Goal: Task Accomplishment & Management: Manage account settings

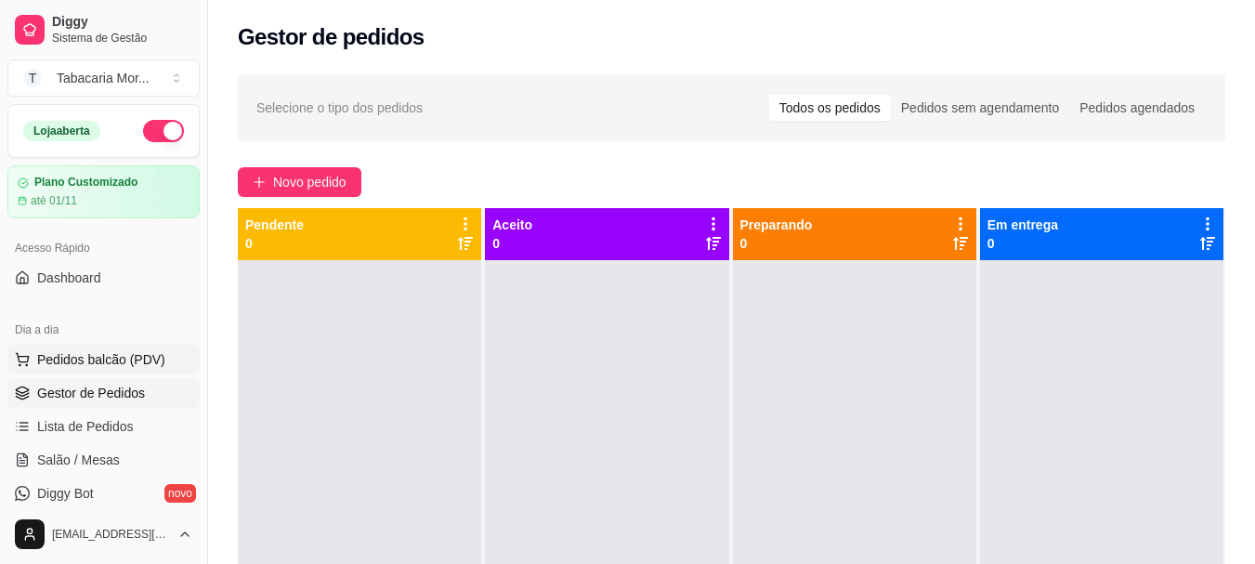
click at [118, 365] on span "Pedidos balcão (PDV)" at bounding box center [101, 359] width 128 height 19
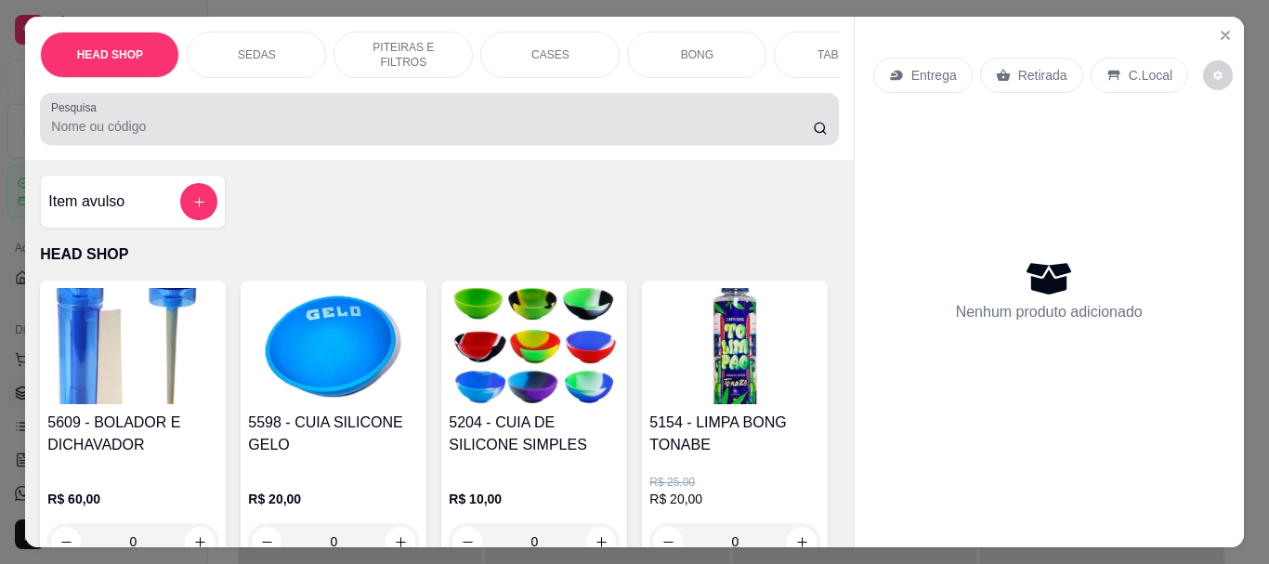
click at [117, 133] on input "Pesquisa" at bounding box center [432, 126] width 762 height 19
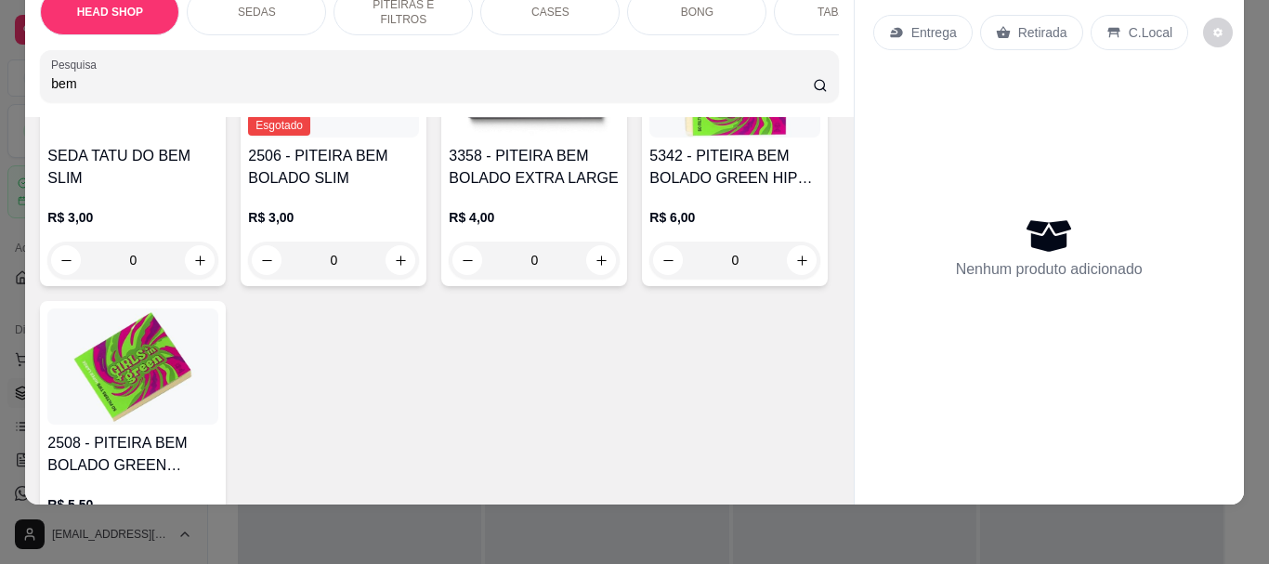
scroll to position [650, 0]
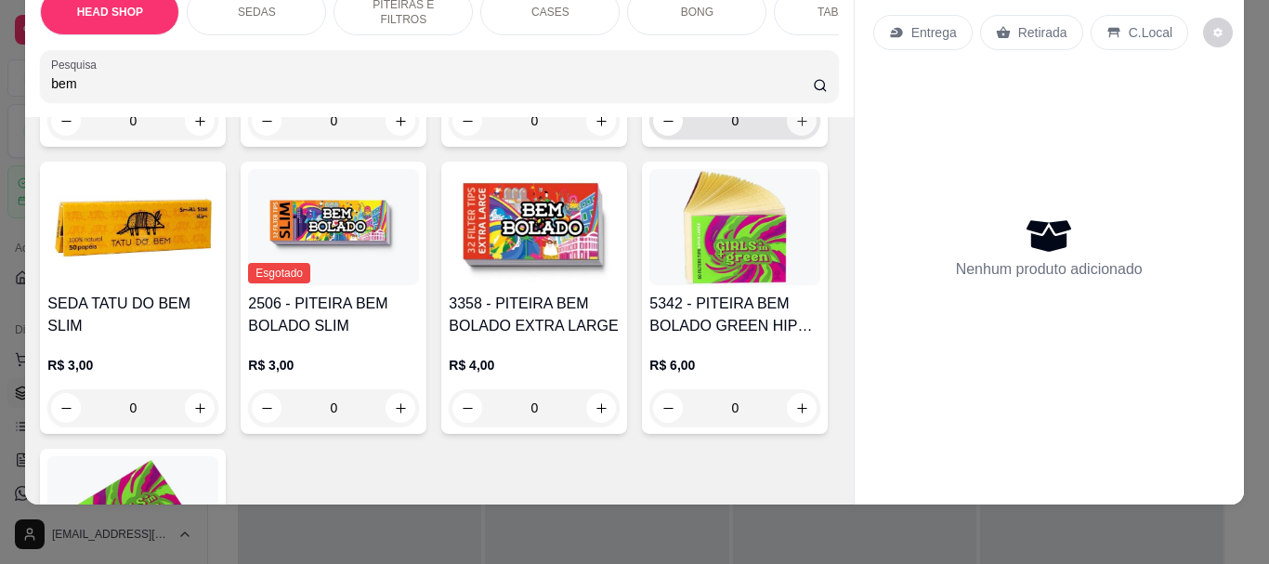
type input "bem"
click at [795, 128] on icon "increase-product-quantity" at bounding box center [802, 121] width 14 height 14
type input "1"
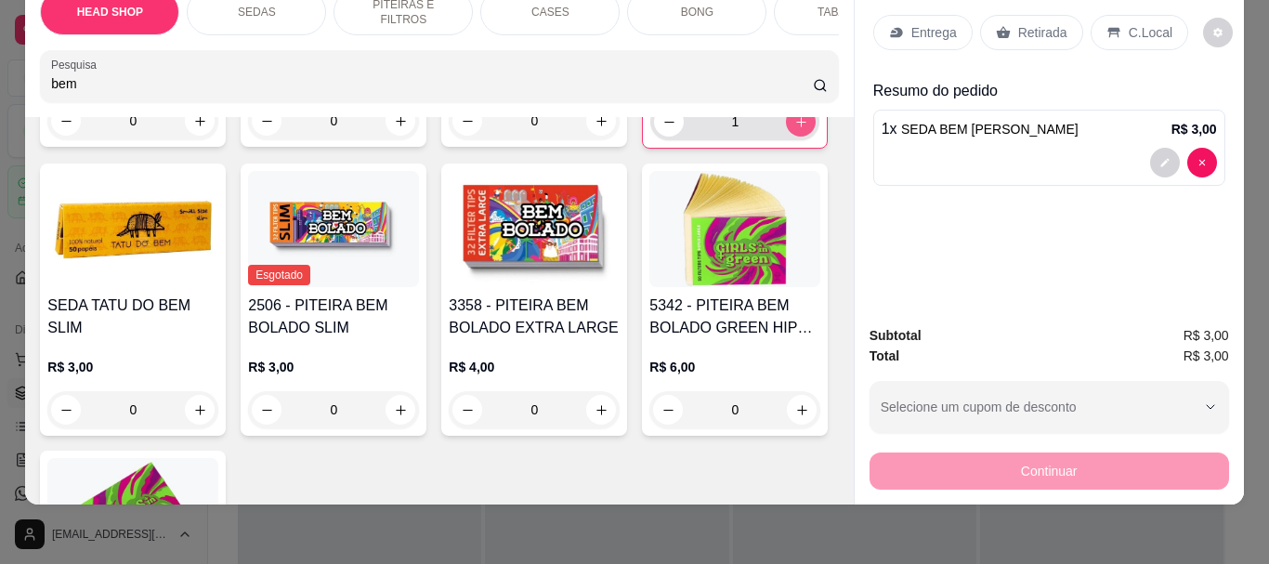
click at [794, 129] on icon "increase-product-quantity" at bounding box center [801, 122] width 14 height 14
type input "2"
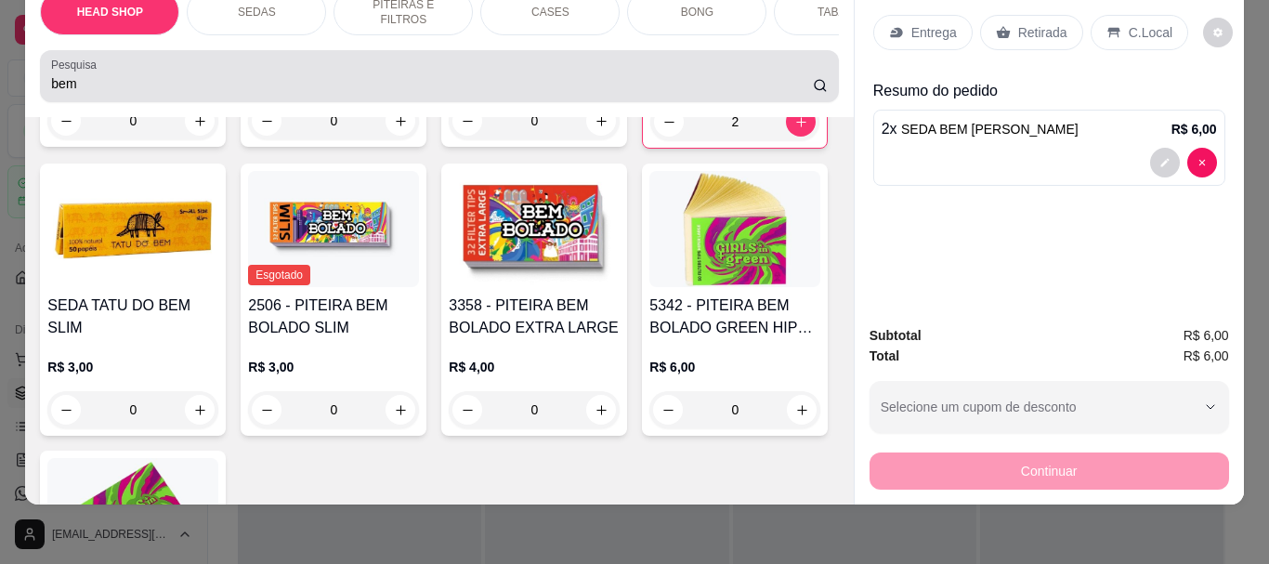
click at [170, 82] on input "bem" at bounding box center [432, 83] width 762 height 19
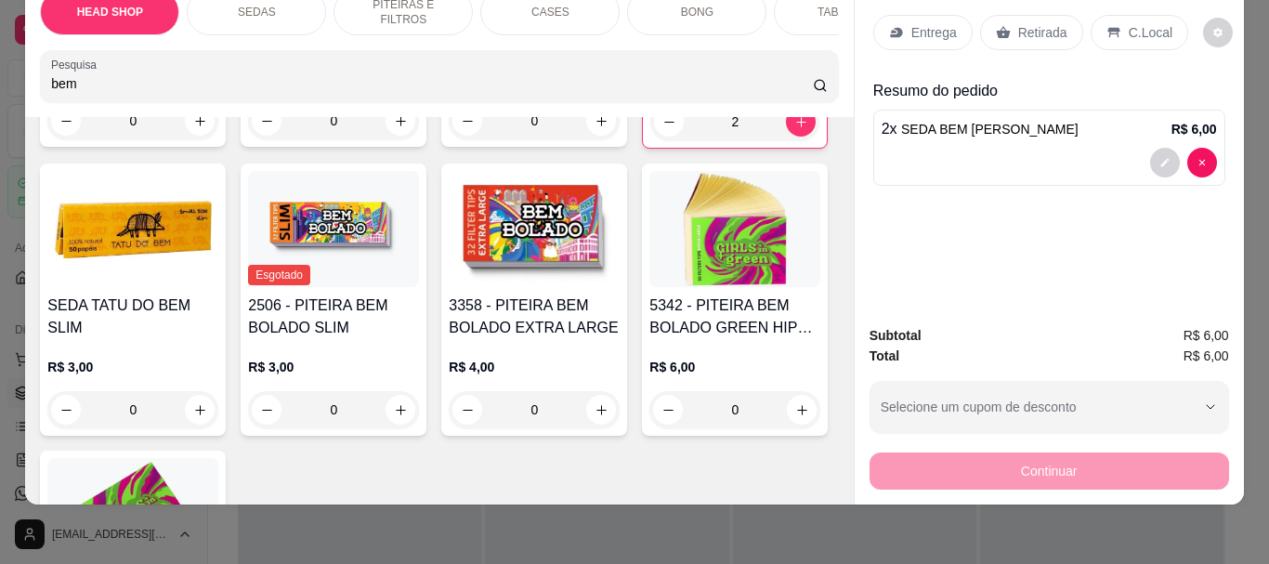
click at [170, 82] on input "bem" at bounding box center [432, 83] width 762 height 19
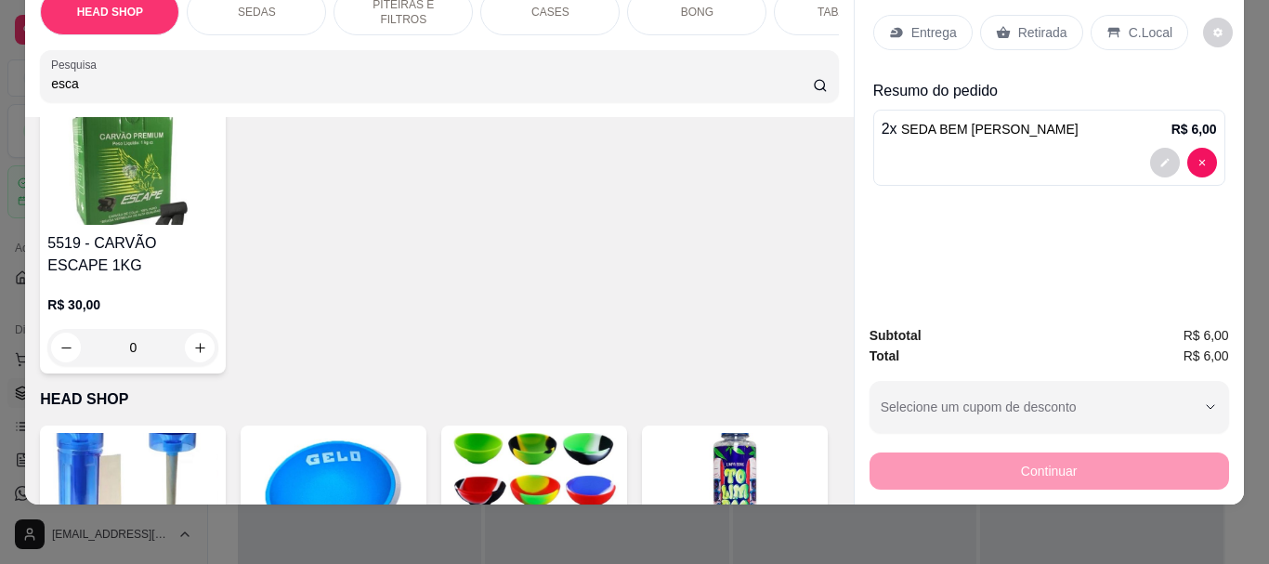
scroll to position [428, 0]
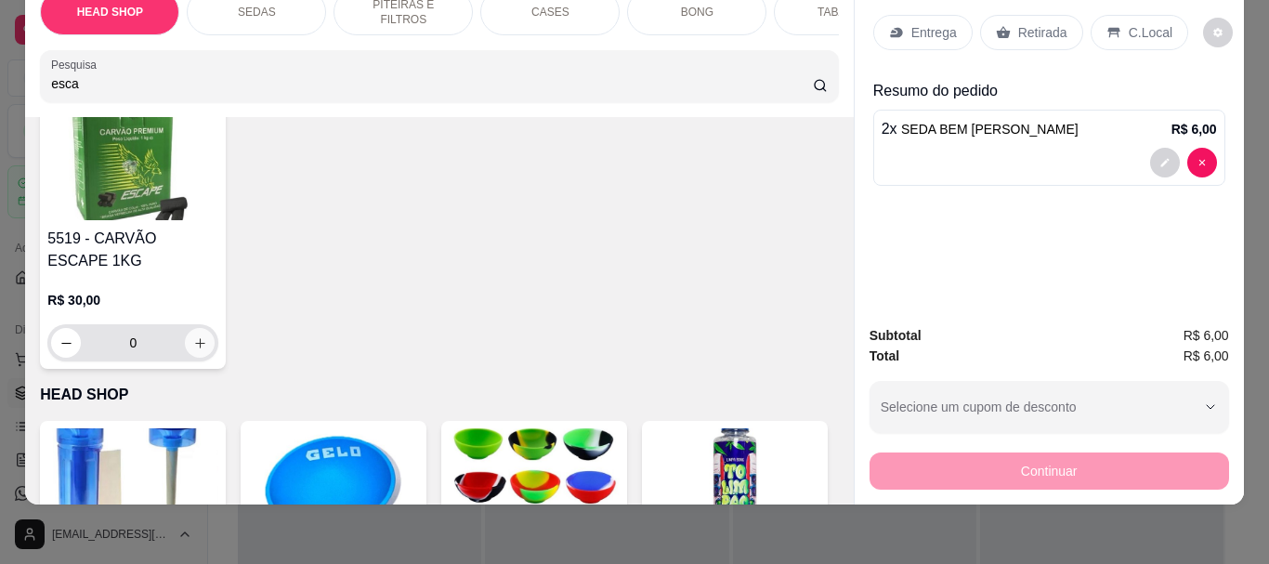
type input "esca"
click at [207, 346] on icon "increase-product-quantity" at bounding box center [200, 343] width 14 height 14
type input "1"
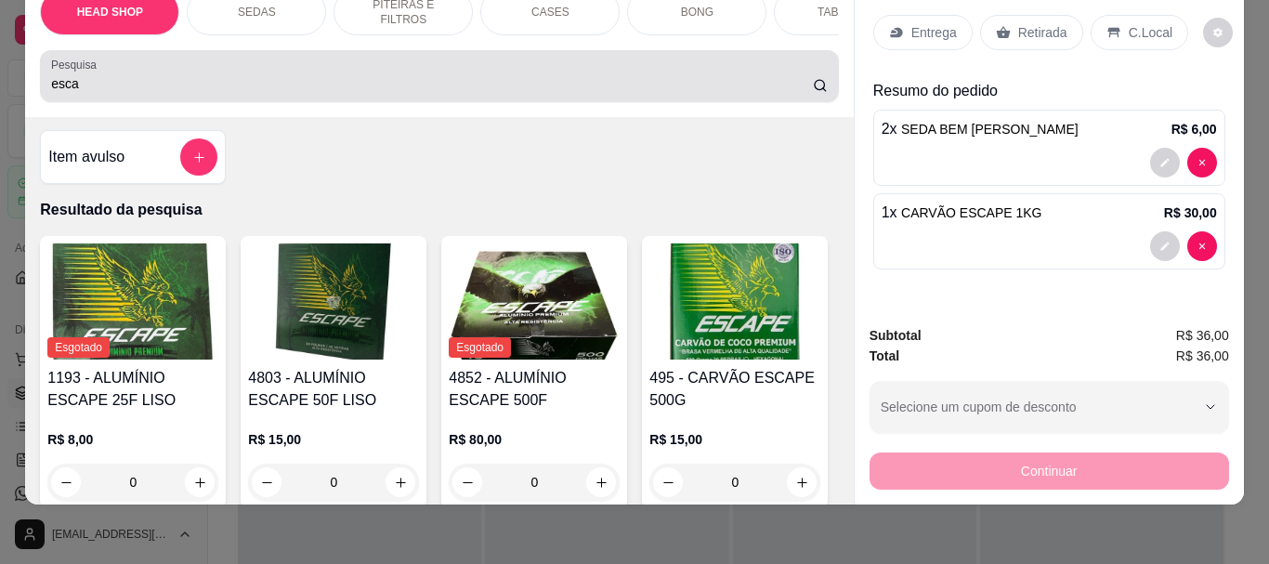
scroll to position [0, 0]
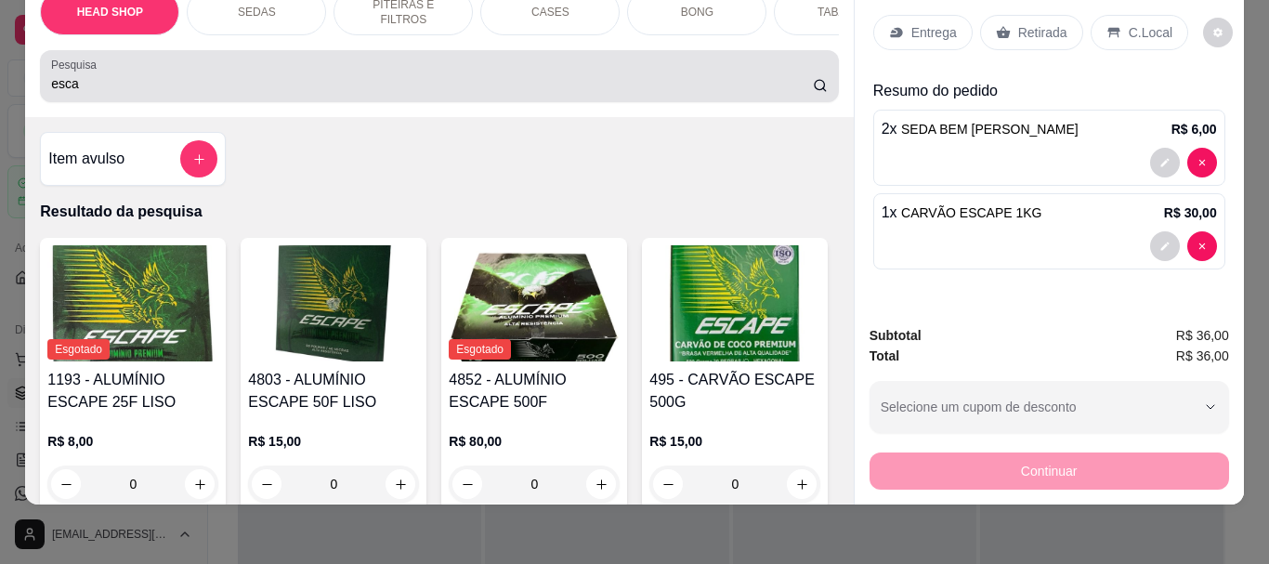
click at [183, 78] on input "esca" at bounding box center [432, 83] width 762 height 19
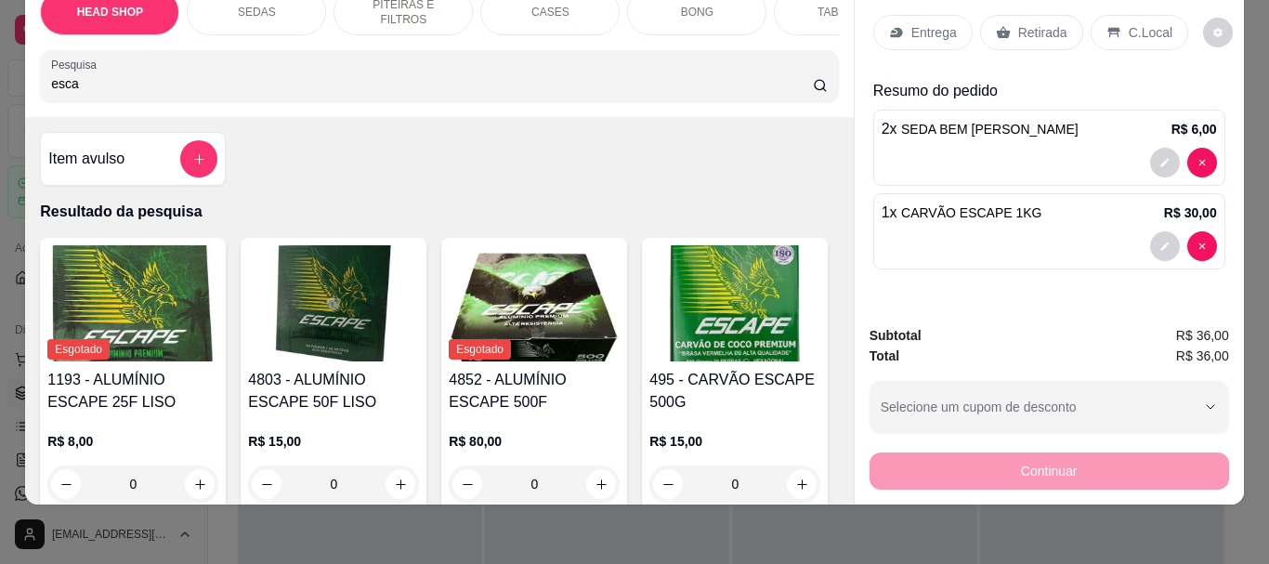
click at [183, 78] on input "esca" at bounding box center [432, 83] width 762 height 19
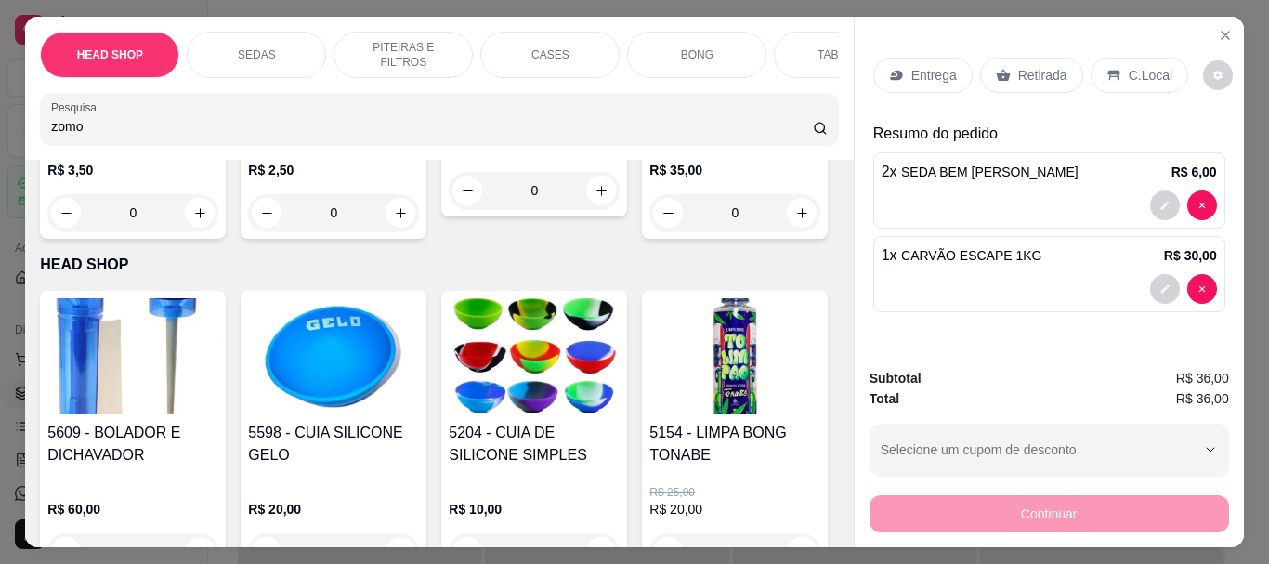
scroll to position [650, 0]
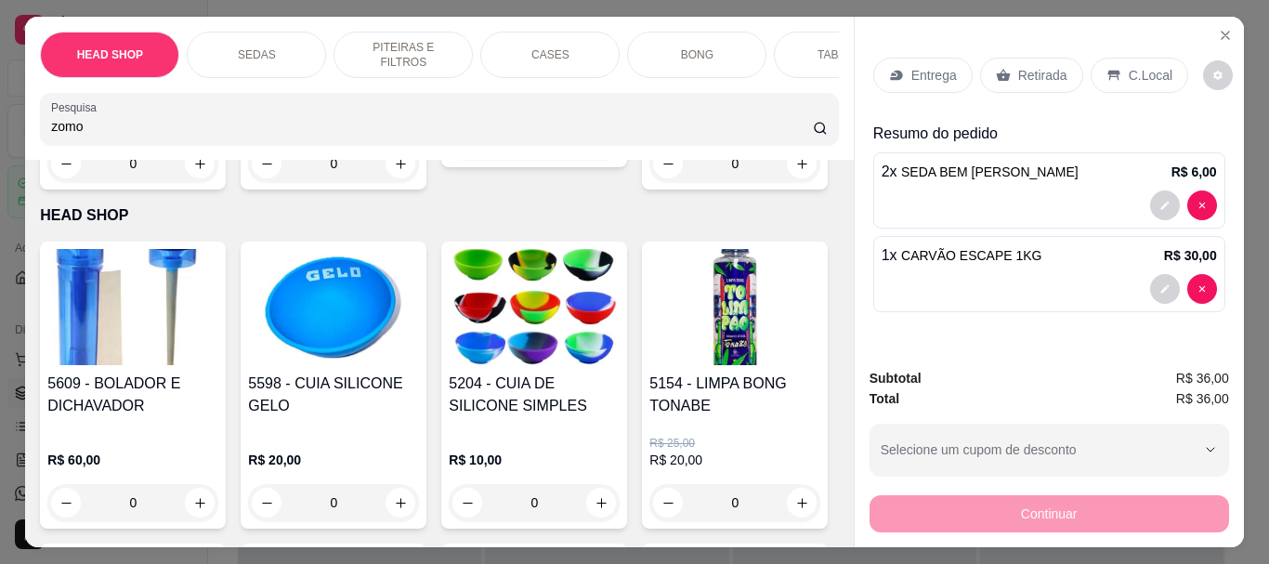
type input "zomo"
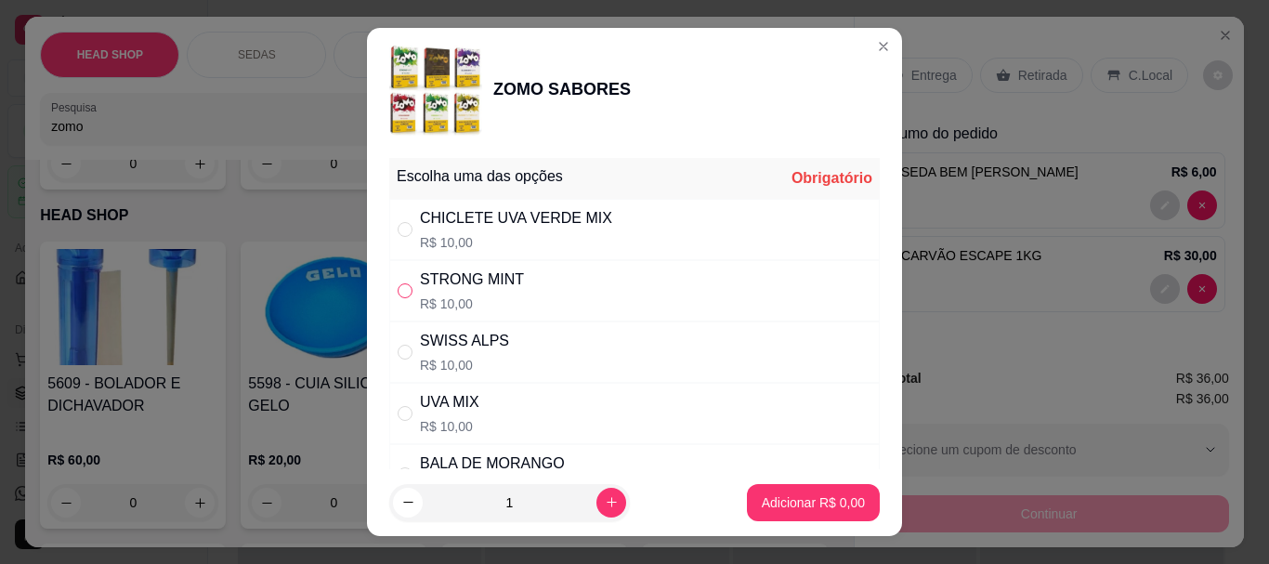
click at [398, 294] on input "" at bounding box center [404, 290] width 15 height 15
radio input "true"
click at [797, 506] on p "Adicionar R$ 10,00" at bounding box center [809, 502] width 111 height 19
type input "1"
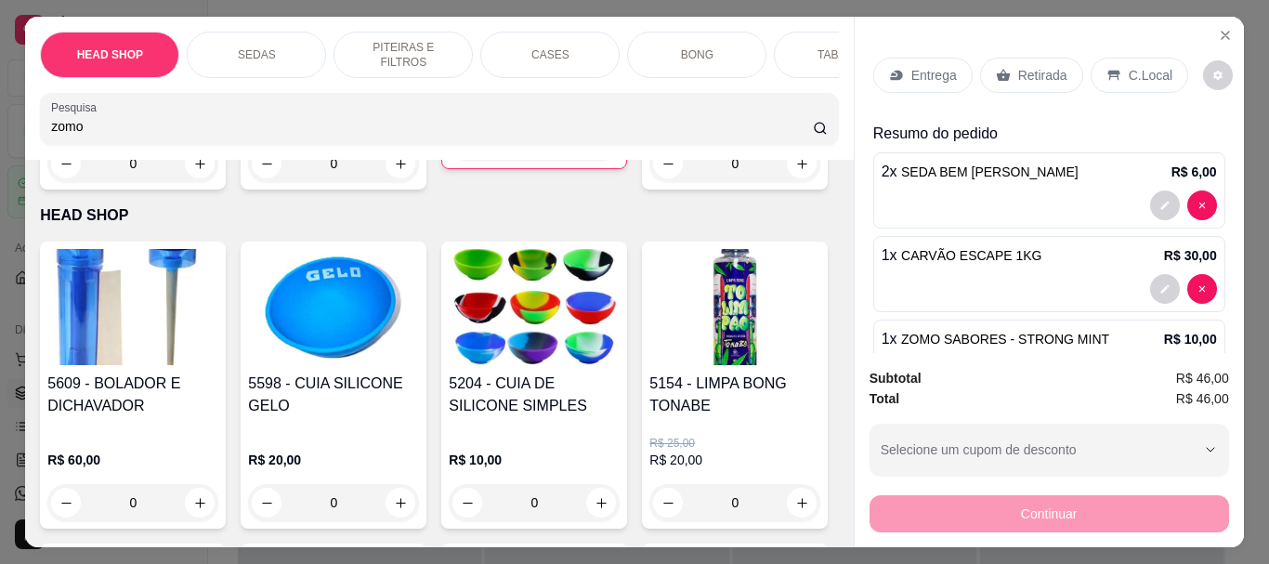
click at [141, 136] on input "zomo" at bounding box center [432, 126] width 762 height 19
click at [143, 136] on input "zomo" at bounding box center [432, 126] width 762 height 19
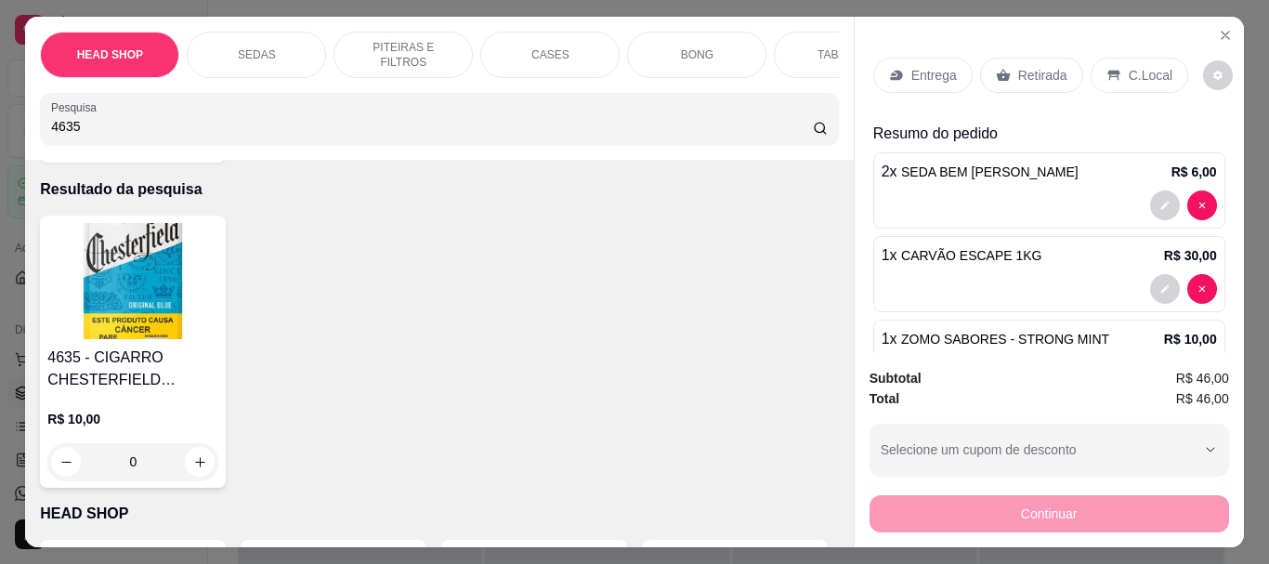
scroll to position [93, 0]
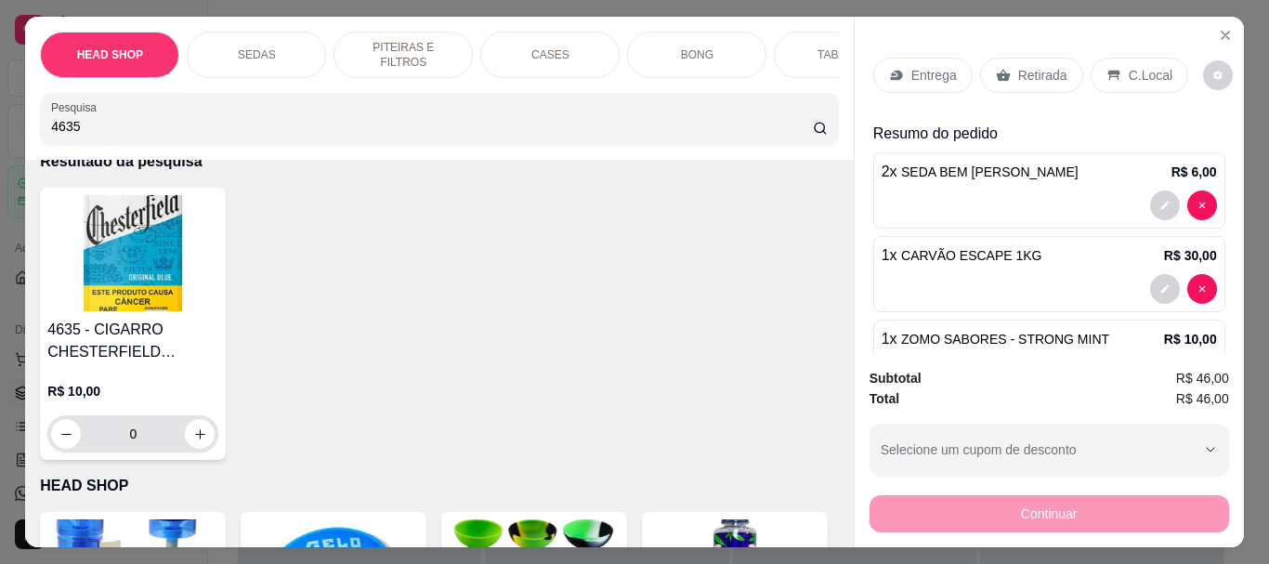
type input "4635"
click at [185, 446] on button "increase-product-quantity" at bounding box center [200, 434] width 30 height 30
type input "1"
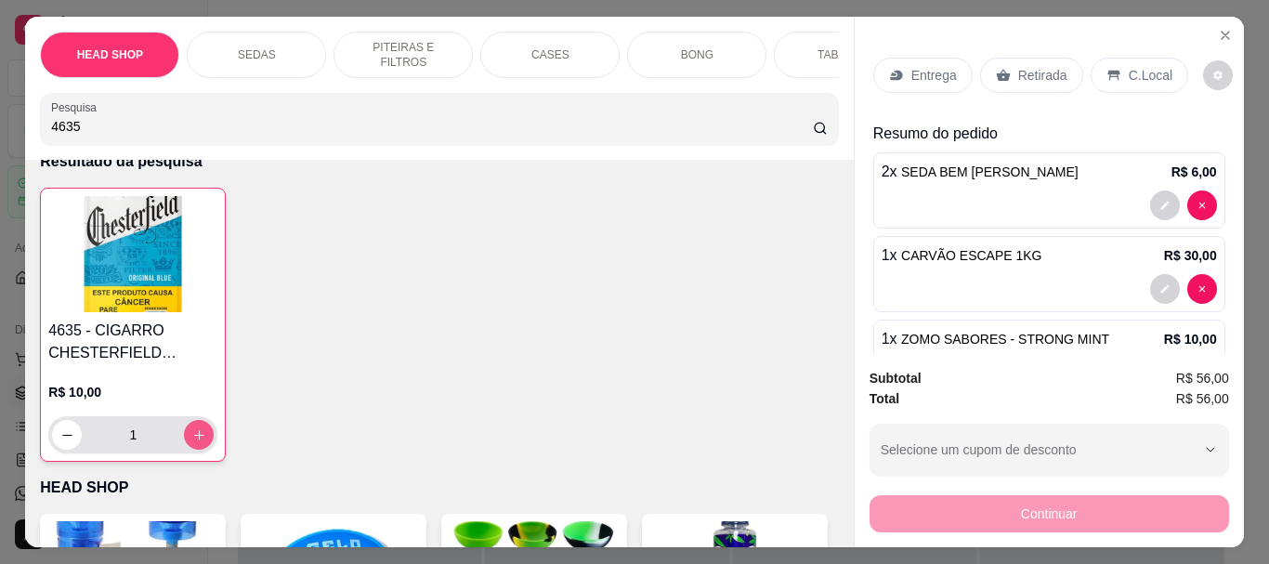
click at [184, 446] on button "increase-product-quantity" at bounding box center [199, 435] width 30 height 30
type input "2"
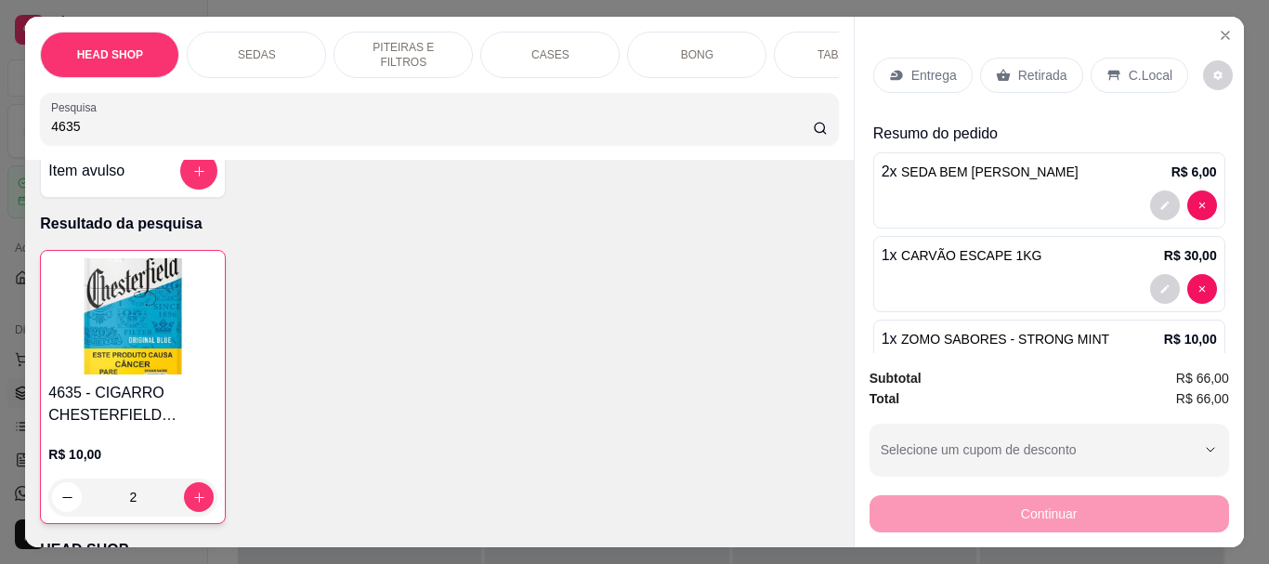
scroll to position [0, 0]
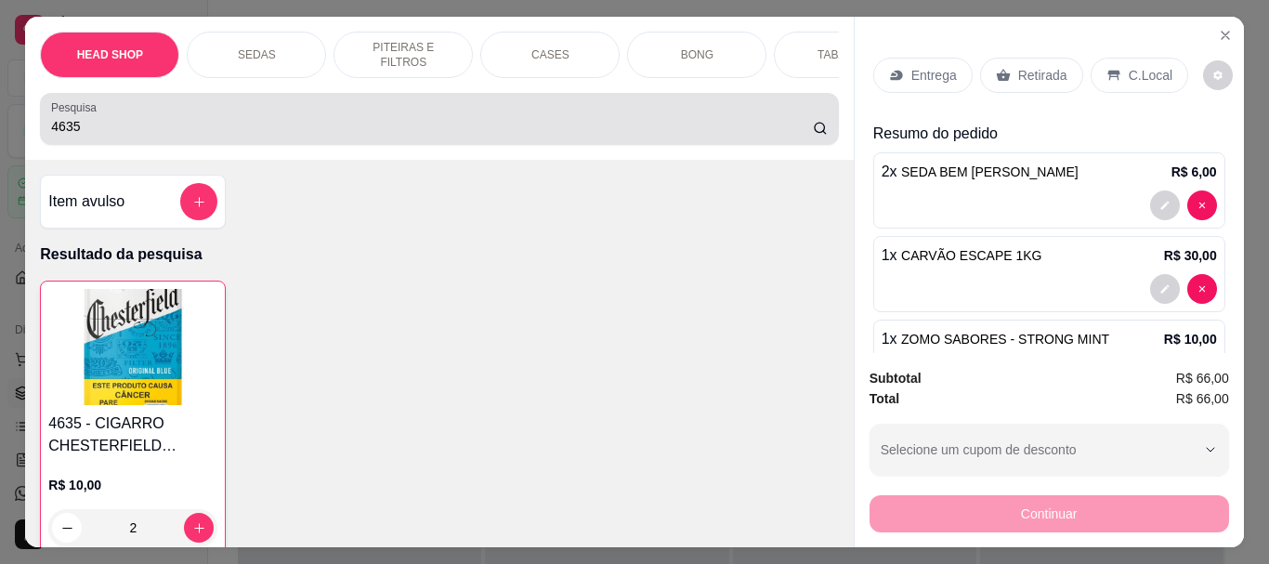
click at [138, 125] on input "4635" at bounding box center [432, 126] width 762 height 19
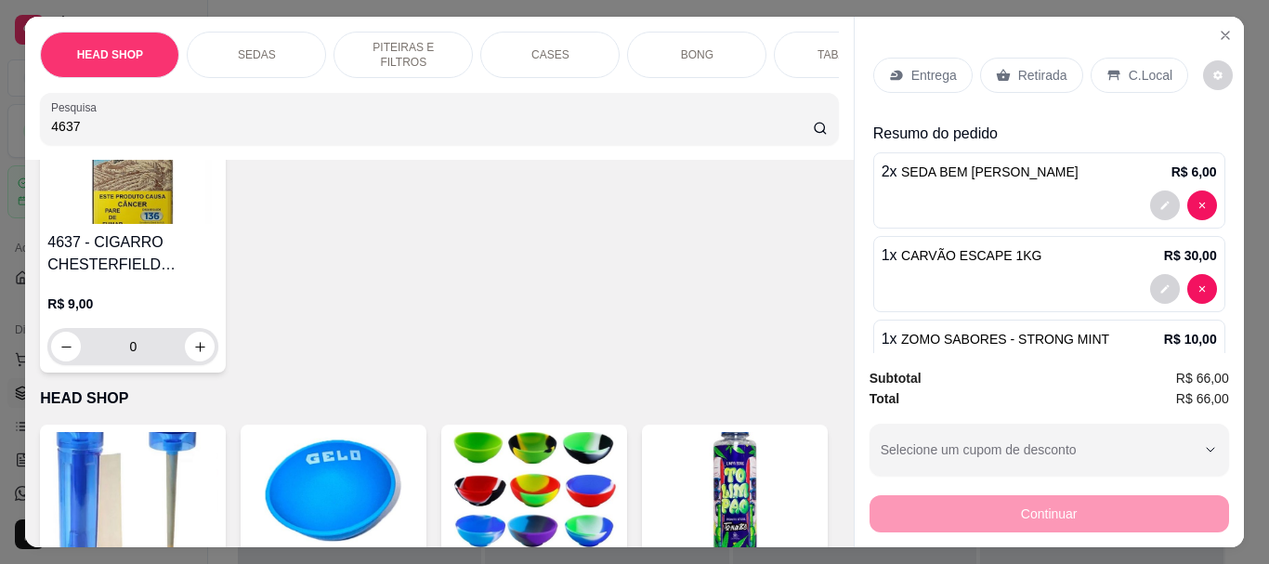
scroll to position [186, 0]
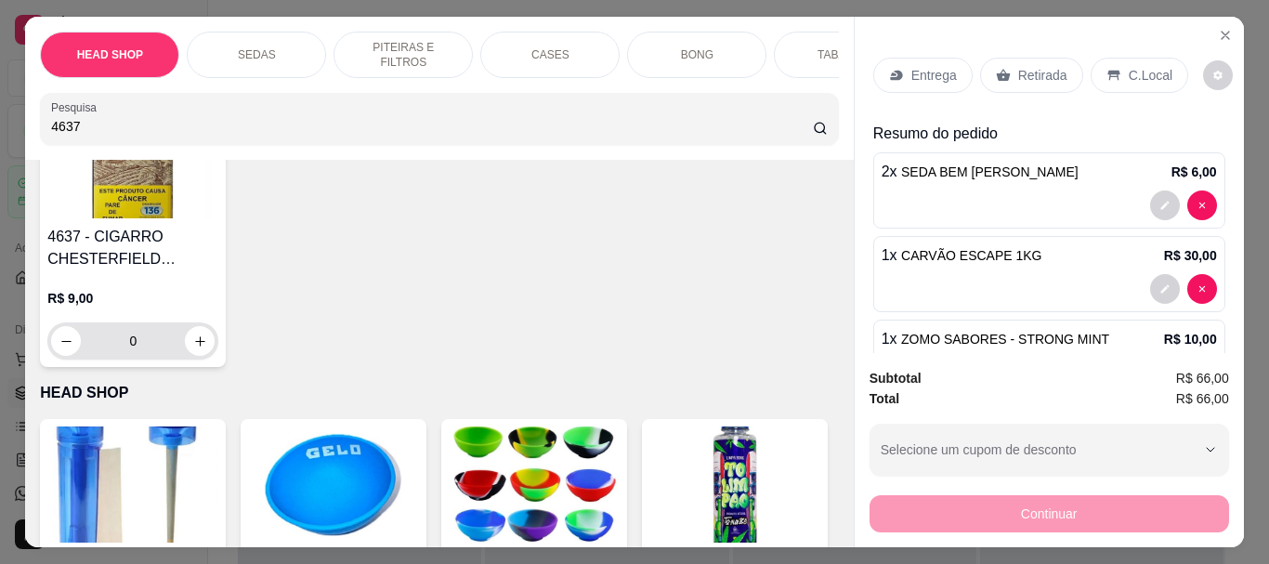
type input "4637"
click at [202, 359] on div "0" at bounding box center [132, 340] width 163 height 37
click at [200, 356] on button "increase-product-quantity" at bounding box center [200, 341] width 30 height 30
type input "1"
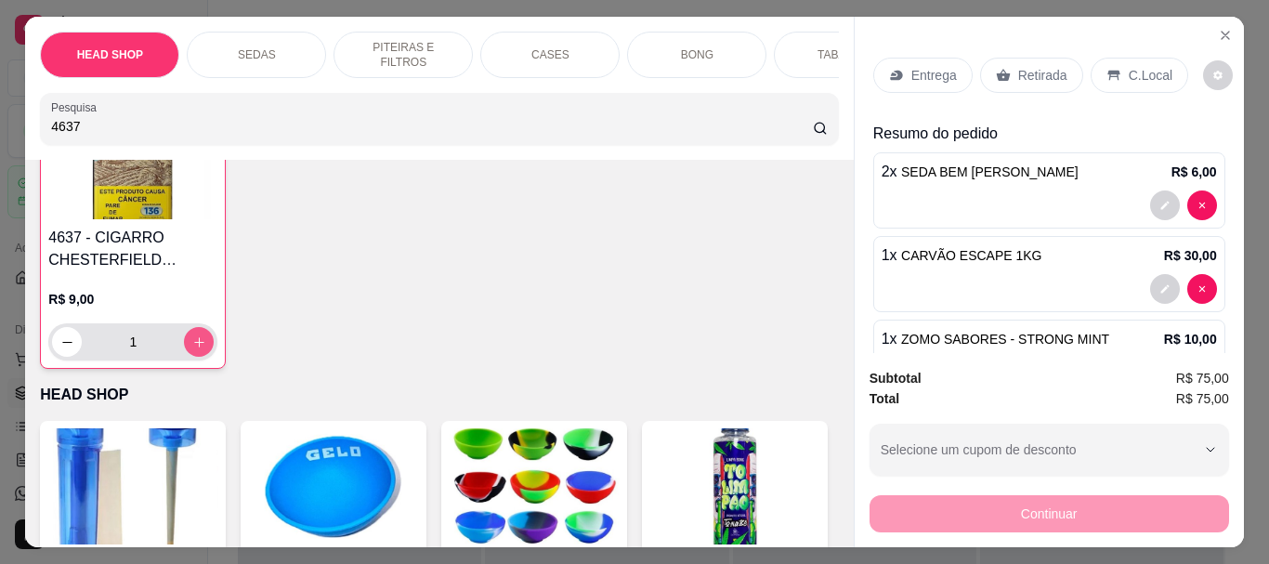
scroll to position [187, 0]
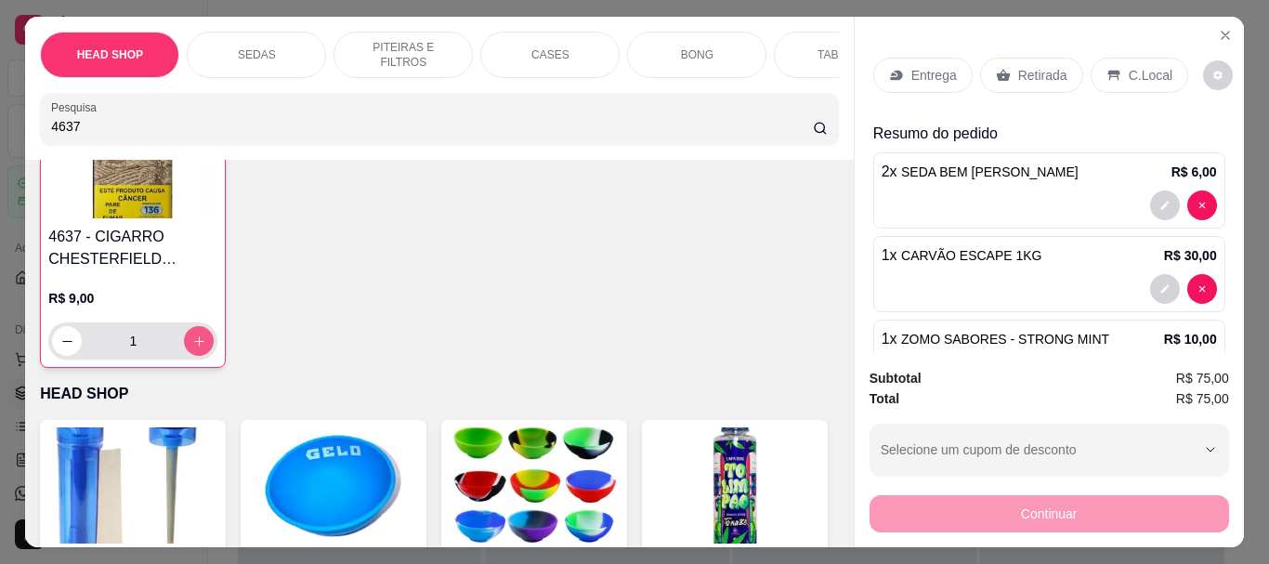
click at [194, 345] on icon "increase-product-quantity" at bounding box center [199, 341] width 10 height 10
type input "2"
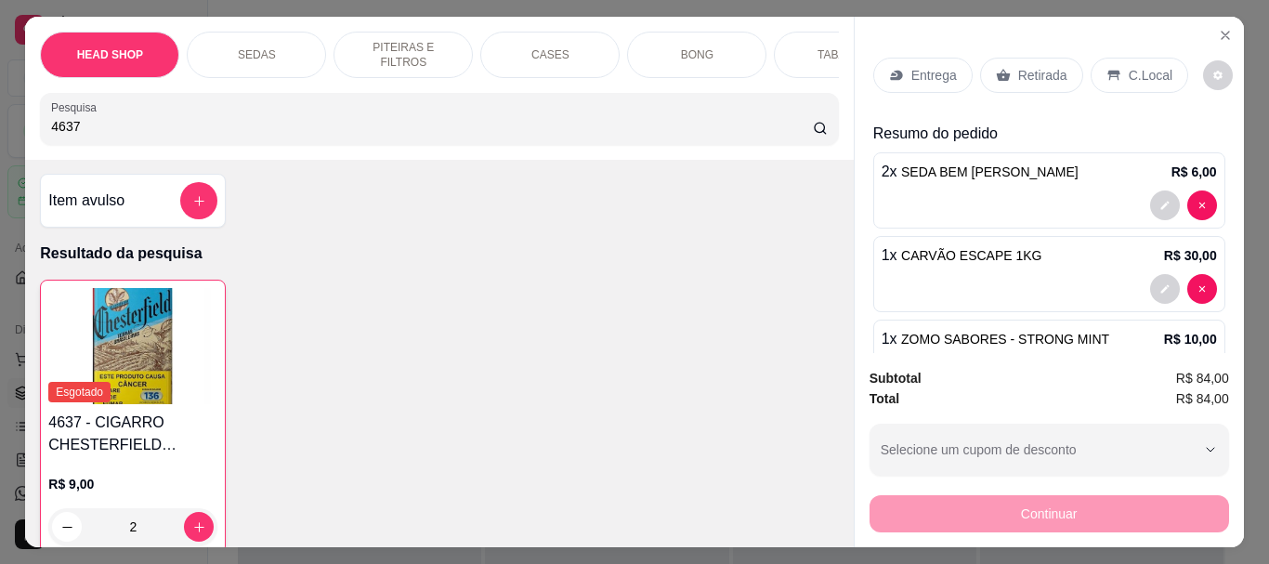
scroll to position [0, 0]
click at [140, 129] on input "4637" at bounding box center [432, 126] width 762 height 19
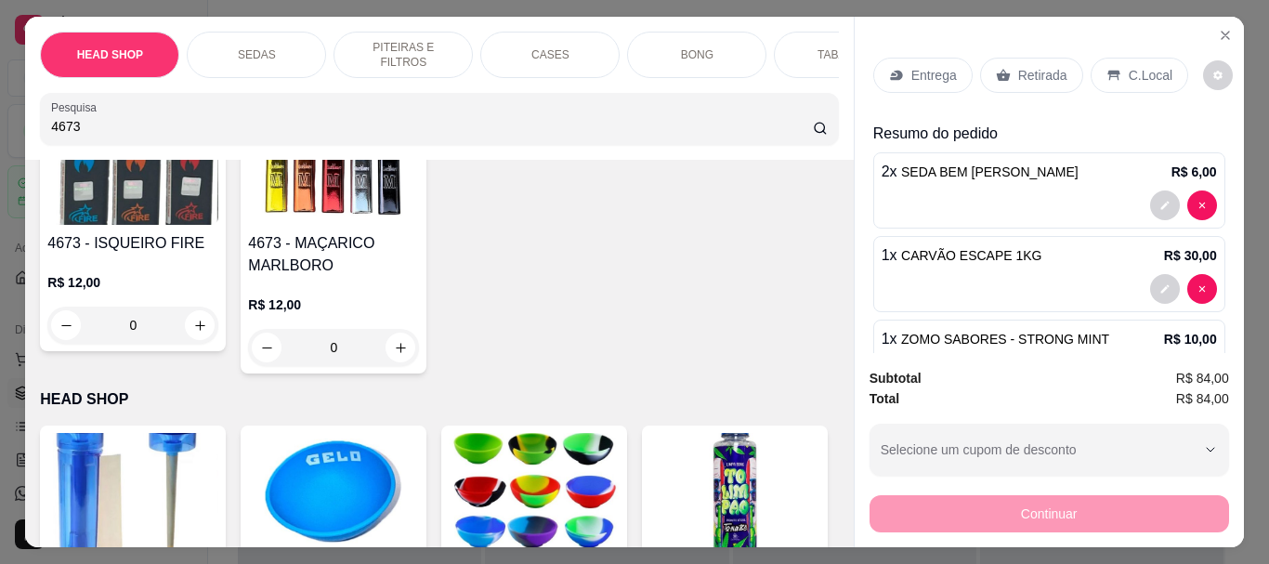
scroll to position [186, 0]
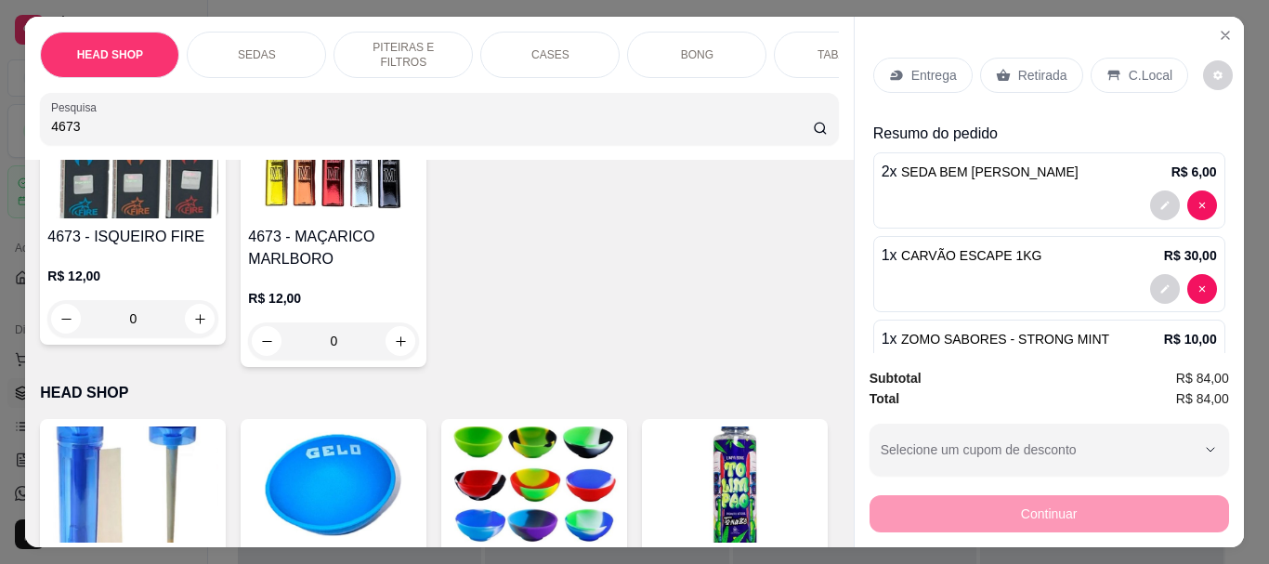
type input "4673"
click at [360, 253] on h4 "4673 - MAÇARICO MARLBORO" at bounding box center [333, 248] width 171 height 45
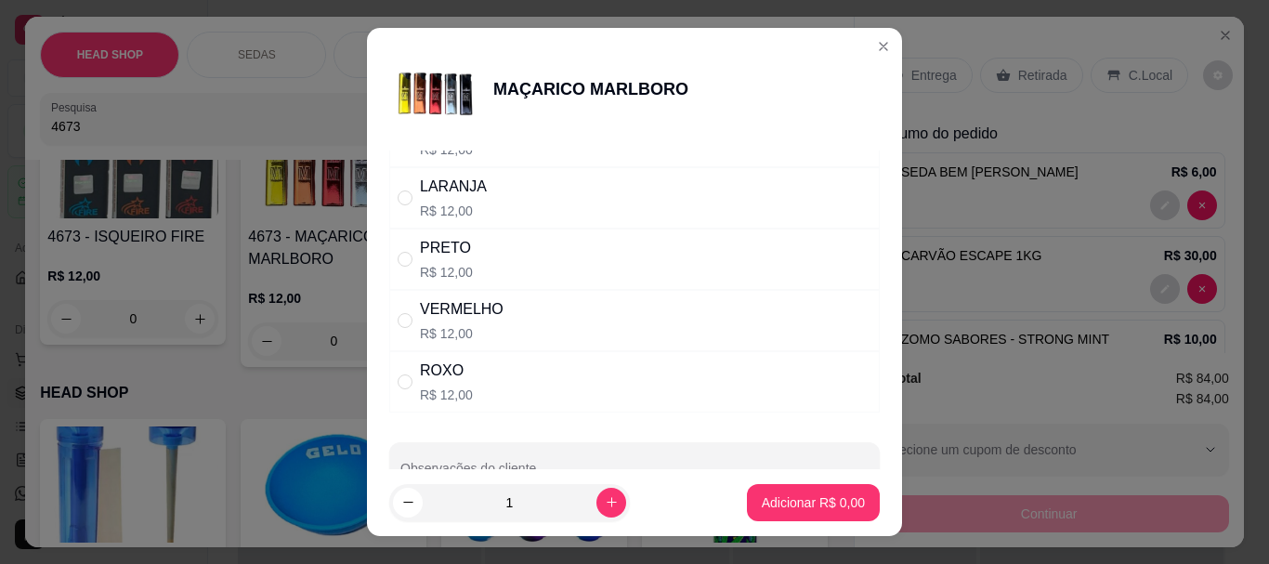
scroll to position [0, 0]
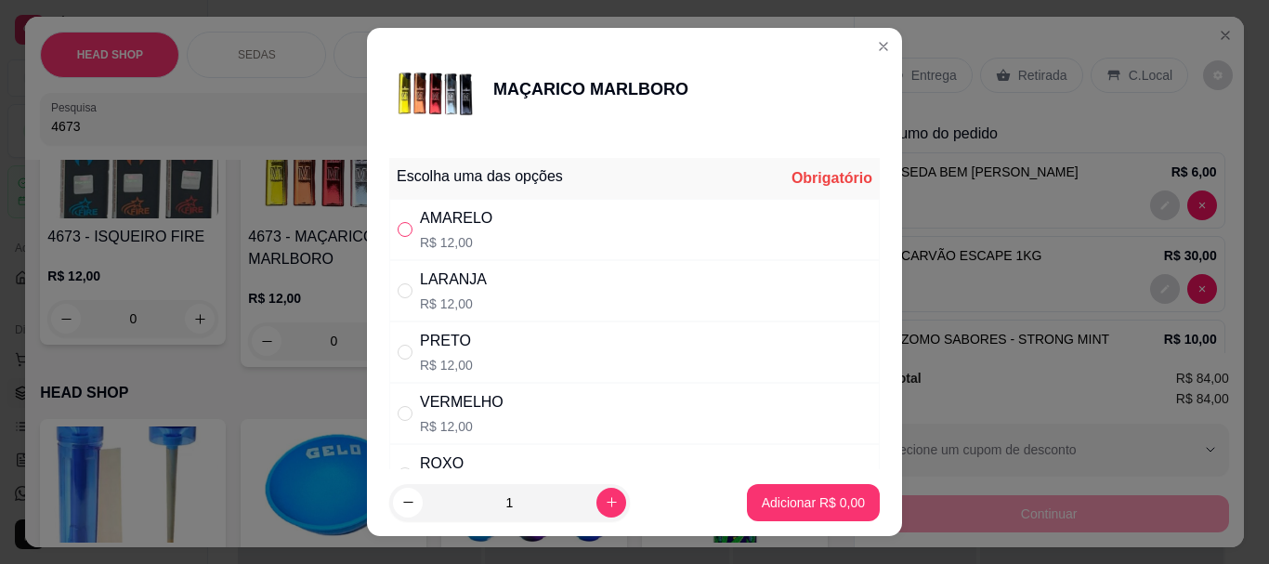
click at [400, 228] on input "" at bounding box center [404, 229] width 15 height 15
radio input "true"
click at [770, 486] on button "Adicionar R$ 12,00" at bounding box center [809, 502] width 137 height 36
type input "1"
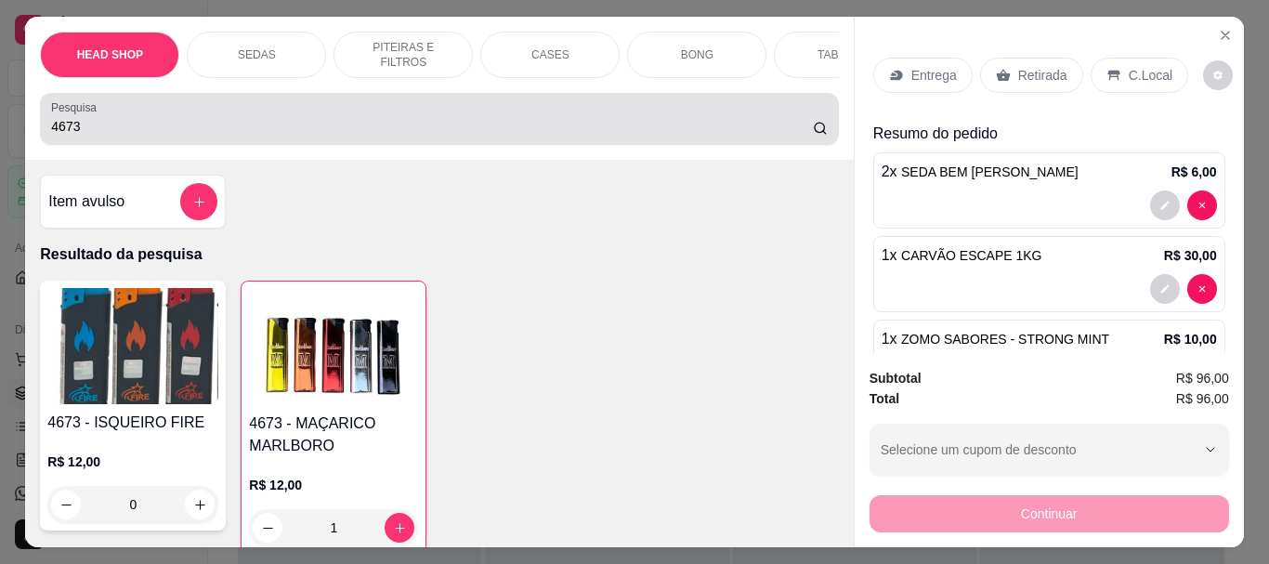
click at [134, 119] on div "4673" at bounding box center [438, 118] width 775 height 37
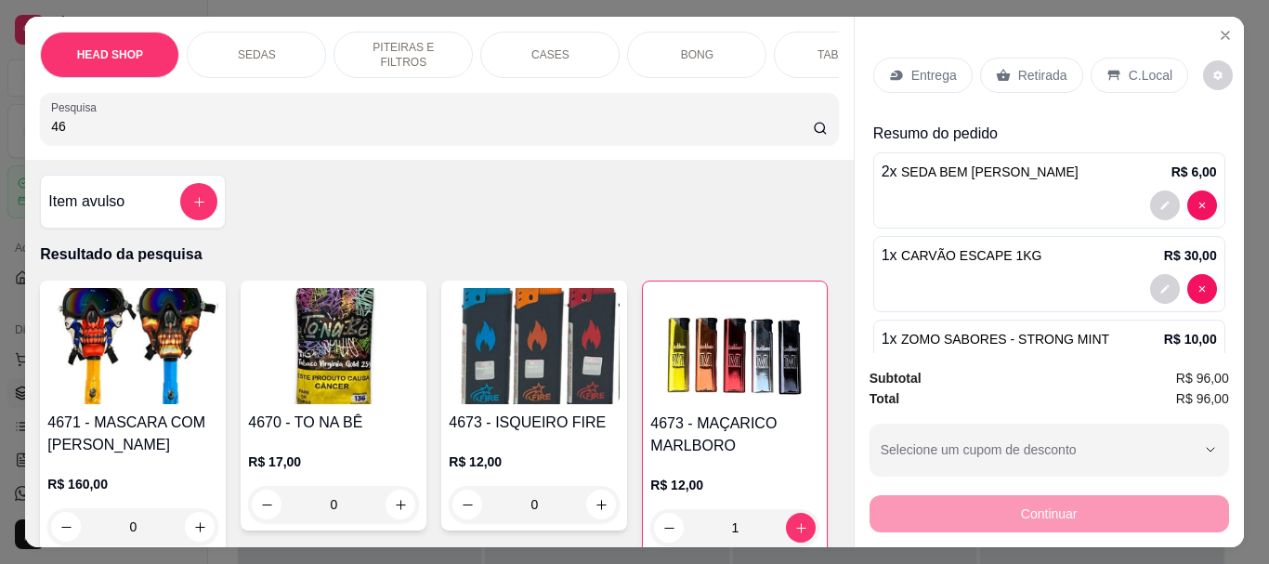
type input "4"
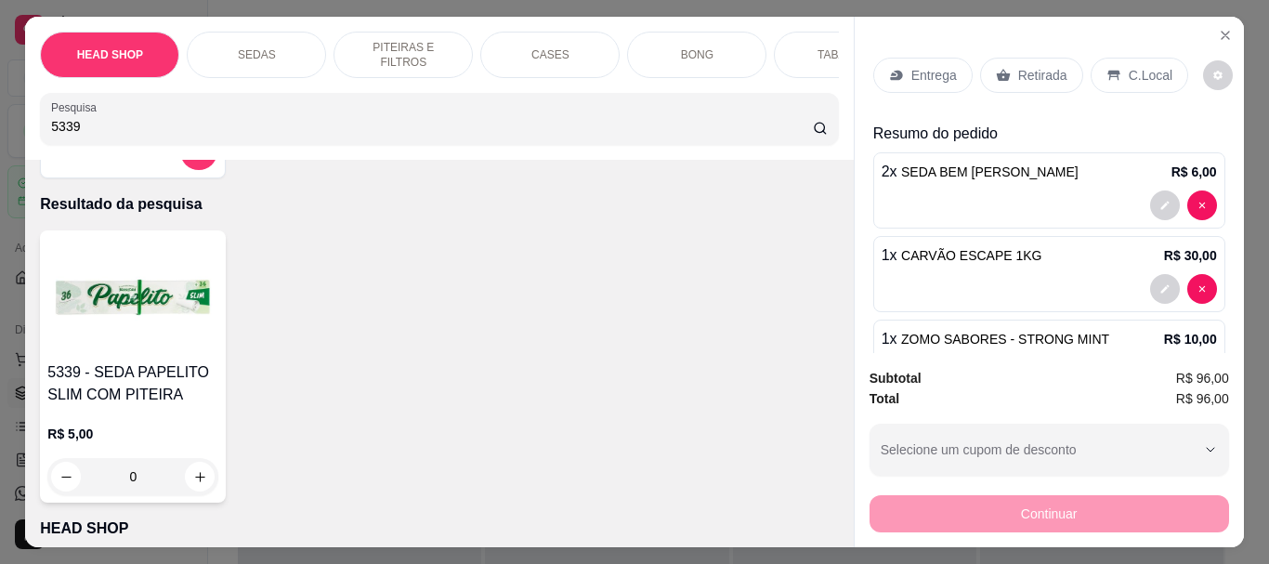
scroll to position [93, 0]
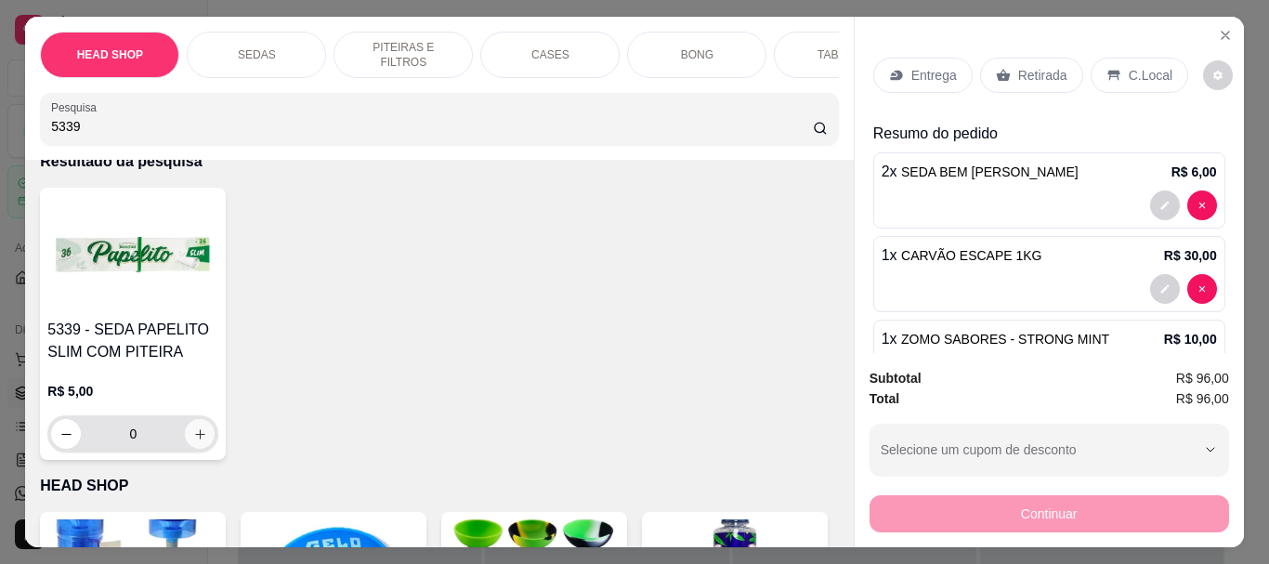
type input "5339"
click at [203, 445] on button "increase-product-quantity" at bounding box center [200, 434] width 30 height 30
type input "1"
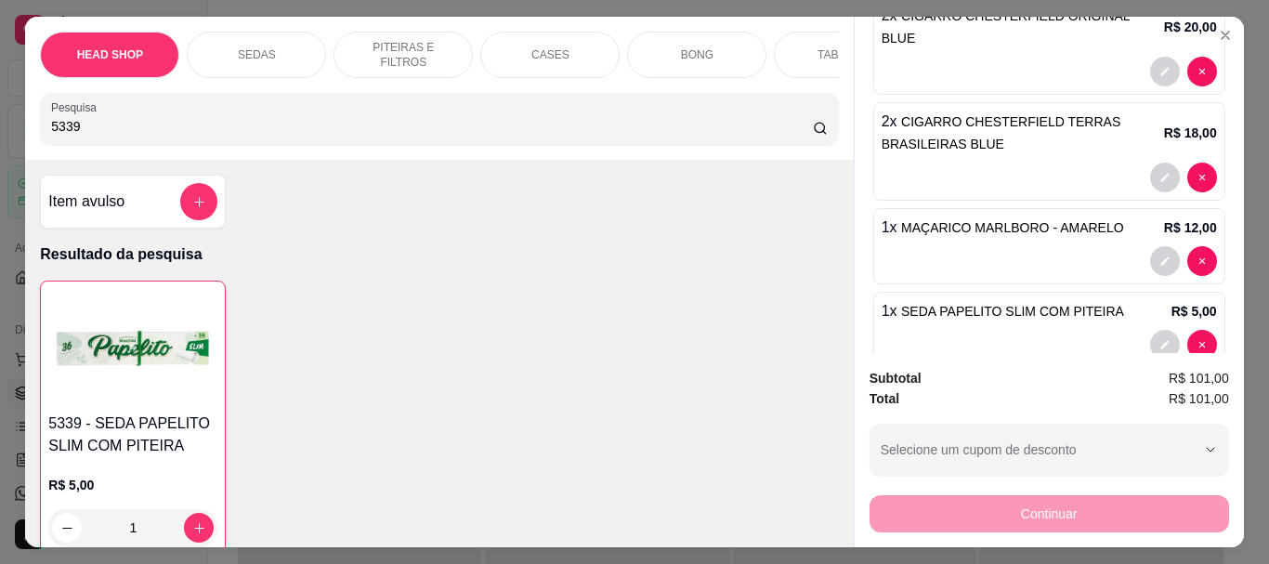
scroll to position [425, 0]
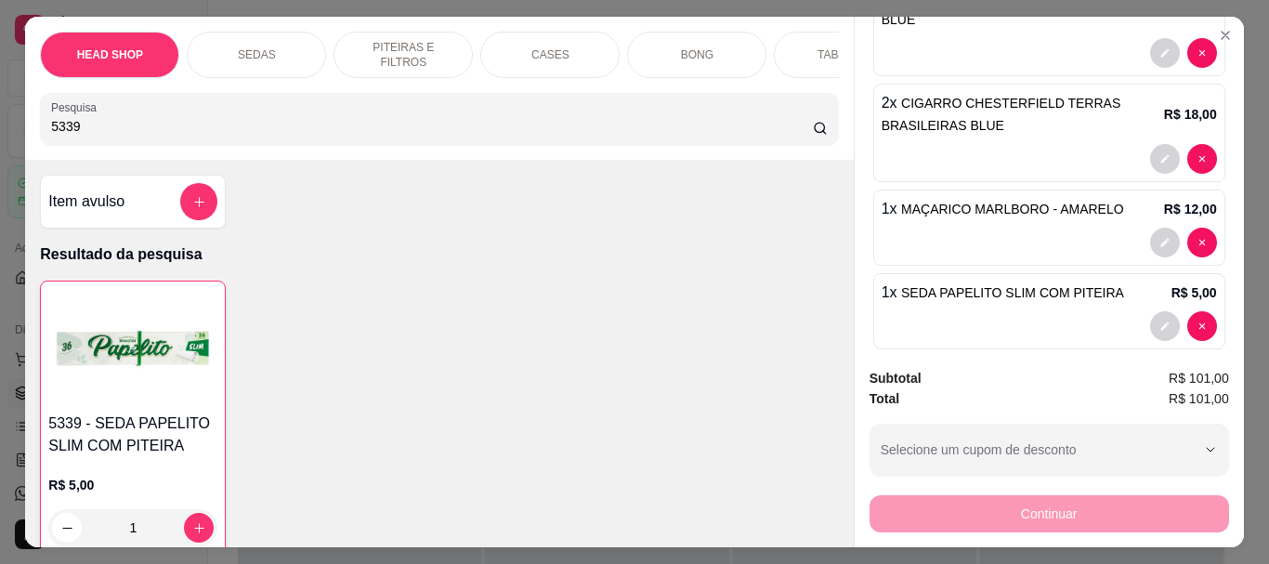
click at [156, 125] on input "5339" at bounding box center [432, 126] width 762 height 19
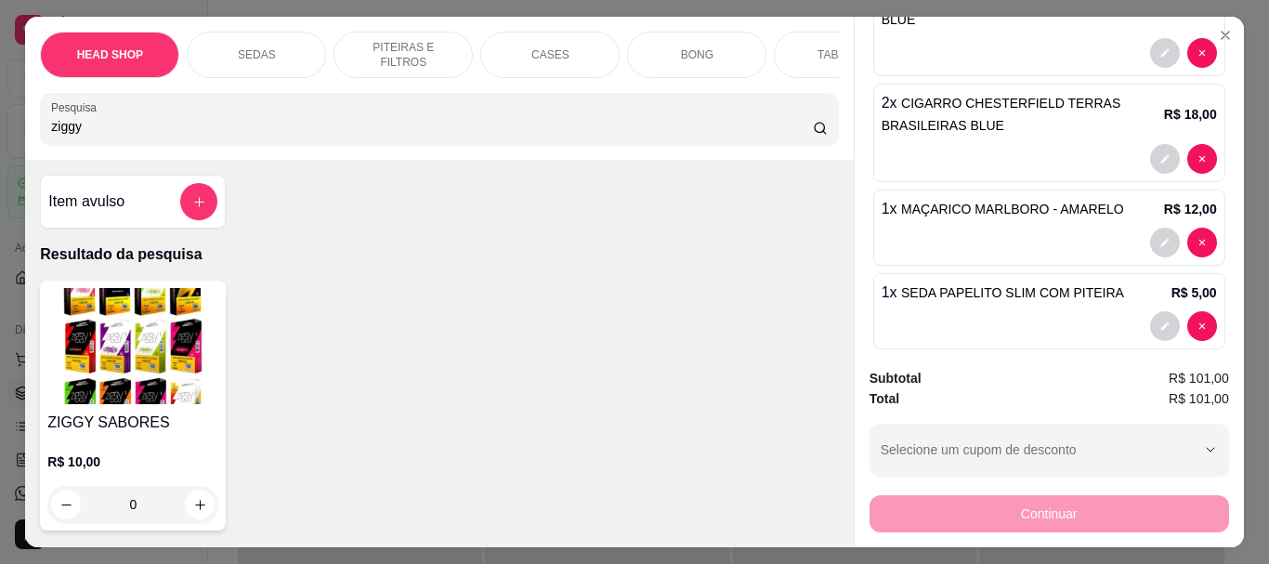
type input "ziggy"
click at [129, 298] on img at bounding box center [132, 346] width 171 height 116
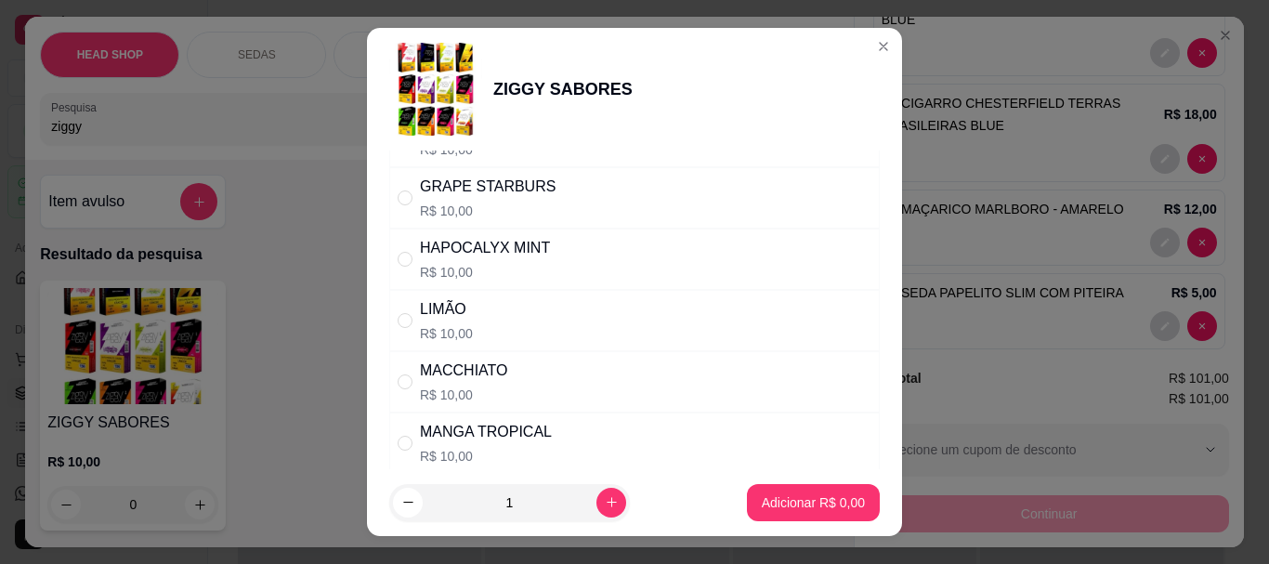
scroll to position [929, 0]
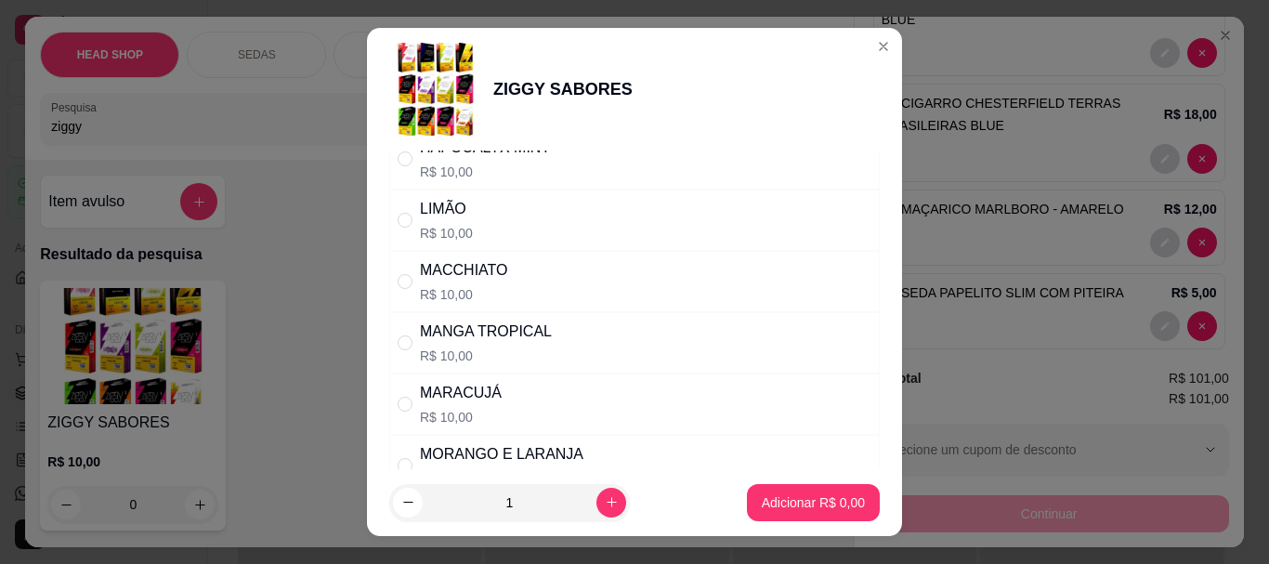
click at [407, 221] on div "" at bounding box center [408, 220] width 22 height 20
radio input "true"
click at [754, 496] on p "Adicionar R$ 10,00" at bounding box center [809, 502] width 111 height 19
type input "1"
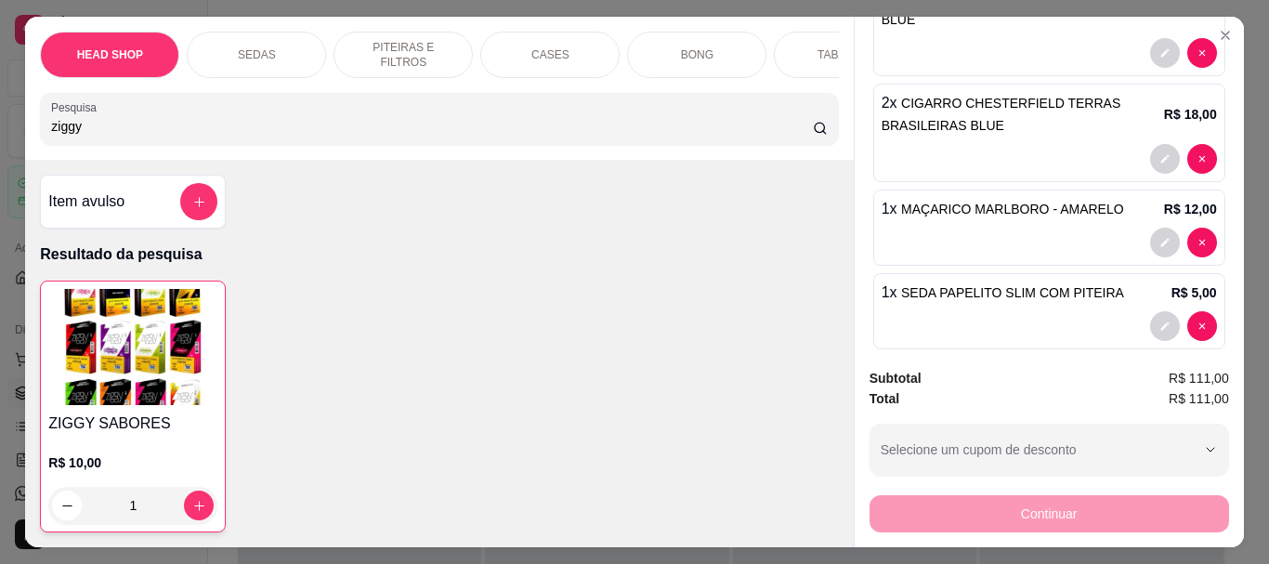
click at [152, 315] on img at bounding box center [132, 347] width 169 height 116
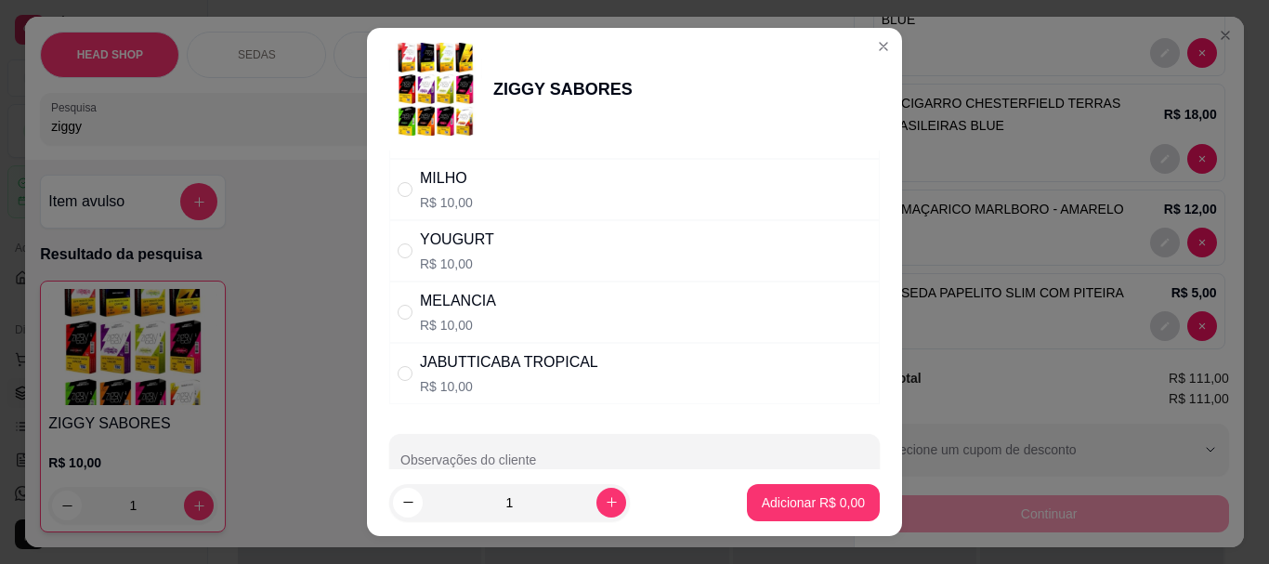
scroll to position [1579, 0]
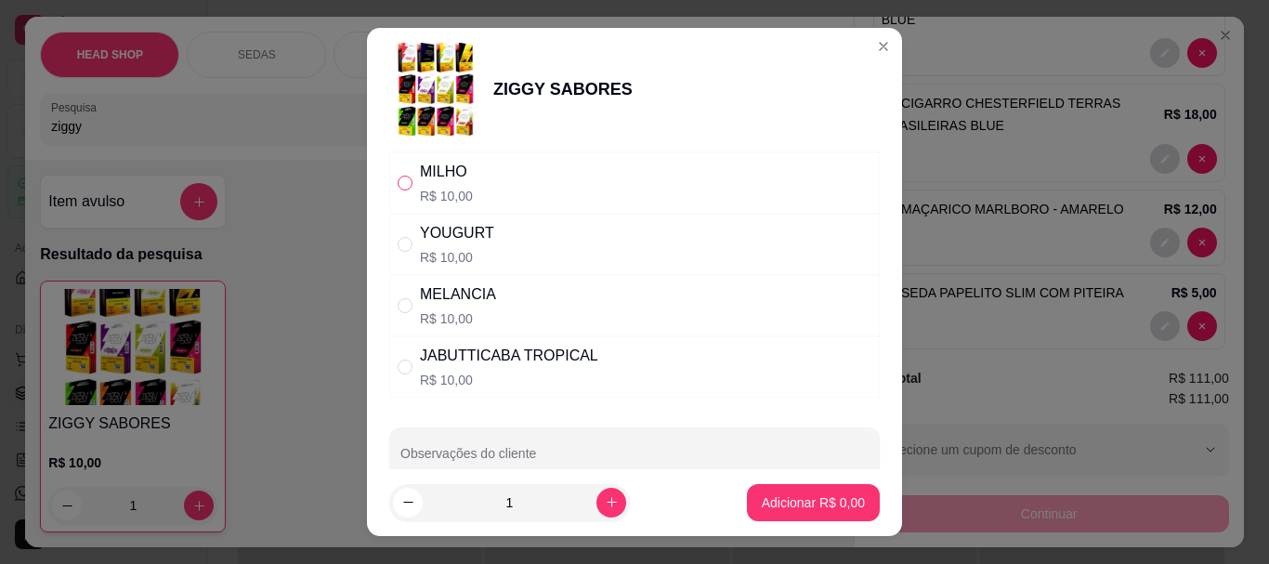
click at [399, 183] on input "" at bounding box center [404, 183] width 15 height 15
radio input "true"
click at [760, 501] on p "Adicionar R$ 10,00" at bounding box center [809, 502] width 111 height 19
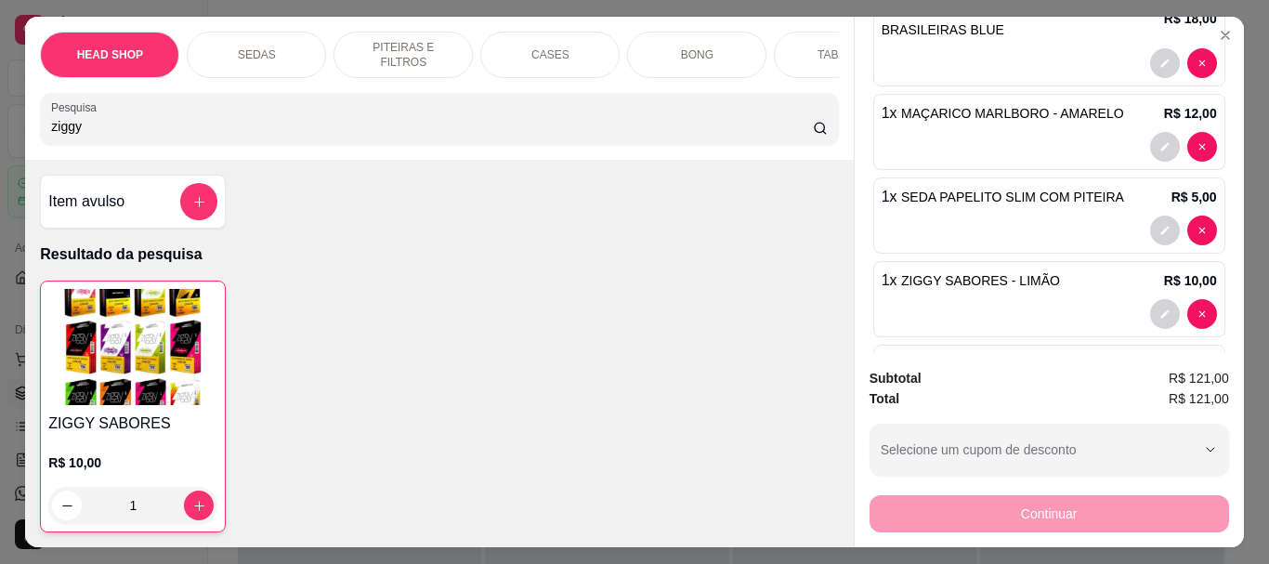
scroll to position [593, 0]
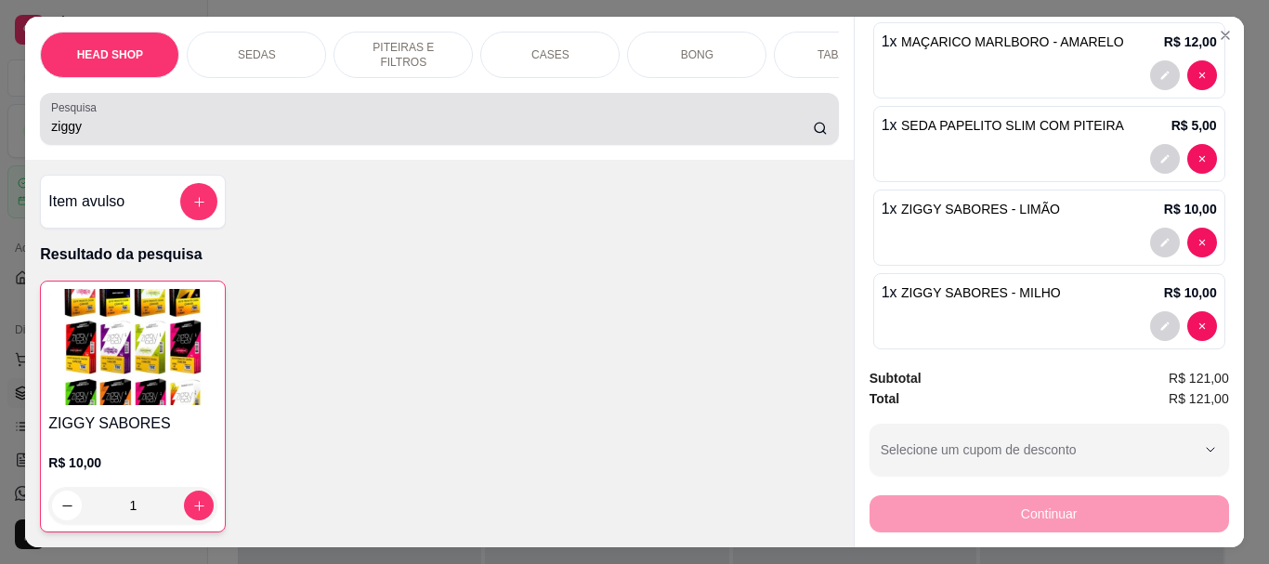
click at [195, 128] on input "ziggy" at bounding box center [432, 126] width 762 height 19
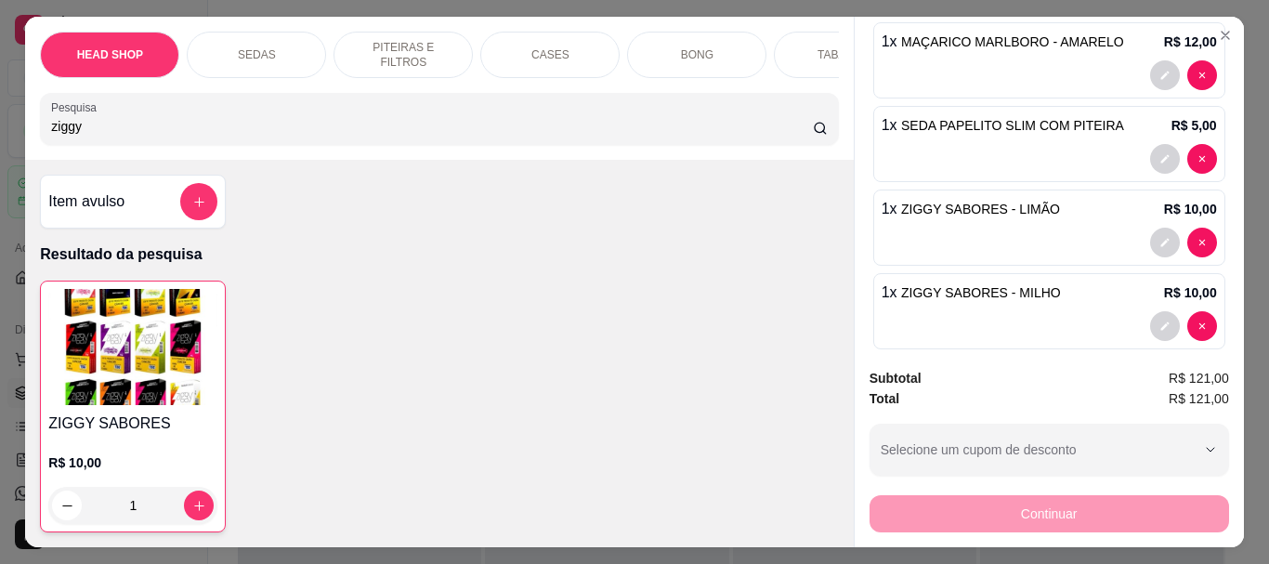
click at [195, 128] on input "ziggy" at bounding box center [432, 126] width 762 height 19
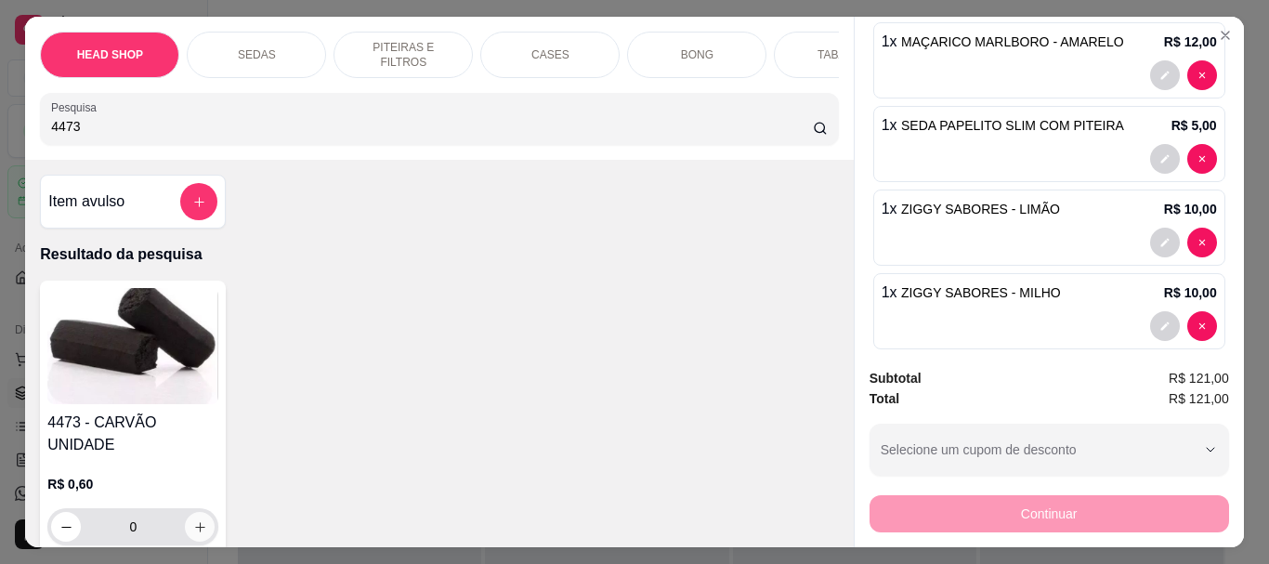
type input "4473"
click at [193, 520] on icon "increase-product-quantity" at bounding box center [200, 527] width 14 height 14
click at [190, 515] on div "R$ 0,60 0" at bounding box center [132, 510] width 171 height 71
type input "1"
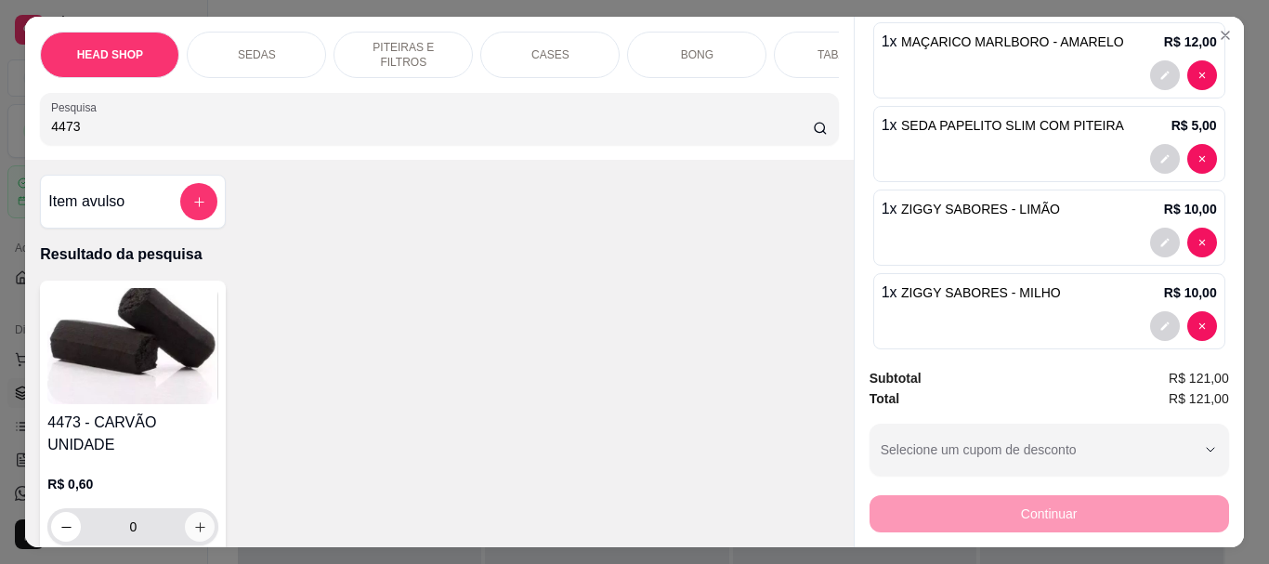
type input "1"
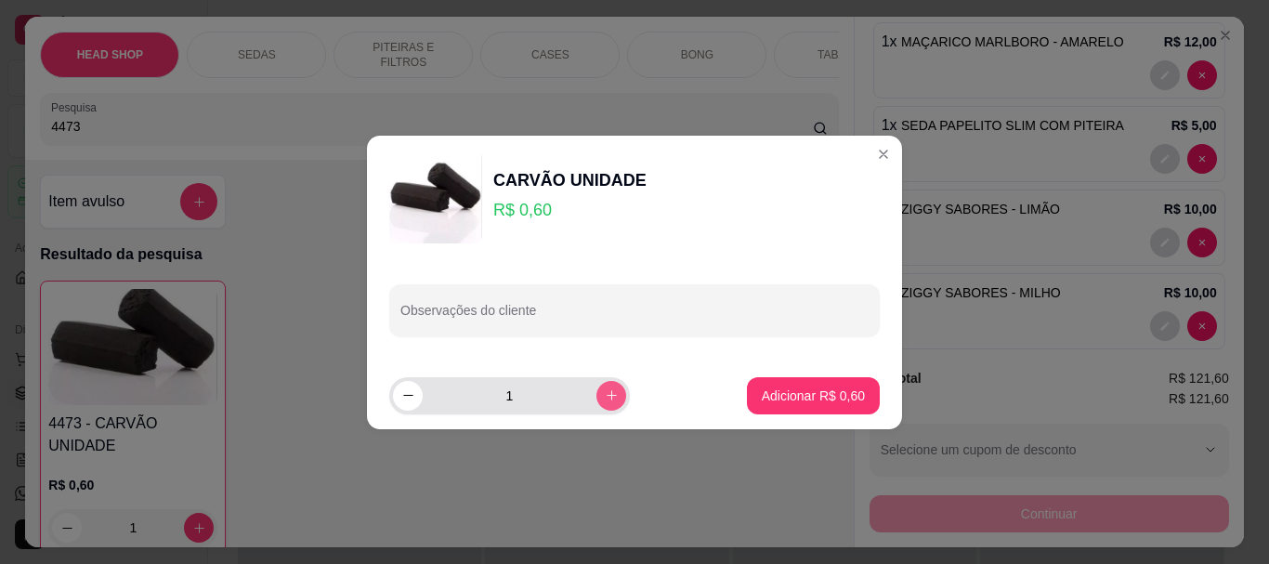
click at [596, 402] on button "increase-product-quantity" at bounding box center [611, 396] width 30 height 30
click at [605, 395] on icon "increase-product-quantity" at bounding box center [612, 395] width 14 height 14
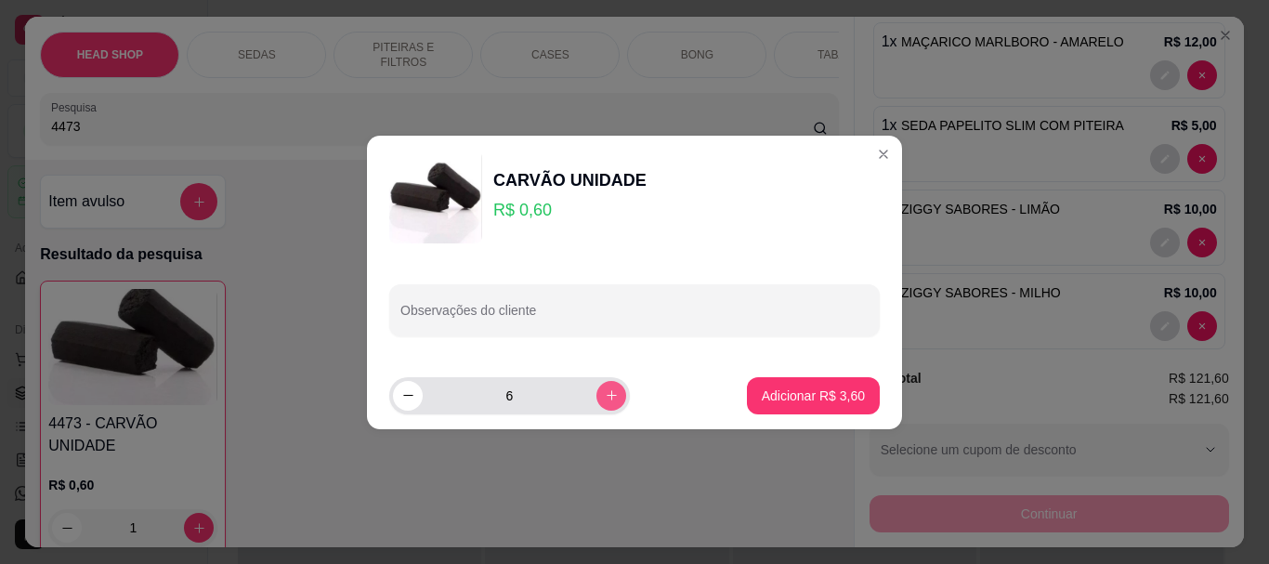
click at [605, 395] on icon "increase-product-quantity" at bounding box center [612, 395] width 14 height 14
type input "10"
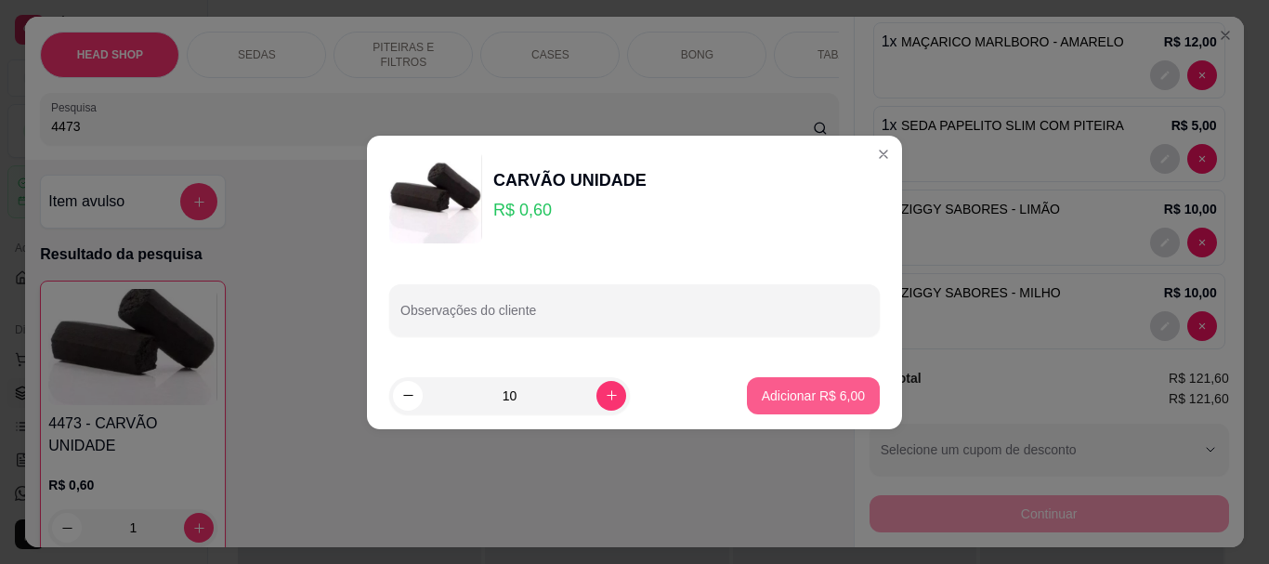
click at [778, 394] on p "Adicionar R$ 6,00" at bounding box center [813, 395] width 103 height 19
type input "11"
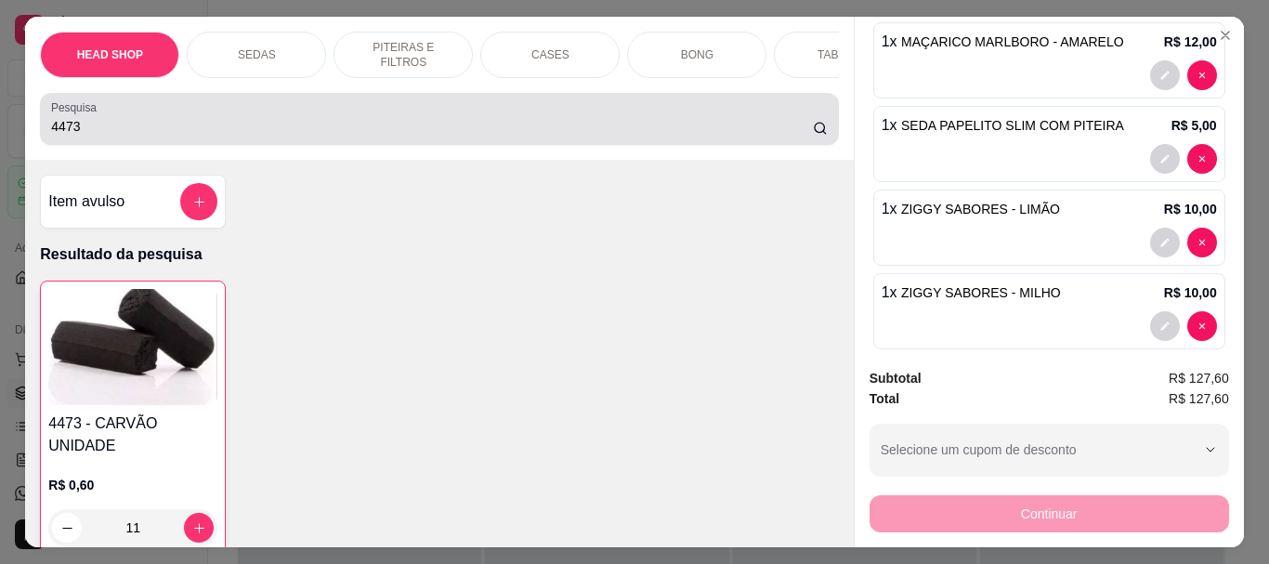
click at [202, 130] on input "4473" at bounding box center [432, 126] width 762 height 19
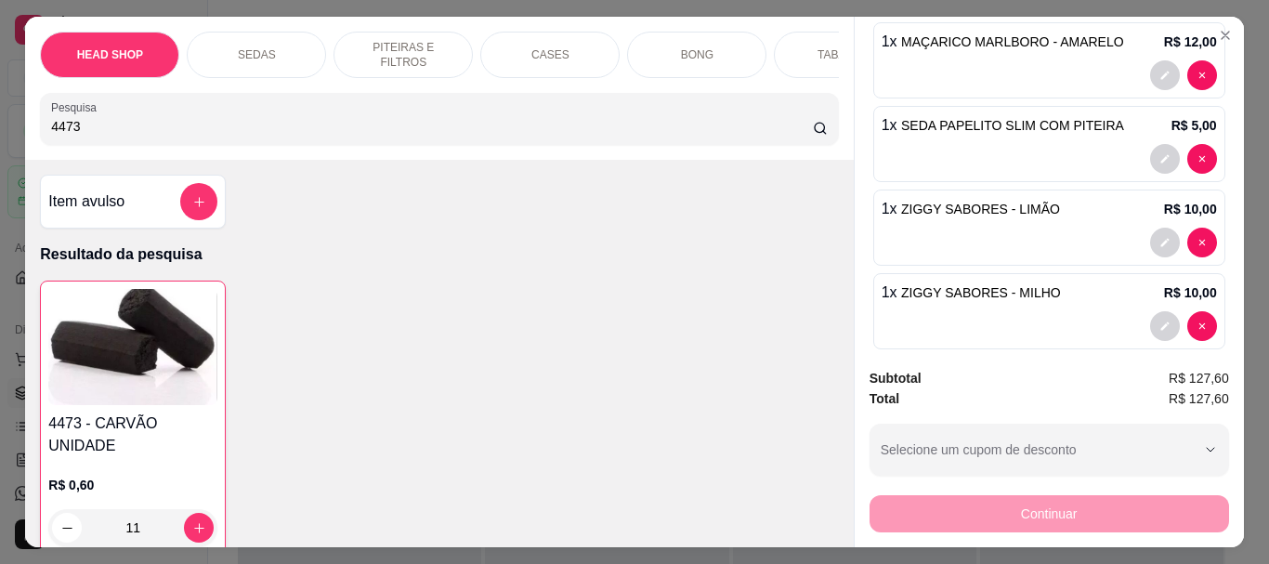
click at [202, 130] on input "4473" at bounding box center [432, 126] width 762 height 19
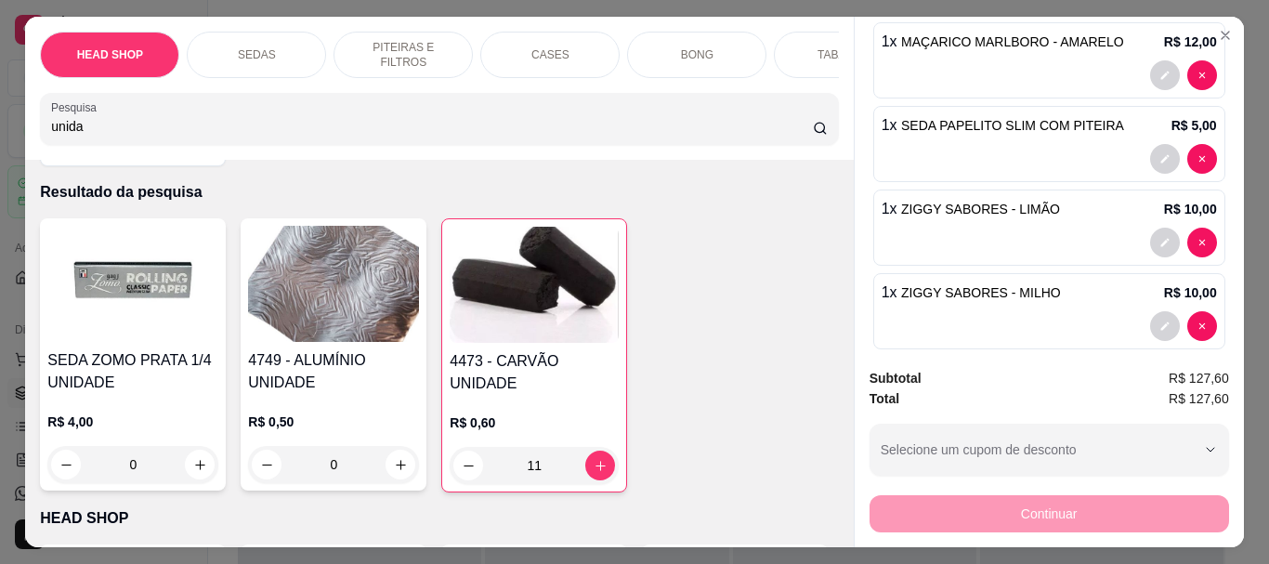
scroll to position [93, 0]
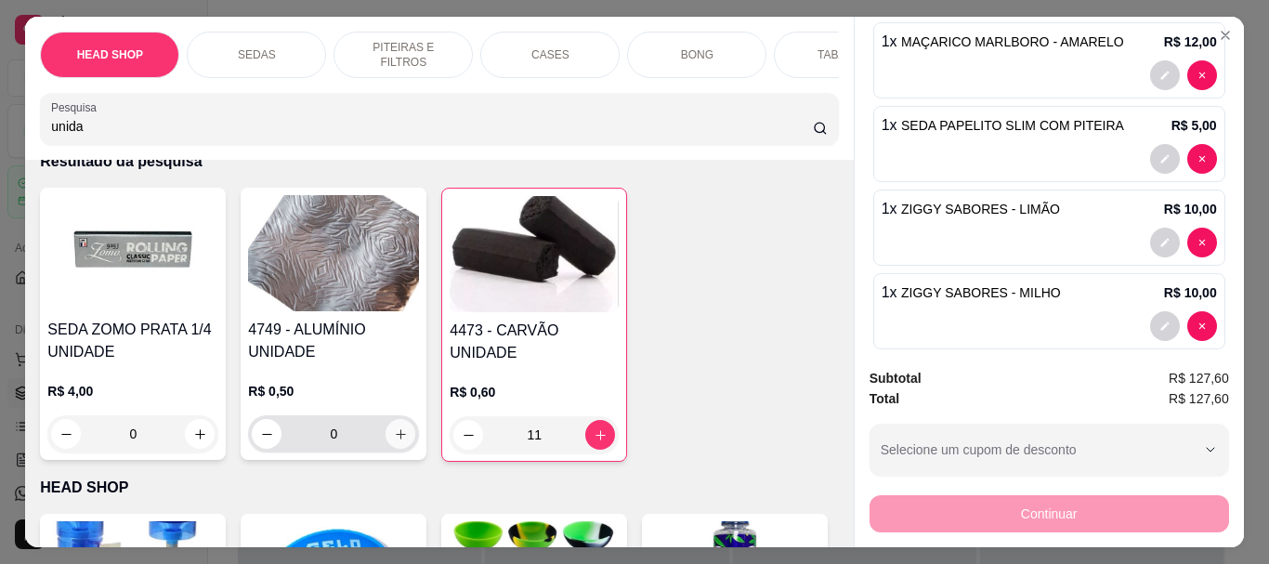
type input "unida"
click at [397, 437] on icon "increase-product-quantity" at bounding box center [401, 434] width 14 height 14
type input "2"
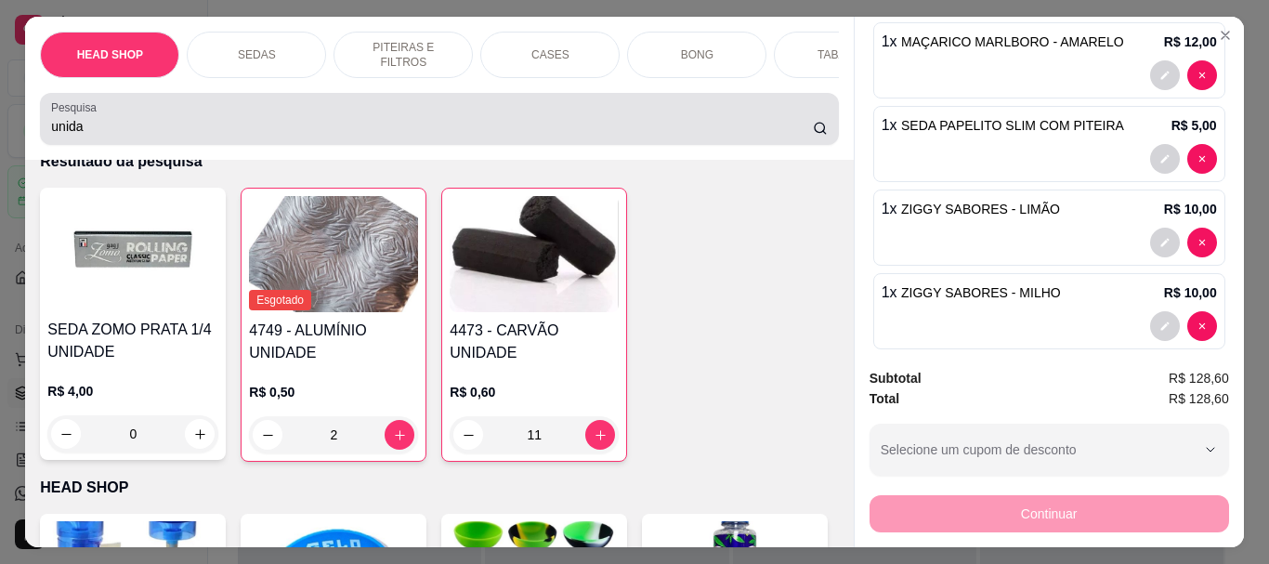
click at [146, 134] on input "unida" at bounding box center [432, 126] width 762 height 19
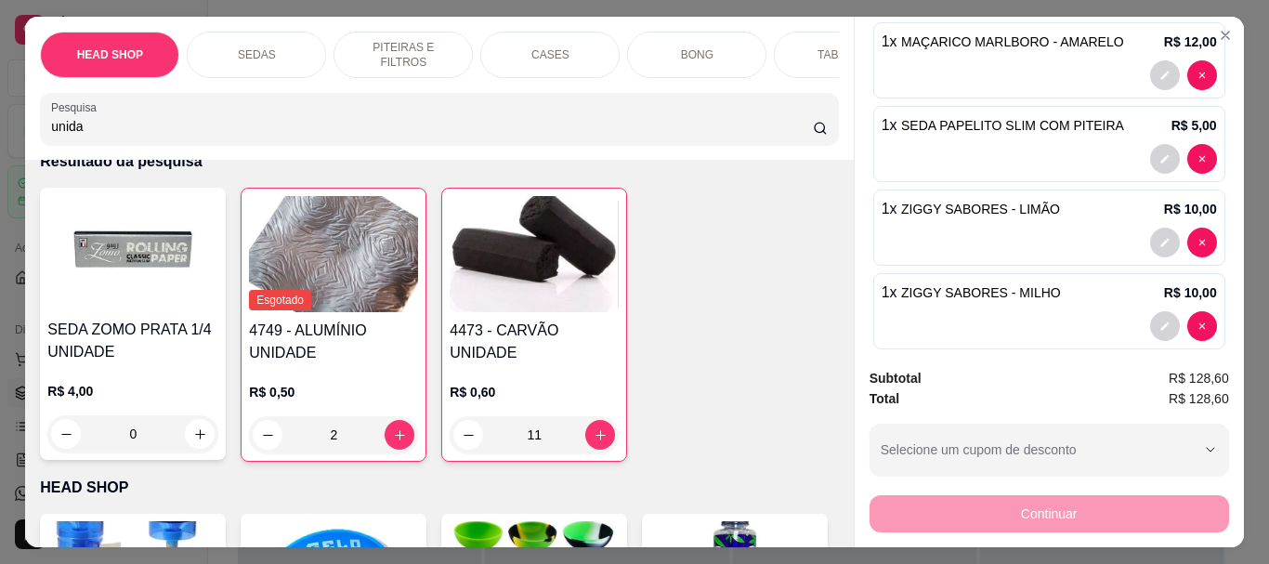
drag, startPoint x: 146, startPoint y: 134, endPoint x: 136, endPoint y: 129, distance: 11.2
click at [142, 132] on input "unida" at bounding box center [432, 126] width 762 height 19
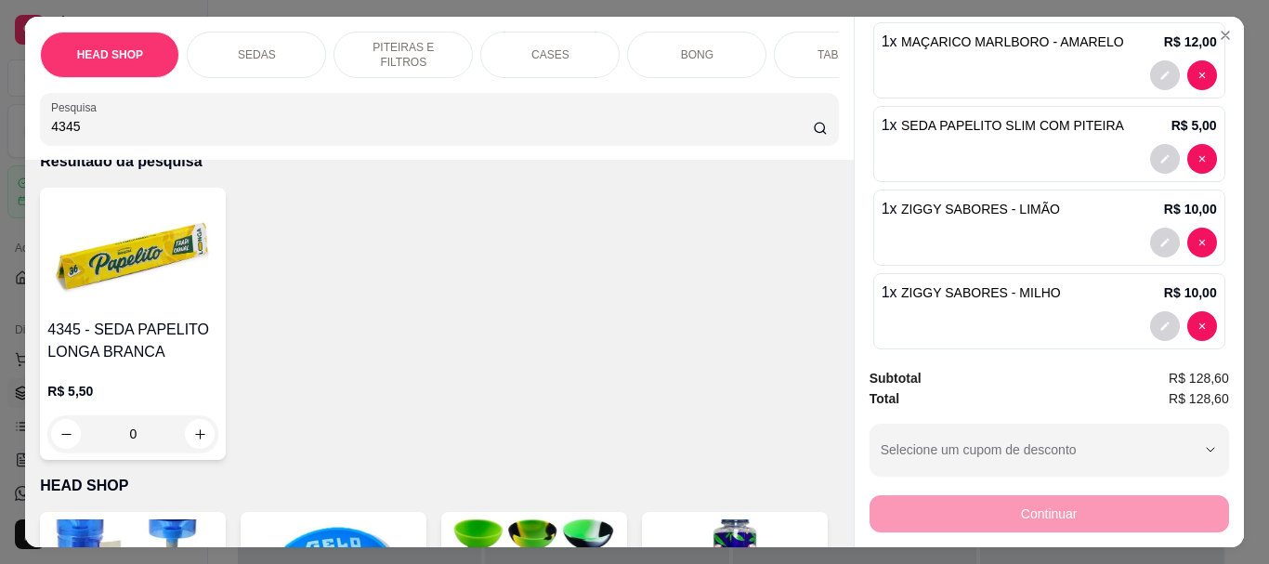
type input "4345"
click at [194, 435] on icon "increase-product-quantity" at bounding box center [200, 434] width 14 height 14
type input "1"
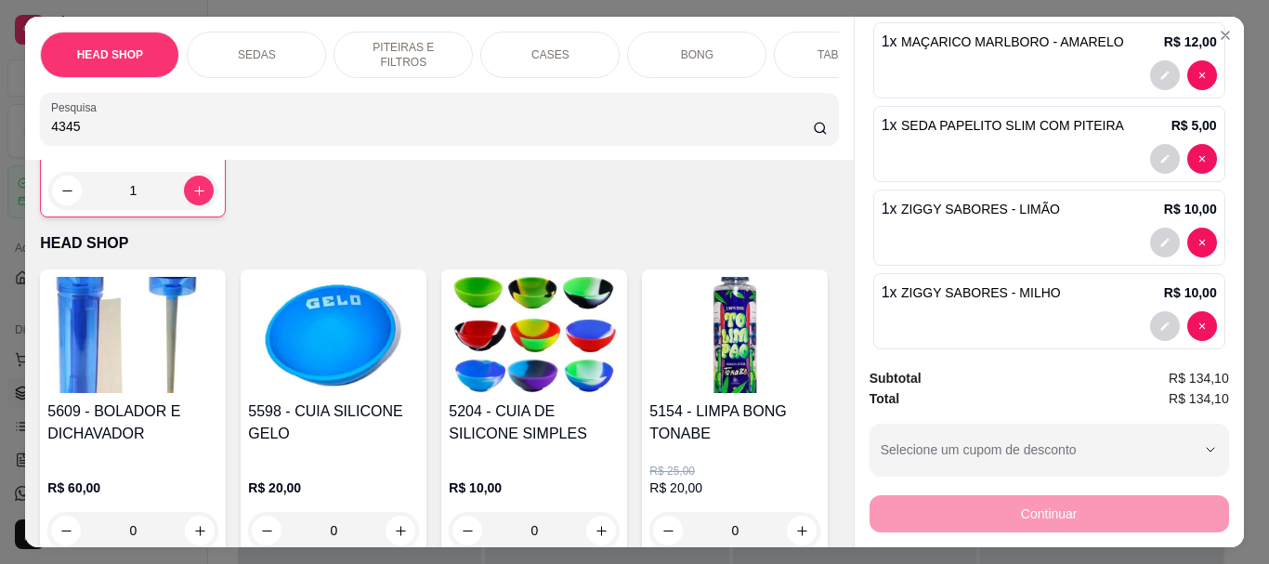
scroll to position [371, 0]
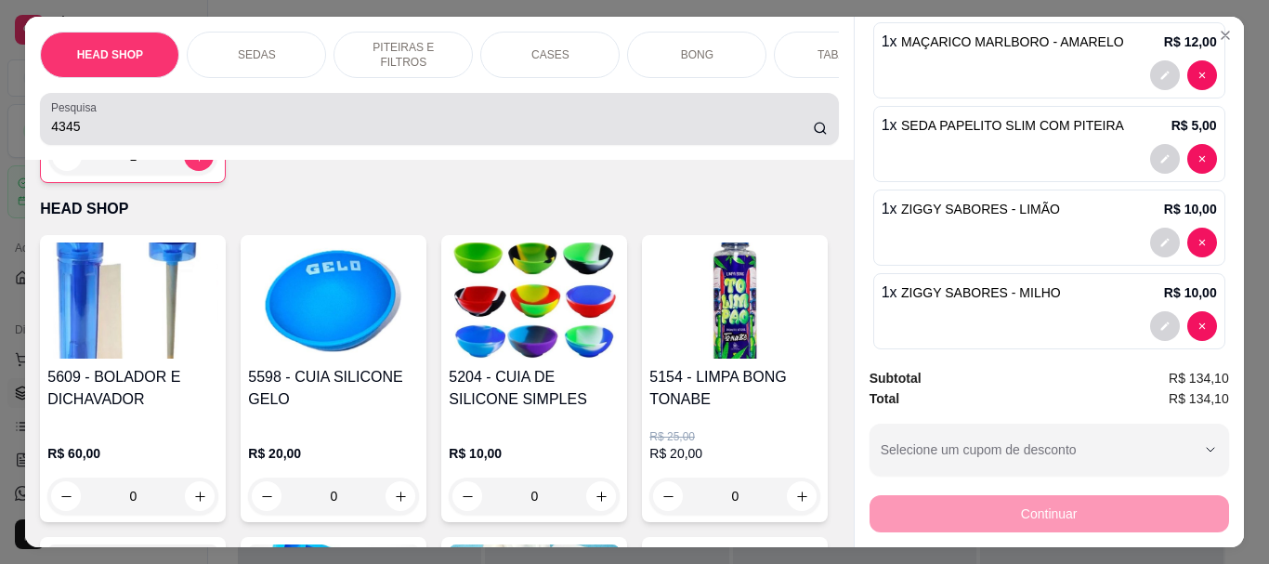
click at [177, 104] on div "Pesquisa 4345" at bounding box center [439, 119] width 798 height 52
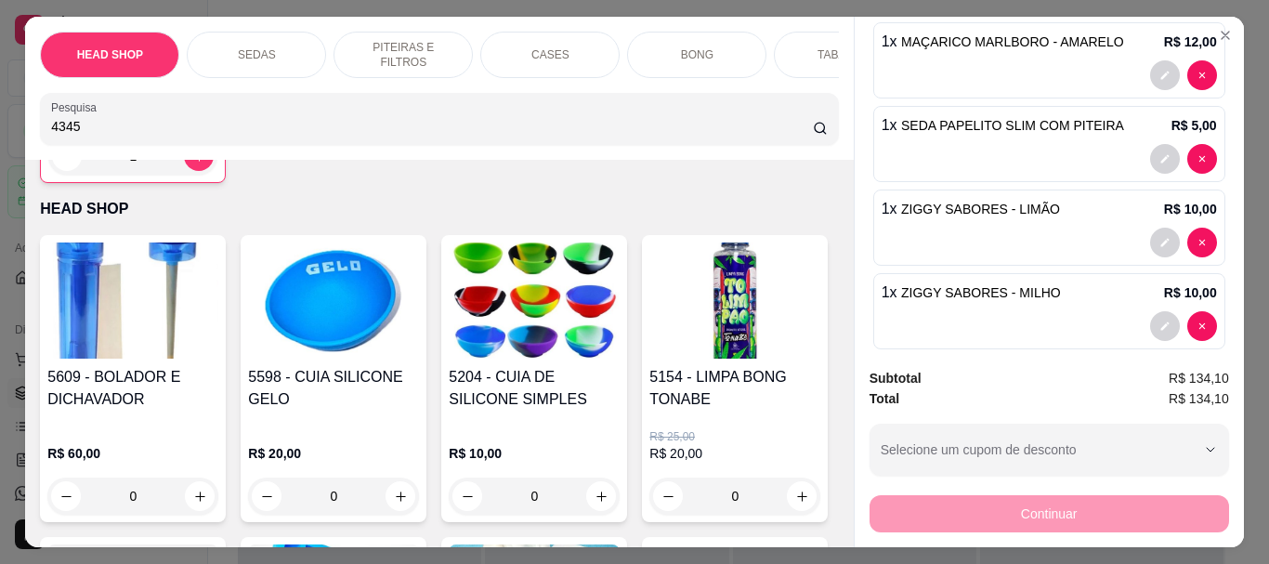
click at [185, 120] on div "4345" at bounding box center [438, 118] width 775 height 37
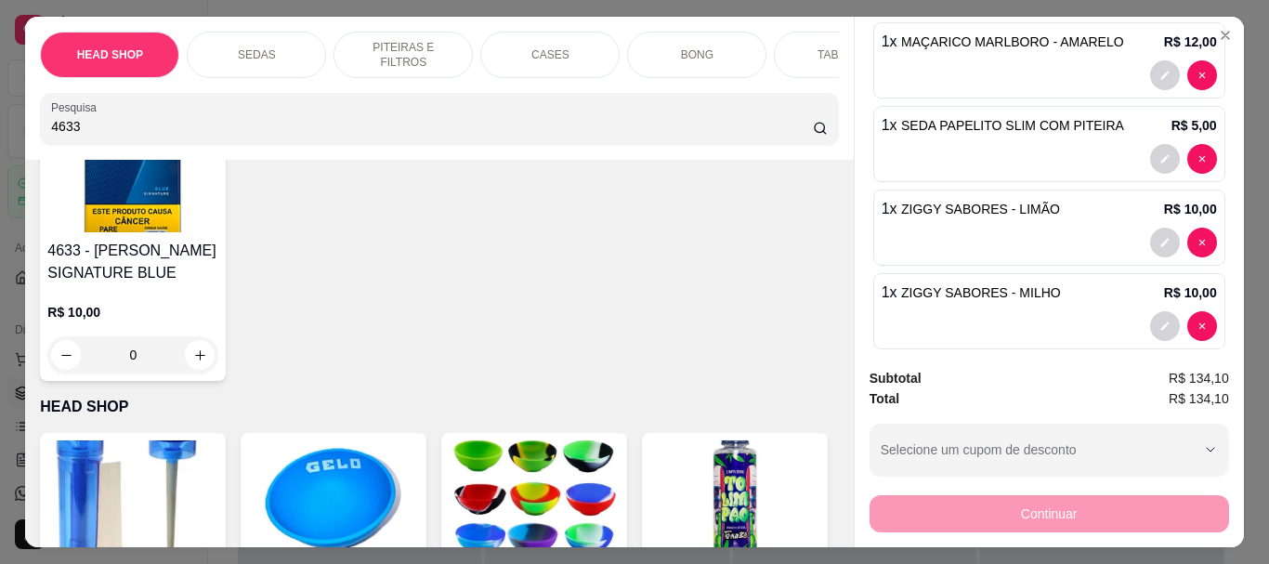
scroll to position [186, 0]
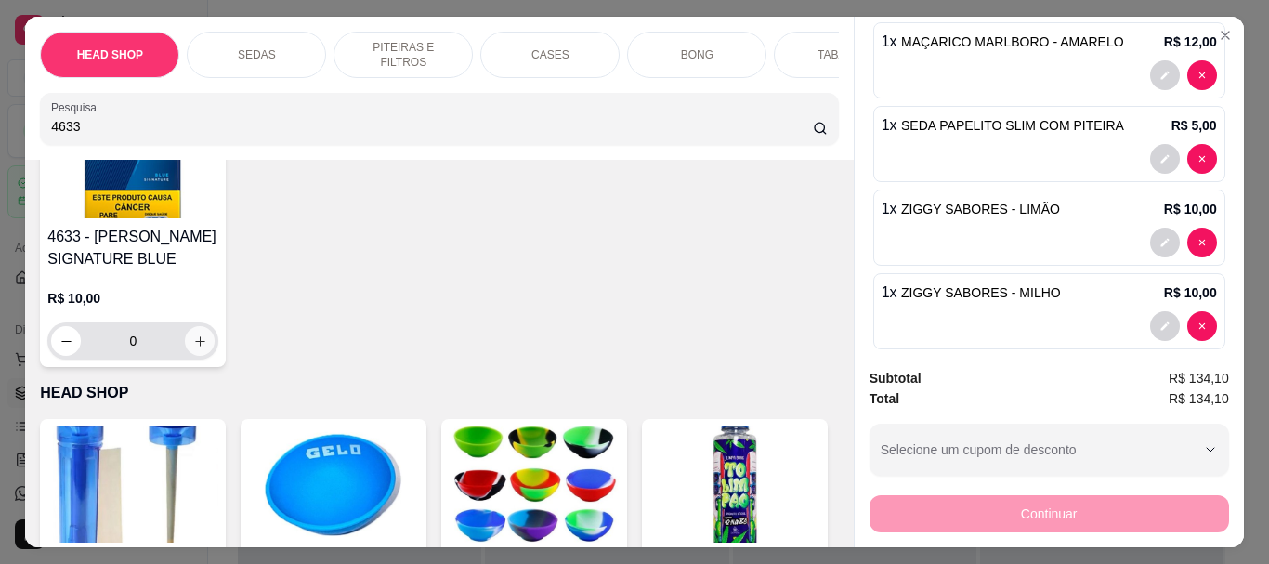
type input "4633"
click at [199, 348] on icon "increase-product-quantity" at bounding box center [200, 341] width 14 height 14
type input "1"
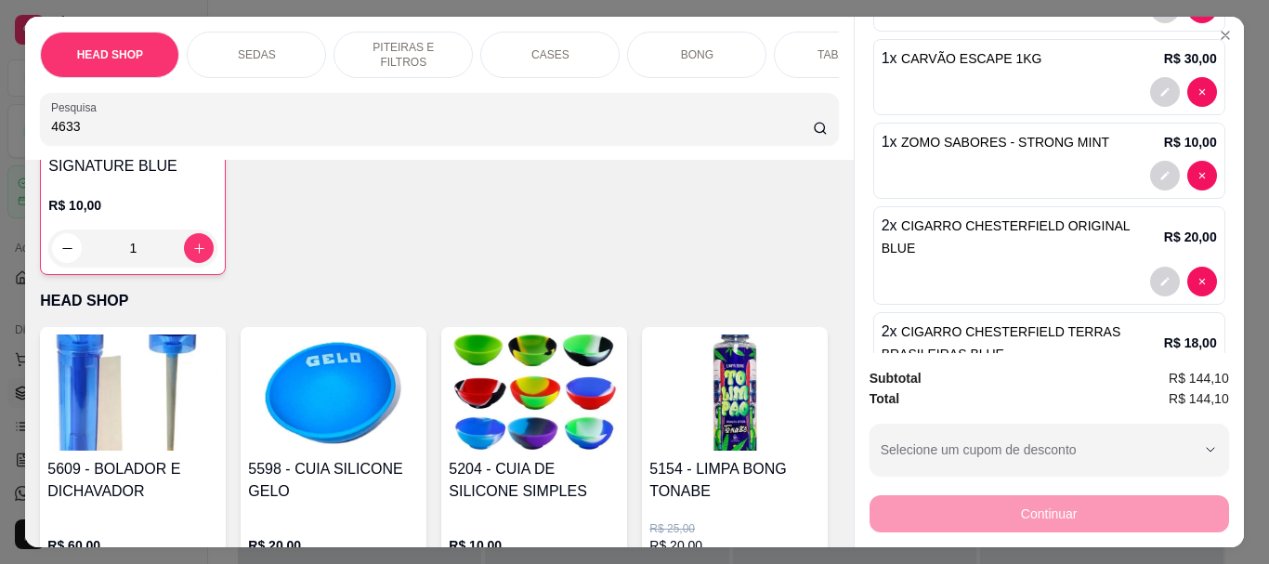
scroll to position [0, 0]
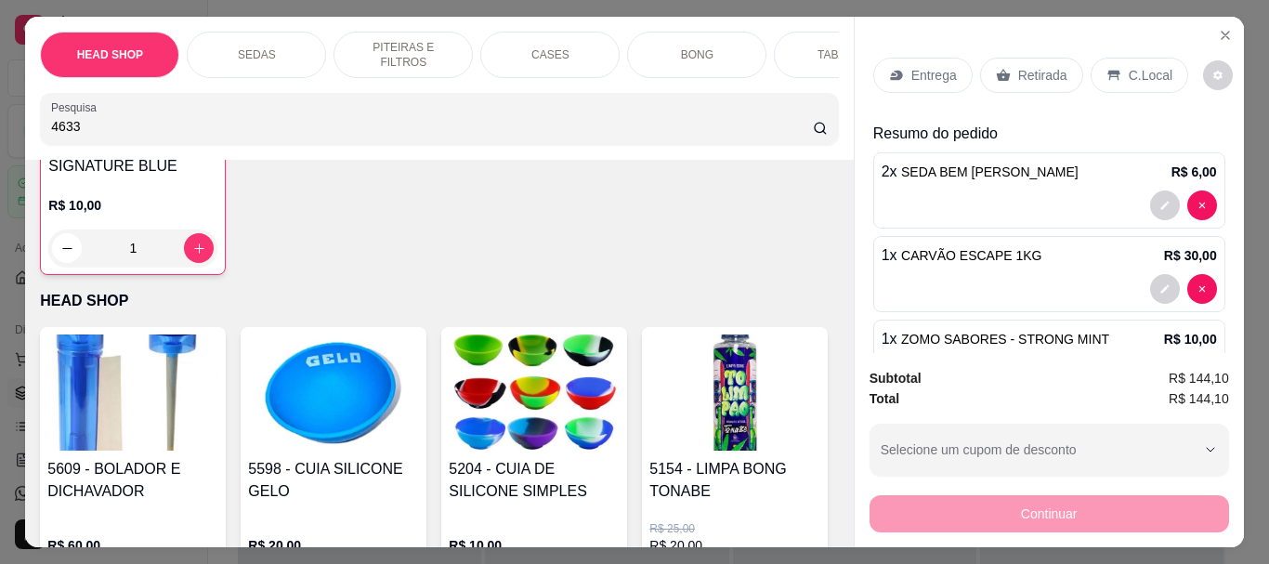
click at [1040, 66] on p "Retirada" at bounding box center [1042, 75] width 49 height 19
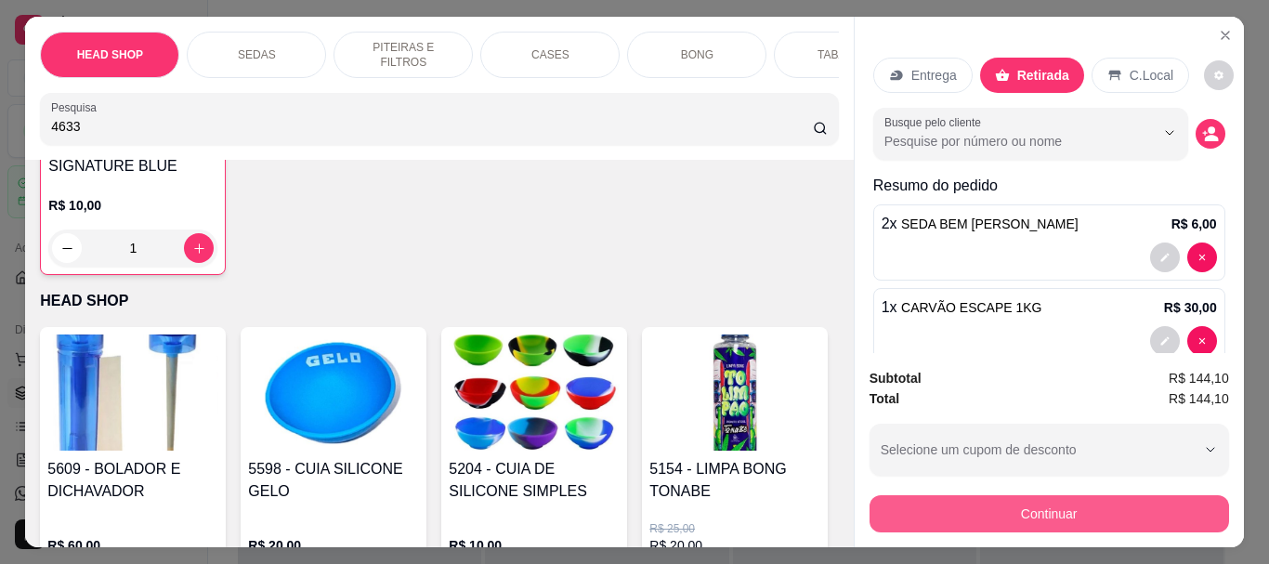
click at [1067, 521] on button "Continuar" at bounding box center [1048, 513] width 359 height 37
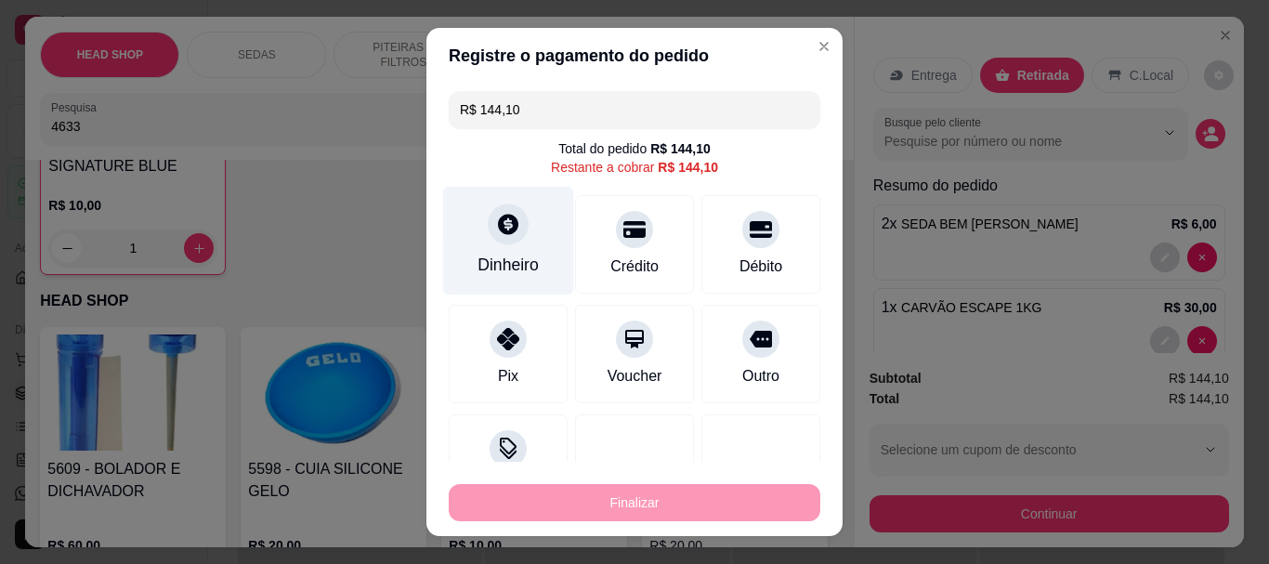
click at [488, 228] on div at bounding box center [508, 224] width 41 height 41
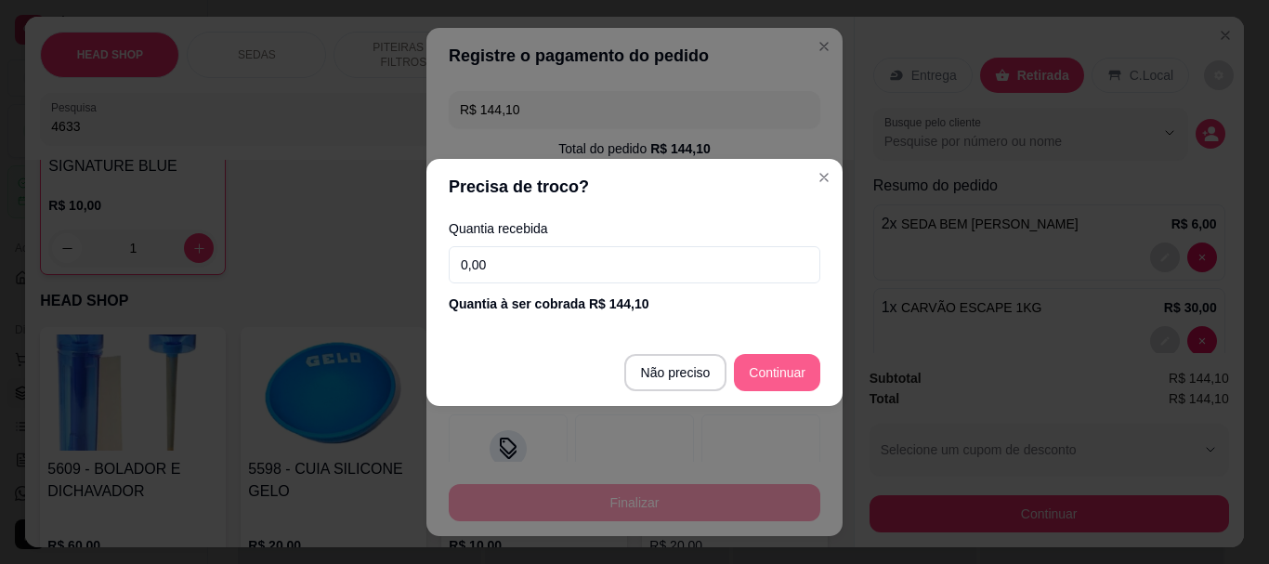
type input "R$ 0,00"
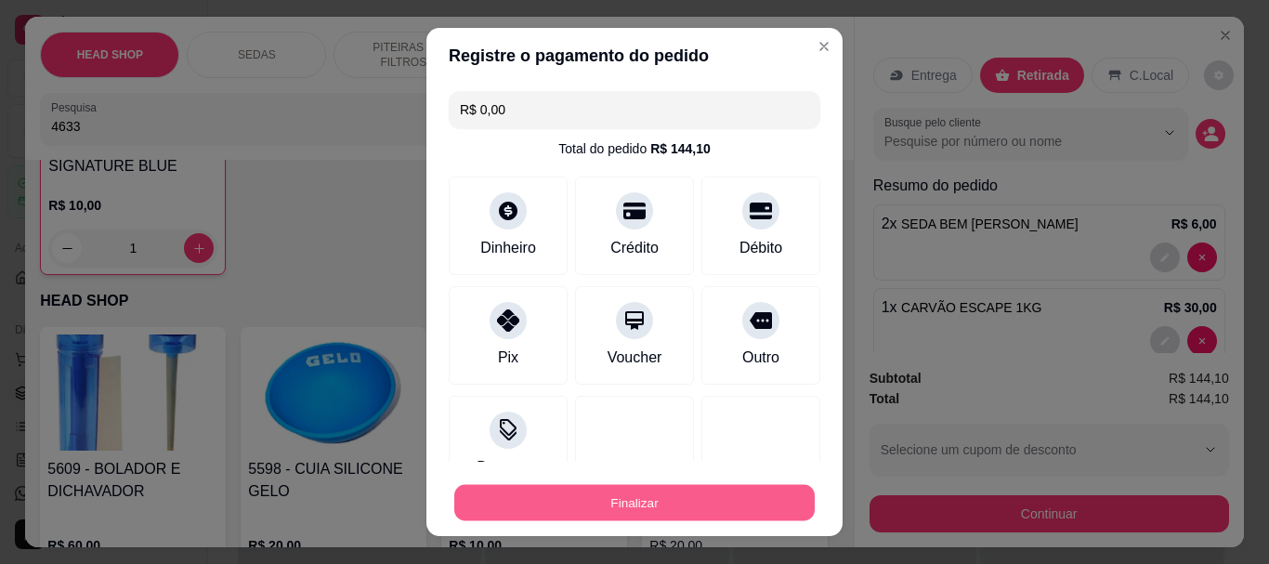
click at [709, 517] on button "Finalizar" at bounding box center [634, 502] width 360 height 36
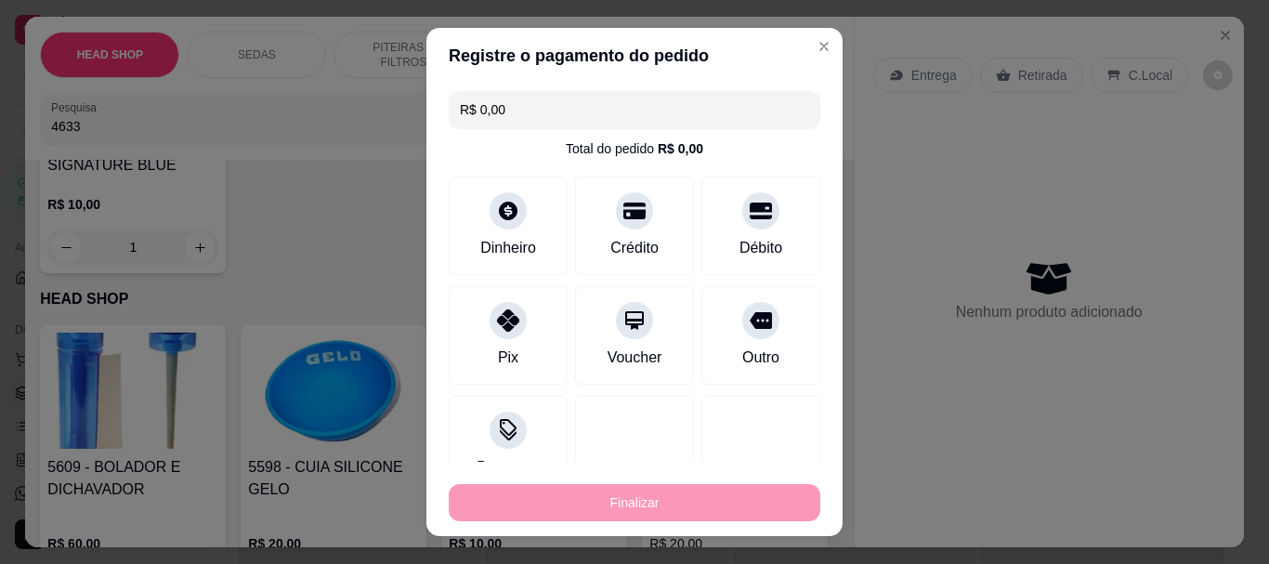
type input "0"
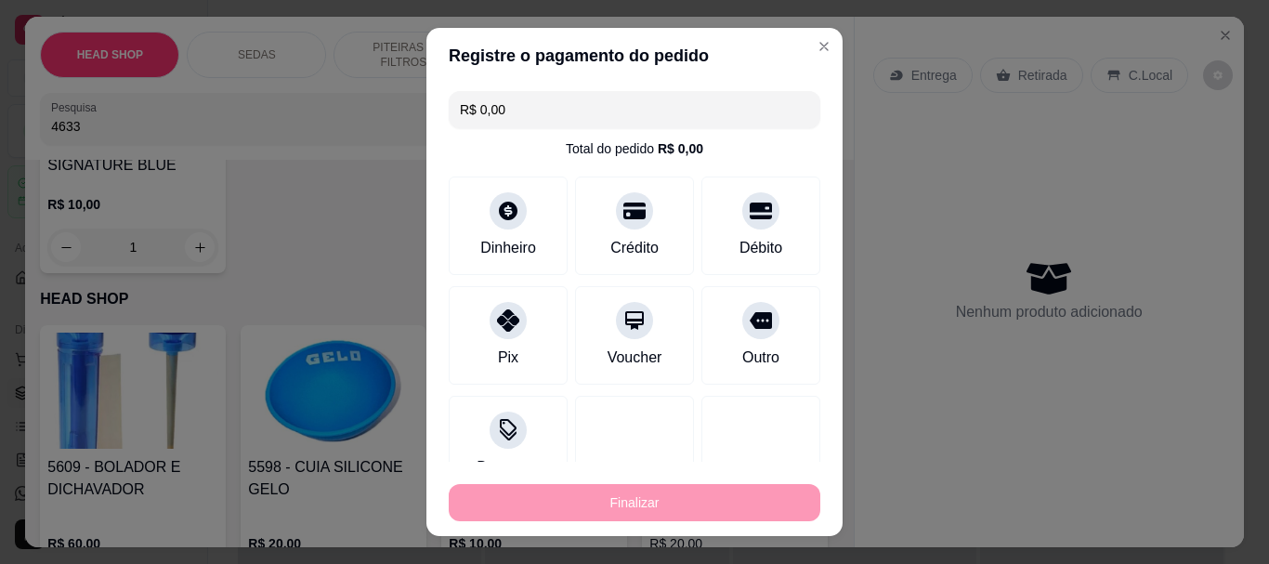
type input "0"
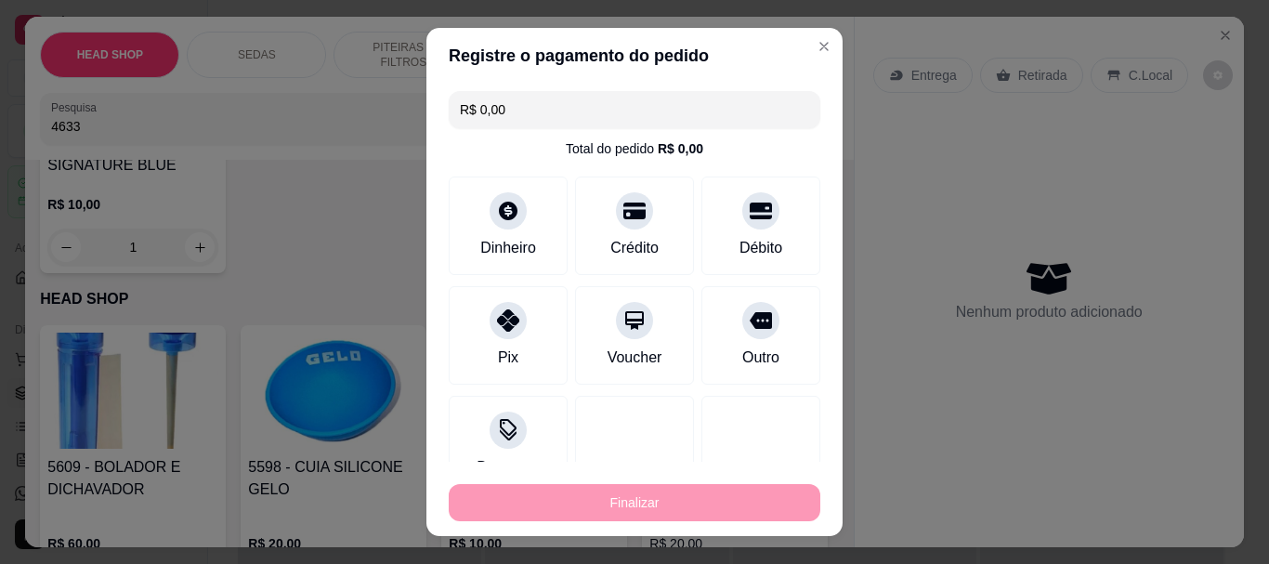
type input "0"
type input "-R$ 144,10"
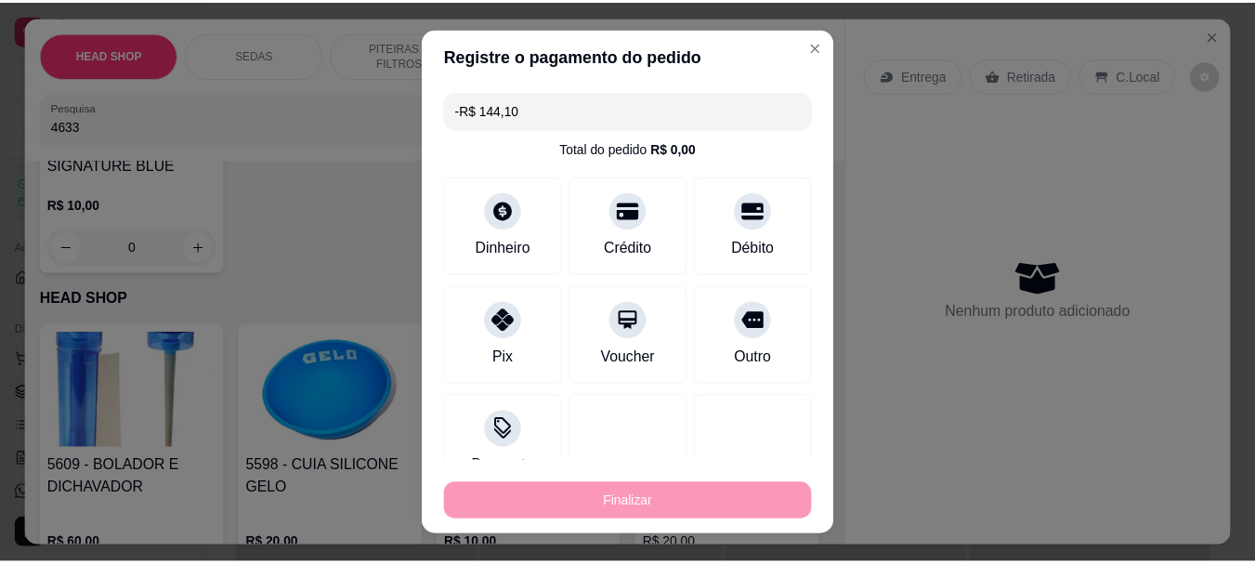
scroll to position [279, 0]
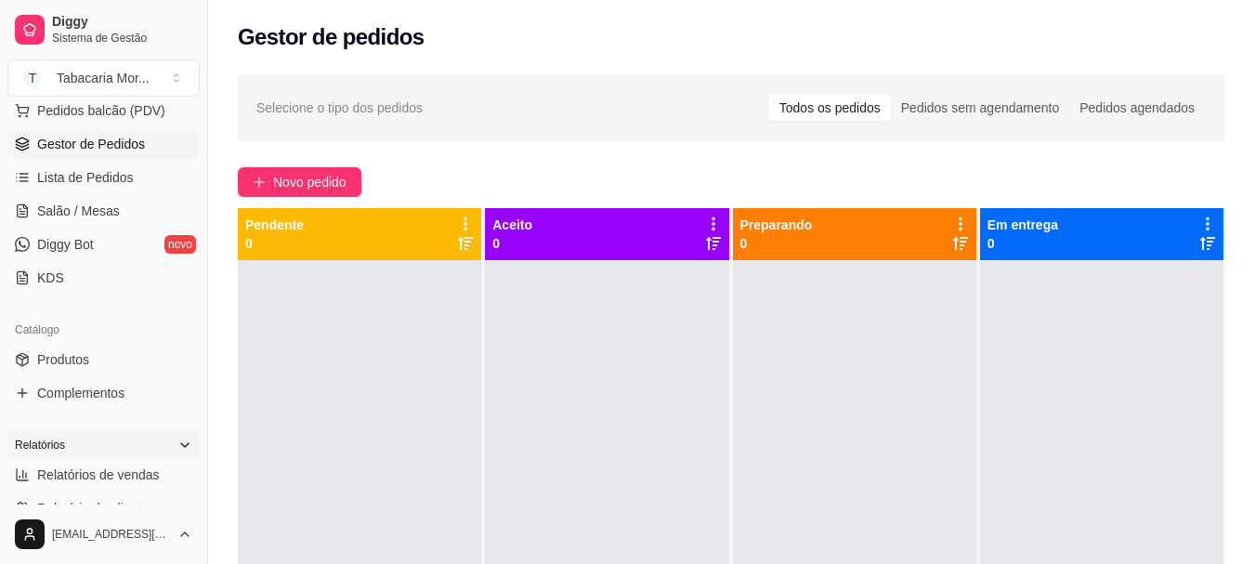
scroll to position [279, 0]
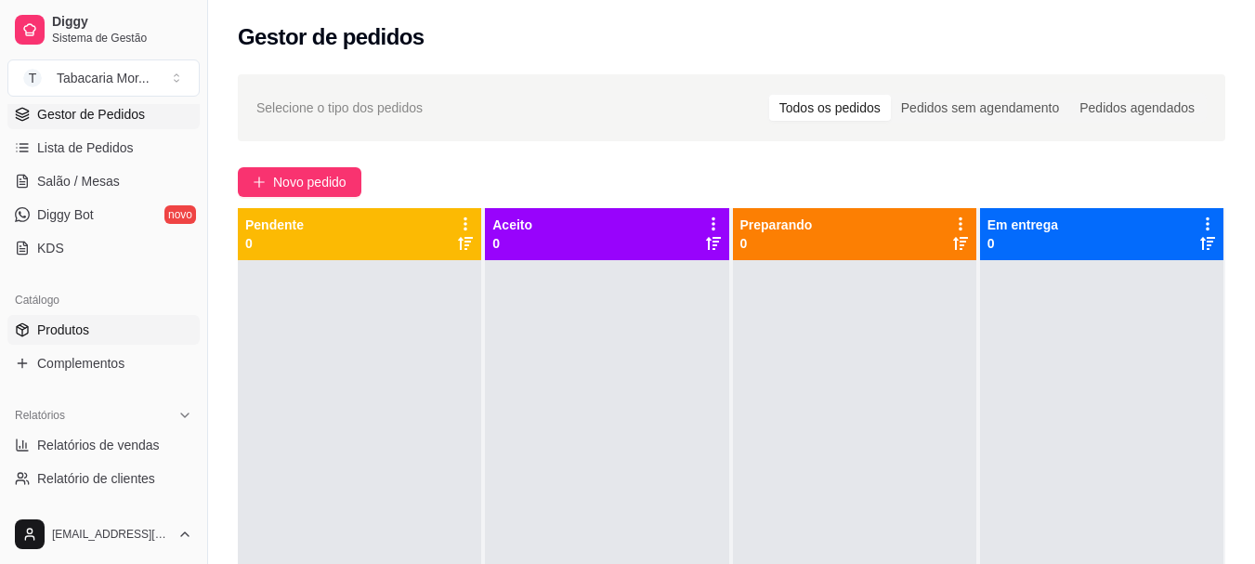
click at [91, 325] on link "Produtos" at bounding box center [103, 330] width 192 height 30
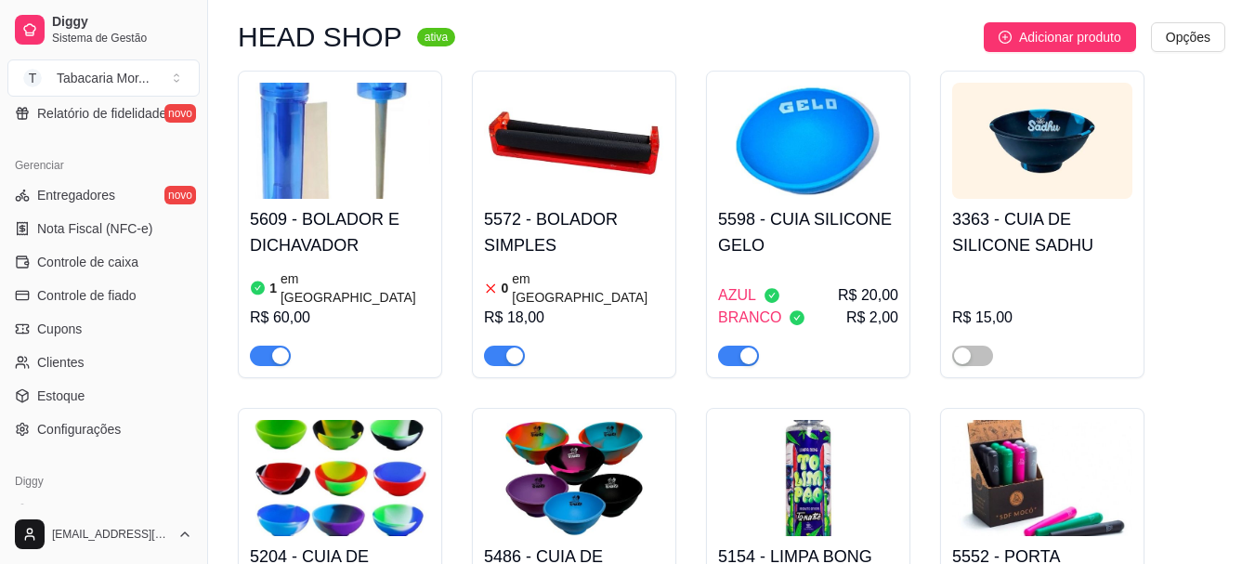
scroll to position [743, 0]
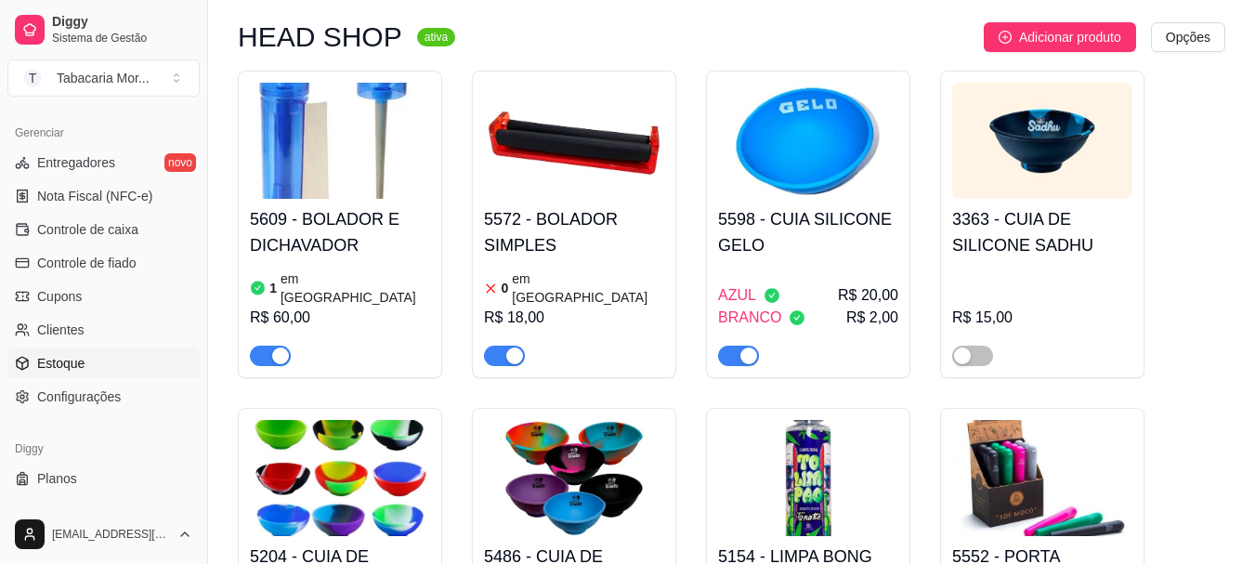
click at [80, 364] on span "Estoque" at bounding box center [60, 363] width 47 height 19
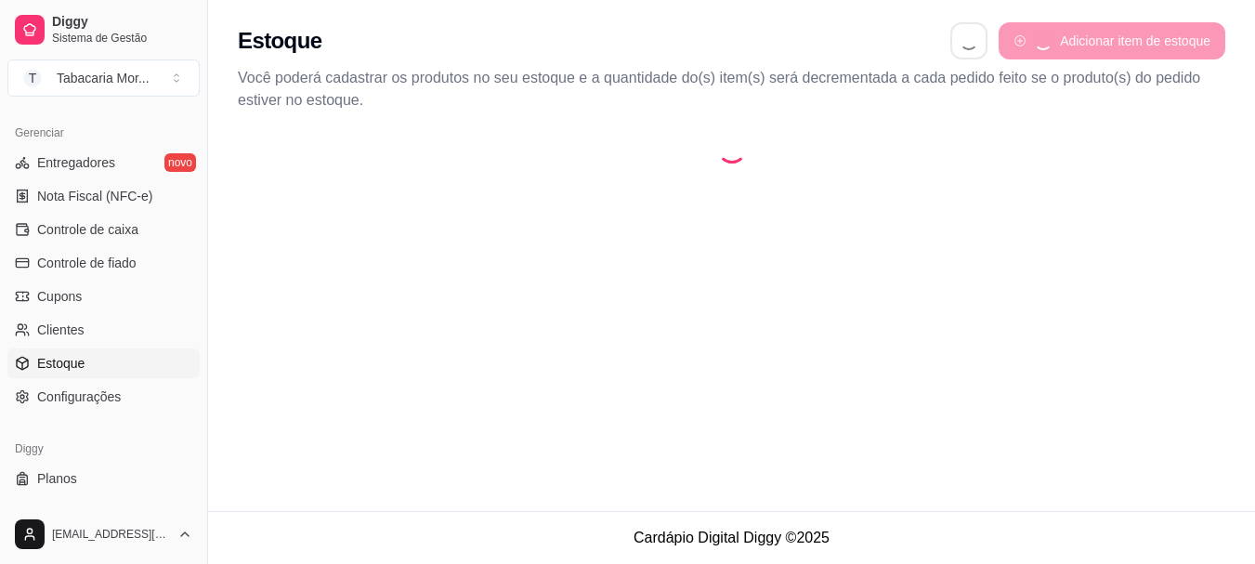
select select "QUANTITY_ORDER"
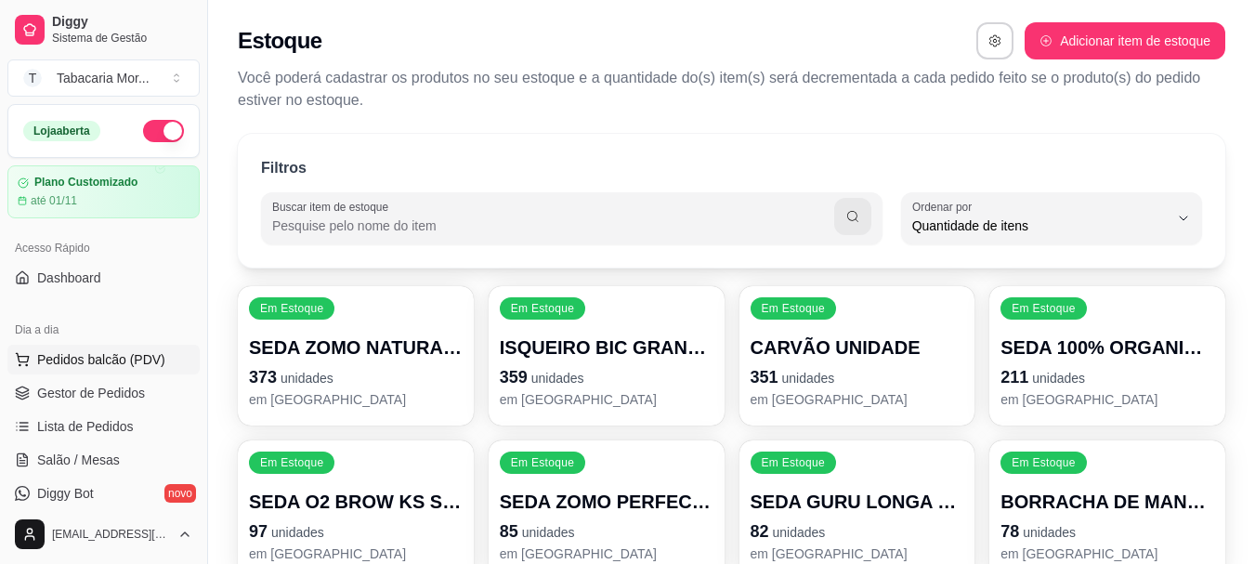
click at [137, 352] on span "Pedidos balcão (PDV)" at bounding box center [101, 359] width 128 height 19
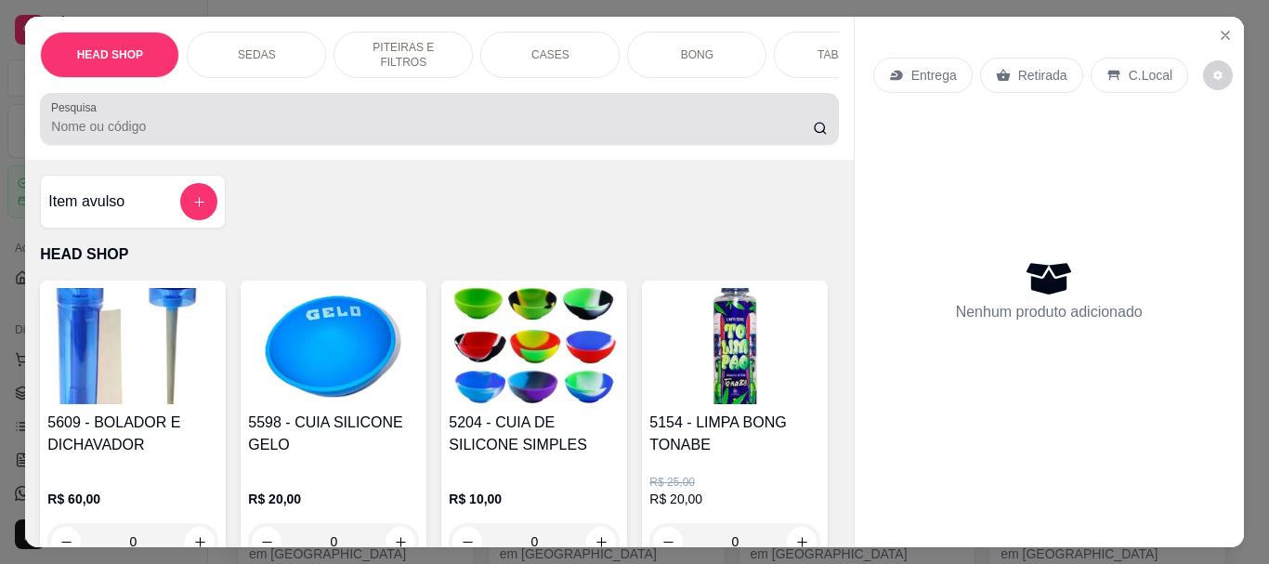
click at [190, 145] on div "Pesquisa" at bounding box center [439, 119] width 798 height 52
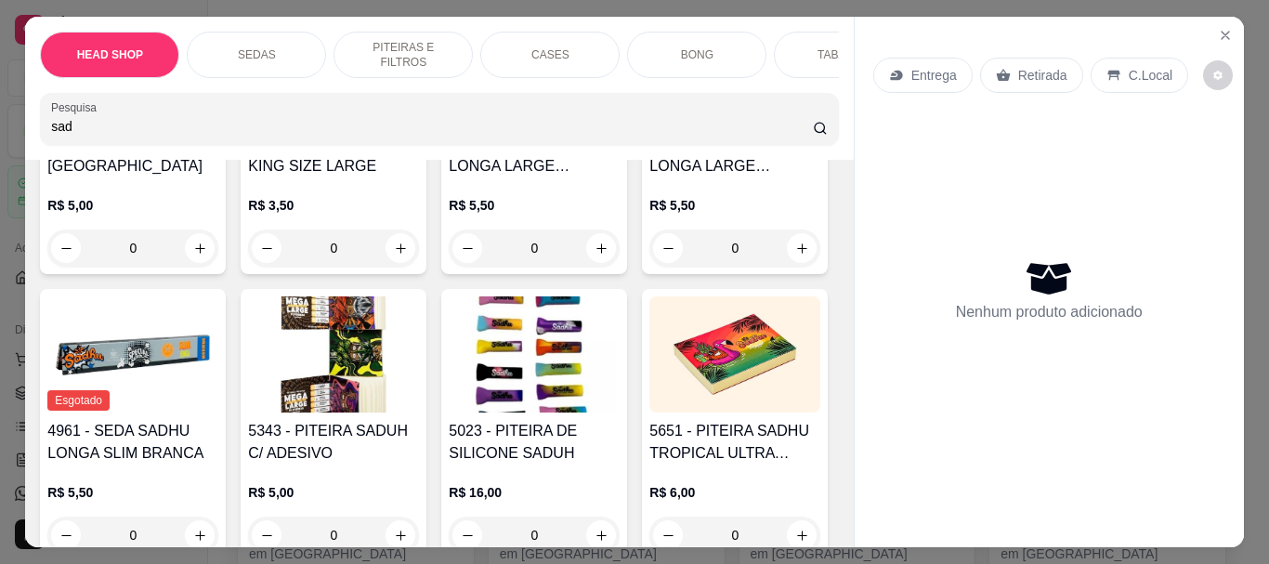
scroll to position [371, 0]
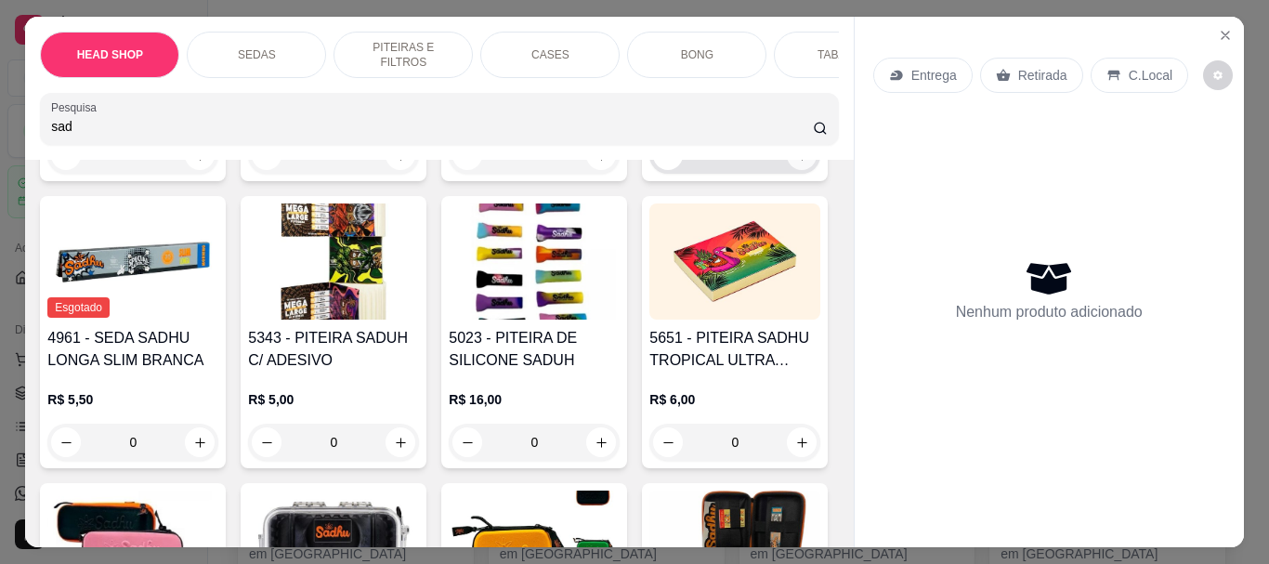
type input "sad"
click at [795, 163] on icon "increase-product-quantity" at bounding box center [802, 156] width 14 height 14
type input "1"
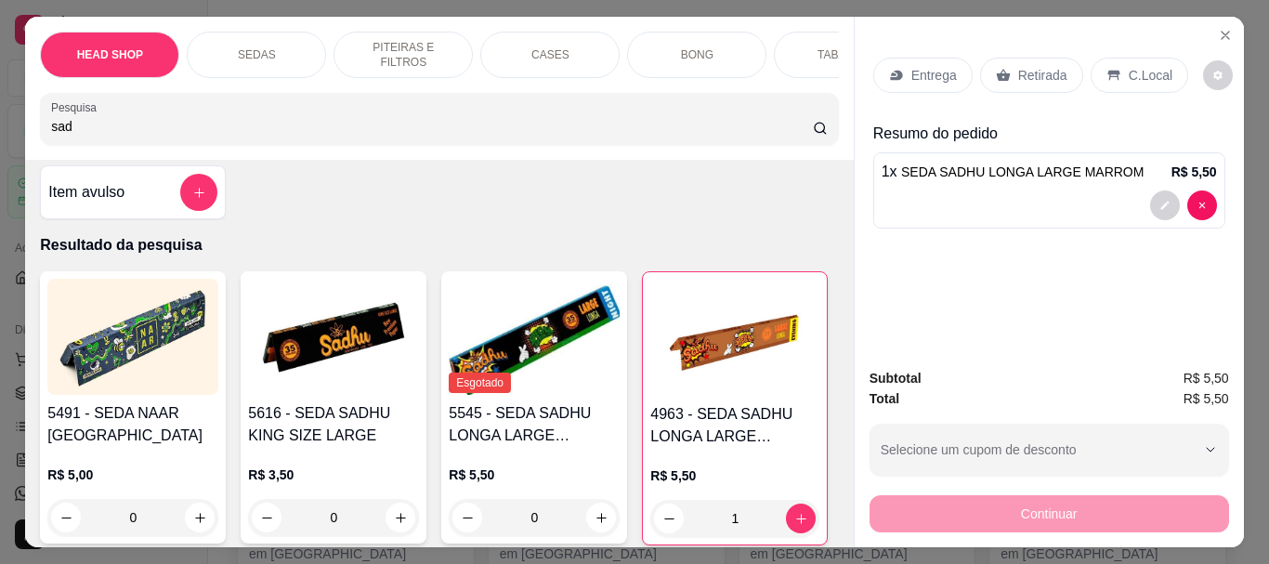
scroll to position [0, 0]
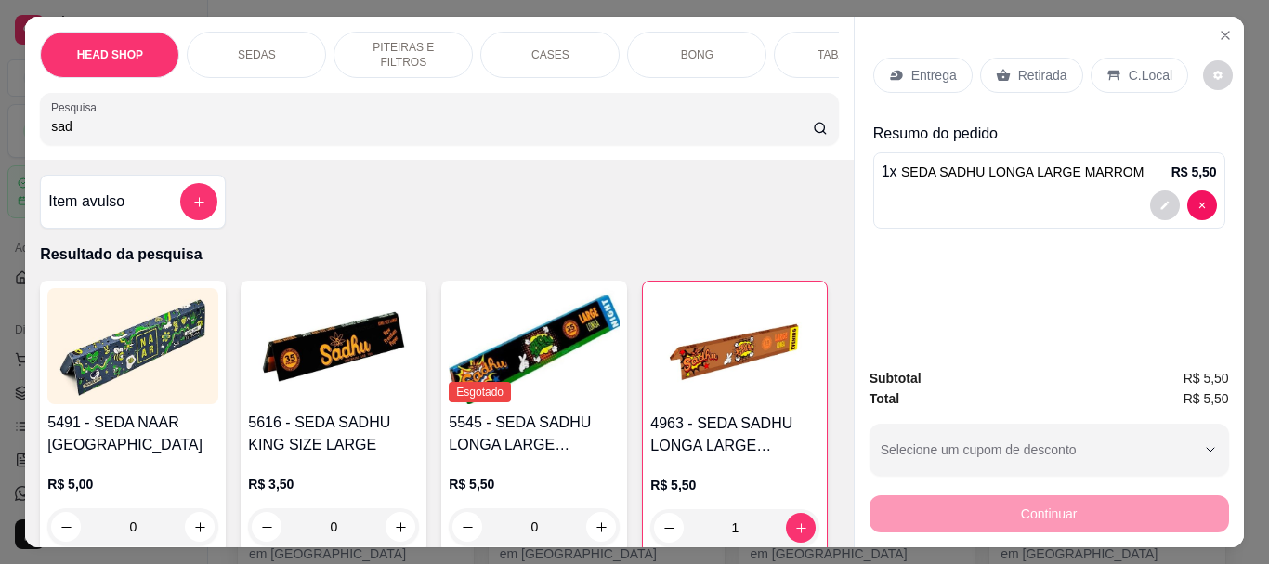
click at [233, 170] on div "Item avulso Resultado da pesquisa 5491 - SEDA NAAR SADHU R$ 5,00 0 5616 - SEDA …" at bounding box center [439, 353] width 828 height 387
click at [234, 136] on input "sad" at bounding box center [432, 126] width 762 height 19
click at [233, 136] on input "sad" at bounding box center [432, 126] width 762 height 19
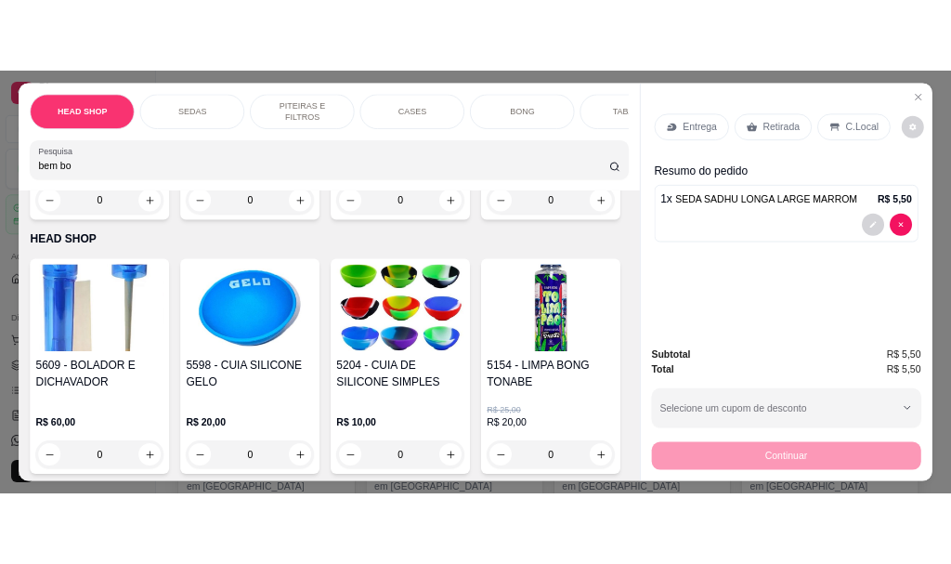
scroll to position [929, 0]
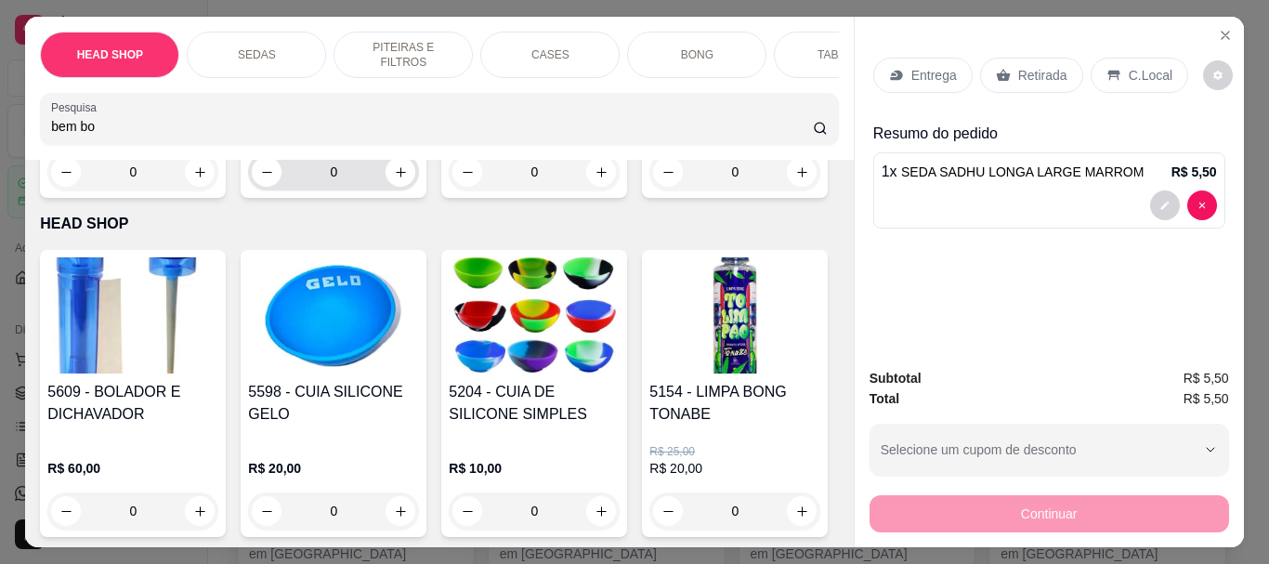
type input "bem bo"
click at [394, 179] on icon "increase-product-quantity" at bounding box center [401, 172] width 14 height 14
type input "1"
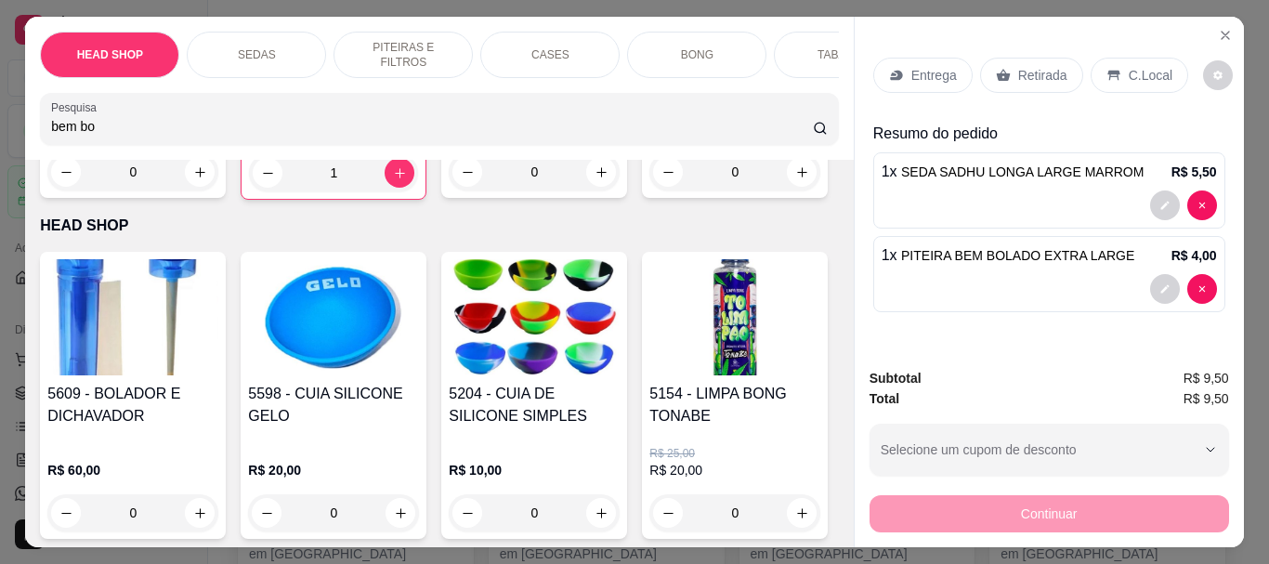
click at [1038, 66] on p "Retirada" at bounding box center [1042, 75] width 49 height 19
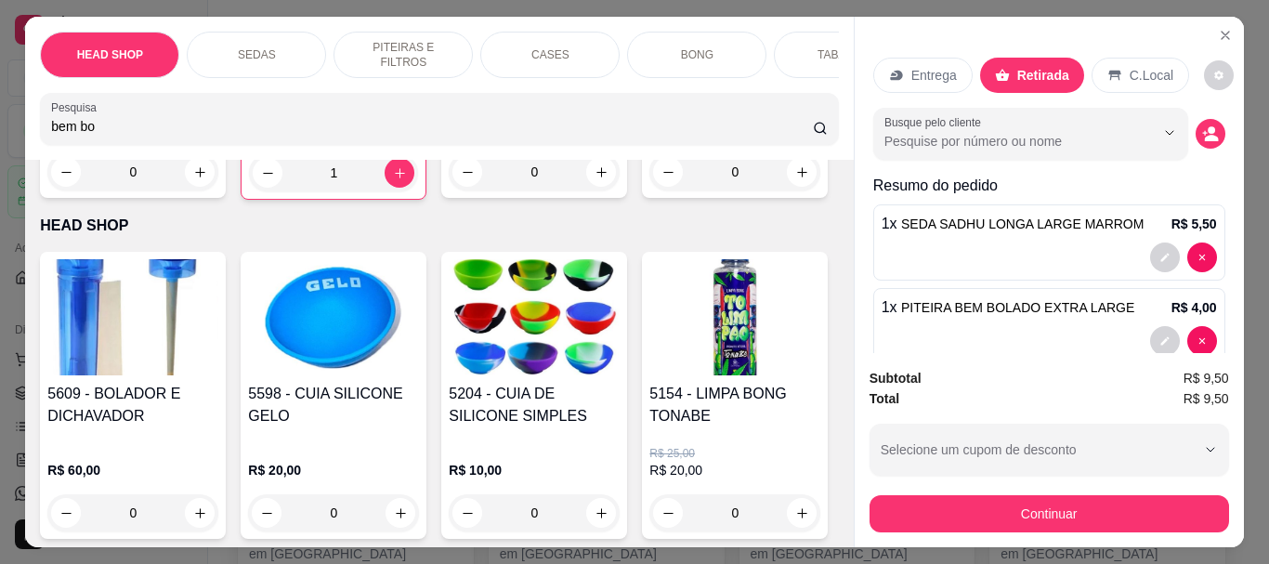
drag, startPoint x: 505, startPoint y: 87, endPoint x: 547, endPoint y: 133, distance: 61.8
click at [514, 93] on div "HEAD SHOP SEDAS PITEIRAS E FILTROS CASES BONG TABACOS ISQUEIRO E MACARICO CIGAR…" at bounding box center [439, 88] width 828 height 143
click at [536, 116] on div "bem bo" at bounding box center [438, 118] width 775 height 37
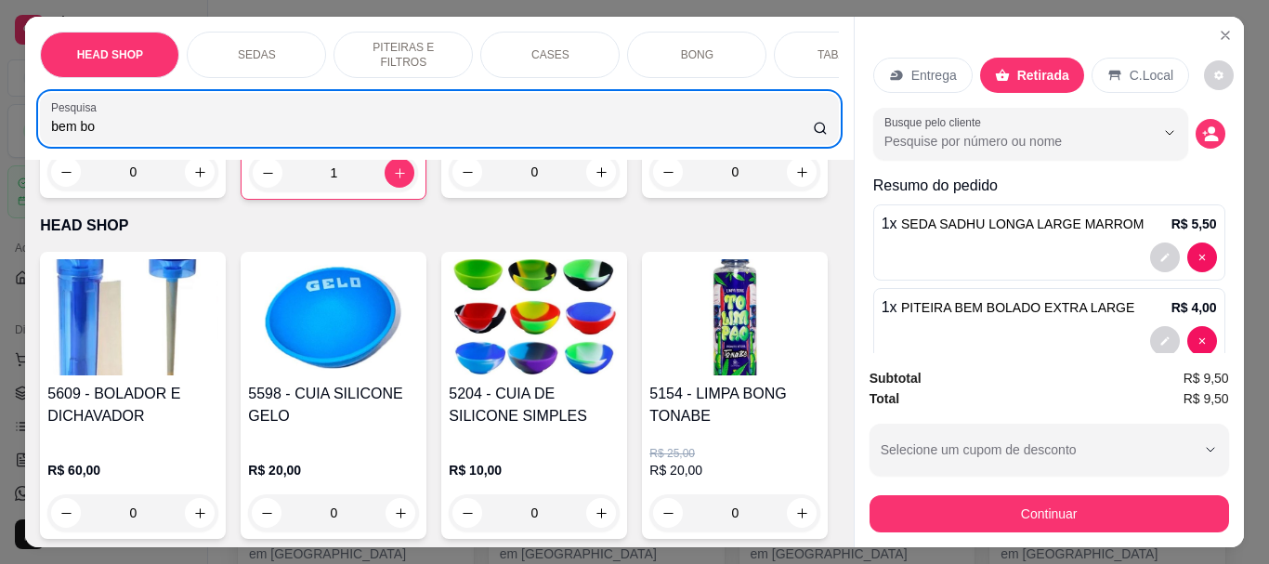
click at [547, 133] on div "bem bo" at bounding box center [438, 118] width 775 height 37
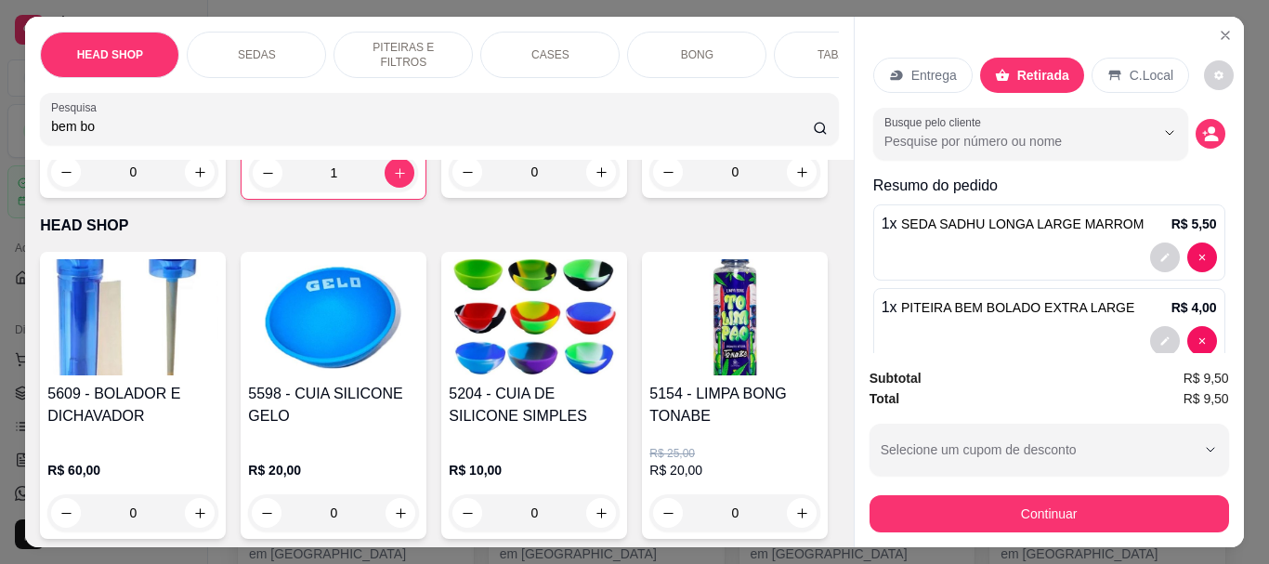
click at [554, 136] on input "bem bo" at bounding box center [432, 126] width 762 height 19
type input "b"
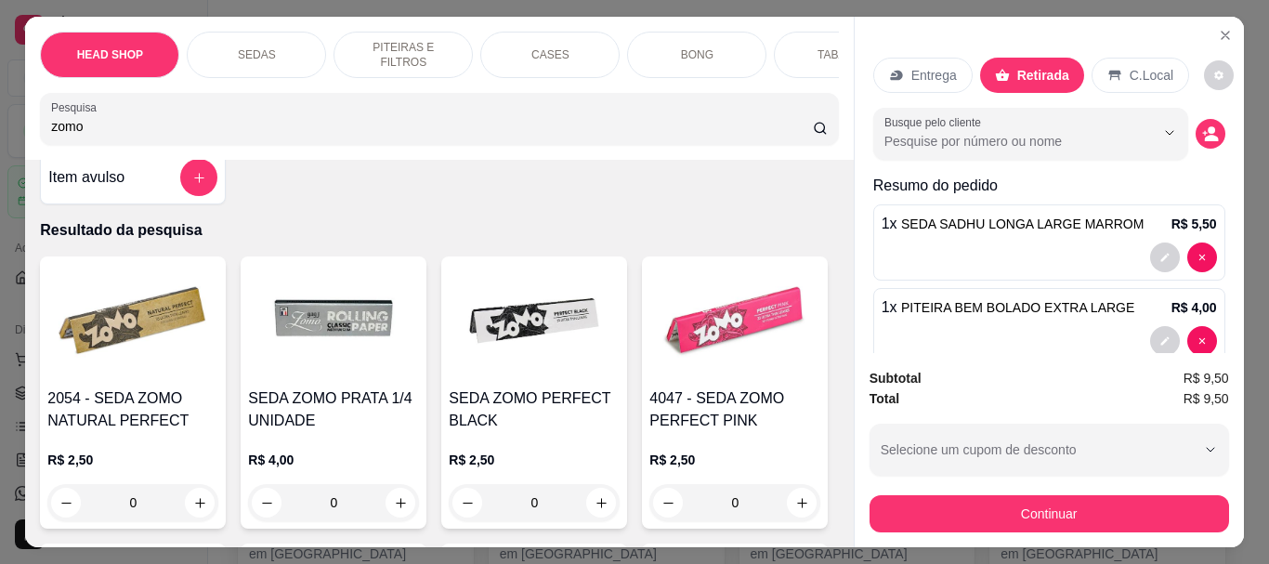
scroll to position [93, 0]
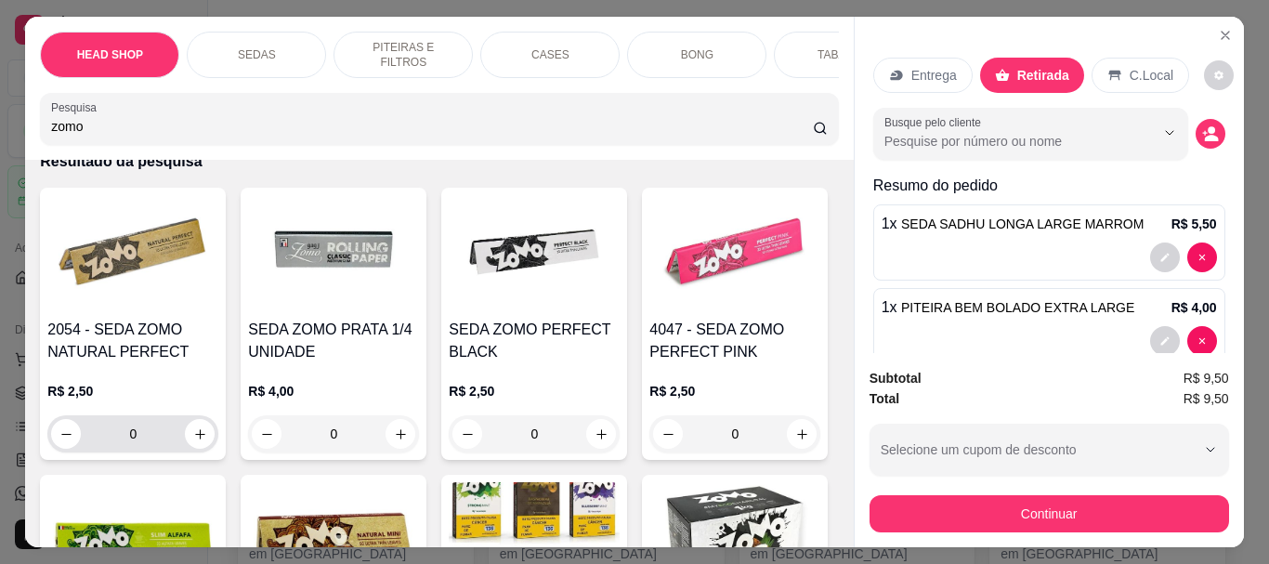
type input "zomo"
click at [160, 452] on input "0" at bounding box center [133, 433] width 104 height 37
type input "2"
type input "25"
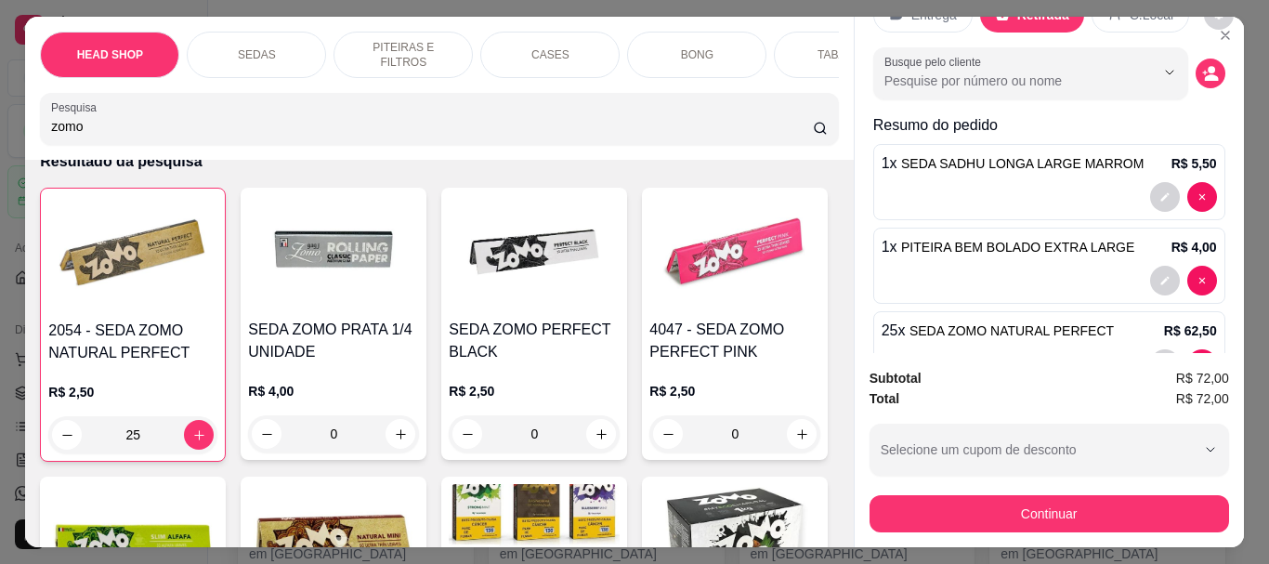
scroll to position [121, 0]
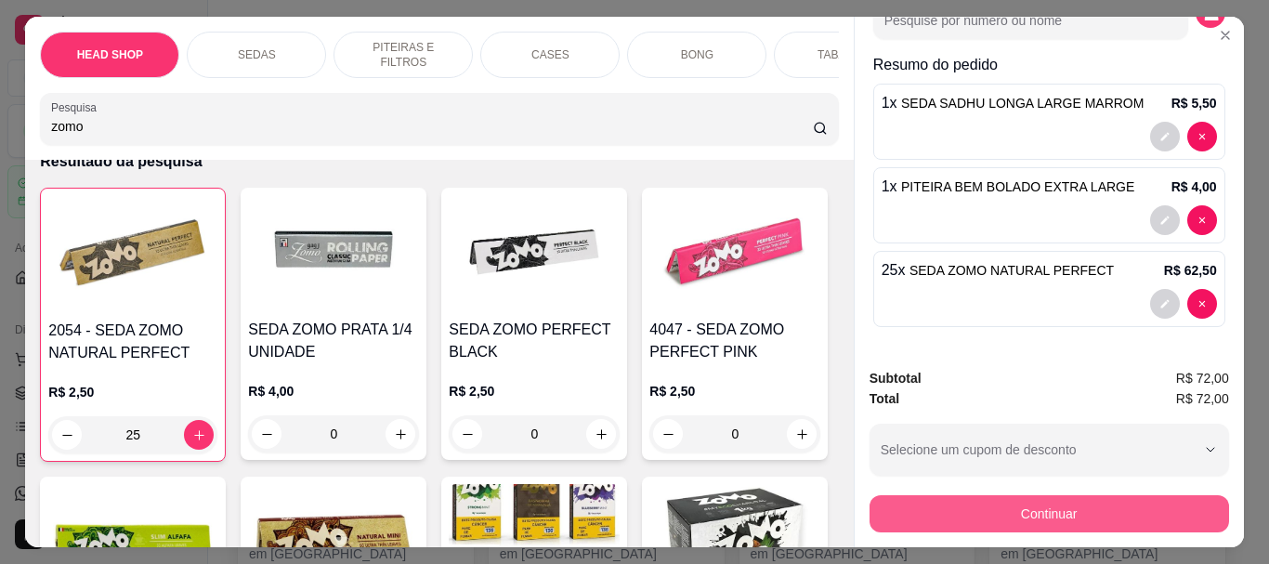
type input "25"
click at [1107, 515] on button "Continuar" at bounding box center [1048, 513] width 359 height 37
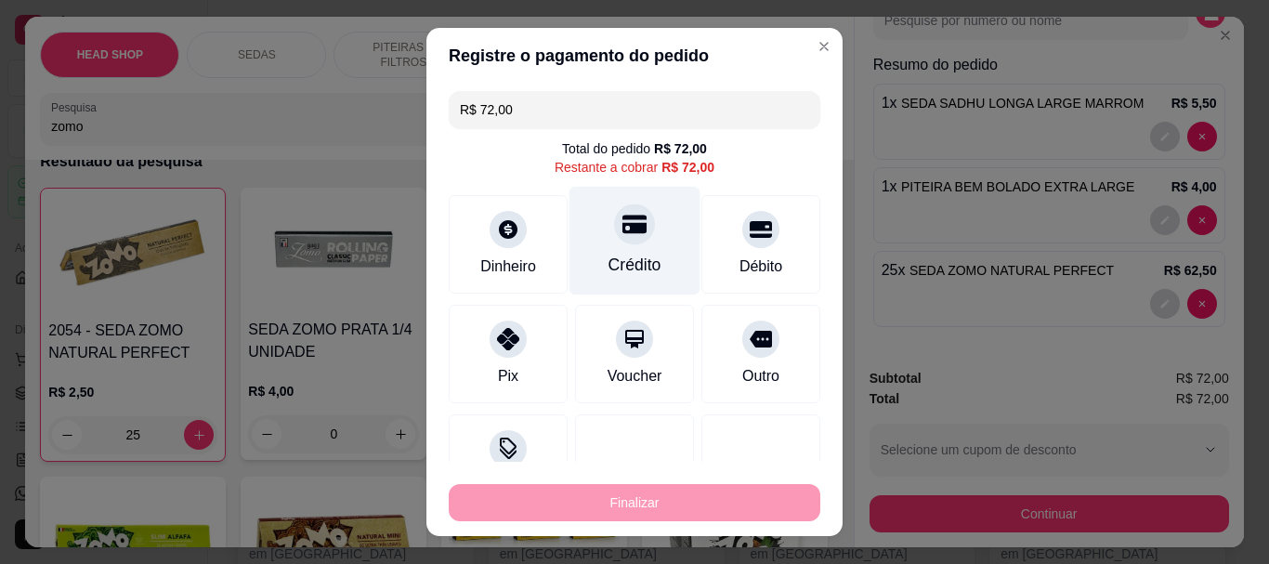
click at [611, 257] on div "Crédito" at bounding box center [634, 266] width 53 height 24
type input "R$ 0,00"
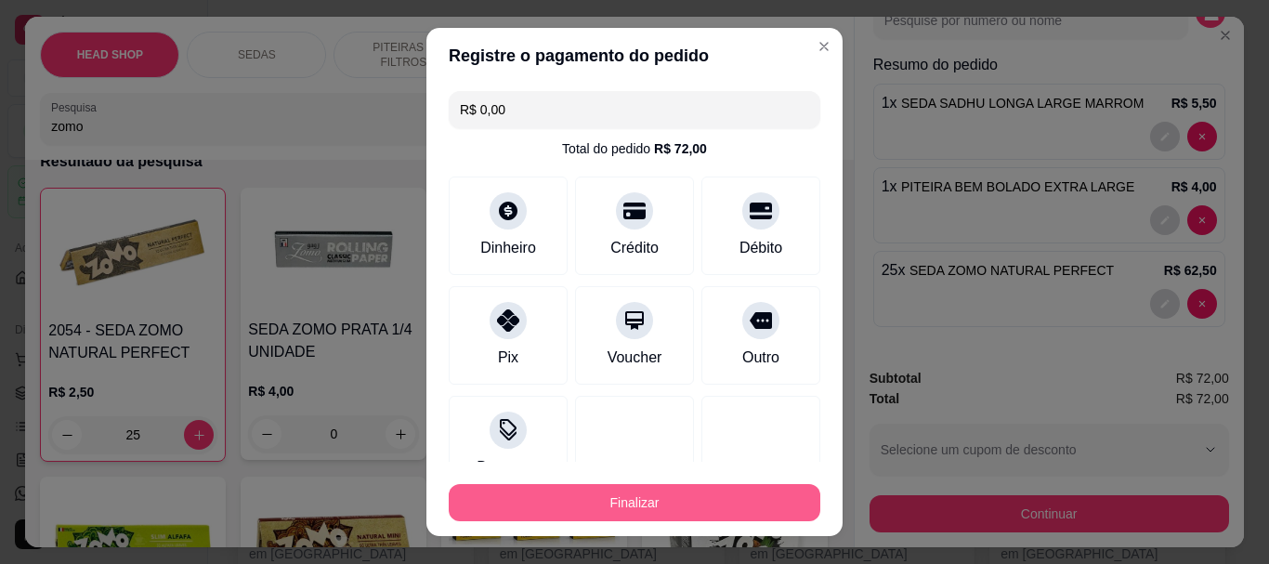
click at [683, 507] on button "Finalizar" at bounding box center [634, 502] width 371 height 37
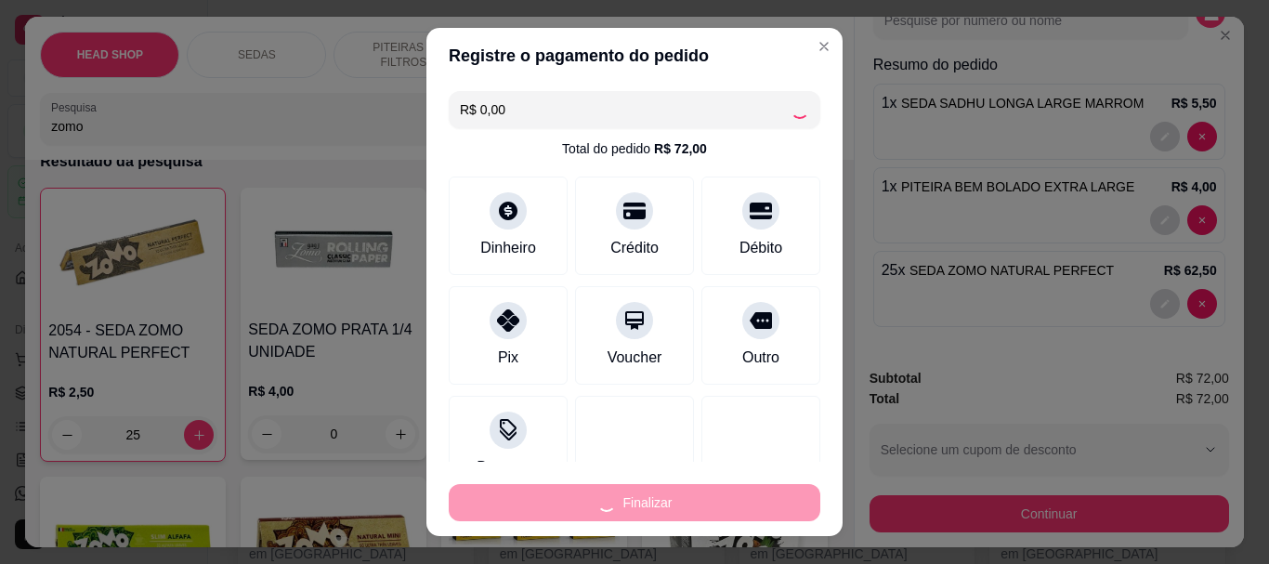
type input "0"
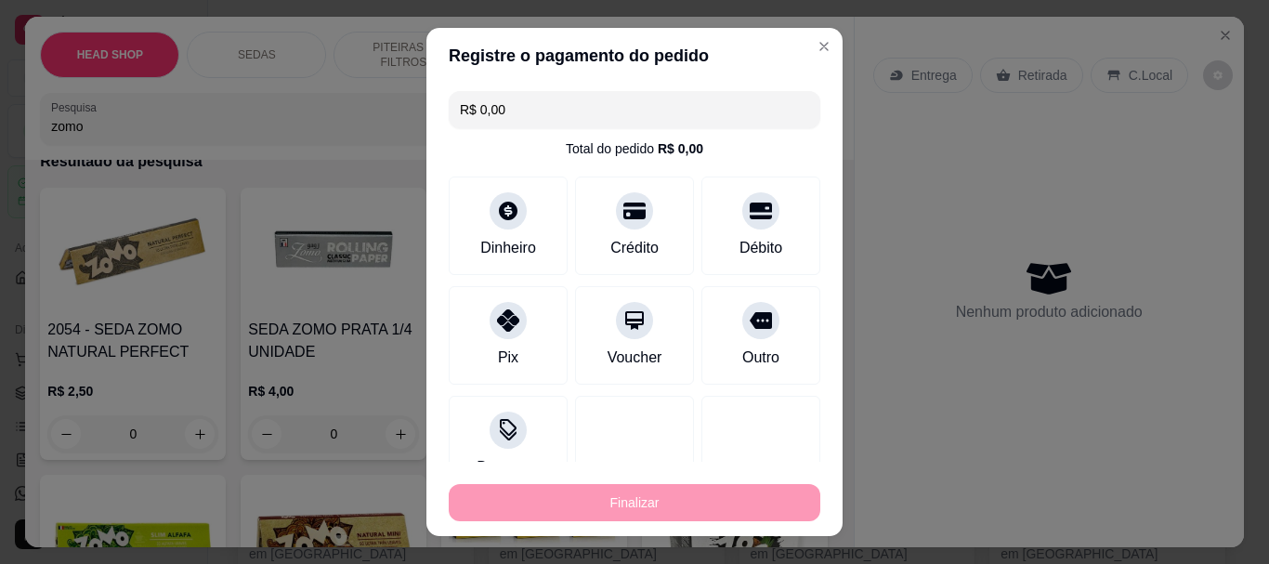
type input "-R$ 72,00"
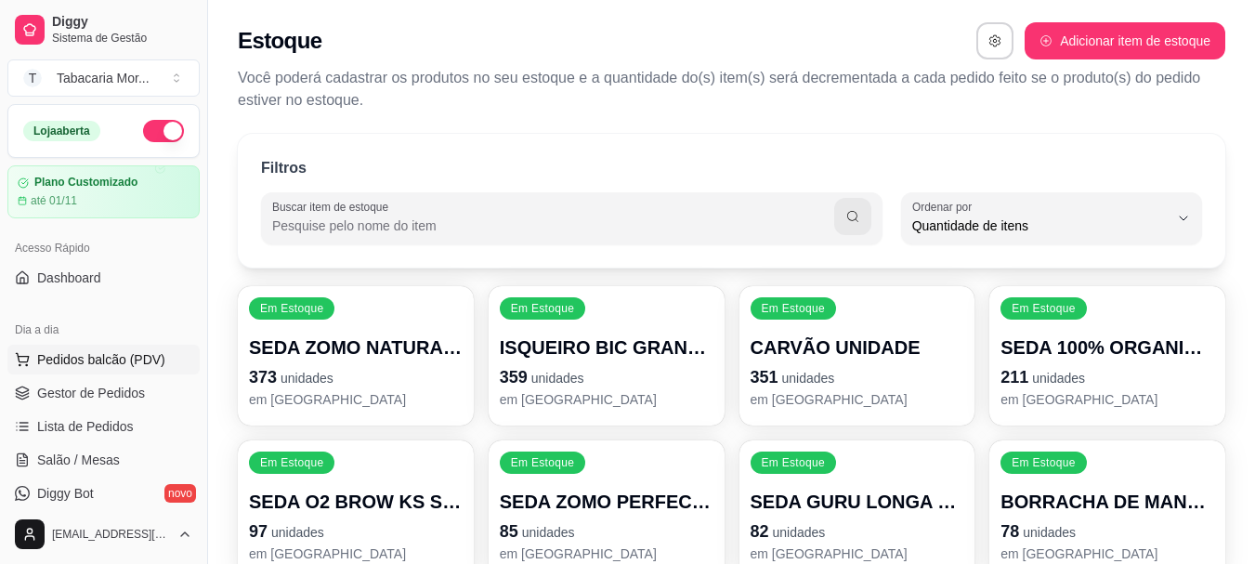
click at [95, 371] on button "Pedidos balcão (PDV)" at bounding box center [103, 360] width 192 height 30
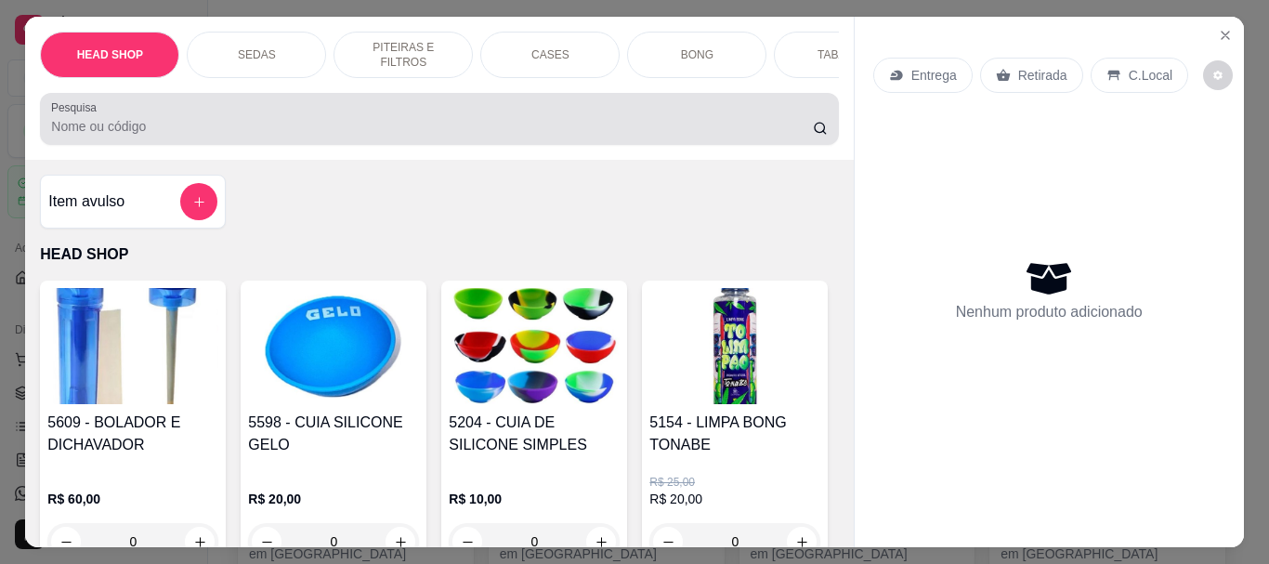
drag, startPoint x: 154, startPoint y: 115, endPoint x: 166, endPoint y: 128, distance: 17.7
click at [164, 126] on div at bounding box center [438, 118] width 775 height 37
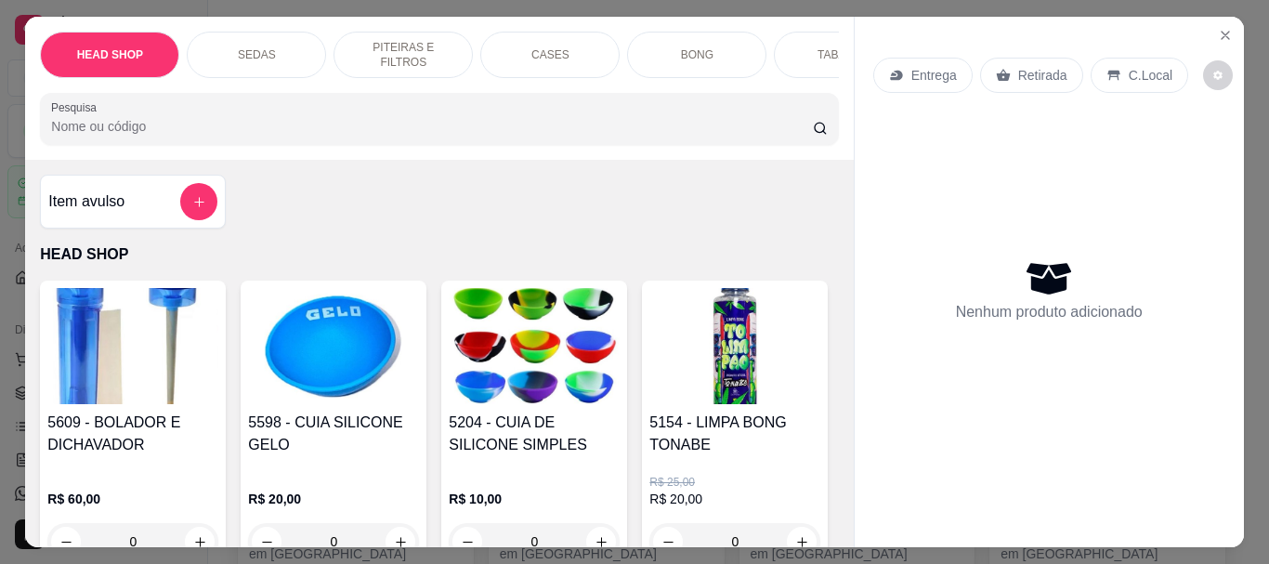
click at [169, 130] on input "Pesquisa" at bounding box center [432, 126] width 762 height 19
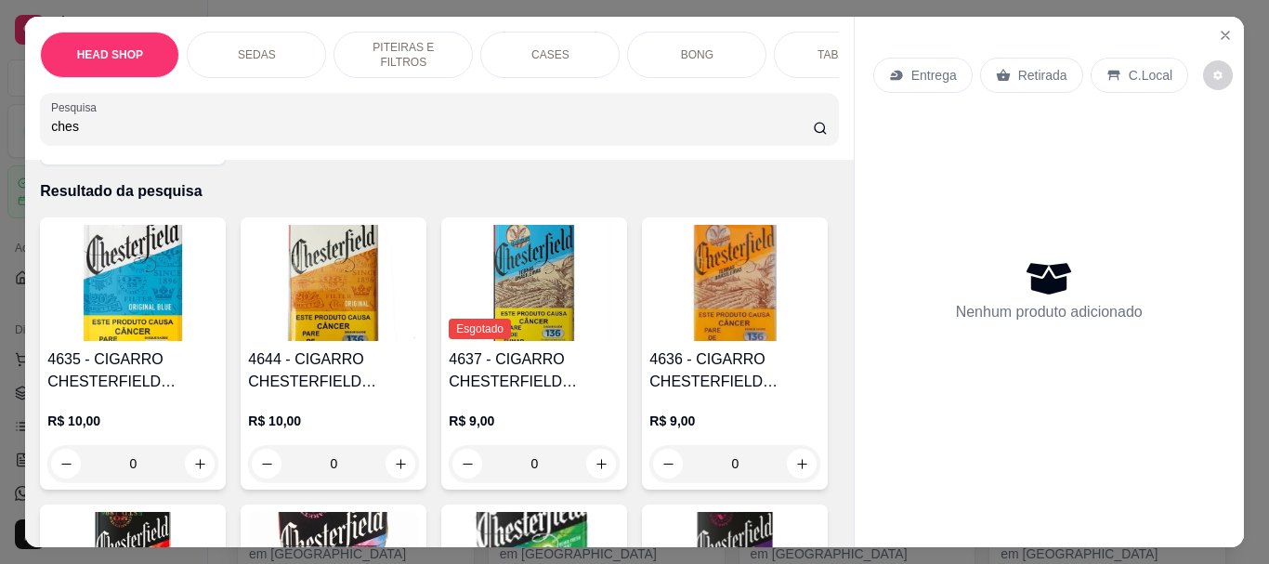
scroll to position [93, 0]
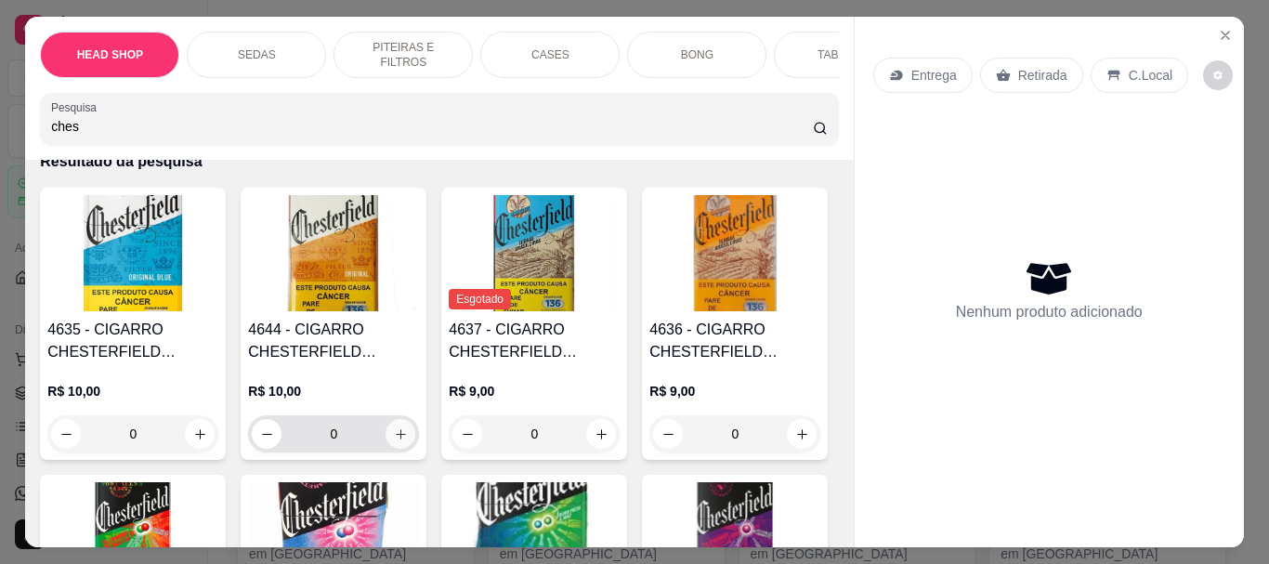
type input "ches"
click at [394, 441] on icon "increase-product-quantity" at bounding box center [401, 434] width 14 height 14
type input "1"
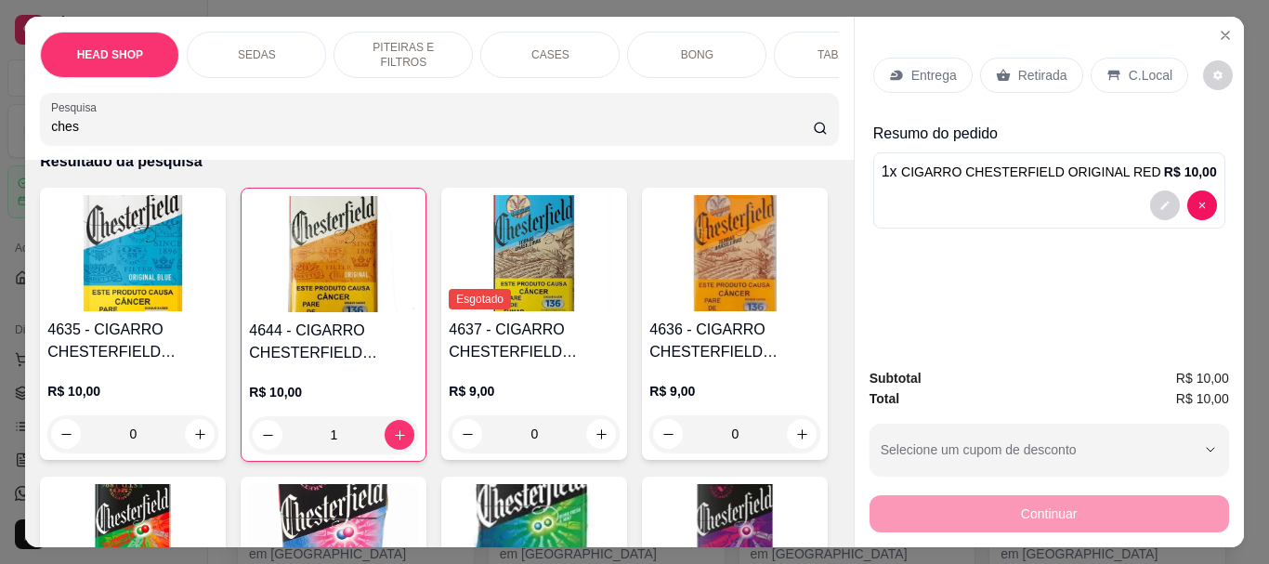
click at [107, 136] on input "ches" at bounding box center [432, 126] width 762 height 19
type input "s"
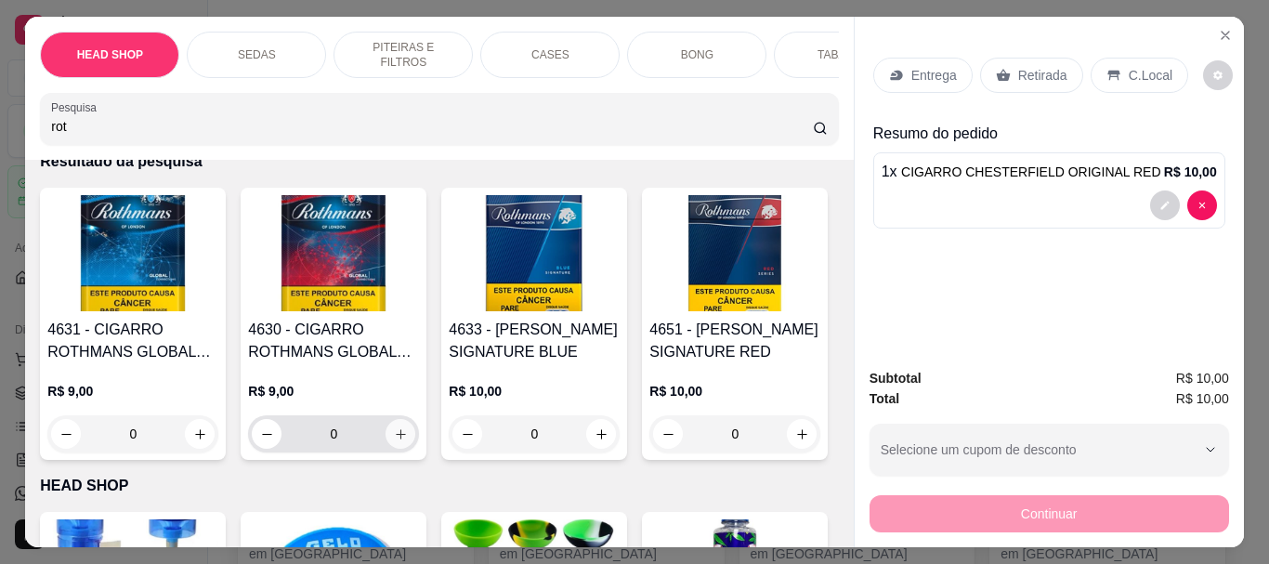
type input "rot"
click at [396, 434] on icon "increase-product-quantity" at bounding box center [401, 434] width 14 height 14
type input "1"
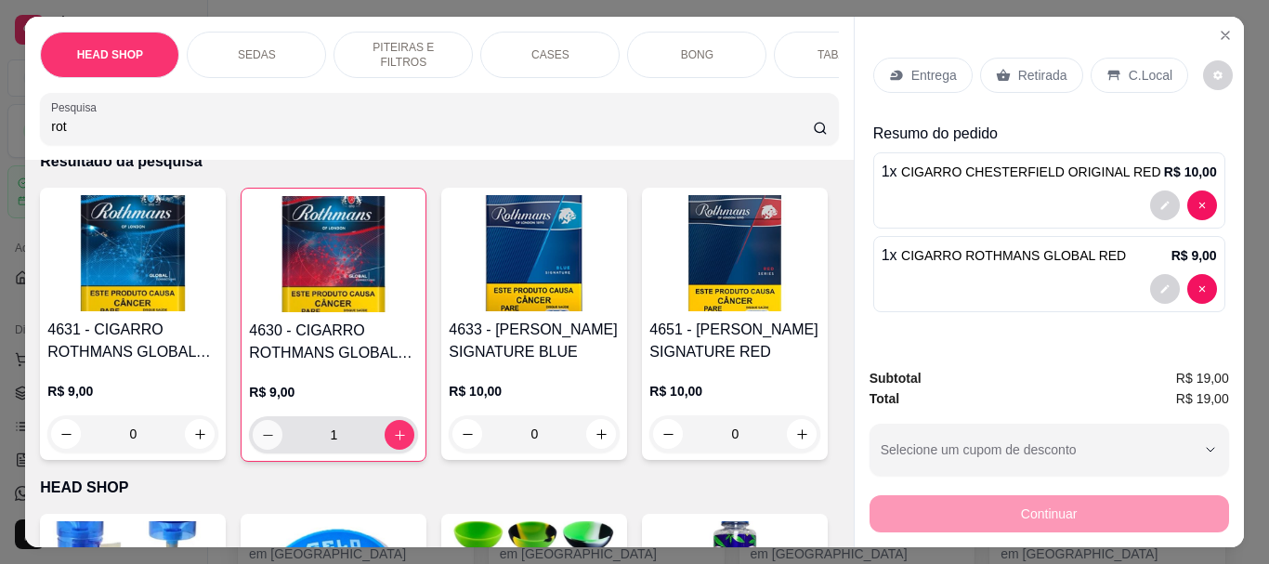
click at [267, 442] on icon "decrease-product-quantity" at bounding box center [268, 435] width 14 height 14
type input "0"
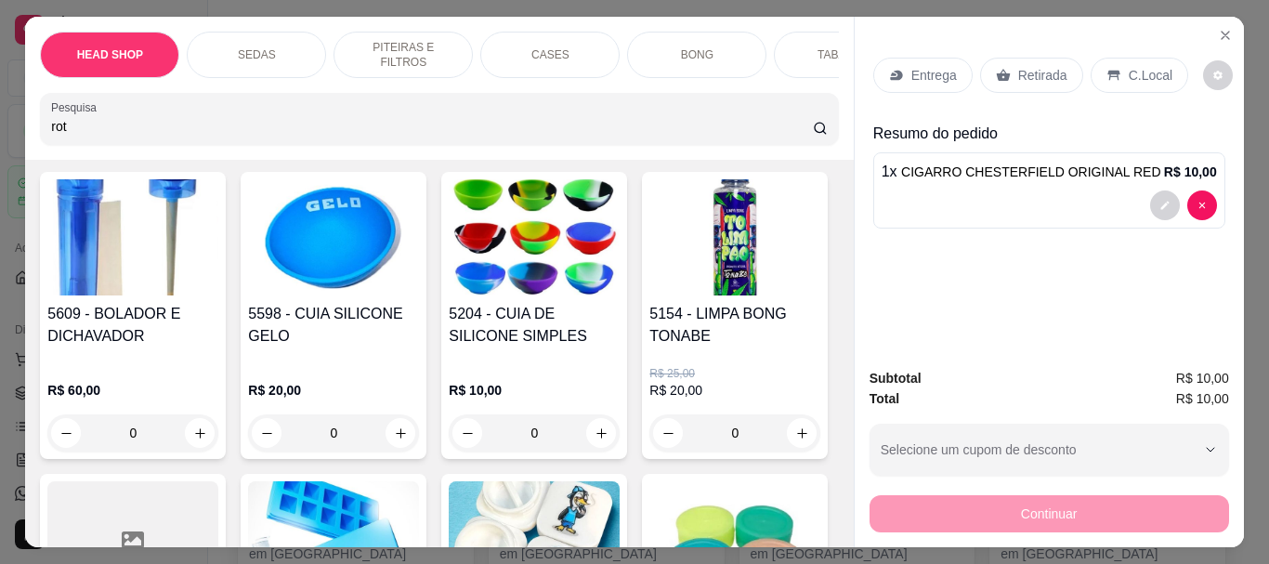
scroll to position [464, 0]
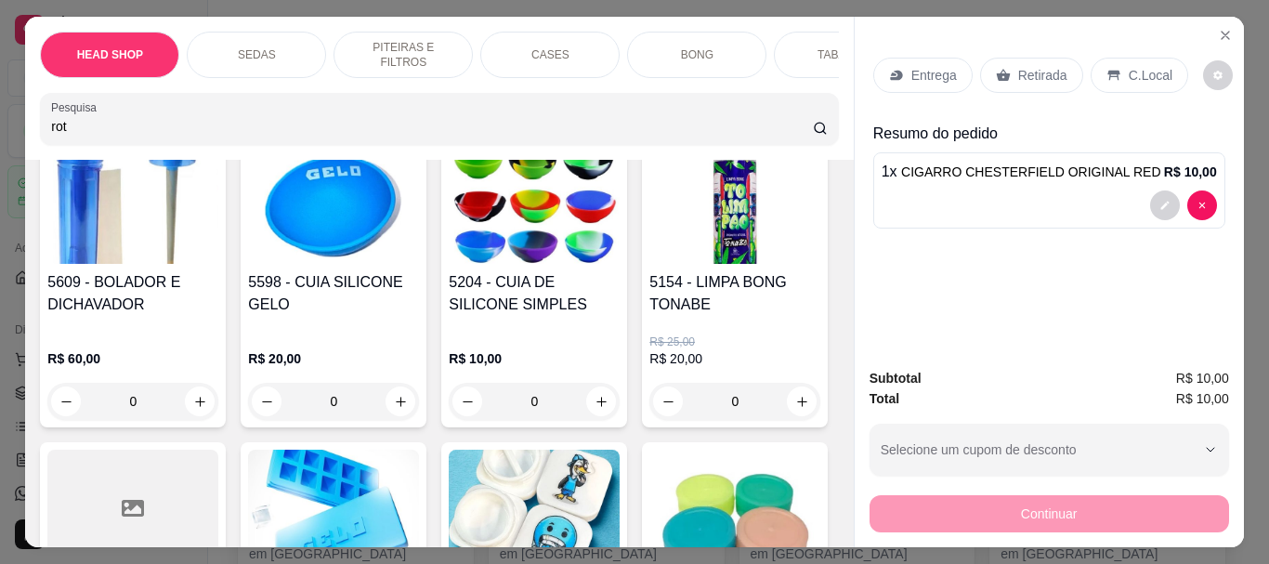
click at [795, 70] on icon "increase-product-quantity" at bounding box center [802, 63] width 14 height 14
type input "1"
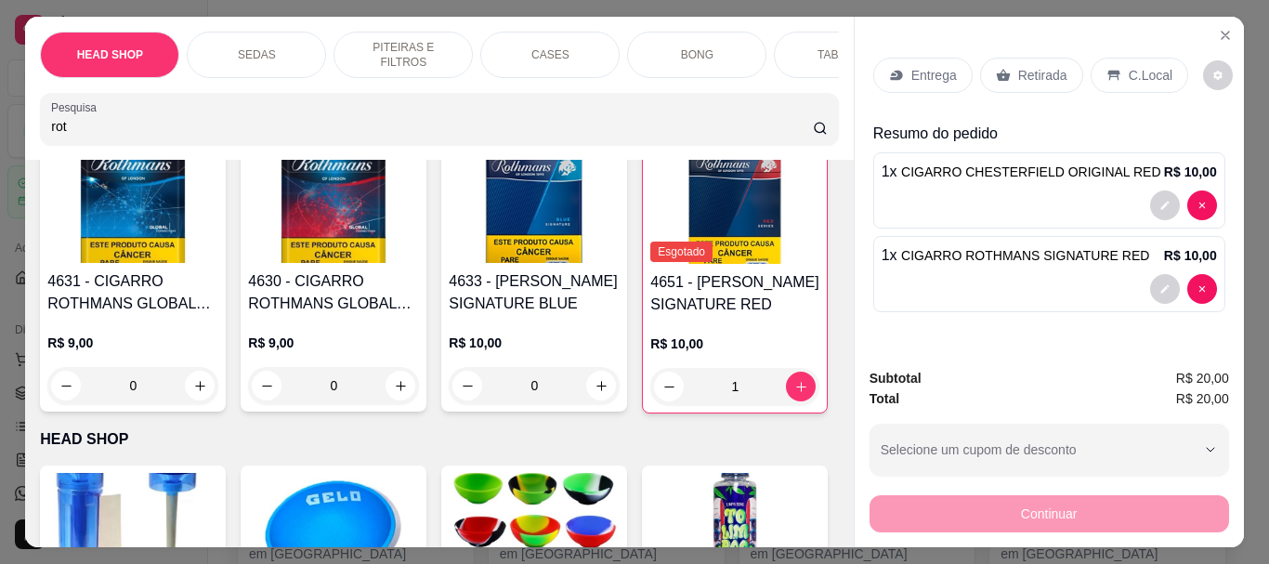
scroll to position [0, 0]
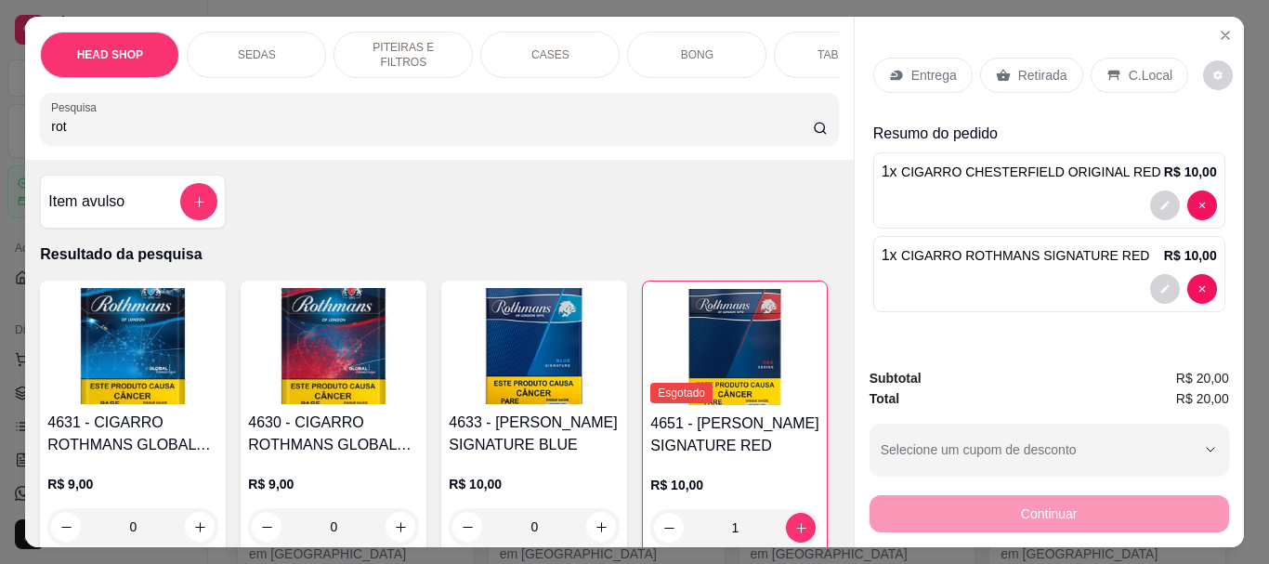
click at [1018, 66] on p "Retirada" at bounding box center [1042, 75] width 49 height 19
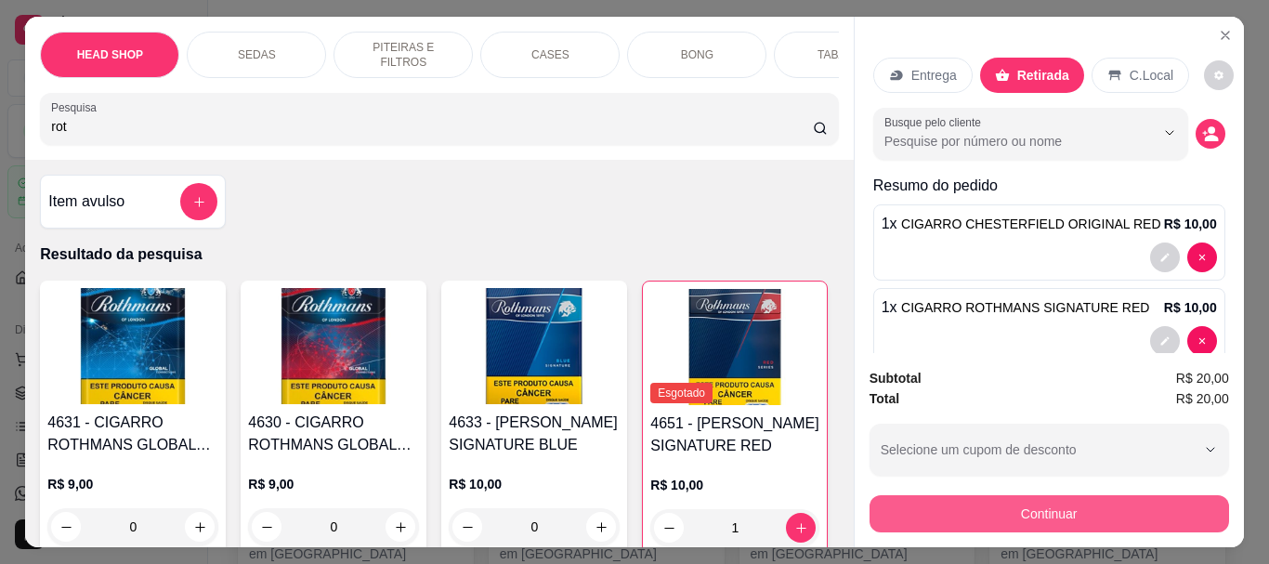
click at [1050, 495] on button "Continuar" at bounding box center [1048, 513] width 359 height 37
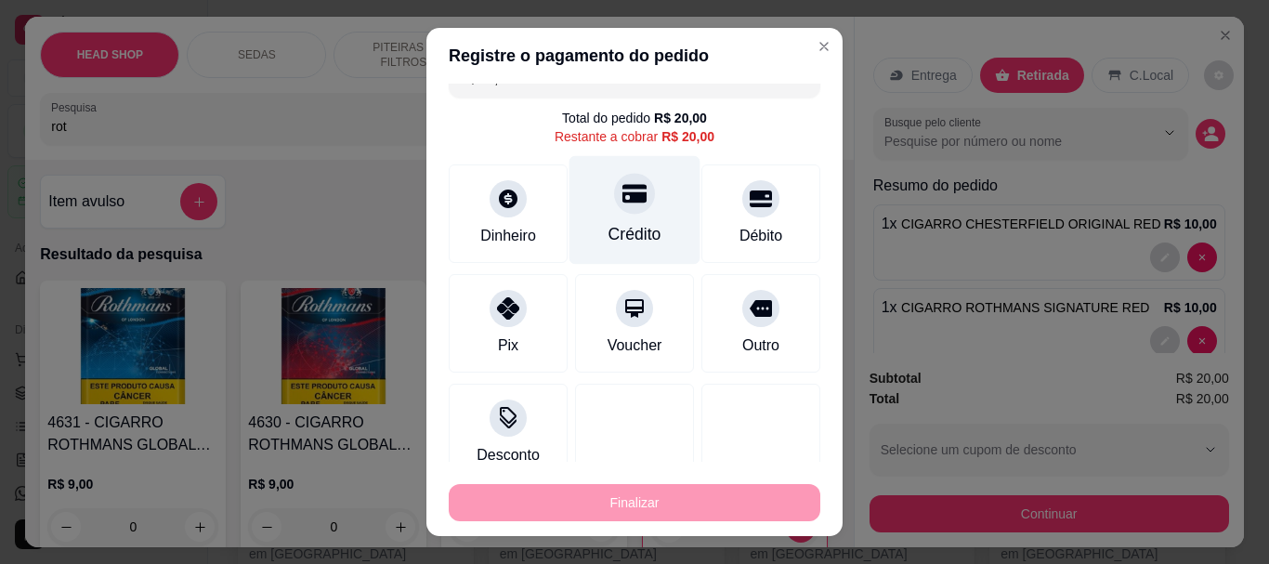
scroll to position [59, 0]
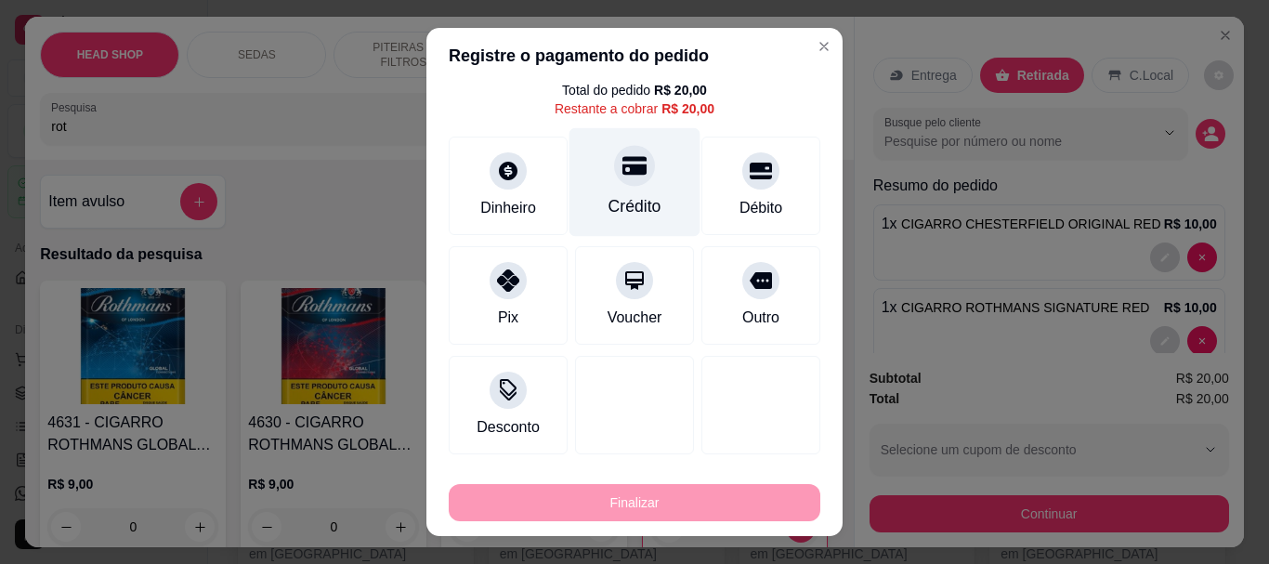
click at [608, 190] on div "Crédito" at bounding box center [634, 182] width 131 height 109
type input "R$ 0,00"
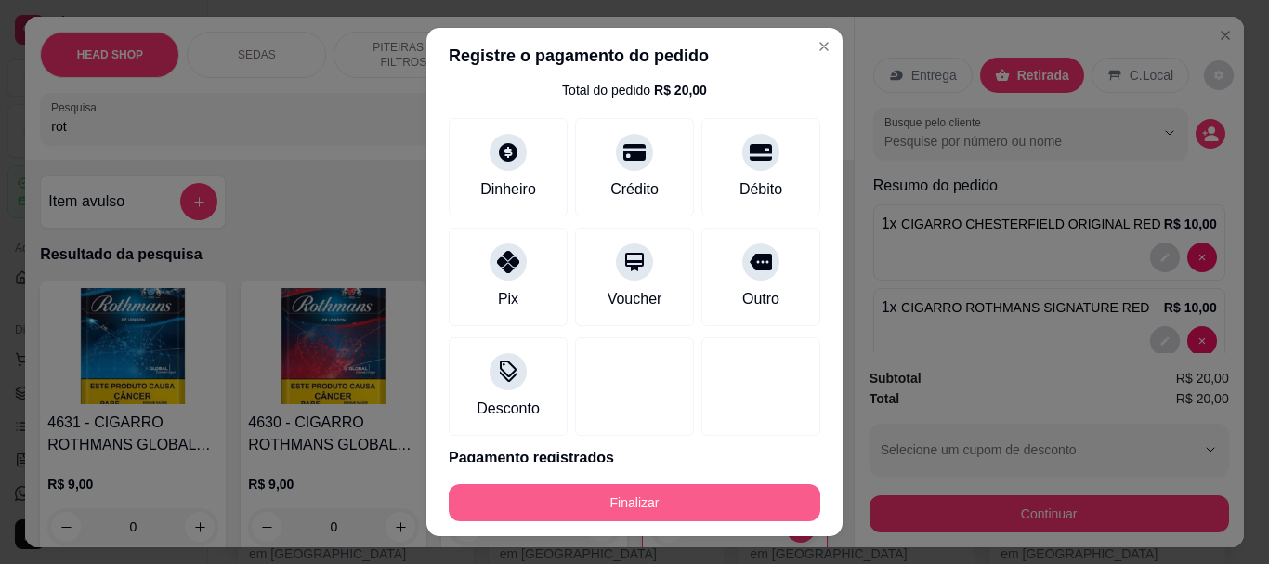
click at [712, 493] on button "Finalizar" at bounding box center [634, 502] width 371 height 37
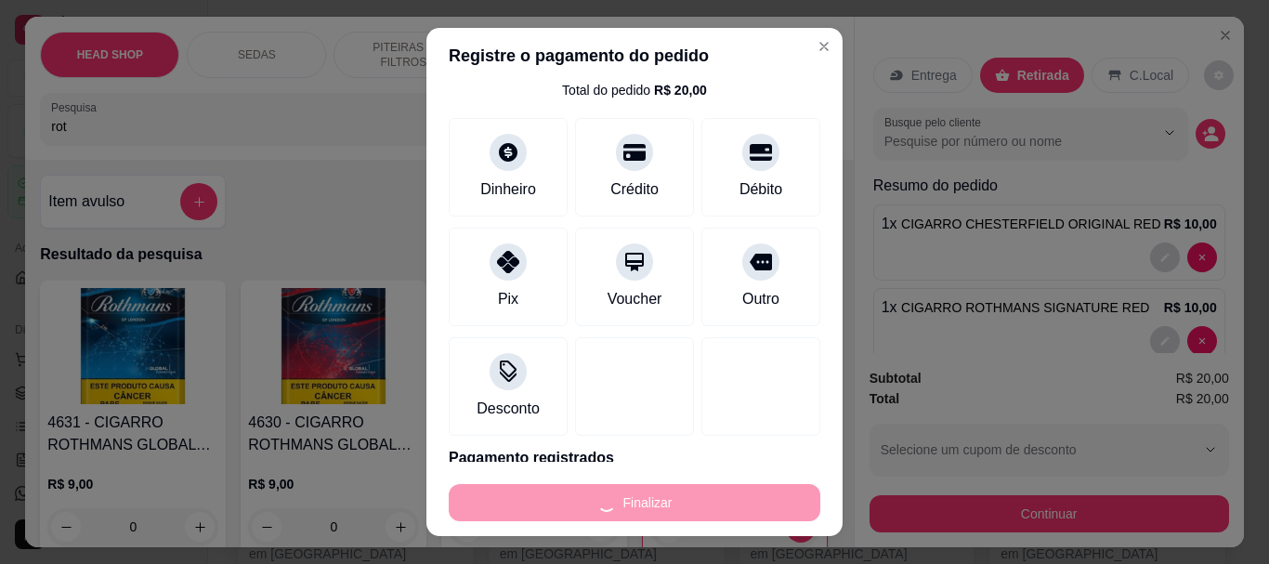
type input "0"
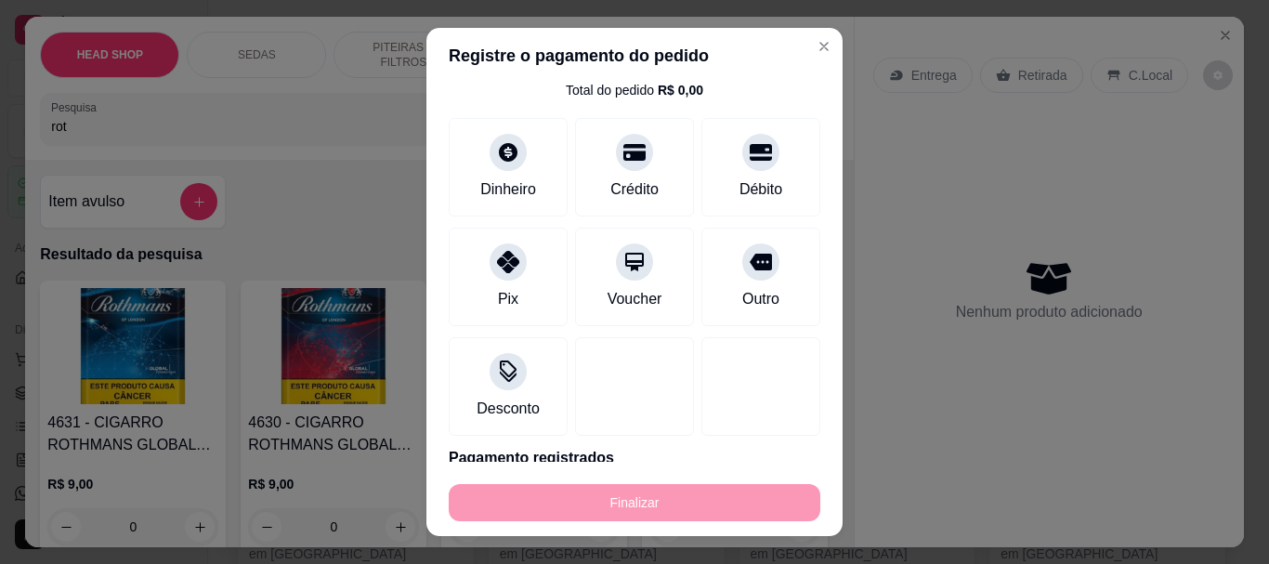
type input "-R$ 20,00"
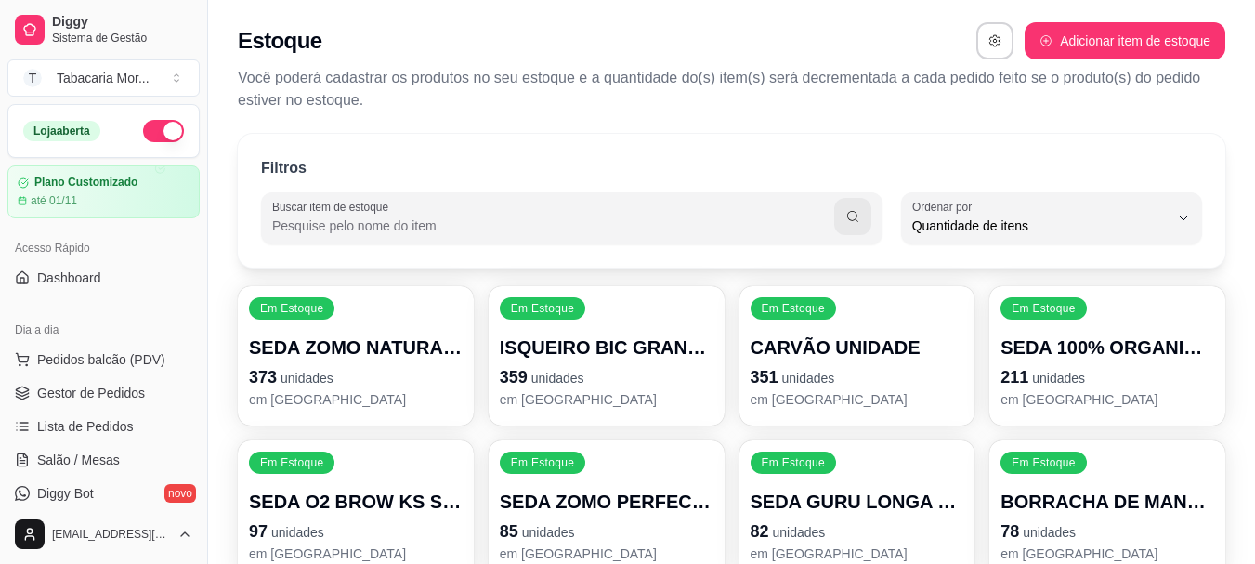
click at [1095, 138] on div "Filtros Buscar item de estoque QUANTITY_ORDER Ordenar por Ordem alfabética Quan…" at bounding box center [731, 201] width 987 height 134
click at [99, 365] on span "Pedidos balcão (PDV)" at bounding box center [101, 359] width 128 height 19
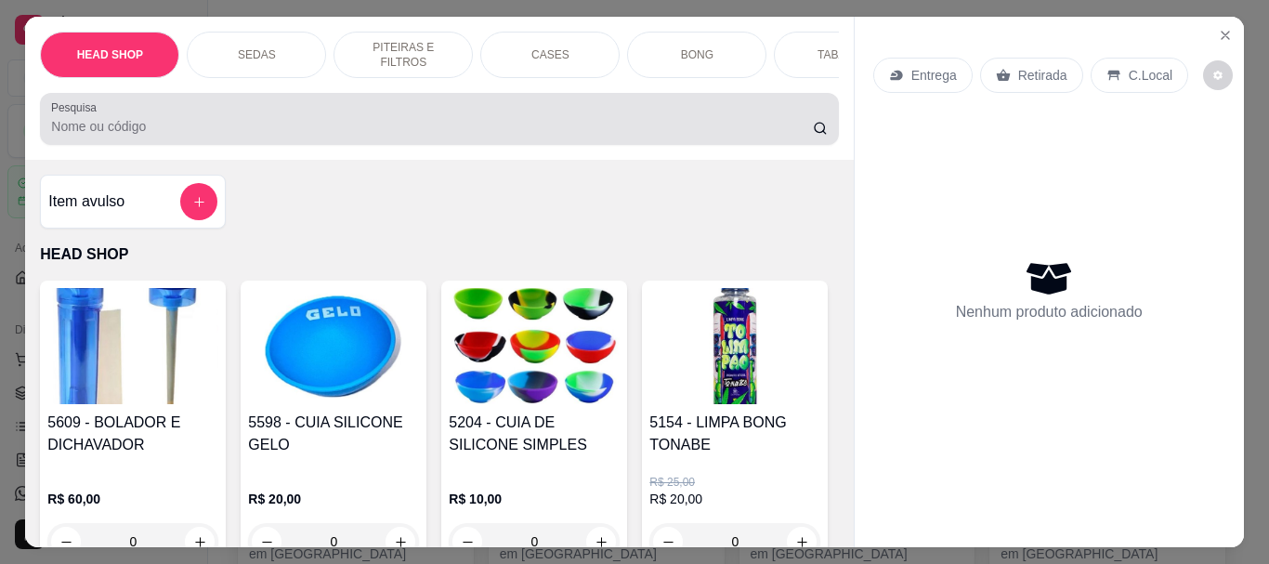
click at [242, 116] on div at bounding box center [438, 118] width 775 height 37
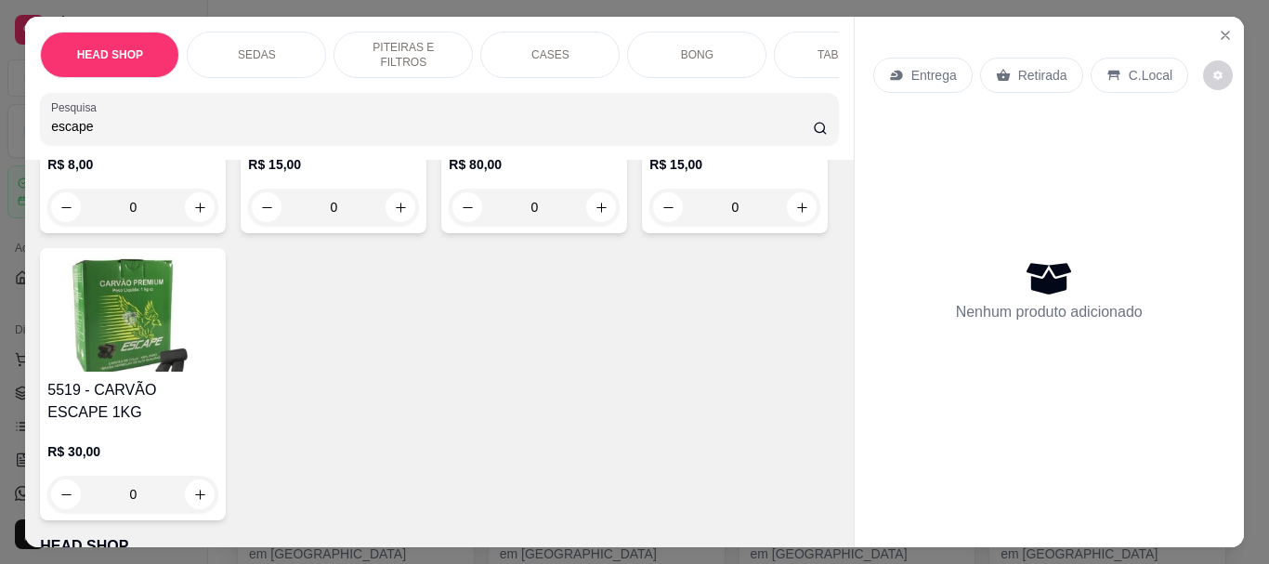
scroll to position [371, 0]
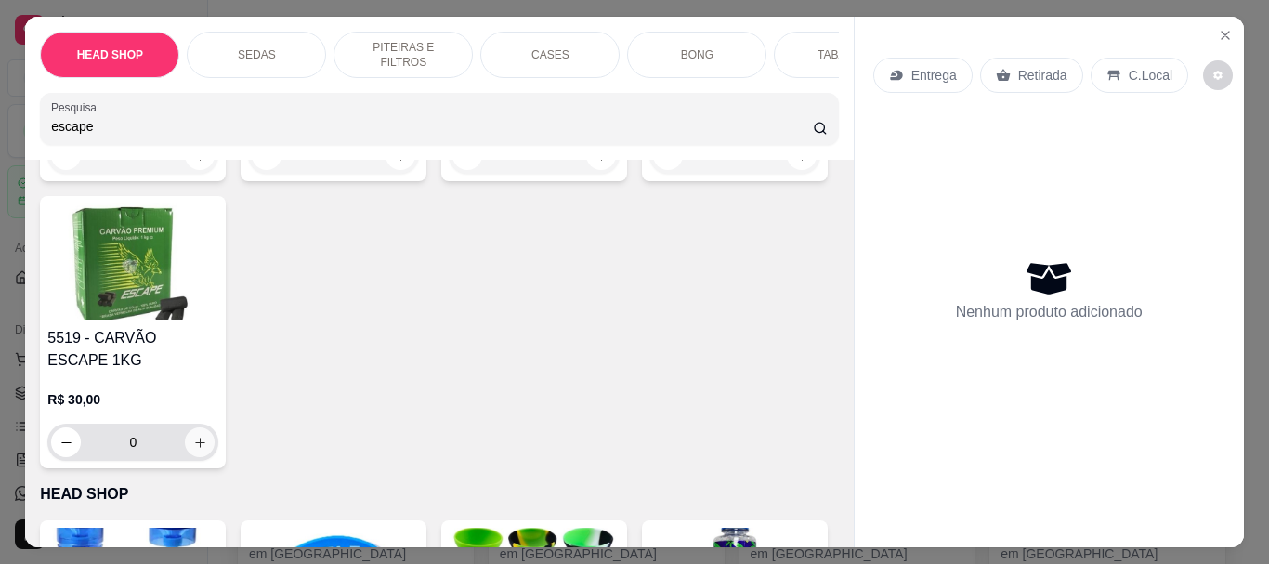
type input "escape"
click at [215, 442] on button "increase-product-quantity" at bounding box center [200, 442] width 30 height 30
type input "1"
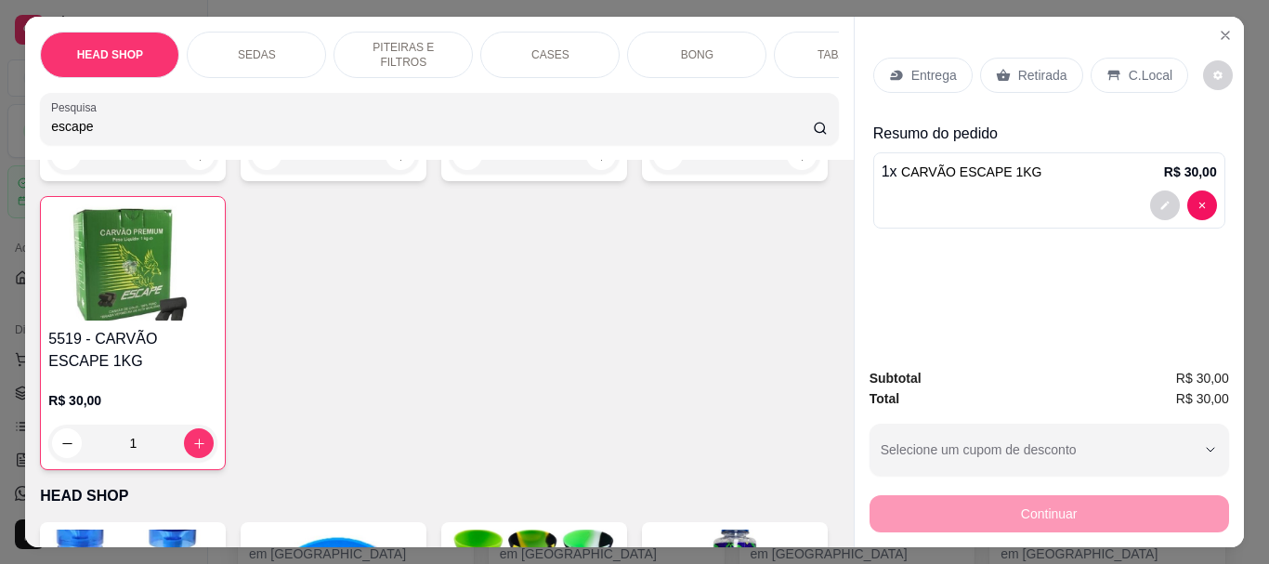
click at [1018, 66] on p "Retirada" at bounding box center [1042, 75] width 49 height 19
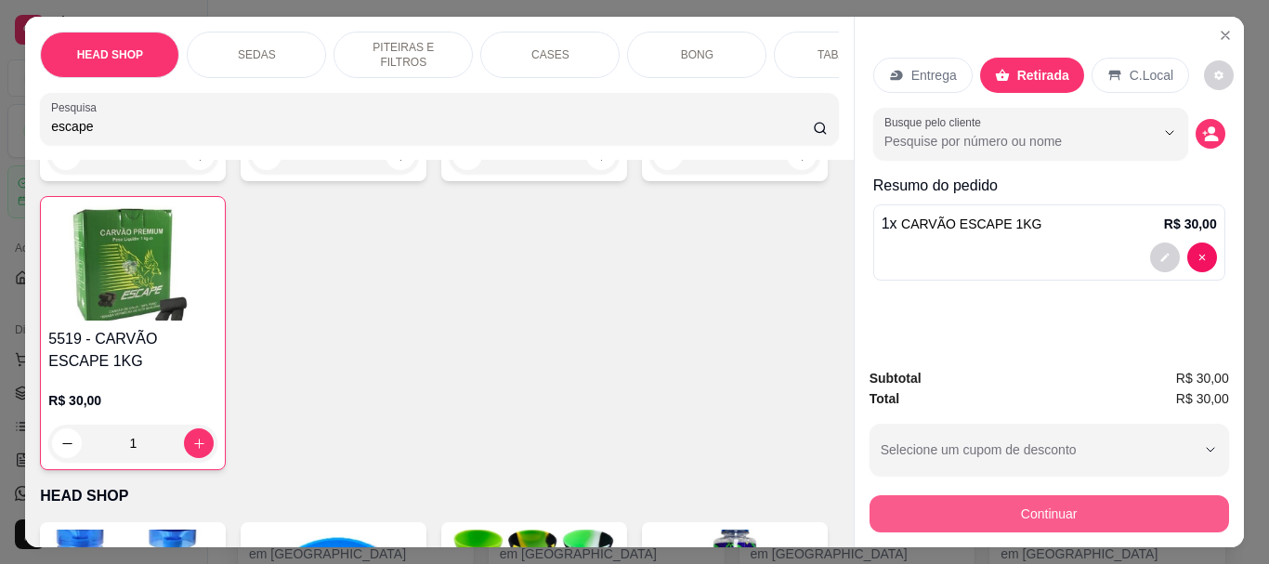
click at [1047, 502] on button "Continuar" at bounding box center [1048, 513] width 359 height 37
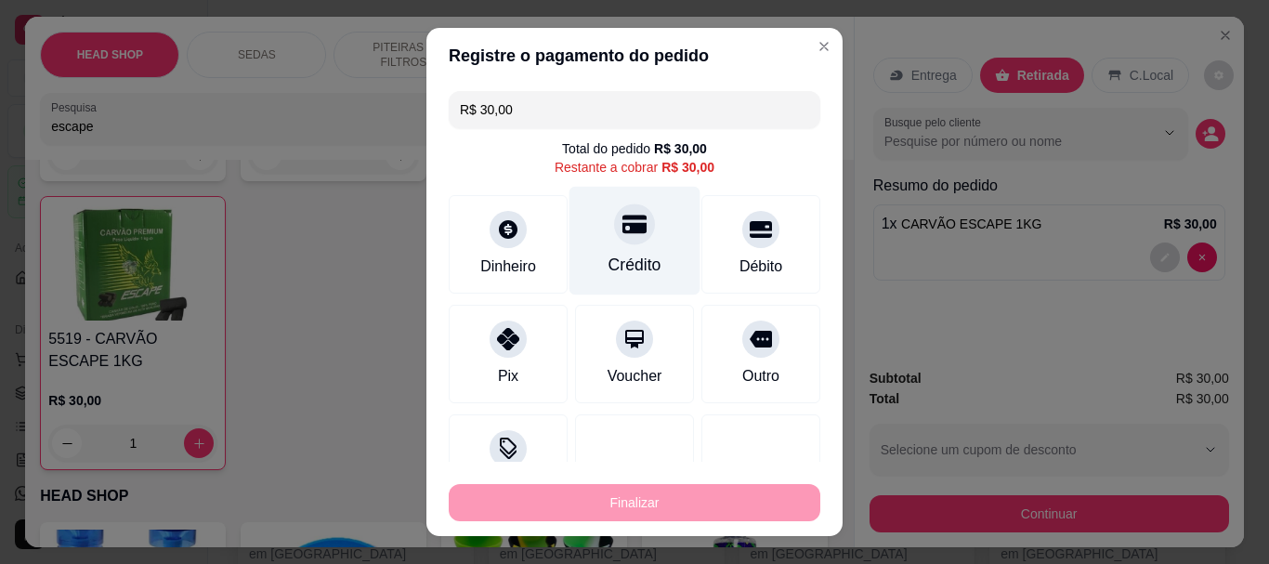
click at [639, 249] on div "Crédito" at bounding box center [634, 241] width 131 height 109
type input "R$ 0,00"
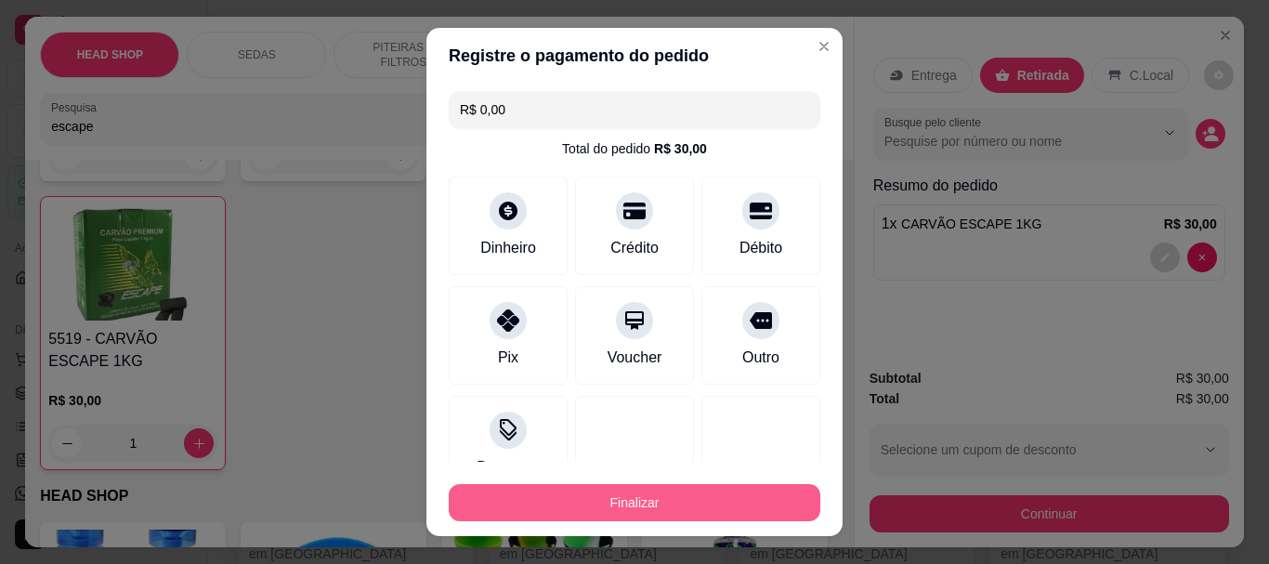
click at [692, 488] on button "Finalizar" at bounding box center [634, 502] width 371 height 37
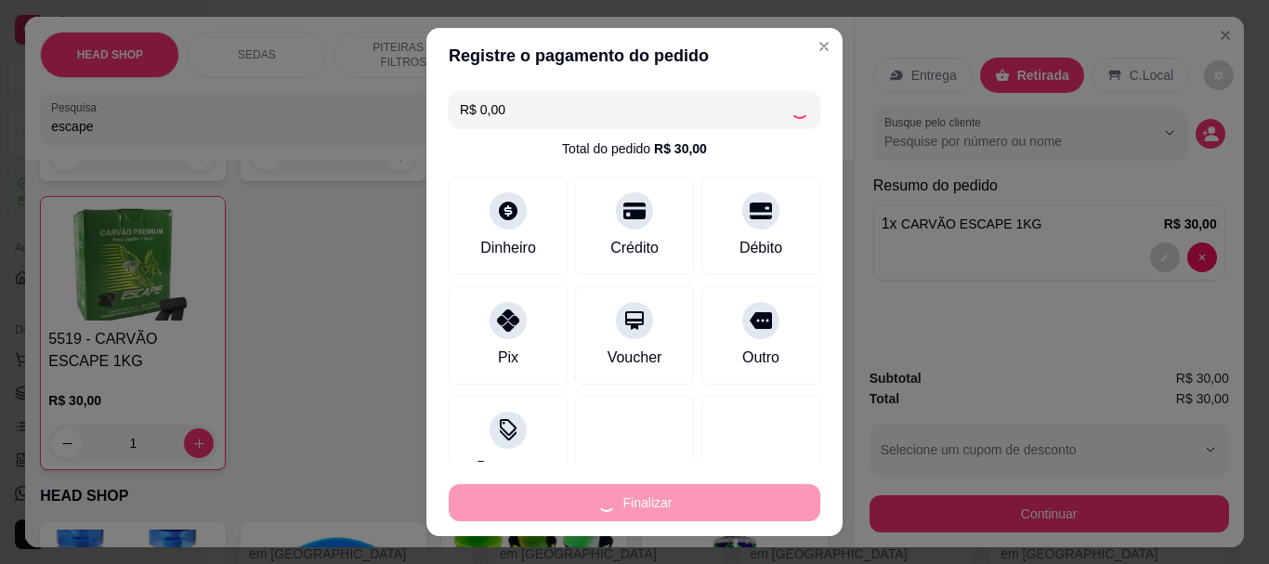
type input "0"
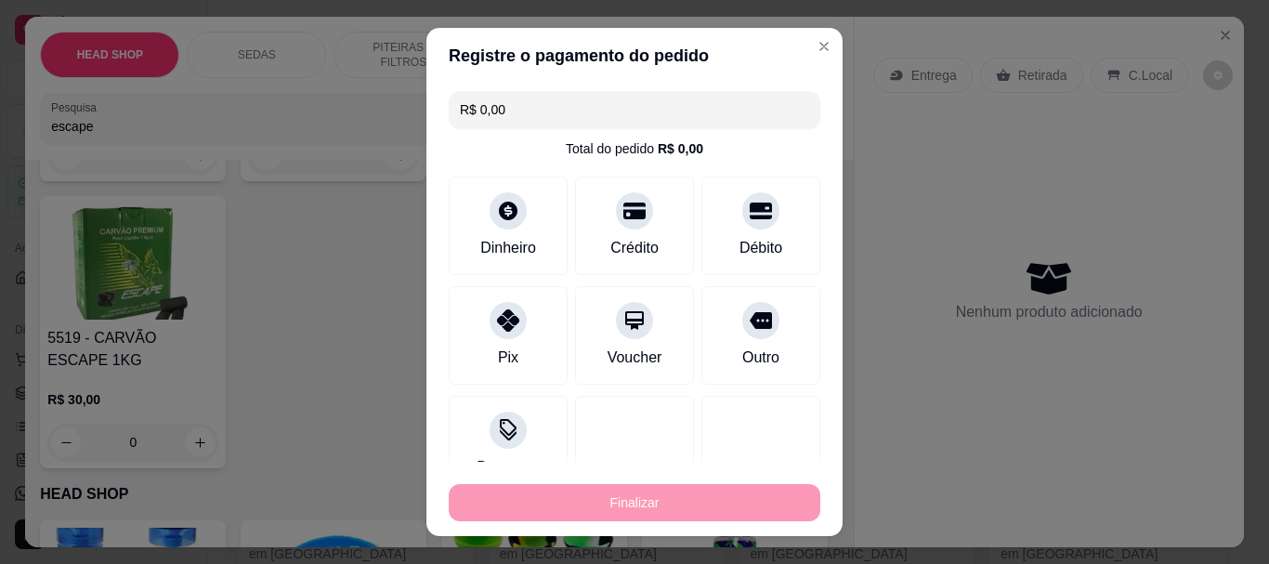
type input "-R$ 30,00"
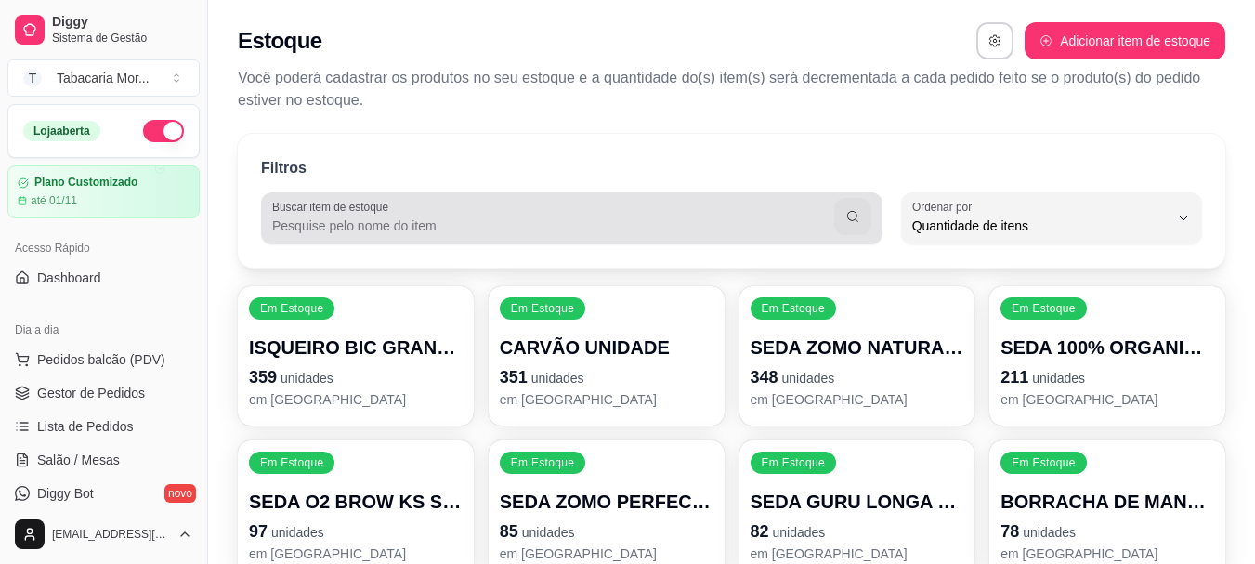
click at [406, 221] on input "Buscar item de estoque" at bounding box center [553, 225] width 562 height 19
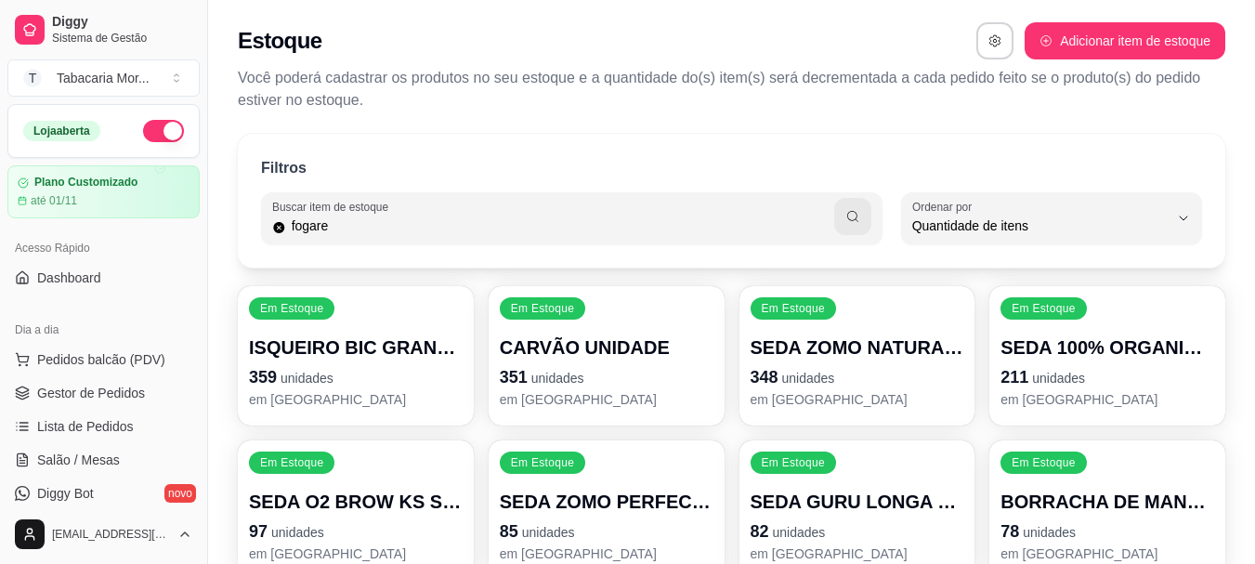
click at [406, 221] on input "fogare" at bounding box center [560, 225] width 548 height 19
type input "fogarei"
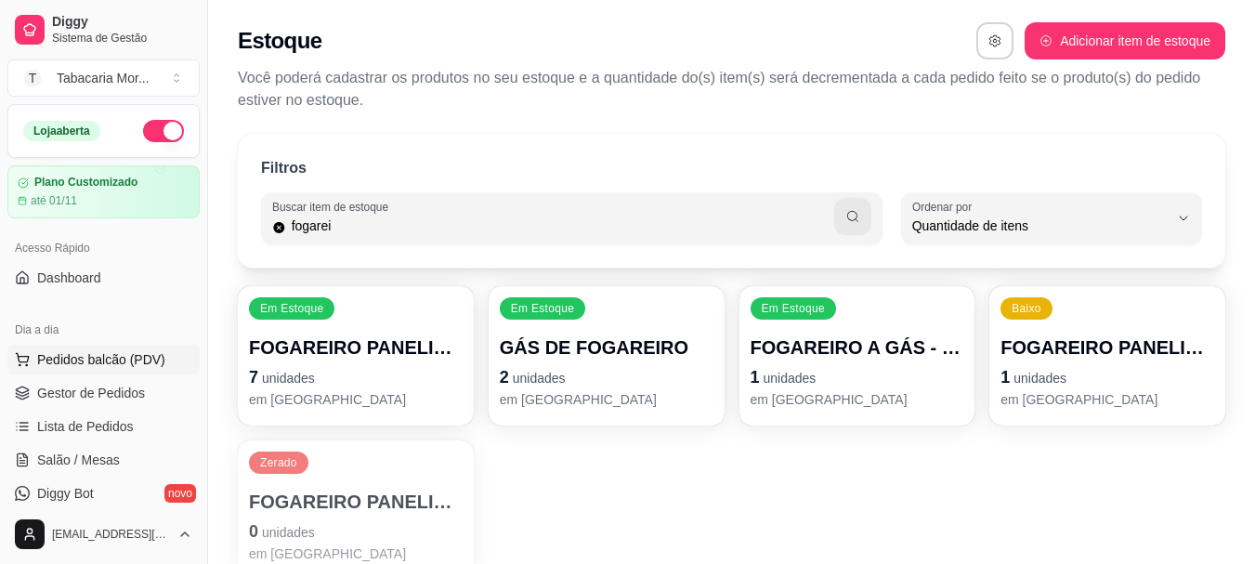
click at [105, 373] on button "Pedidos balcão (PDV)" at bounding box center [103, 360] width 192 height 30
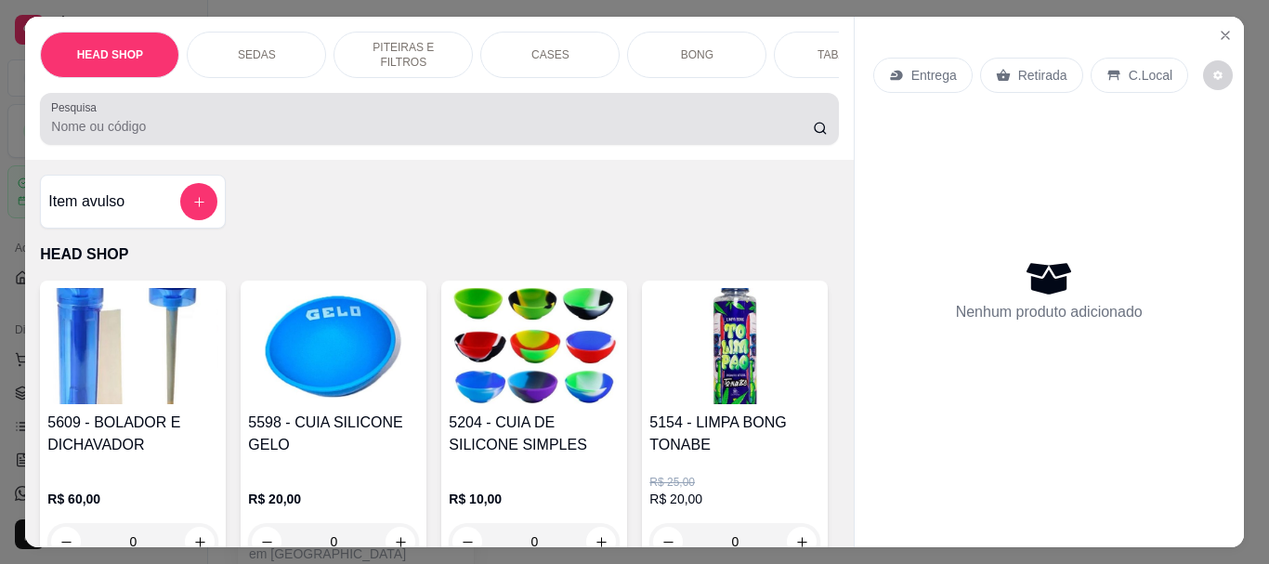
click at [339, 121] on div at bounding box center [438, 118] width 775 height 37
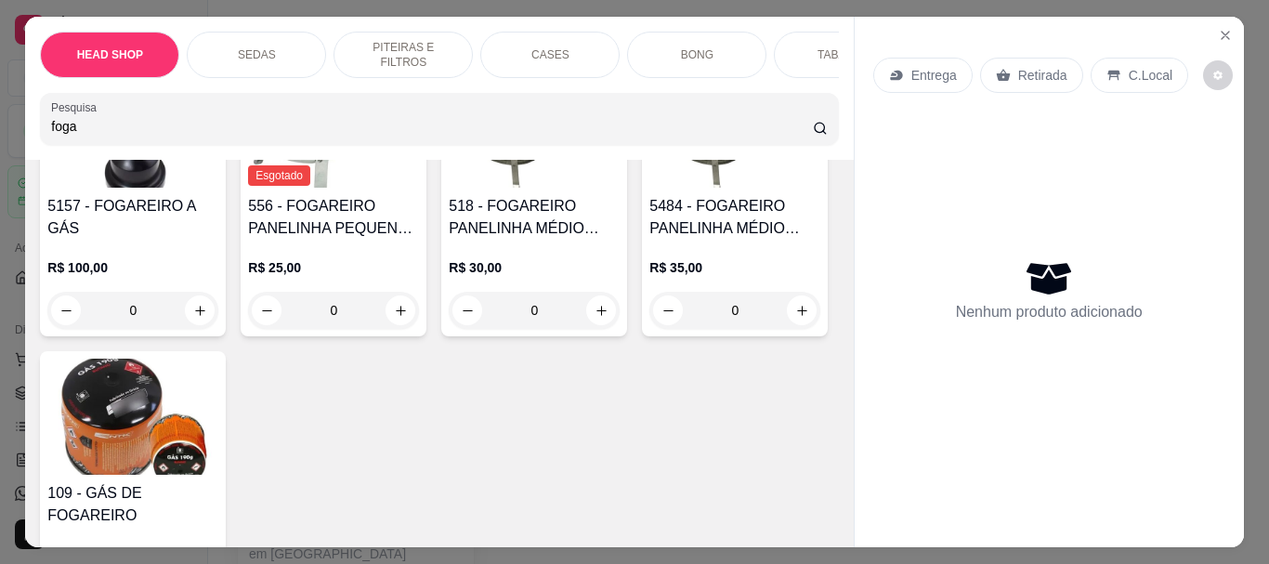
scroll to position [186, 0]
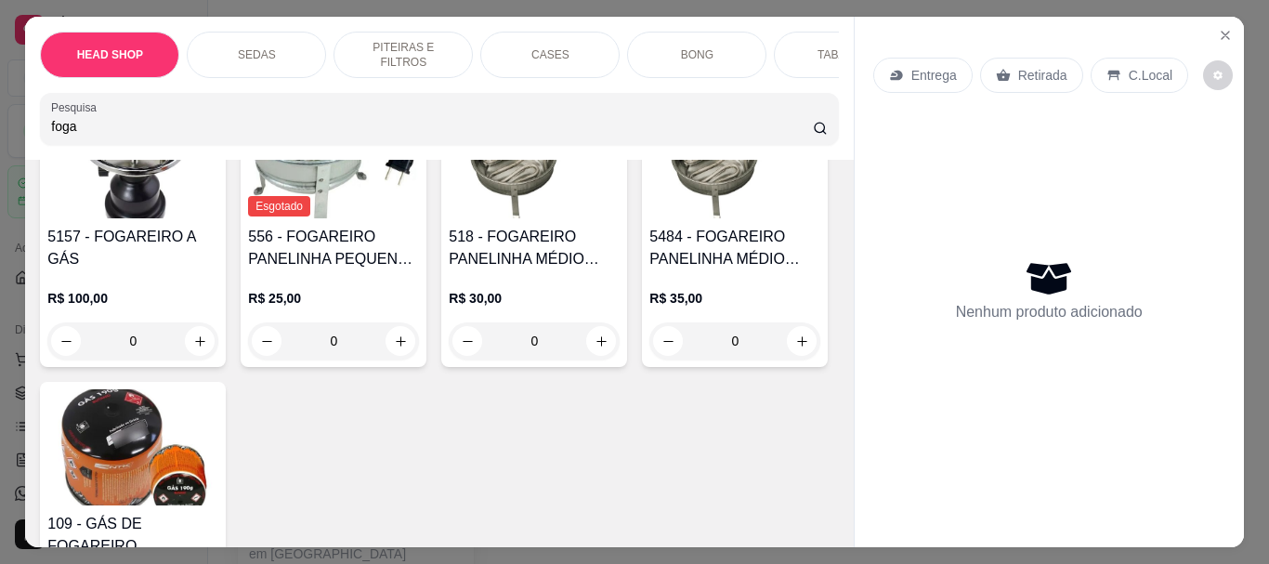
type input "foga"
click at [411, 349] on div "0" at bounding box center [333, 340] width 171 height 37
click at [397, 345] on icon "increase-product-quantity" at bounding box center [400, 340] width 9 height 9
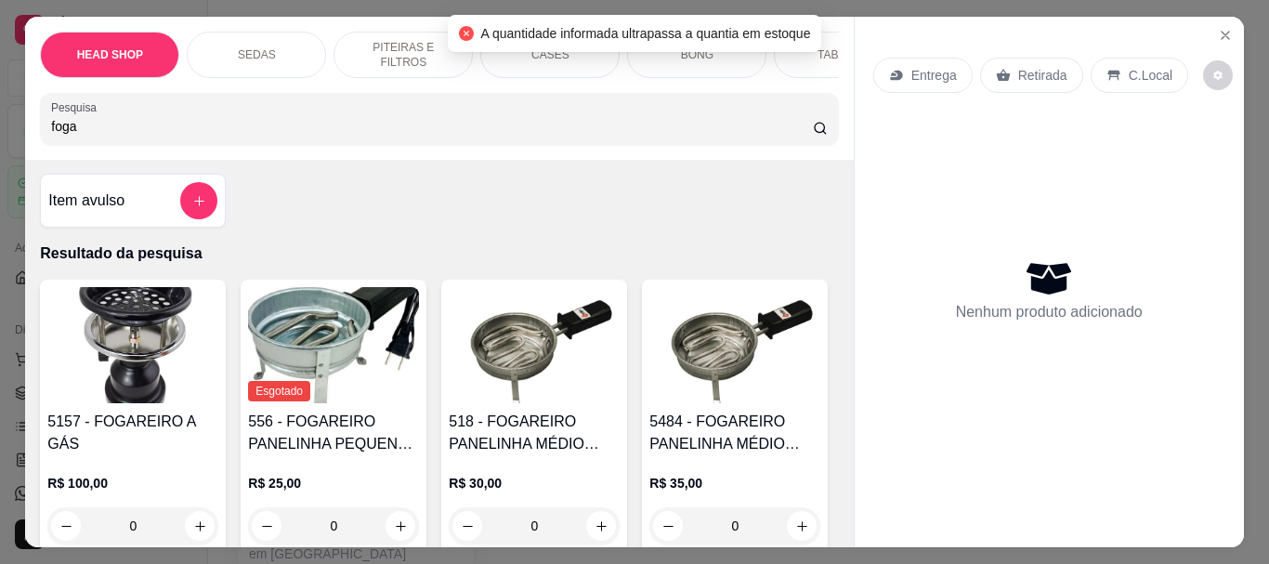
scroll to position [0, 0]
click at [1218, 28] on icon "Close" at bounding box center [1225, 35] width 15 height 15
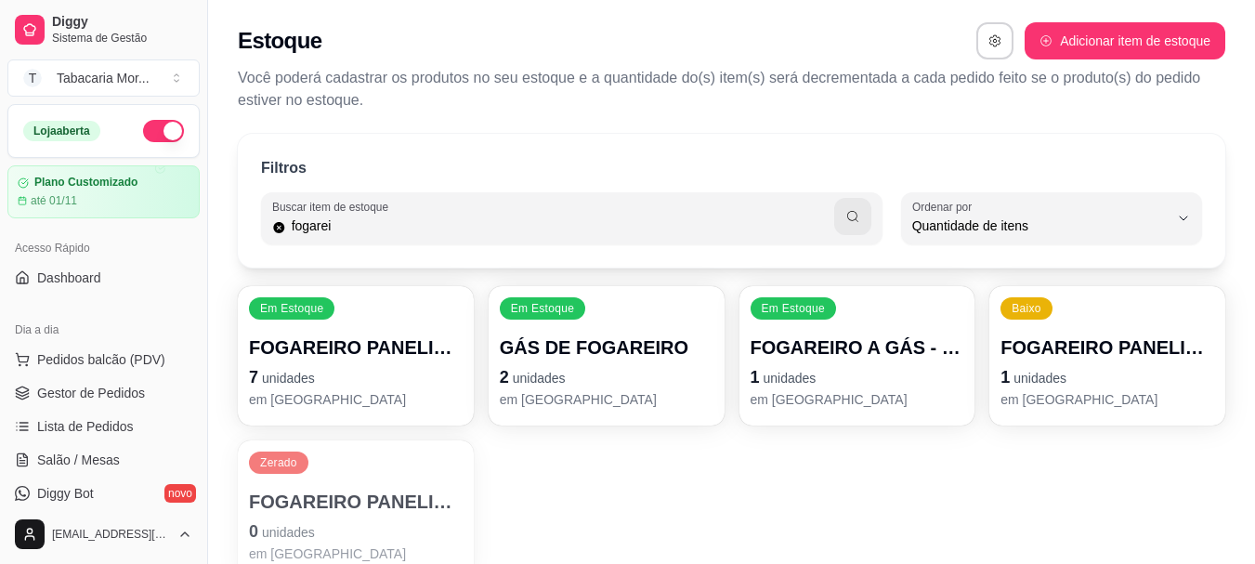
click at [1226, 269] on div "Filtros Buscar item de estoque fogarei QUANTITY_ORDER Ordenar por Ordem alfabét…" at bounding box center [731, 362] width 1047 height 479
click at [150, 367] on span "Pedidos balcão (PDV)" at bounding box center [101, 359] width 128 height 19
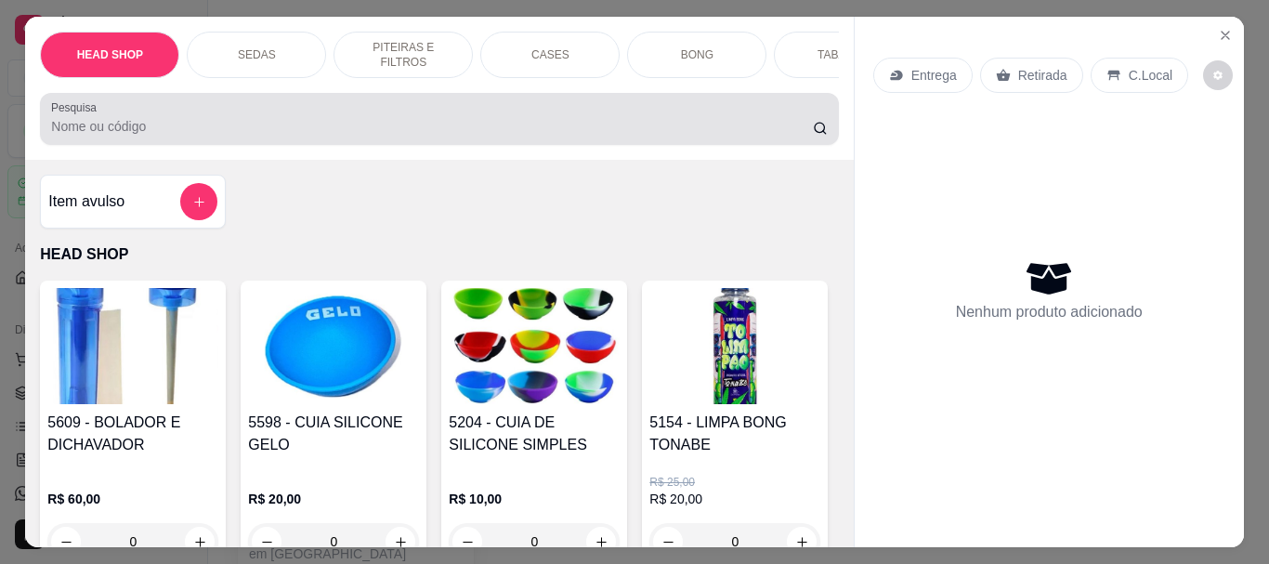
click at [269, 145] on div "Pesquisa" at bounding box center [439, 119] width 798 height 52
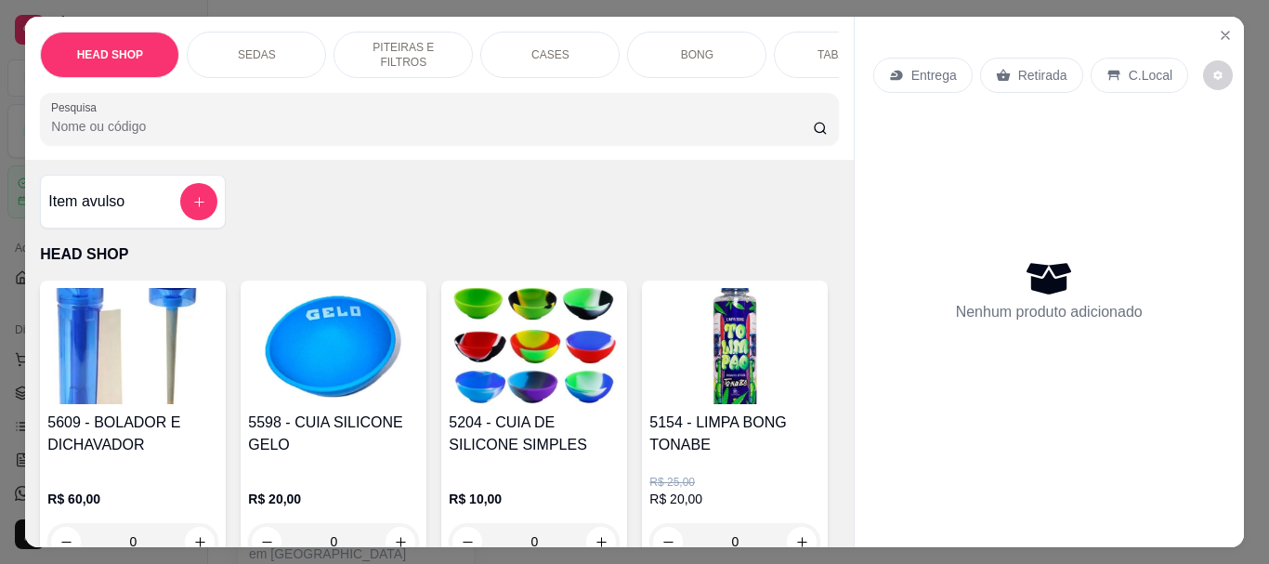
click at [265, 136] on input "Pesquisa" at bounding box center [432, 126] width 762 height 19
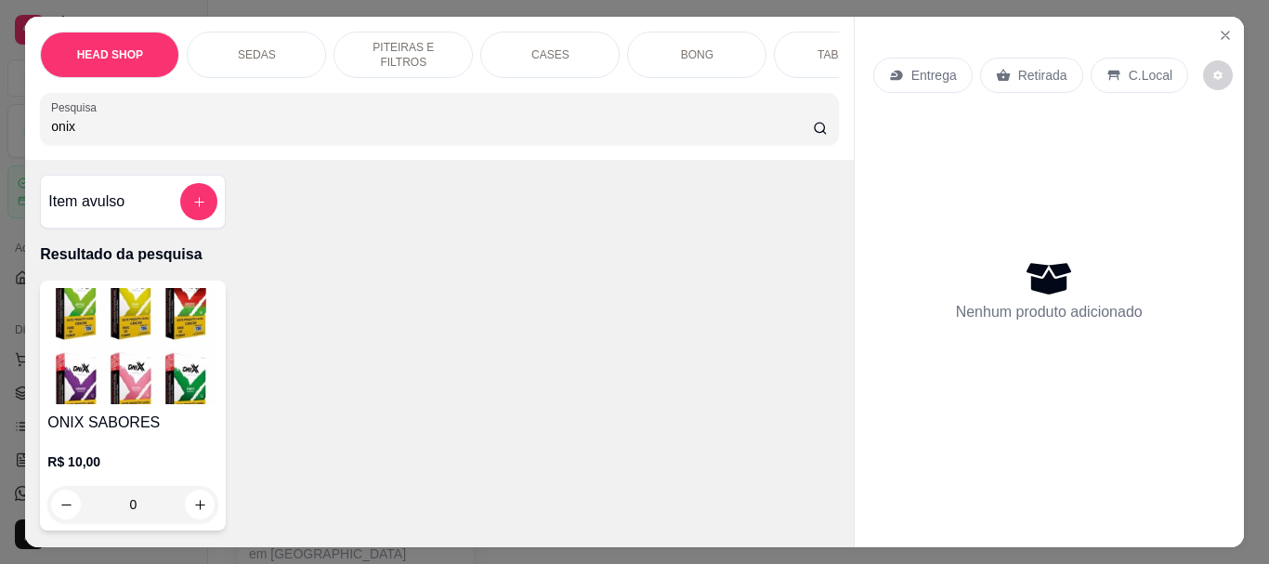
type input "onix"
click at [155, 302] on img at bounding box center [132, 346] width 171 height 116
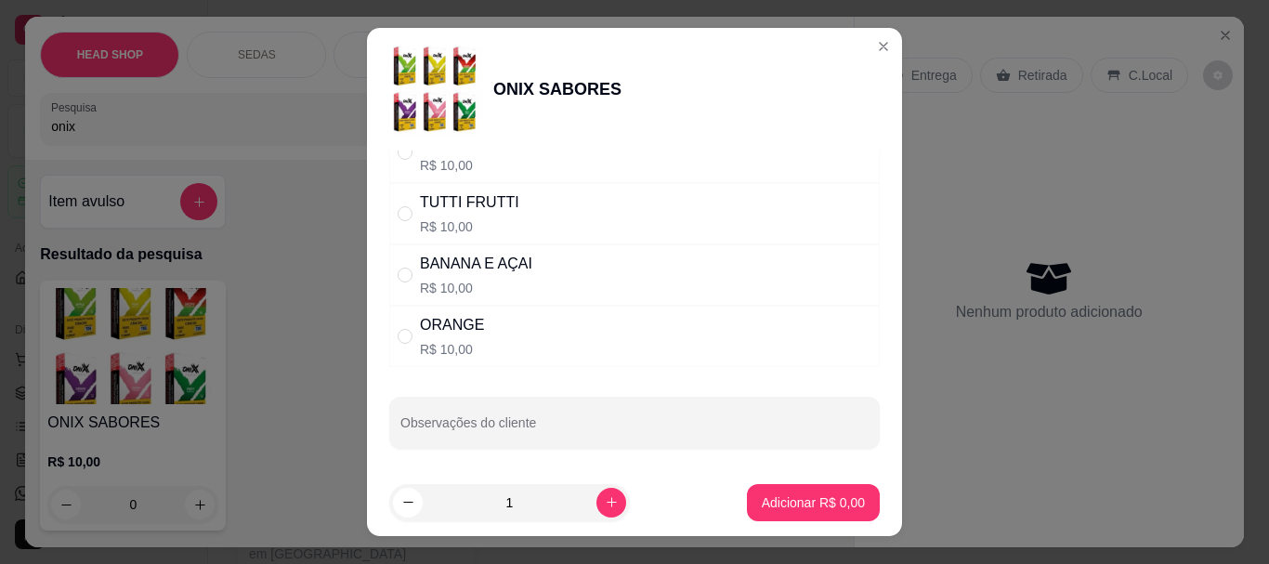
scroll to position [1309, 0]
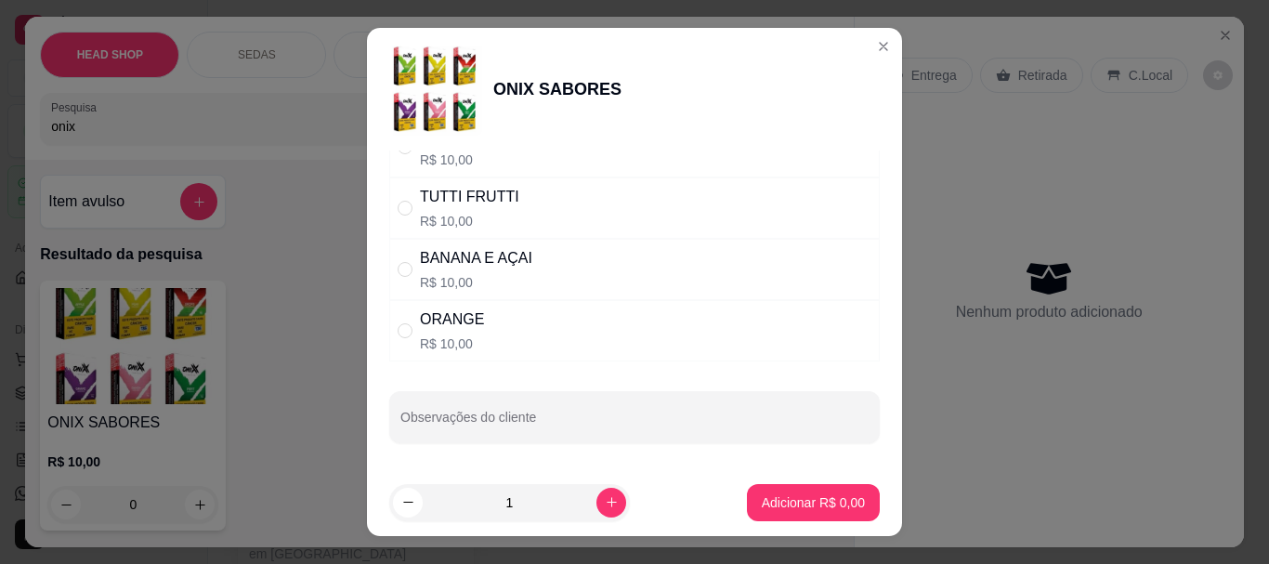
drag, startPoint x: 395, startPoint y: 238, endPoint x: 408, endPoint y: 241, distance: 13.3
click at [397, 238] on div "TUTTI FRUTTI R$ 10,00" at bounding box center [634, 207] width 490 height 61
drag, startPoint x: 394, startPoint y: 191, endPoint x: 433, endPoint y: 221, distance: 49.0
click at [402, 194] on div "TUTTI FRUTTI R$ 10,00" at bounding box center [634, 207] width 490 height 61
radio input "false"
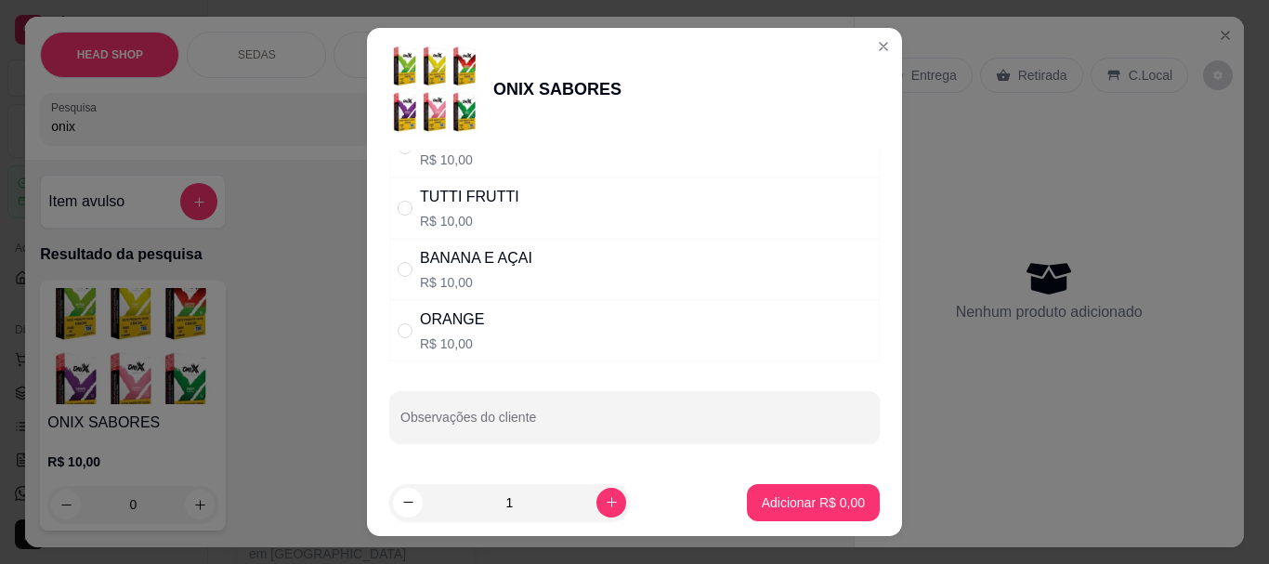
click at [454, 271] on div "BANANA E AÇAI R$ 10,00" at bounding box center [476, 269] width 112 height 45
radio input "true"
click at [786, 517] on button "Adicionar R$ 10,00" at bounding box center [809, 502] width 140 height 37
type input "1"
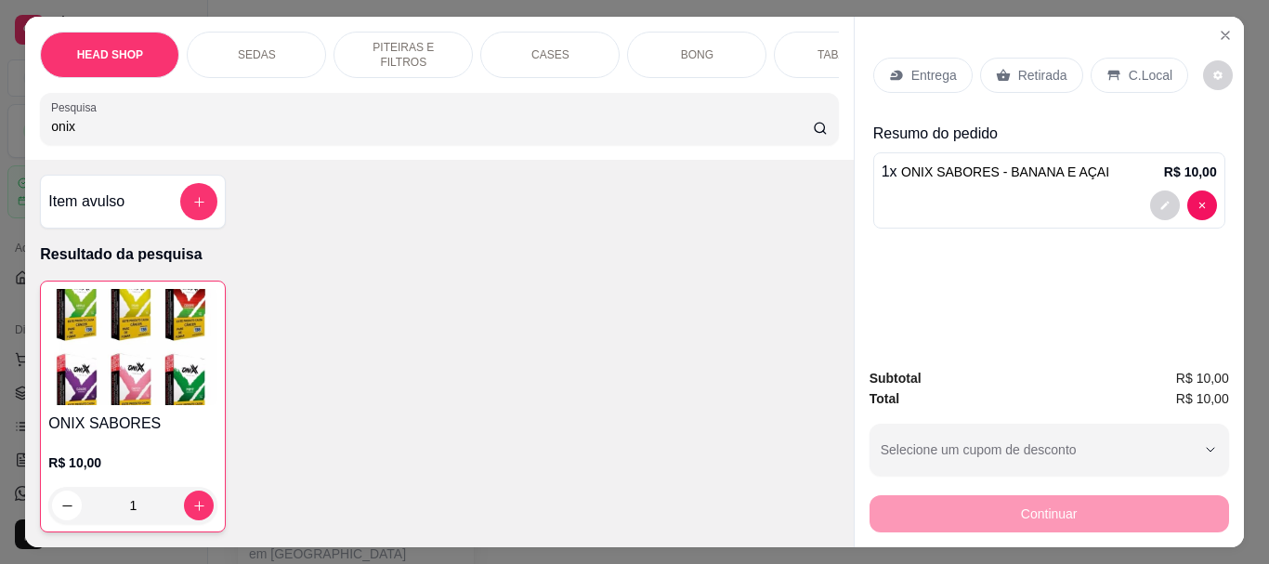
click at [262, 136] on input "onix" at bounding box center [432, 126] width 762 height 19
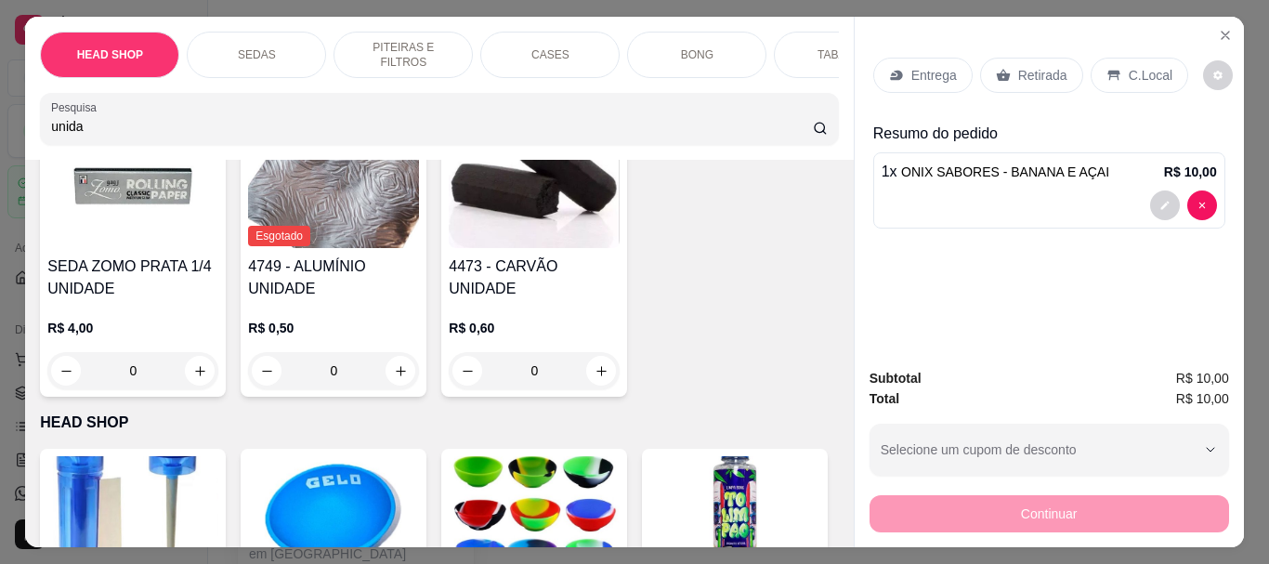
scroll to position [186, 0]
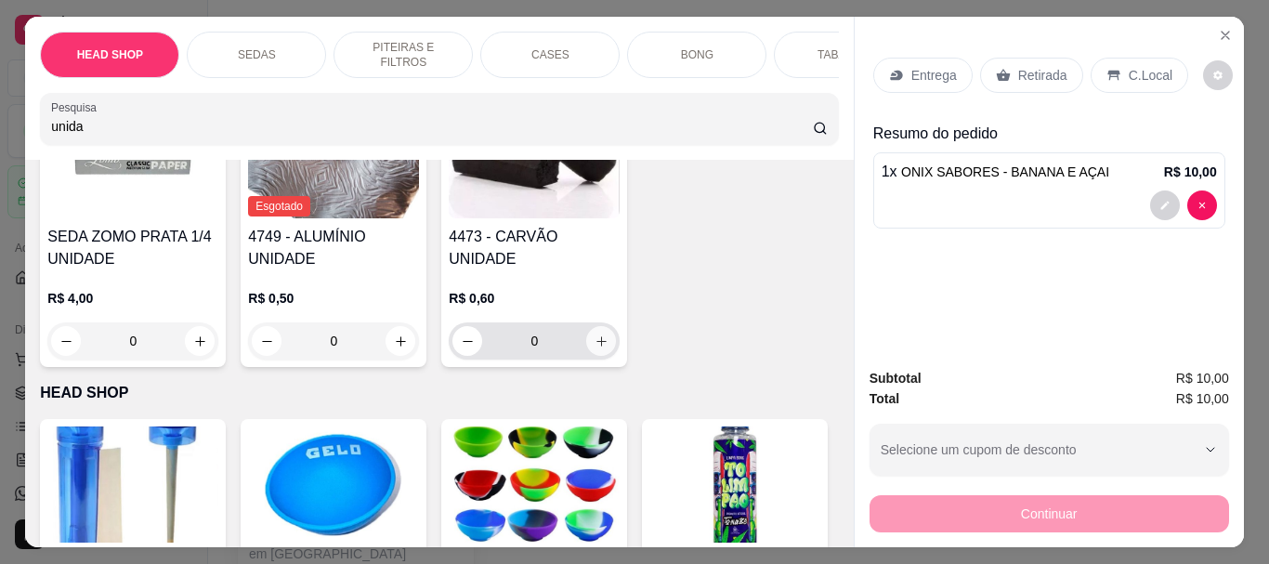
type input "unida"
click at [600, 334] on icon "increase-product-quantity" at bounding box center [601, 341] width 14 height 14
click at [600, 331] on div "0" at bounding box center [533, 340] width 163 height 37
type input "1"
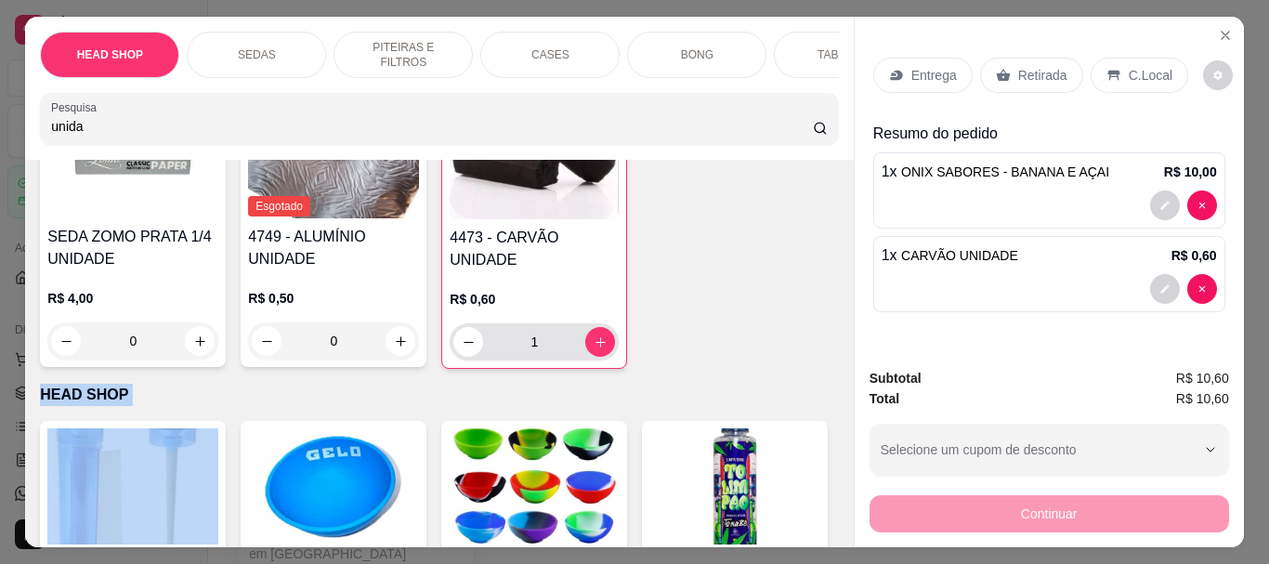
click at [600, 331] on div "1" at bounding box center [534, 341] width 162 height 37
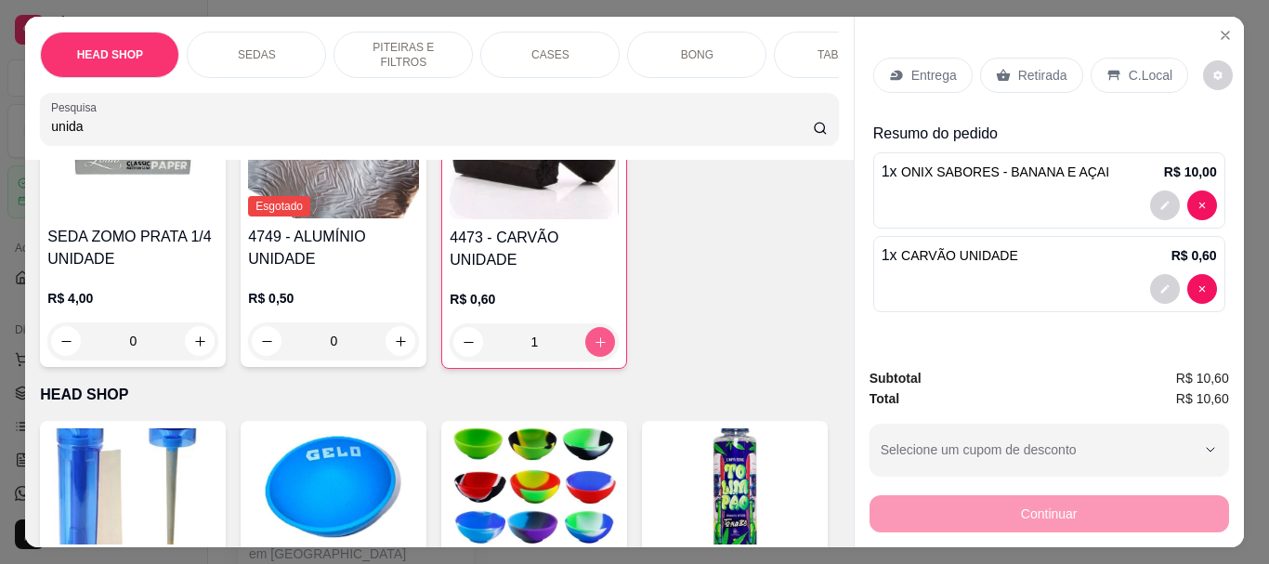
click at [601, 354] on button "increase-product-quantity" at bounding box center [600, 342] width 30 height 30
click at [593, 348] on icon "increase-product-quantity" at bounding box center [600, 342] width 14 height 14
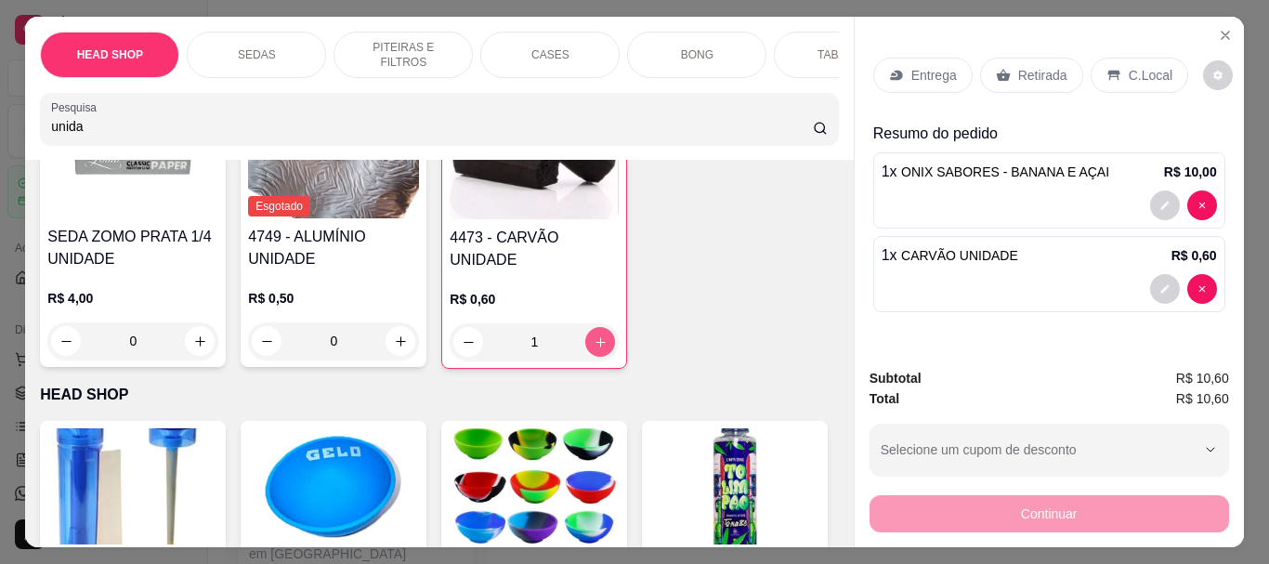
click at [593, 348] on icon "increase-product-quantity" at bounding box center [600, 342] width 14 height 14
type input "8"
click at [593, 348] on icon "increase-product-quantity" at bounding box center [600, 342] width 14 height 14
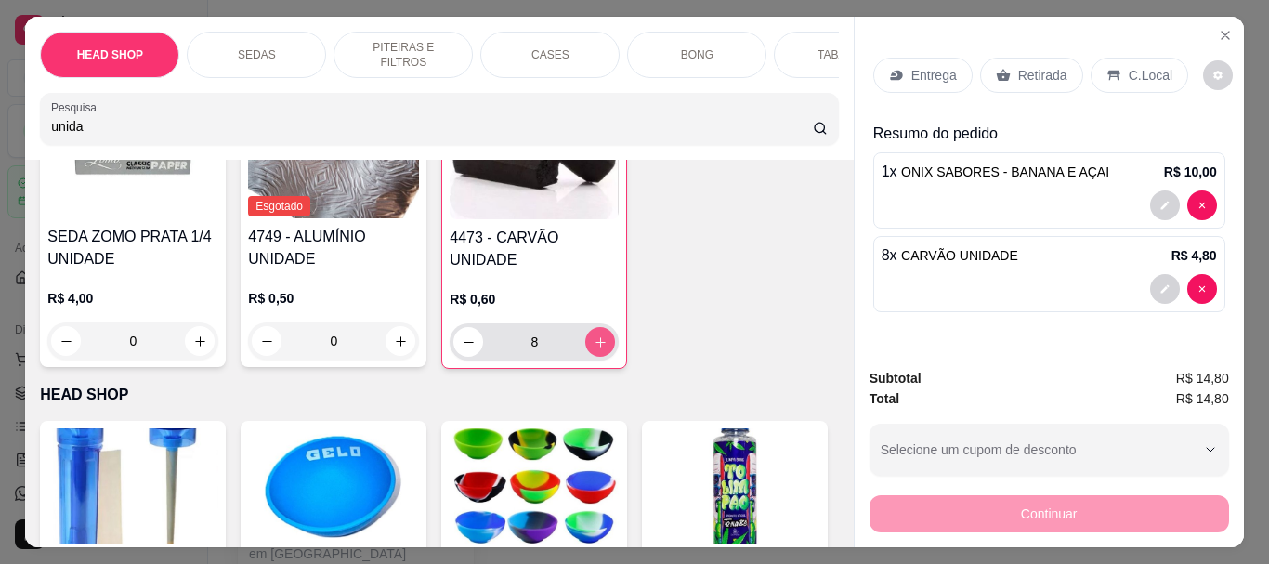
click at [593, 348] on icon "increase-product-quantity" at bounding box center [600, 342] width 14 height 14
type input "12"
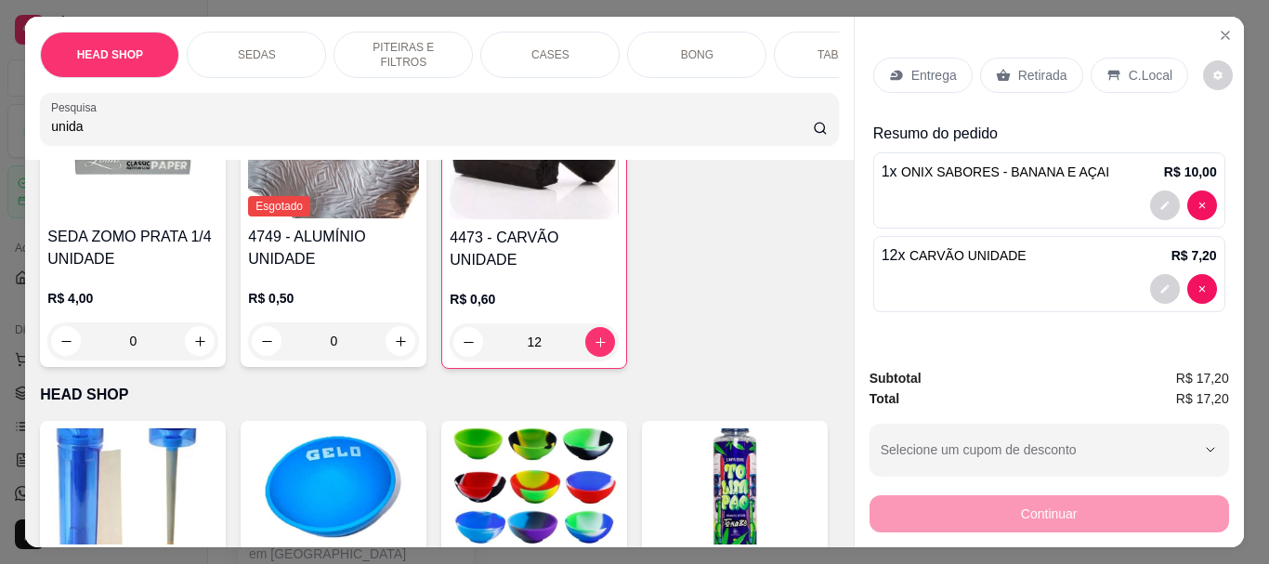
click at [441, 346] on div "4473 - CARVÃO UNIDADE R$ 0,60 12" at bounding box center [534, 232] width 186 height 274
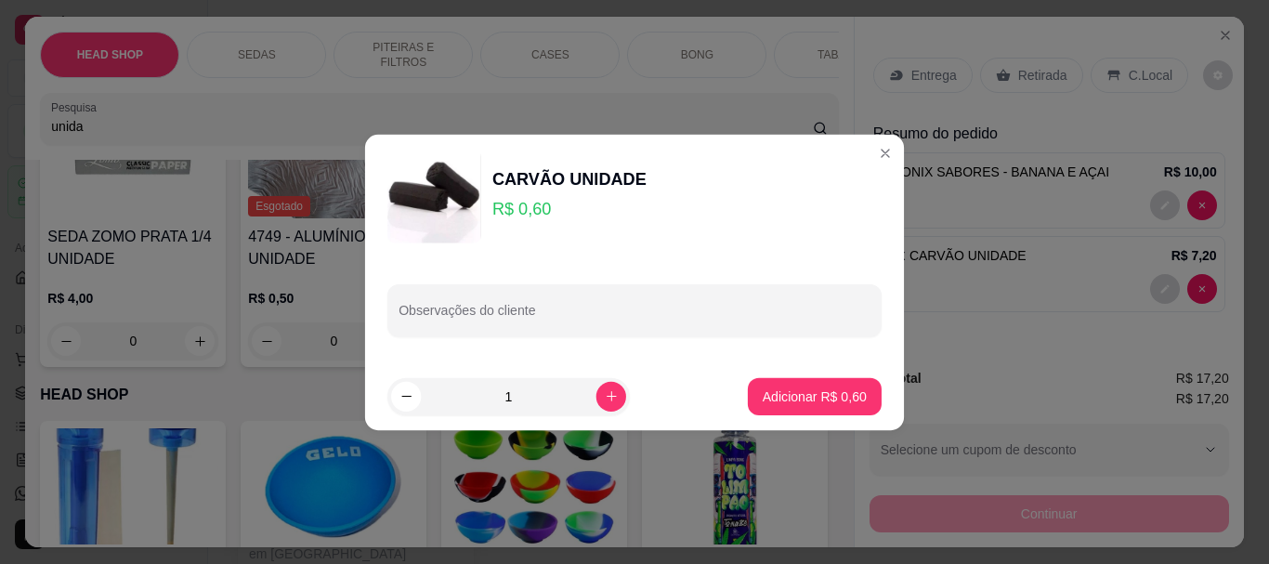
click at [454, 347] on div "Observações do cliente" at bounding box center [634, 309] width 539 height 105
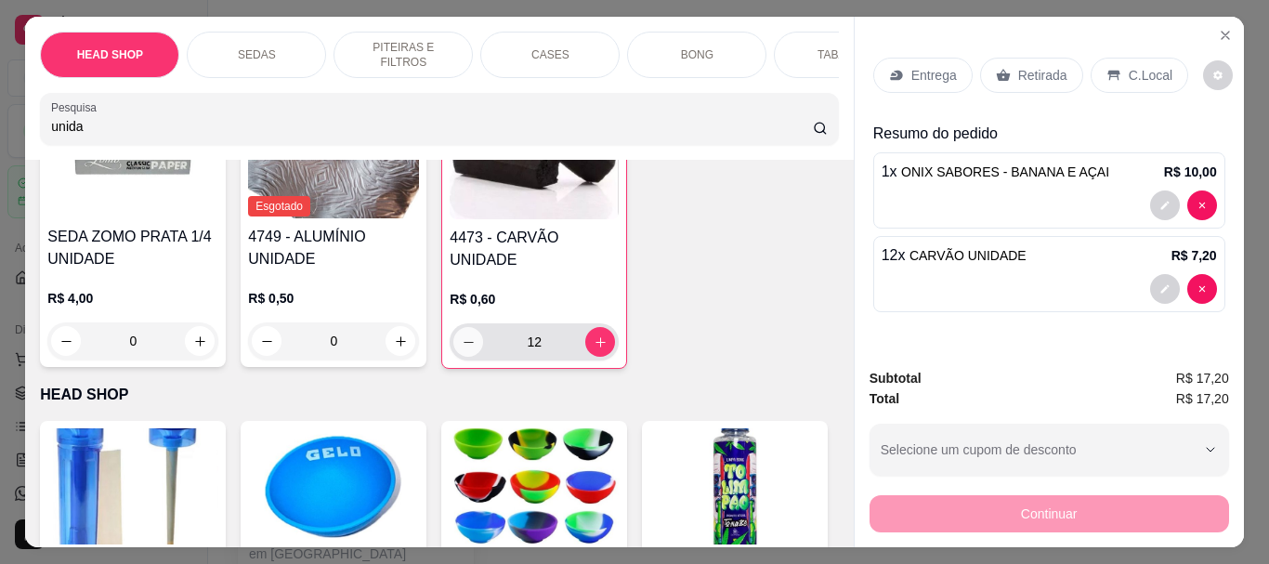
click at [463, 343] on icon "decrease-product-quantity" at bounding box center [468, 342] width 10 height 1
type input "11"
click at [463, 349] on icon "decrease-product-quantity" at bounding box center [469, 342] width 14 height 14
type input "10"
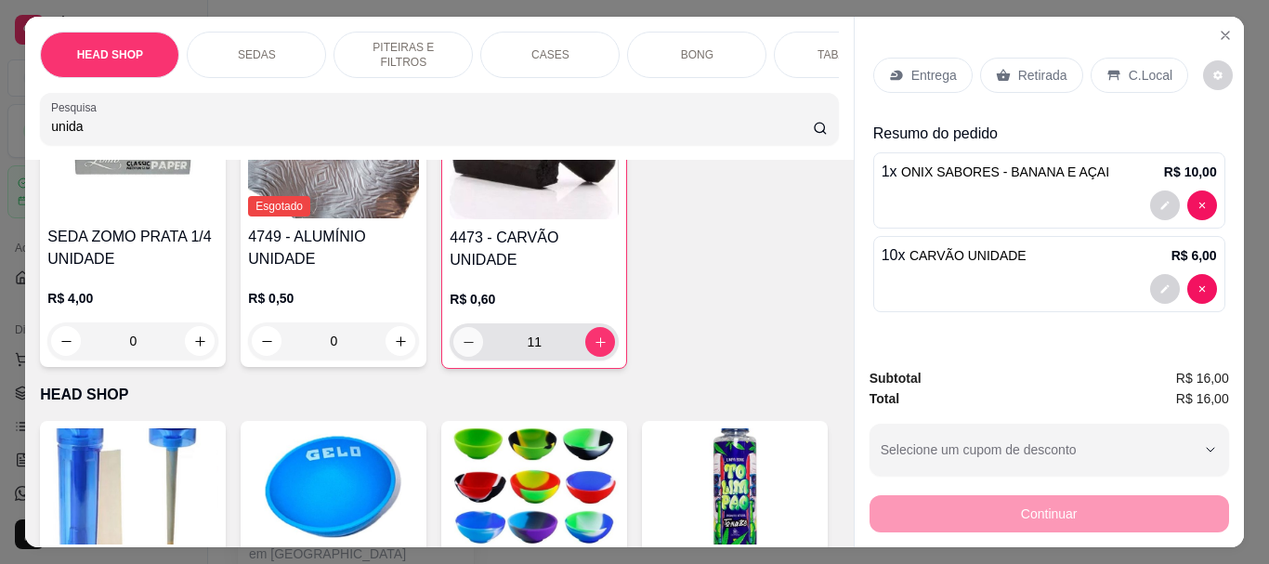
type input "10"
click at [397, 342] on icon "increase-product-quantity" at bounding box center [401, 341] width 14 height 14
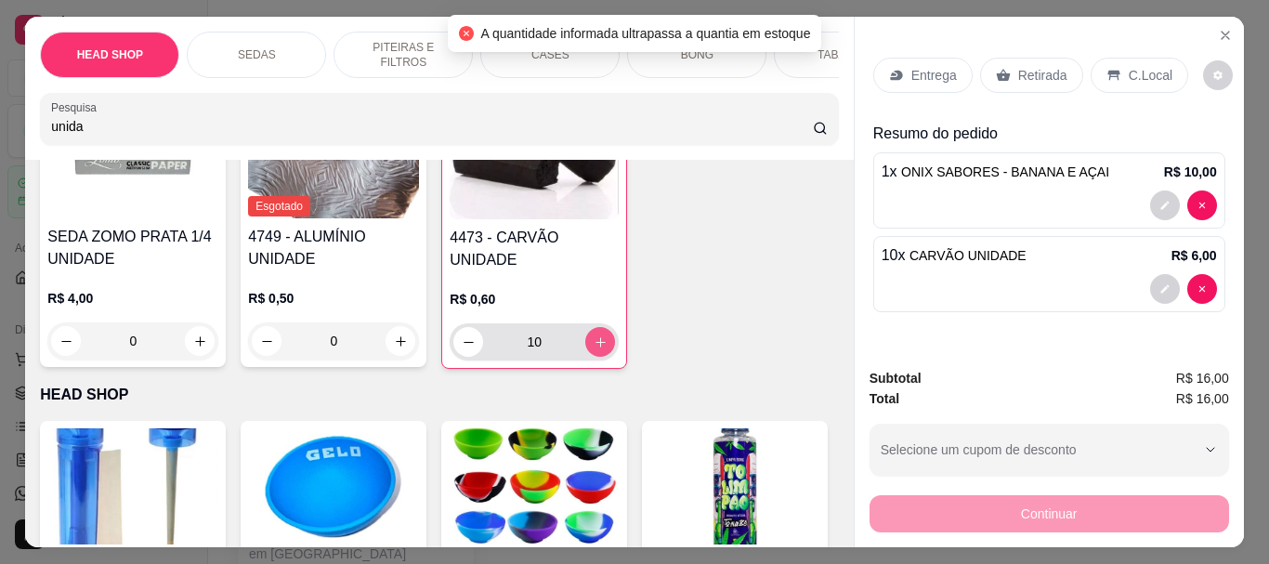
click at [595, 349] on icon "increase-product-quantity" at bounding box center [600, 342] width 14 height 14
type input "12"
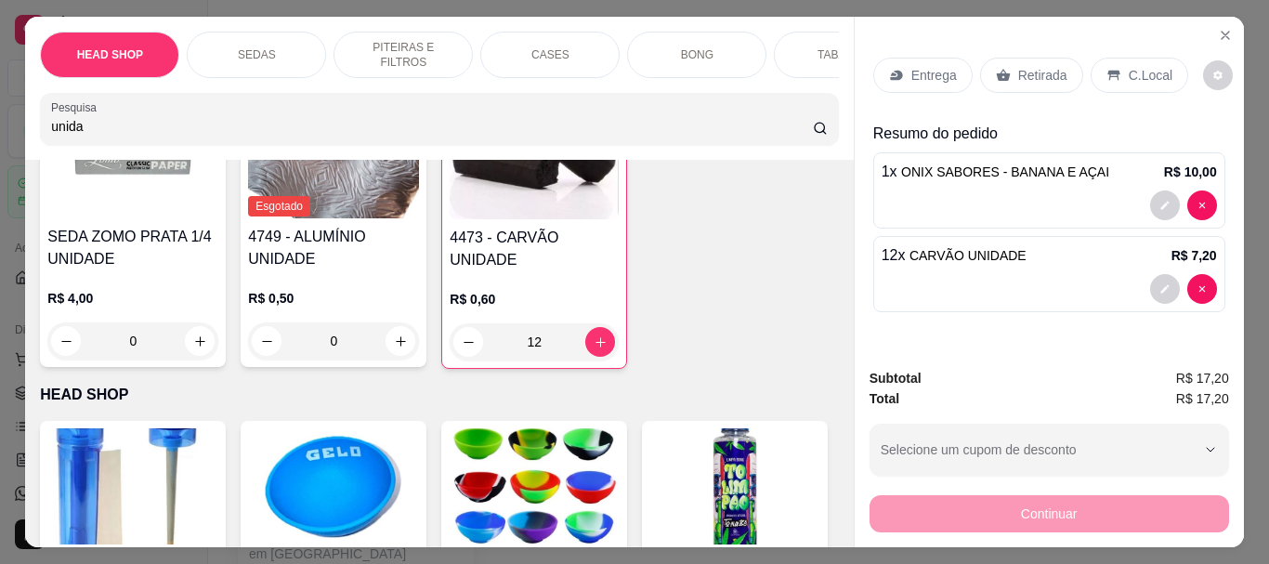
click at [1020, 66] on p "Retirada" at bounding box center [1042, 75] width 49 height 19
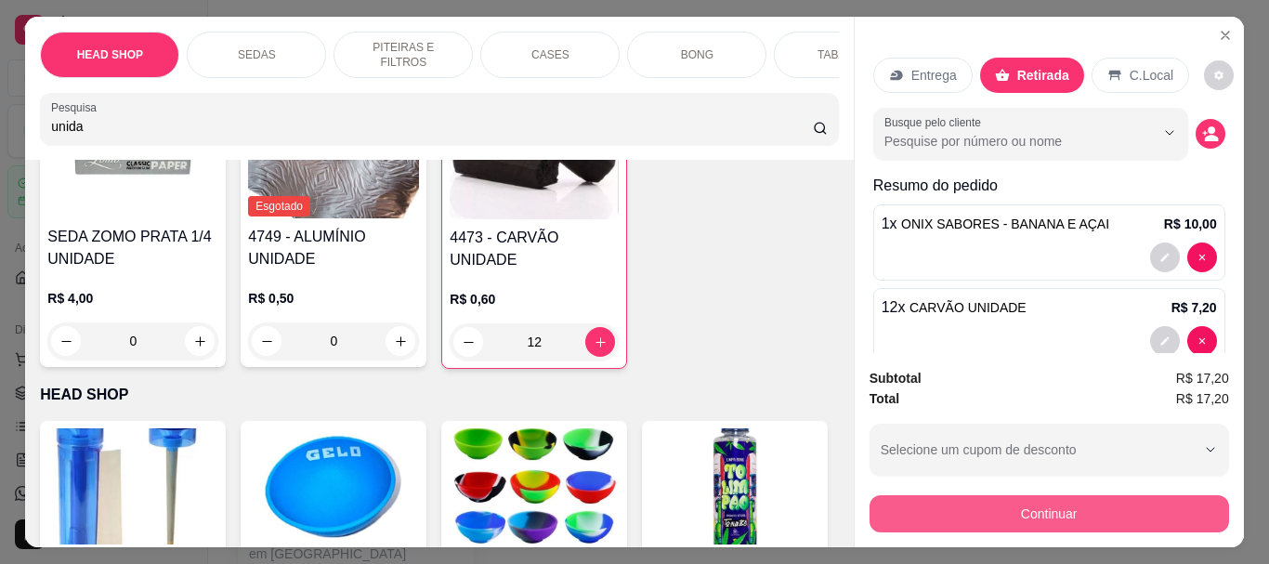
click at [1062, 507] on button "Continuar" at bounding box center [1048, 513] width 359 height 37
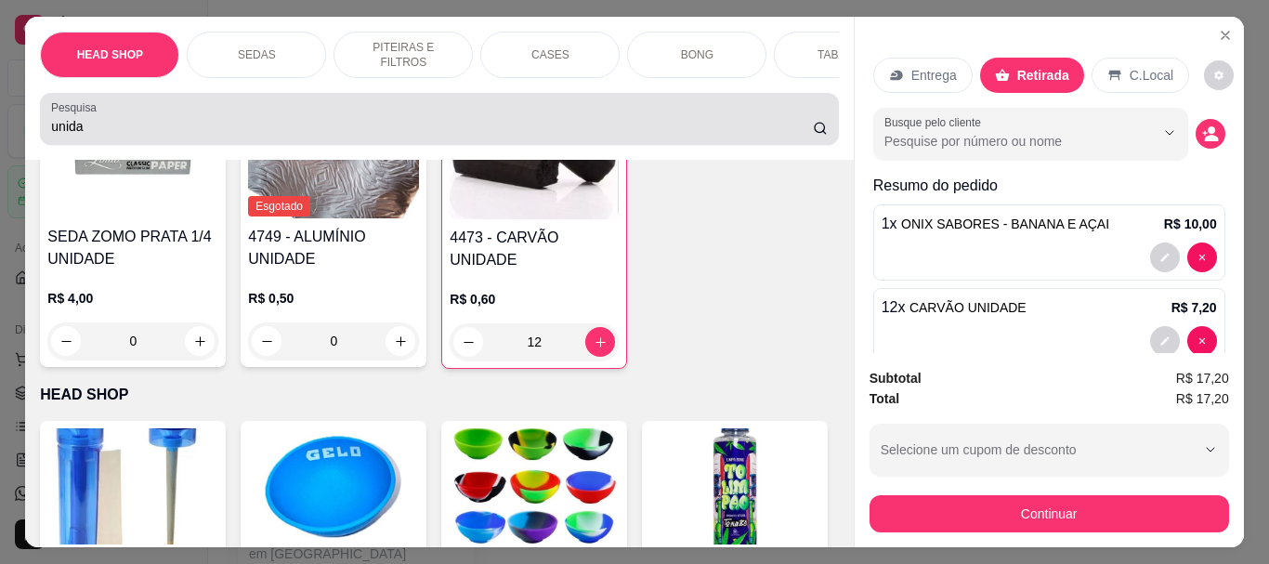
click at [287, 145] on div "Pesquisa unida" at bounding box center [439, 119] width 798 height 52
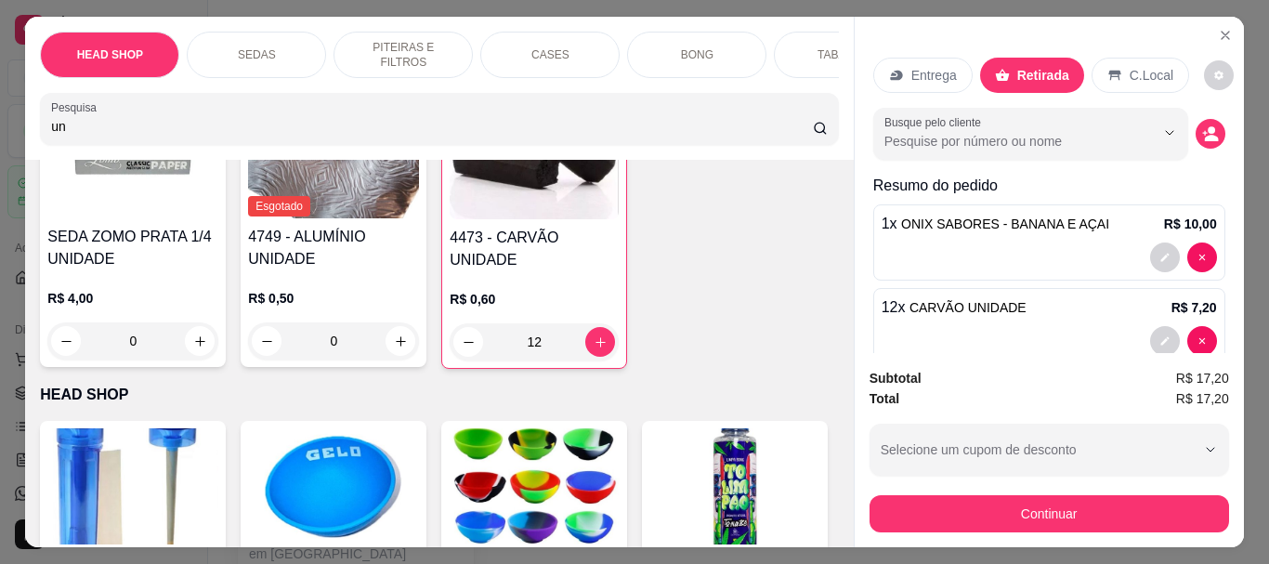
type input "u"
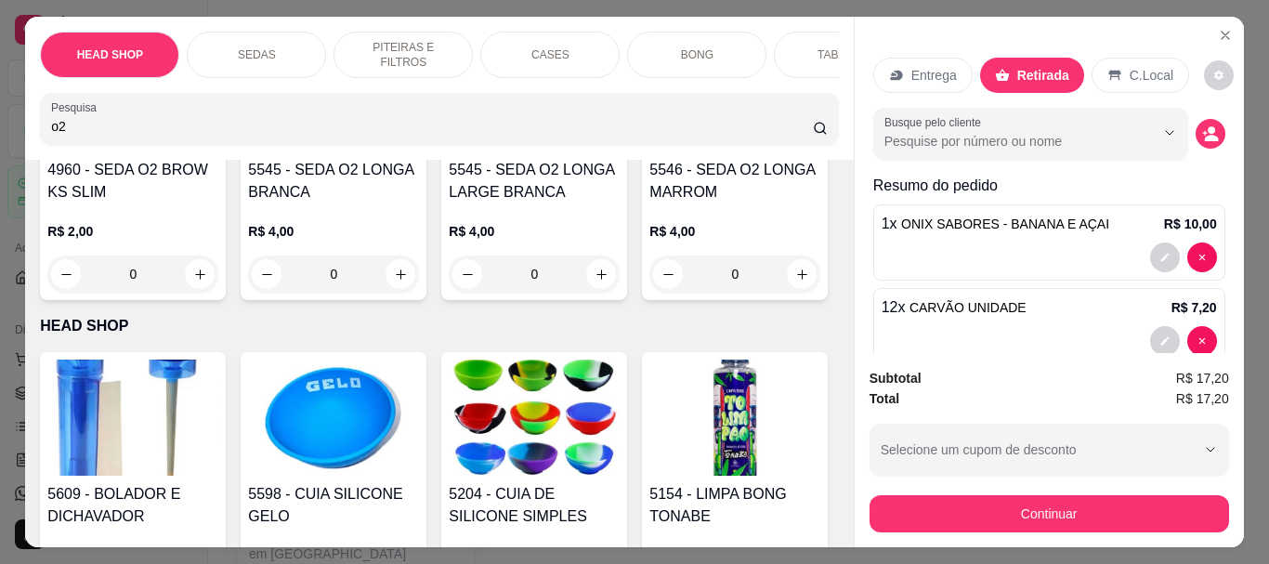
scroll to position [279, 0]
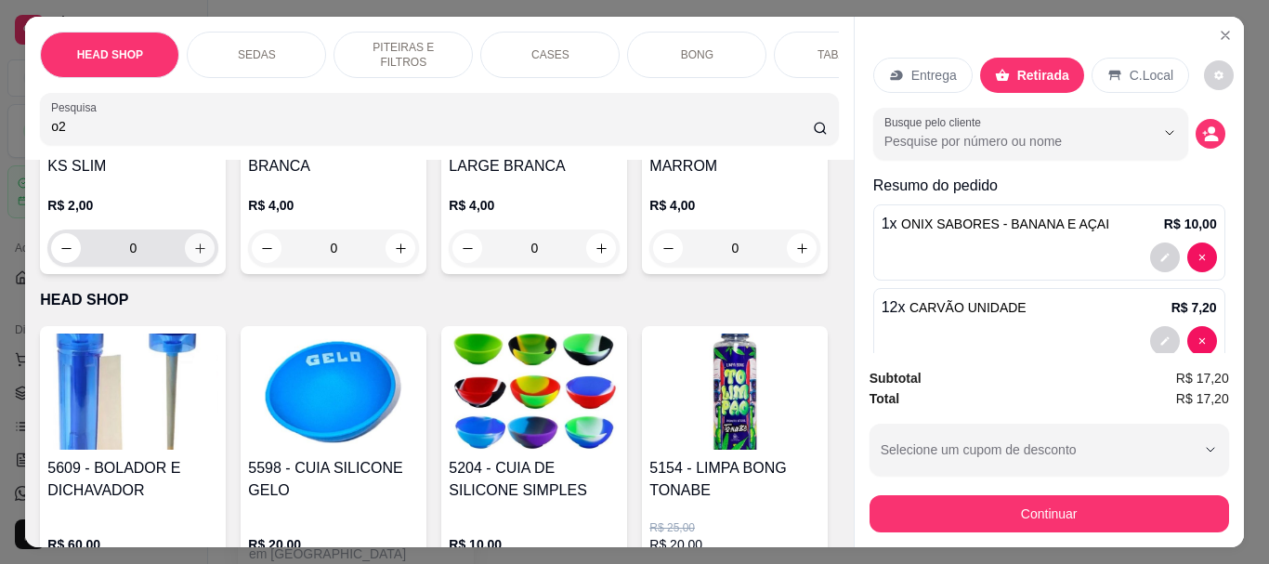
type input "o2"
click at [193, 253] on icon "increase-product-quantity" at bounding box center [200, 248] width 14 height 14
type input "1"
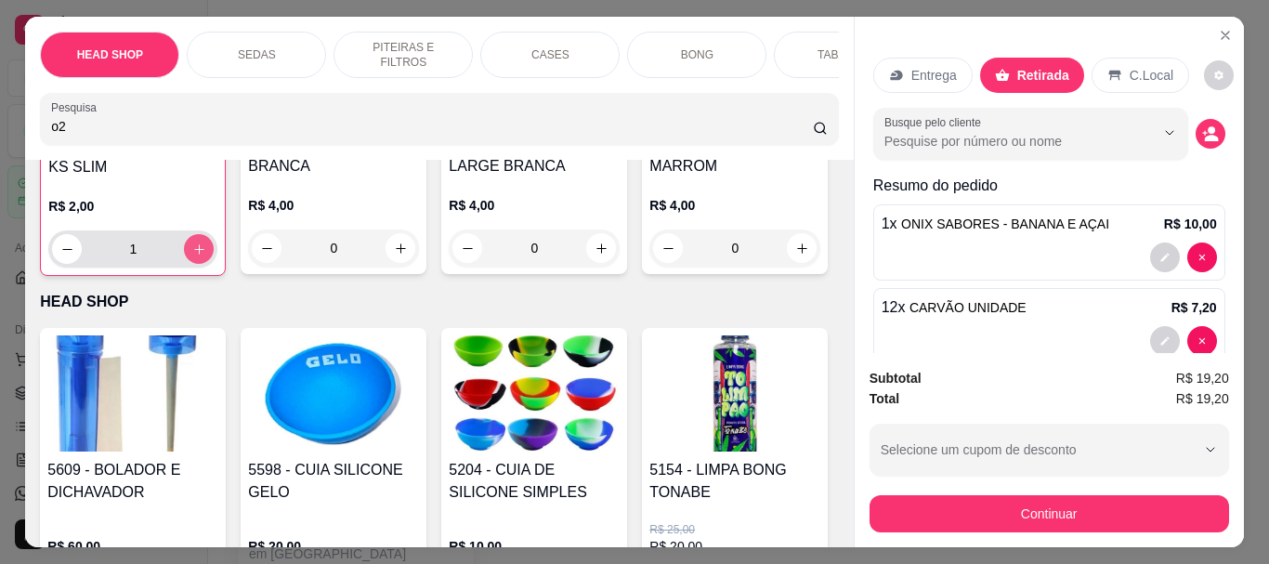
scroll to position [280, 0]
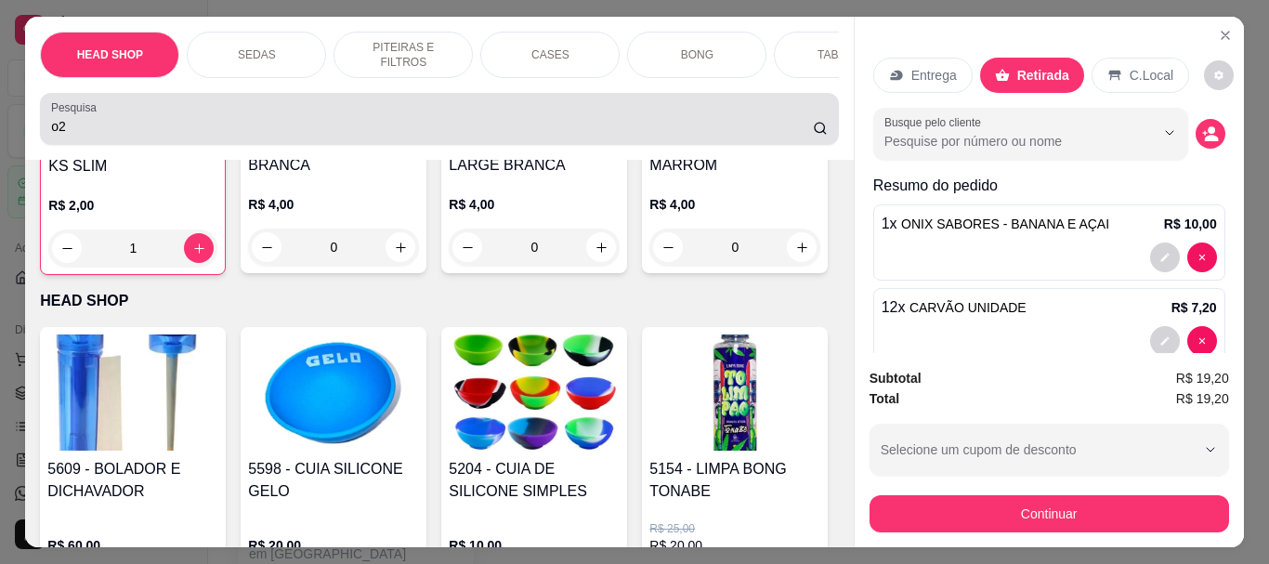
click at [158, 116] on div "o2" at bounding box center [438, 118] width 775 height 37
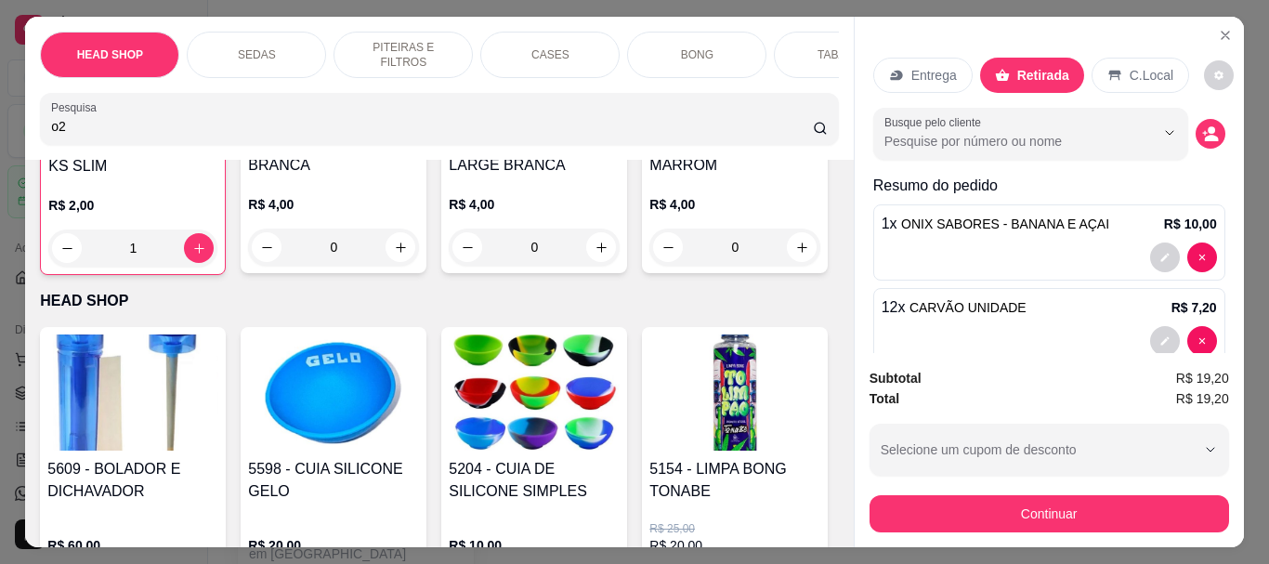
type input "o"
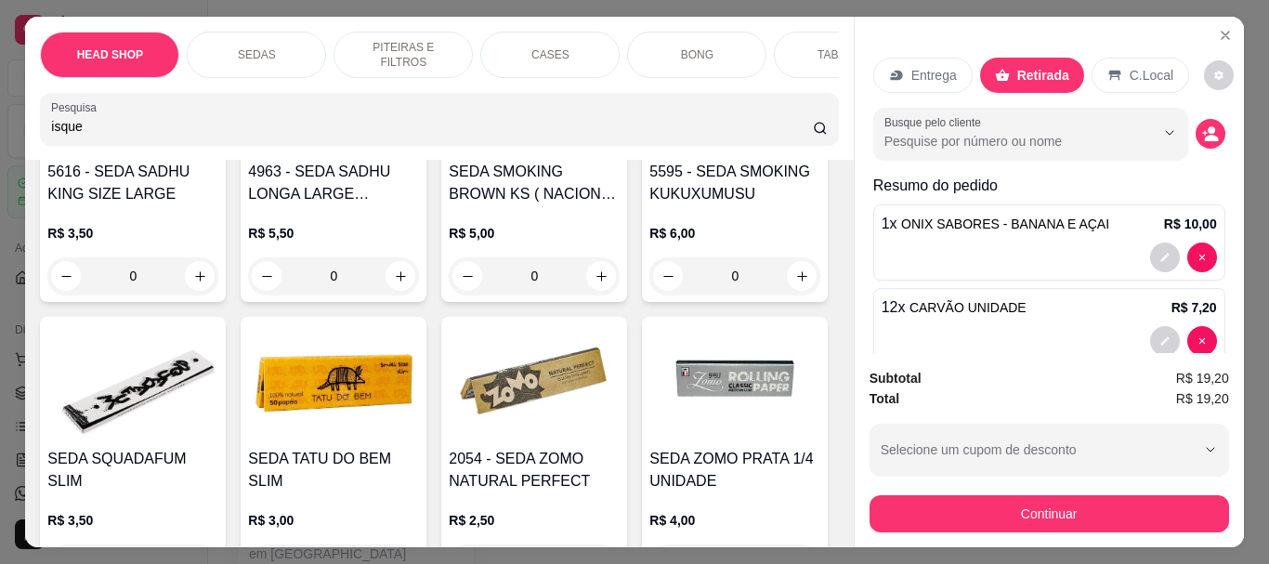
scroll to position [3716, 0]
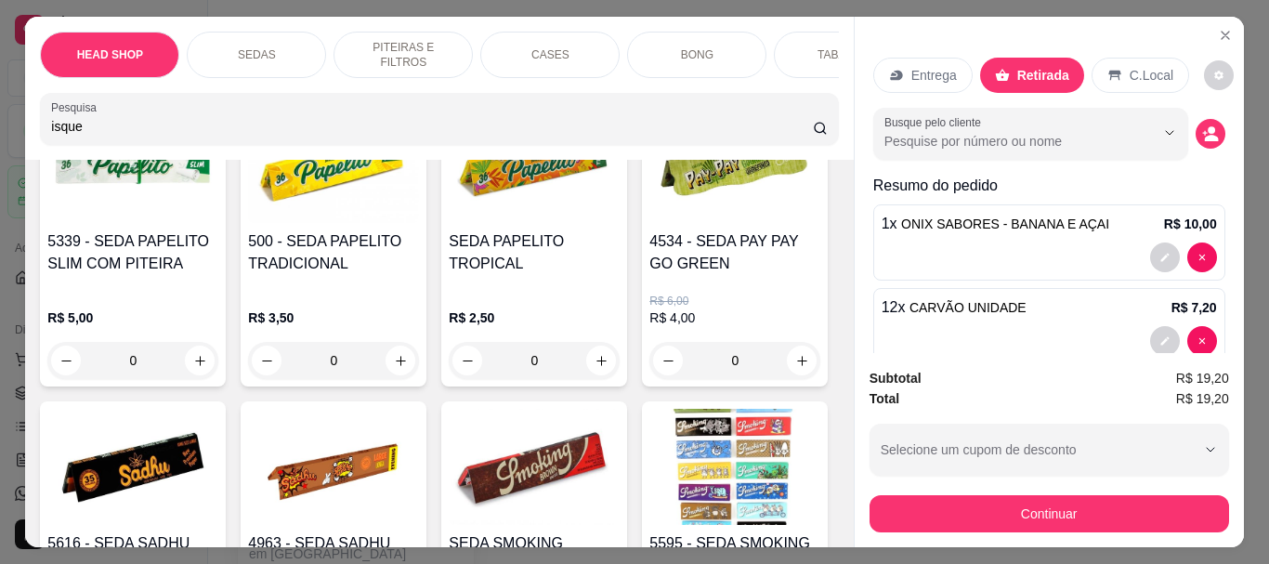
type input "isque"
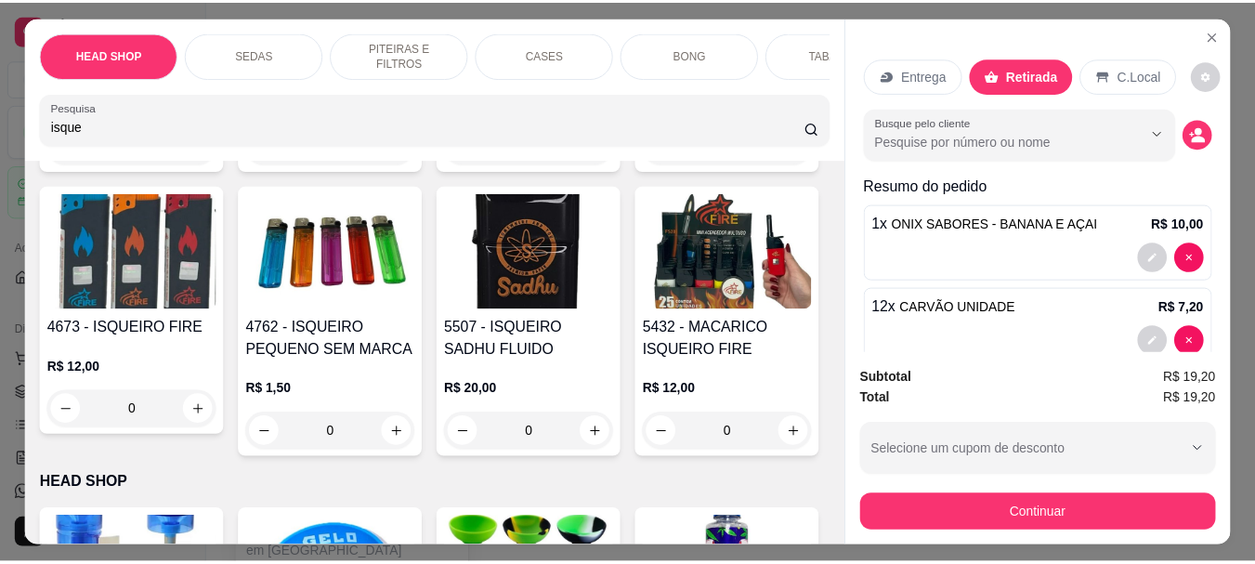
scroll to position [464, 0]
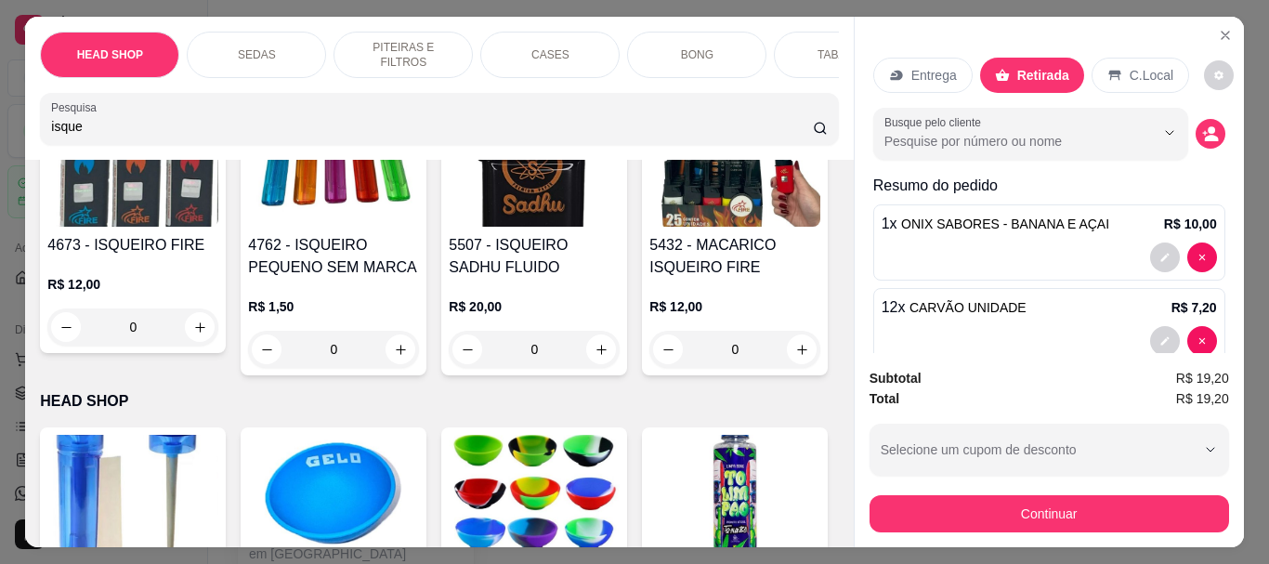
click at [415, 364] on button "increase-product-quantity" at bounding box center [400, 349] width 30 height 30
type input "1"
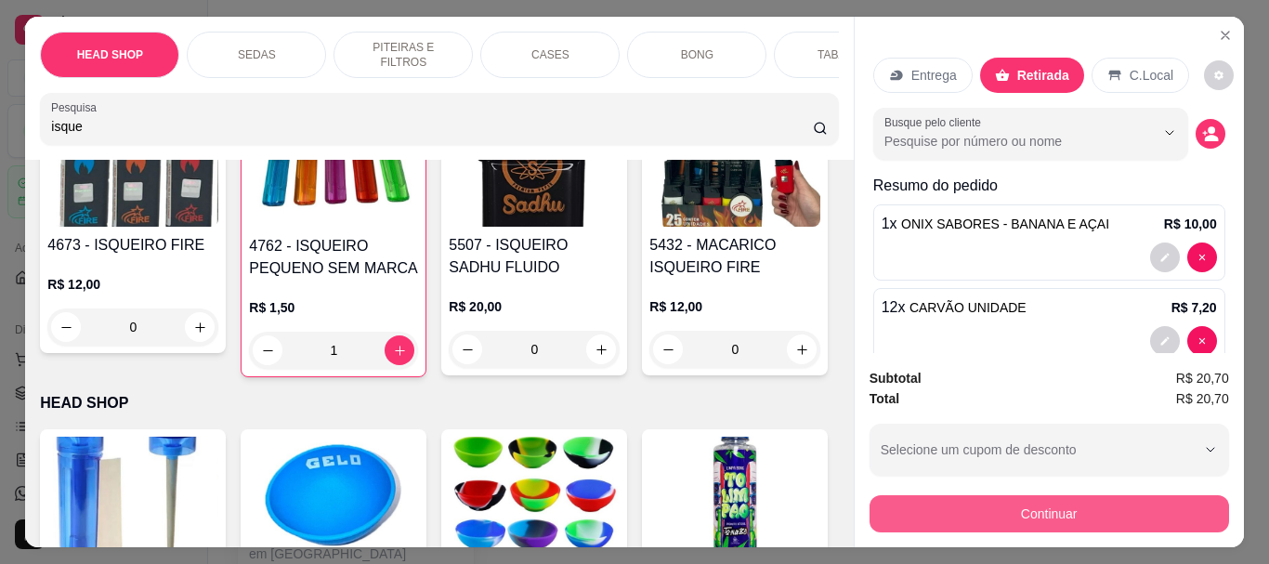
click at [998, 512] on button "Continuar" at bounding box center [1048, 513] width 359 height 37
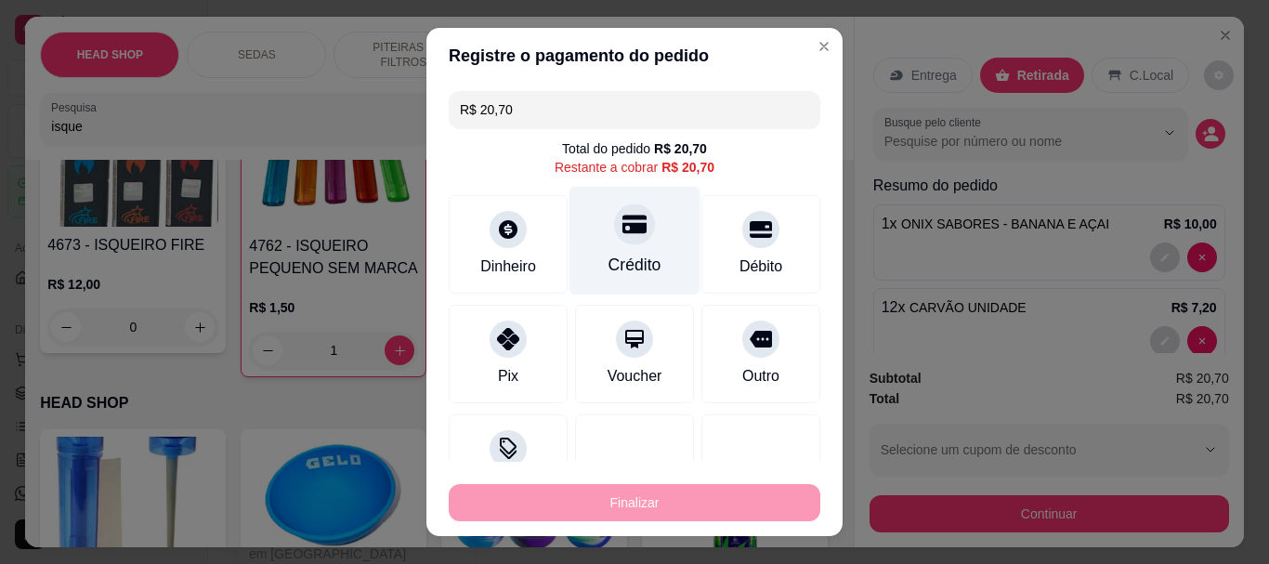
click at [629, 228] on div at bounding box center [634, 224] width 41 height 41
type input "R$ 0,00"
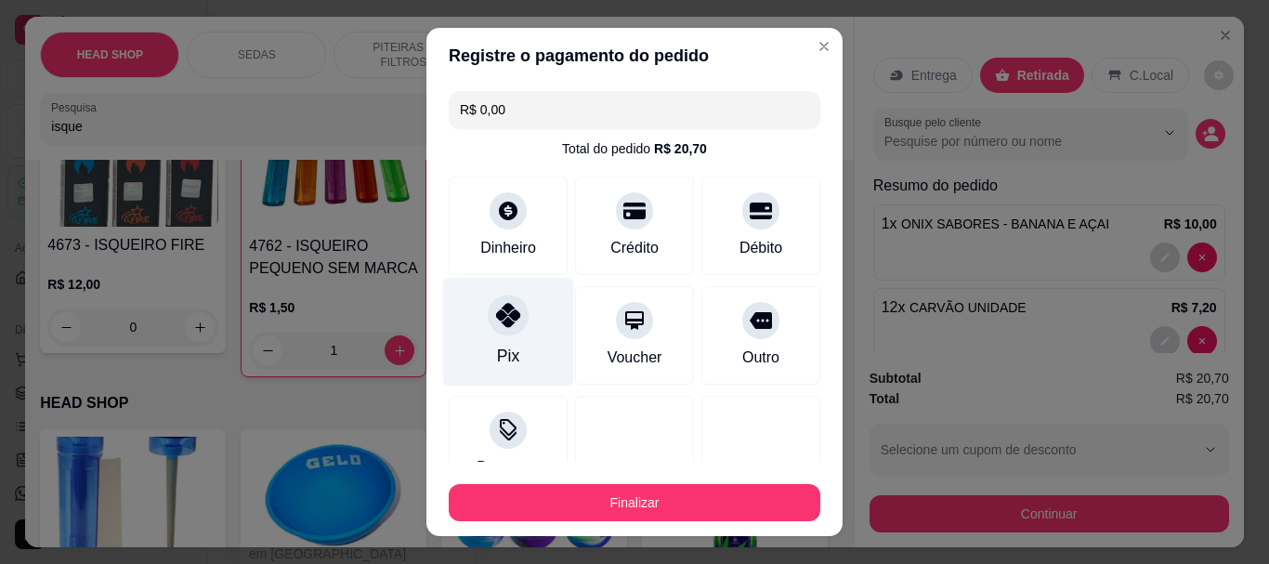
drag, startPoint x: 512, startPoint y: 330, endPoint x: 554, endPoint y: 358, distance: 51.0
click at [513, 332] on div "Pix" at bounding box center [508, 332] width 131 height 109
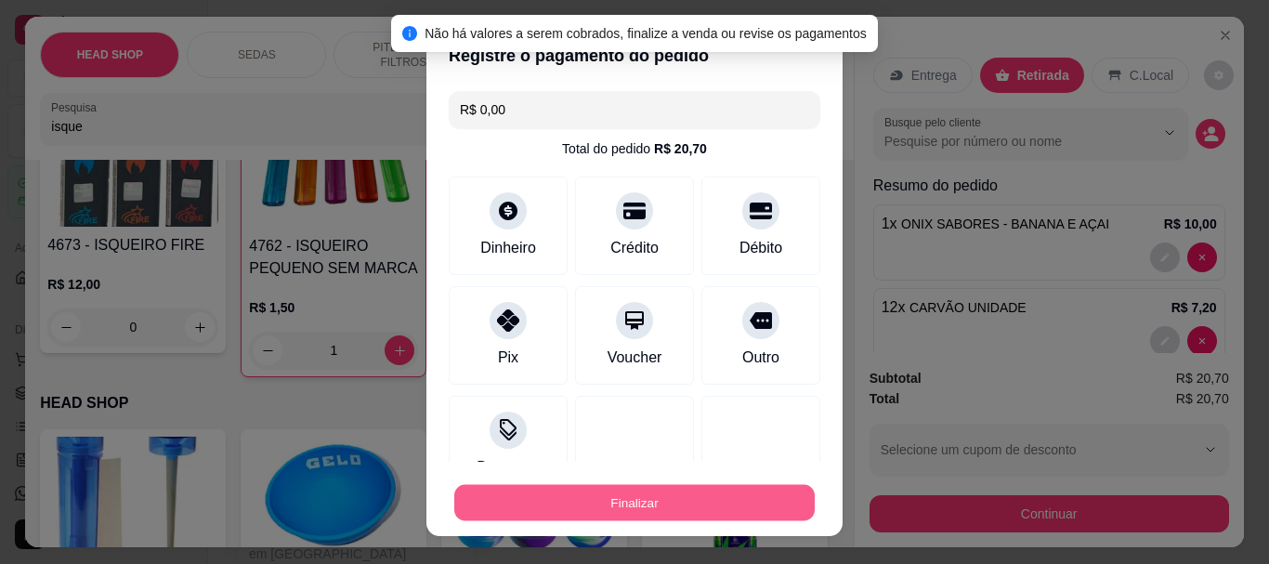
click at [654, 492] on button "Finalizar" at bounding box center [634, 502] width 360 height 36
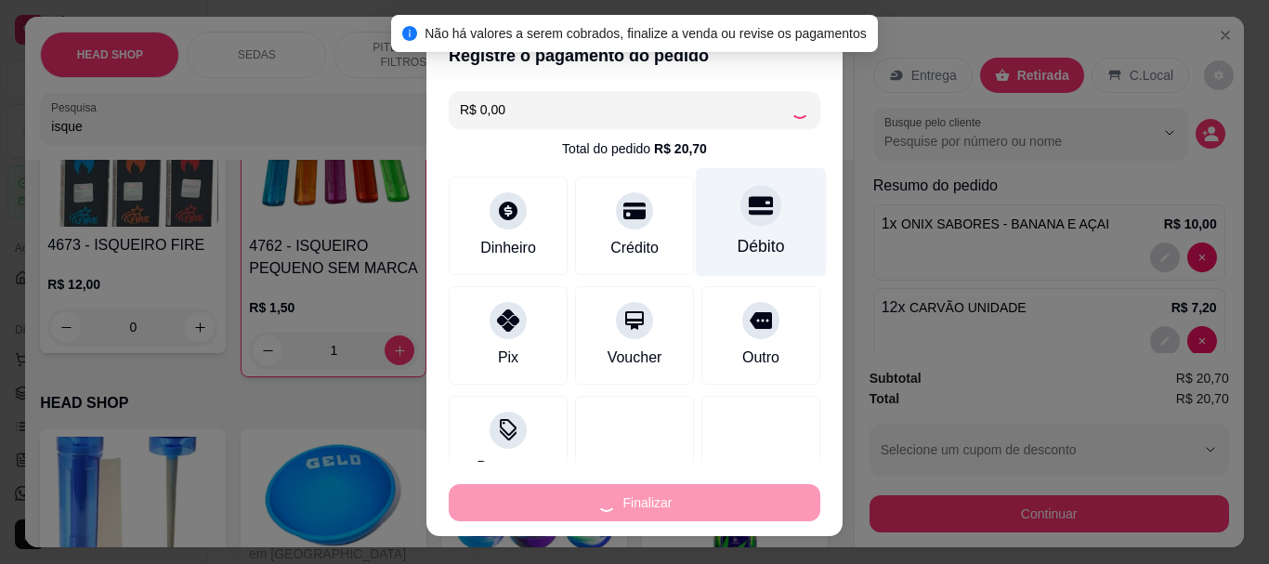
type input "0"
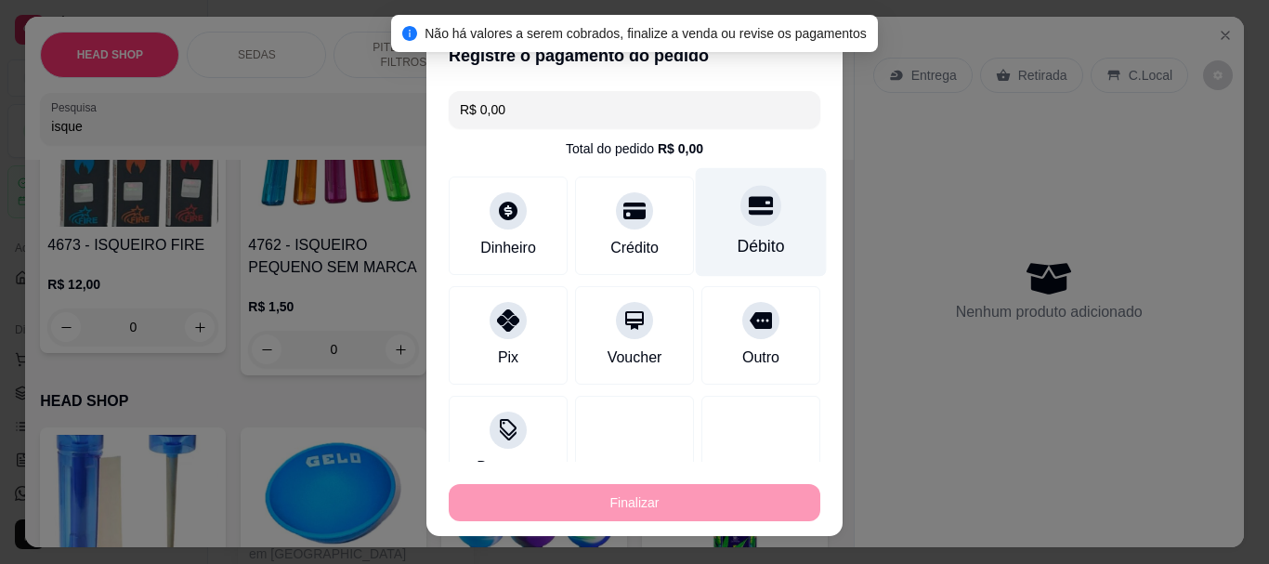
type input "-R$ 20,70"
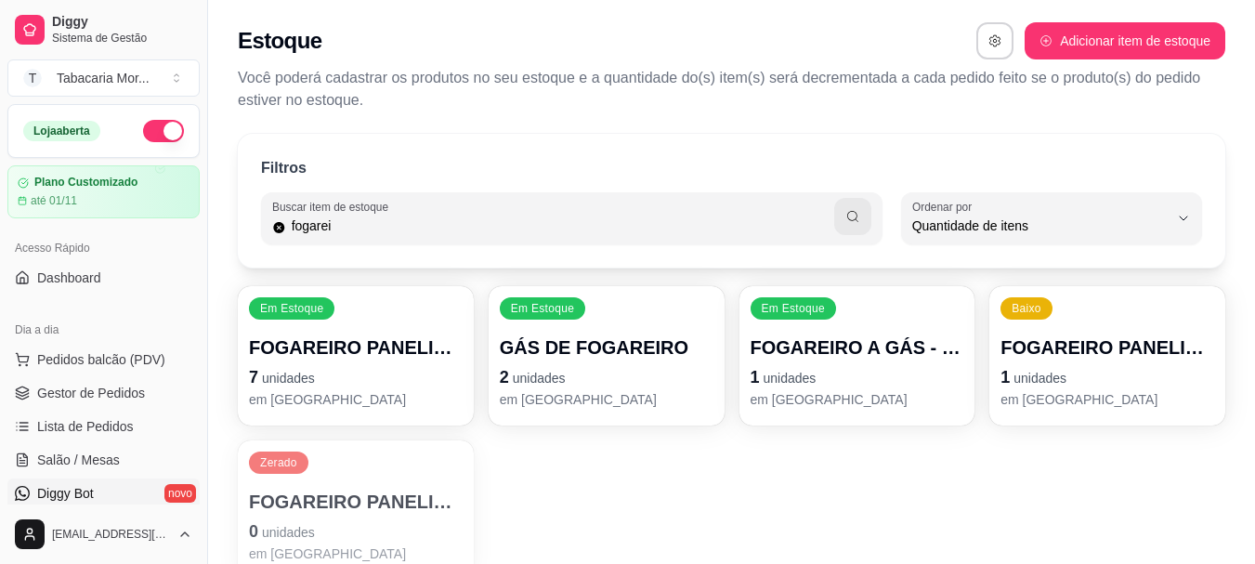
click at [138, 495] on link "Diggy Bot novo" at bounding box center [103, 493] width 192 height 30
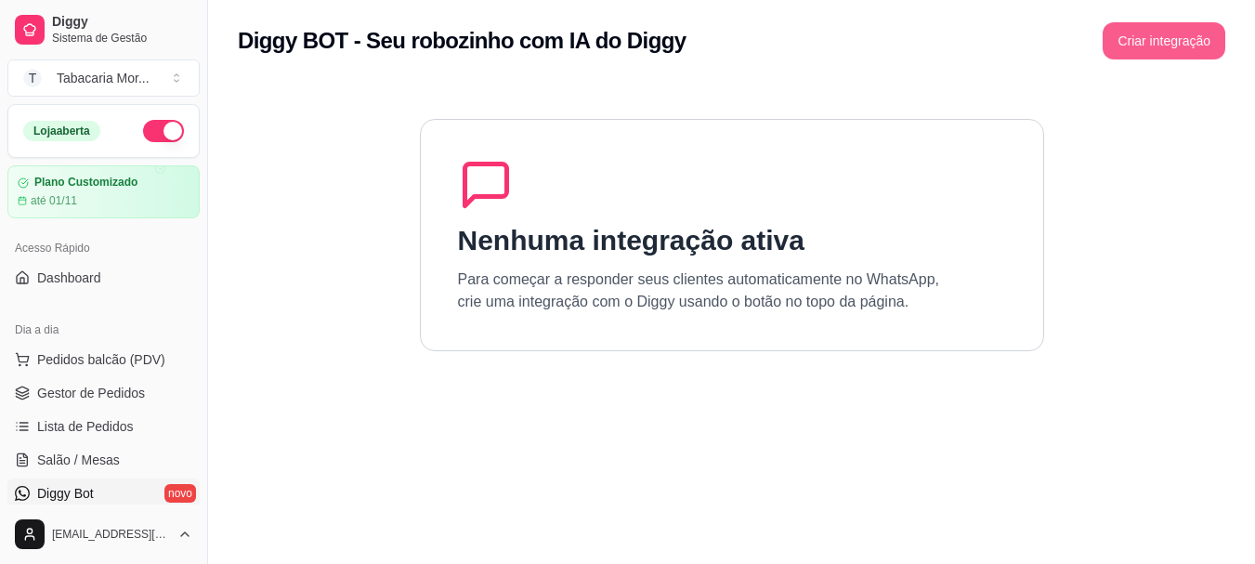
click at [1204, 33] on button "Criar integração" at bounding box center [1163, 40] width 123 height 37
click at [1142, 36] on button "Criar integração" at bounding box center [1163, 40] width 123 height 37
click at [80, 288] on link "Dashboard" at bounding box center [103, 278] width 192 height 30
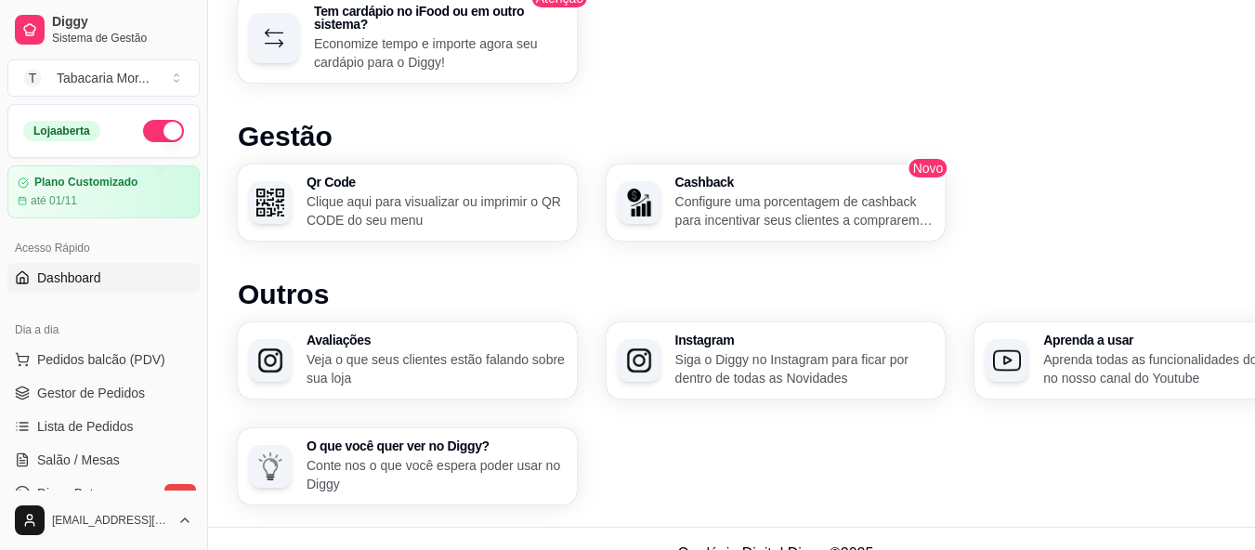
scroll to position [1236, 0]
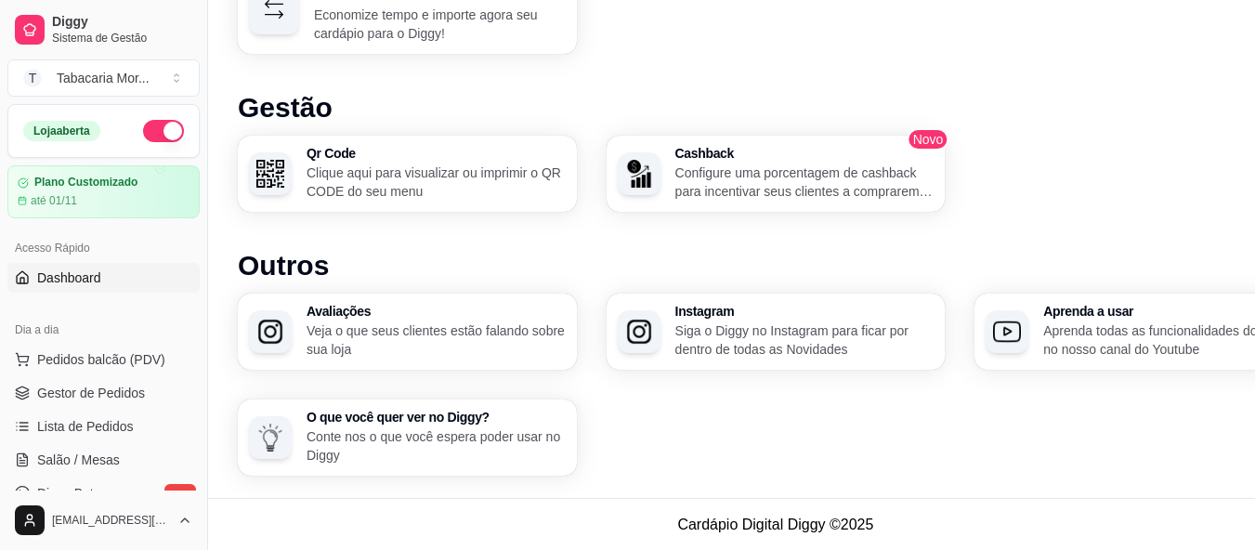
click at [810, 345] on p "Siga o Diggy no Instagram para ficar por dentro de todas as Novidades" at bounding box center [804, 339] width 259 height 37
click at [524, 174] on p "Clique aqui para visualizar ou imprimir o QR CODE do seu menu" at bounding box center [435, 181] width 259 height 37
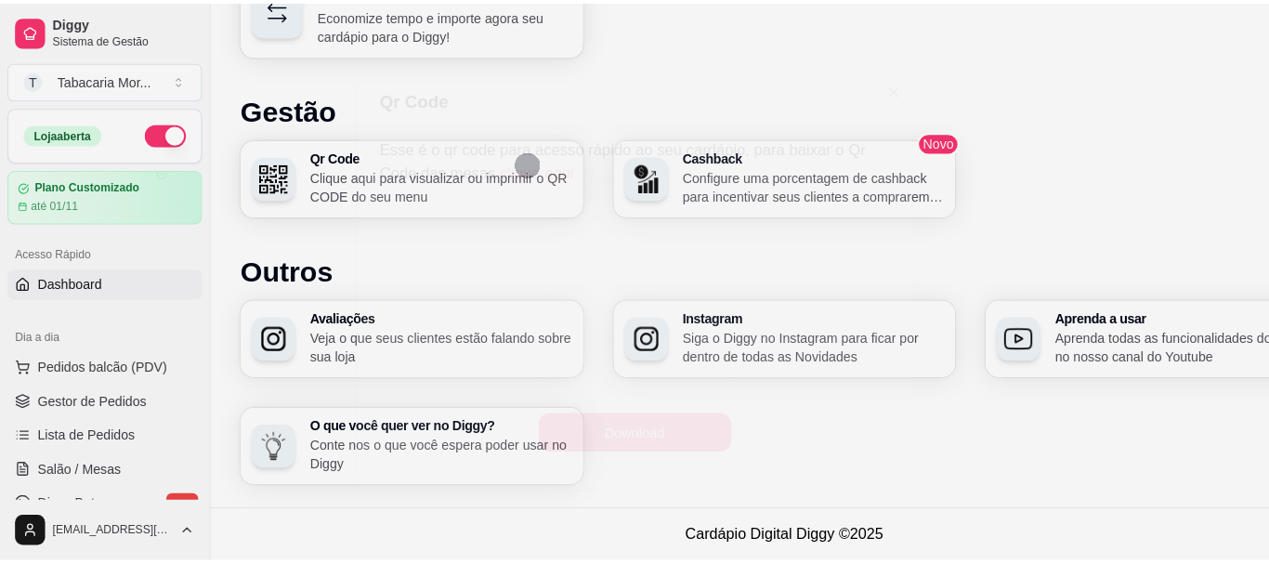
scroll to position [1222, 0]
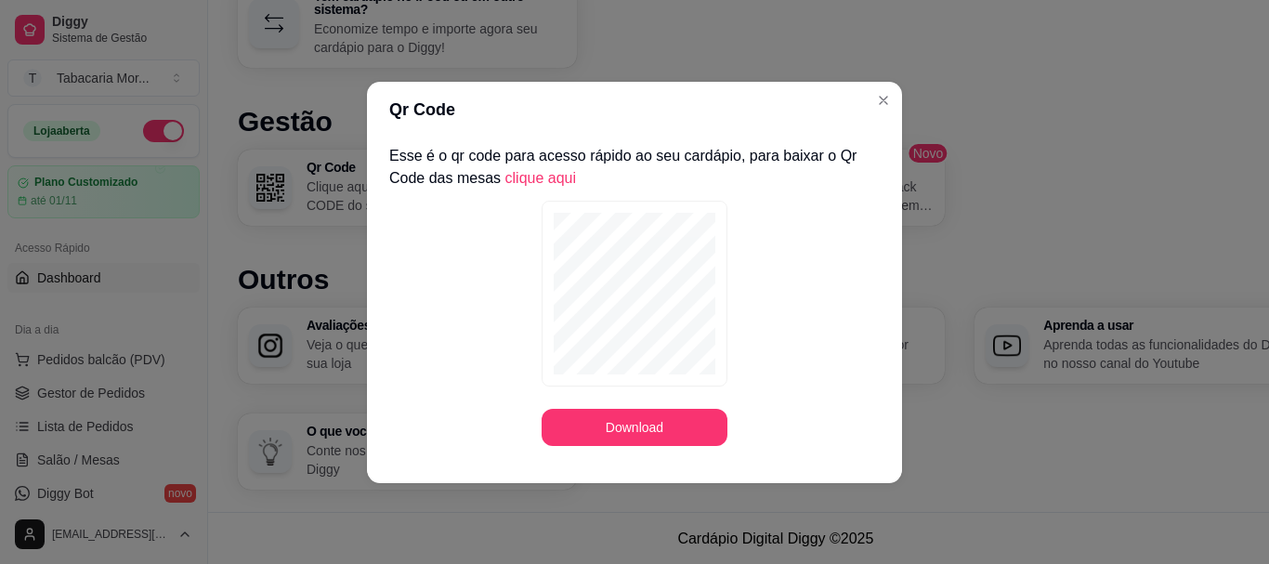
click at [526, 184] on link "clique aqui" at bounding box center [541, 178] width 72 height 16
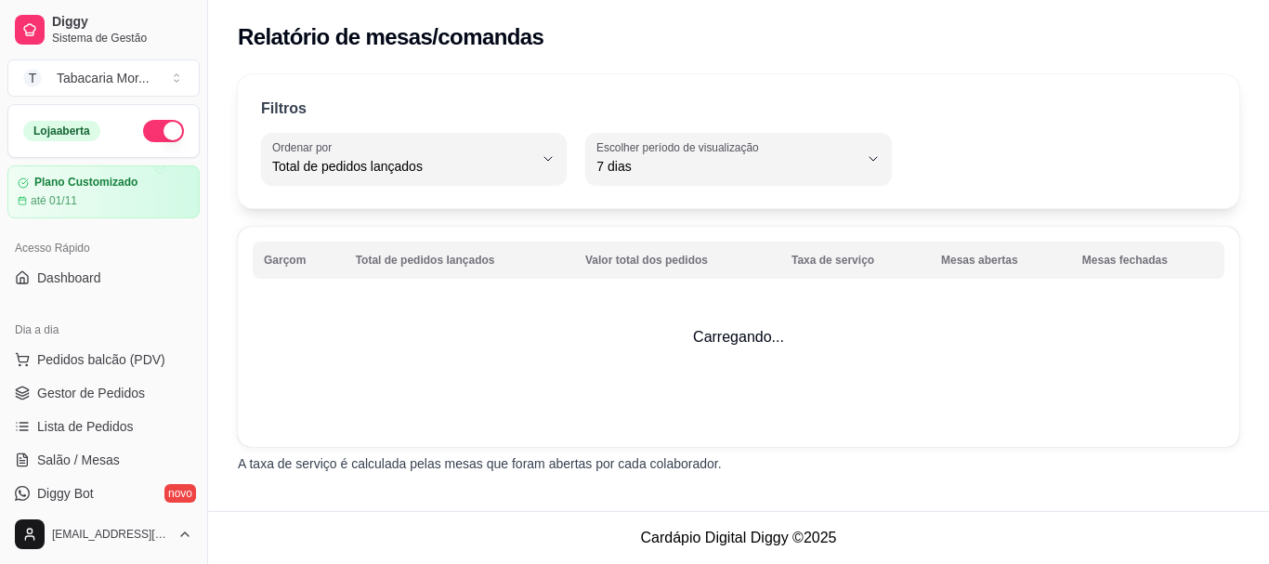
select select "TOTAL_OF_ORDERS"
select select "7"
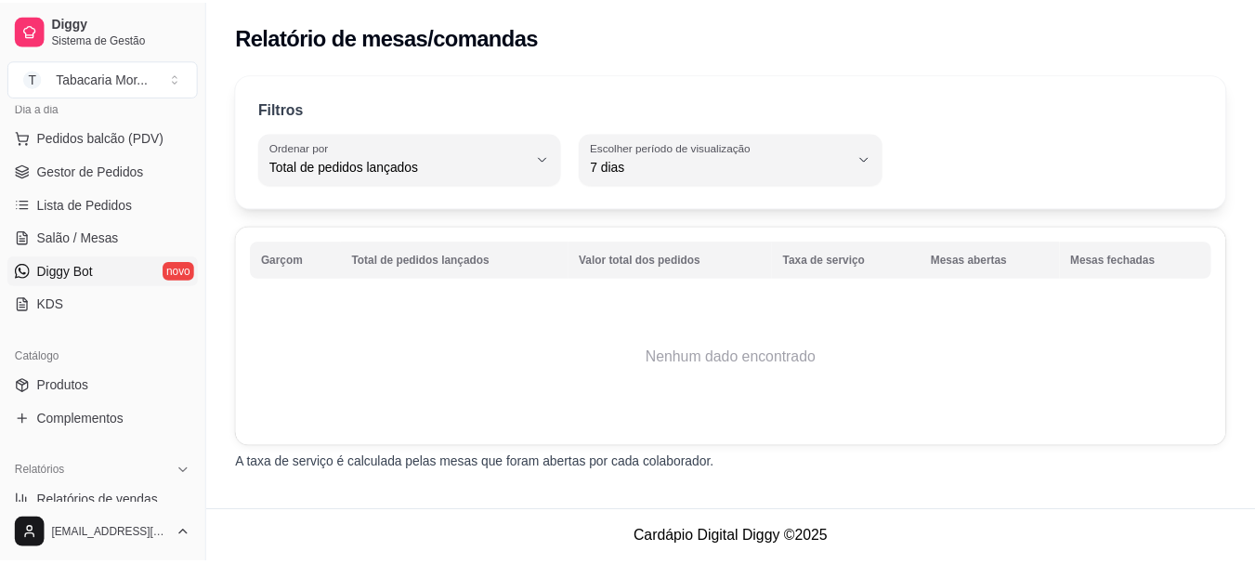
scroll to position [215, 0]
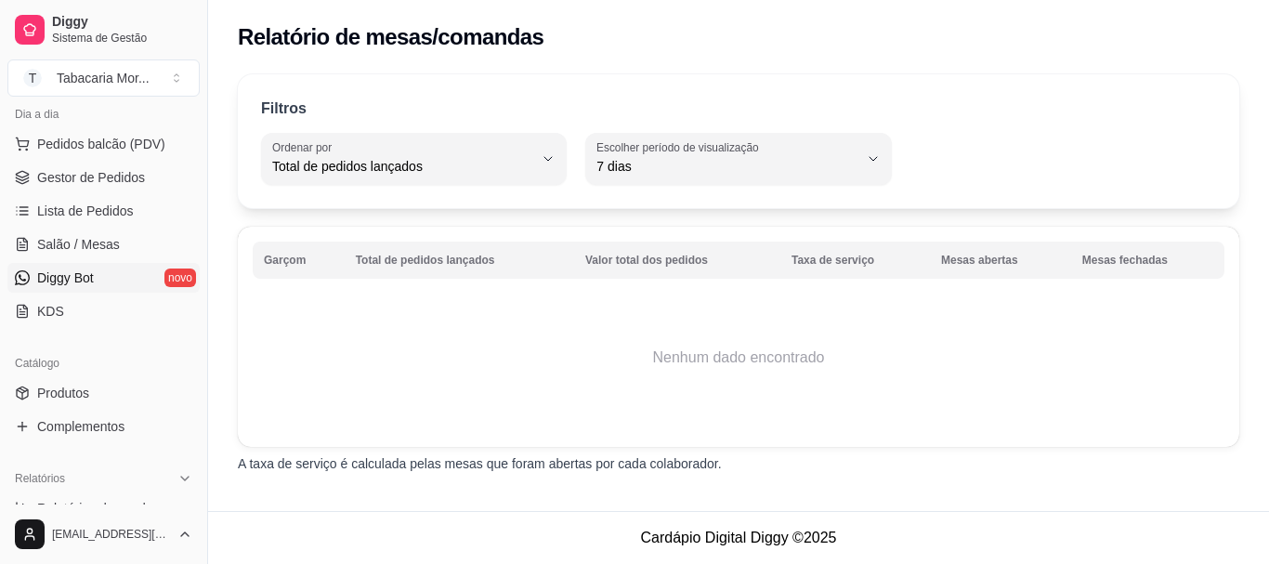
click at [76, 265] on link "Diggy Bot novo" at bounding box center [103, 278] width 192 height 30
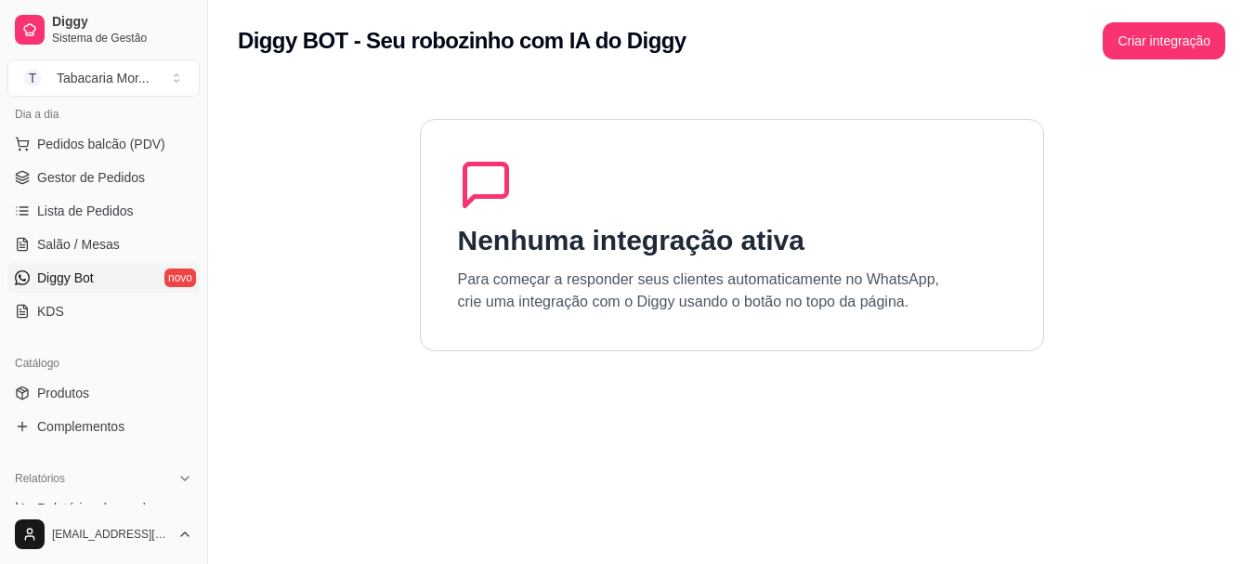
click at [523, 226] on h1 "Nenhuma integração ativa" at bounding box center [631, 240] width 346 height 33
click at [1148, 35] on button "Criar integração" at bounding box center [1163, 40] width 123 height 37
click at [645, 34] on span "Ocorreu um erro inesperado. Tente novamente!" at bounding box center [639, 33] width 274 height 15
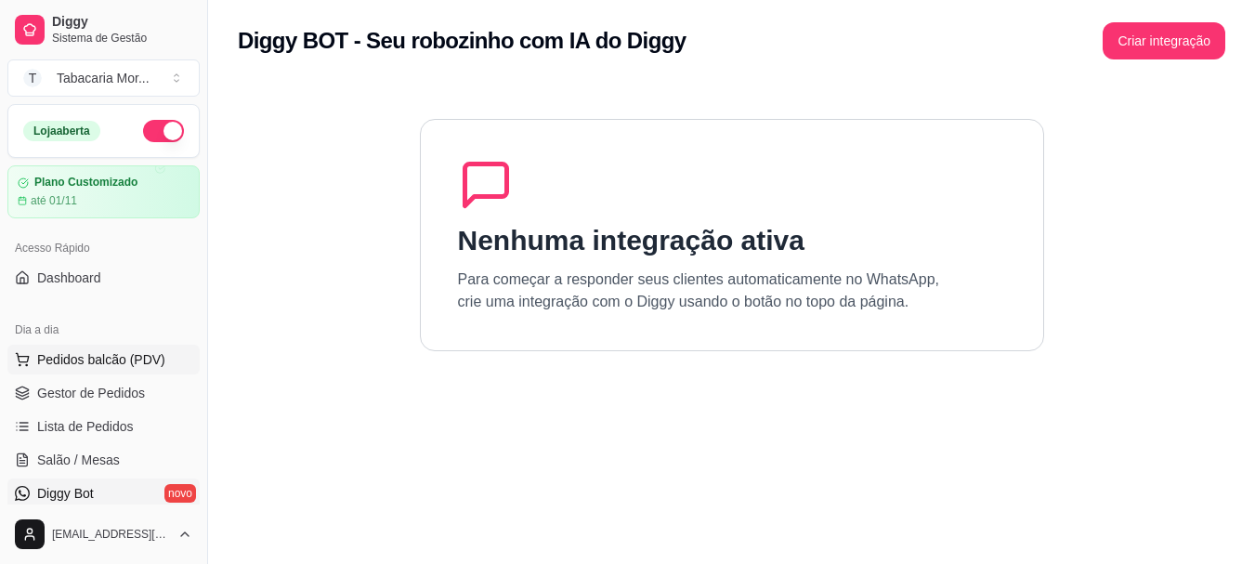
click at [145, 363] on span "Pedidos balcão (PDV)" at bounding box center [101, 359] width 128 height 19
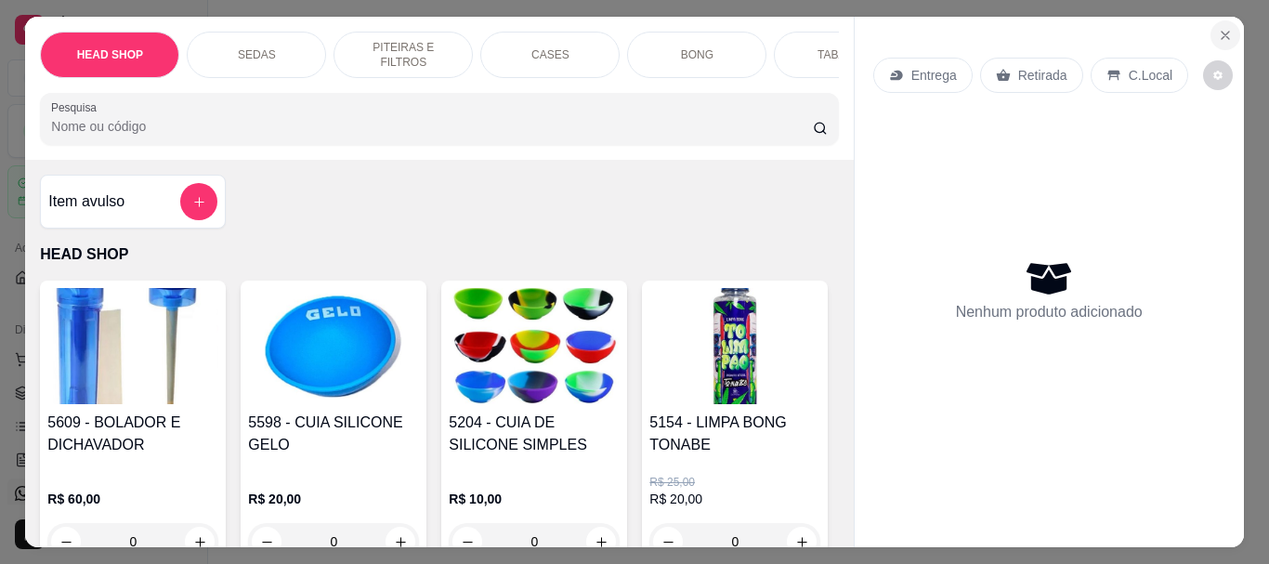
click at [1218, 28] on icon "Close" at bounding box center [1225, 35] width 15 height 15
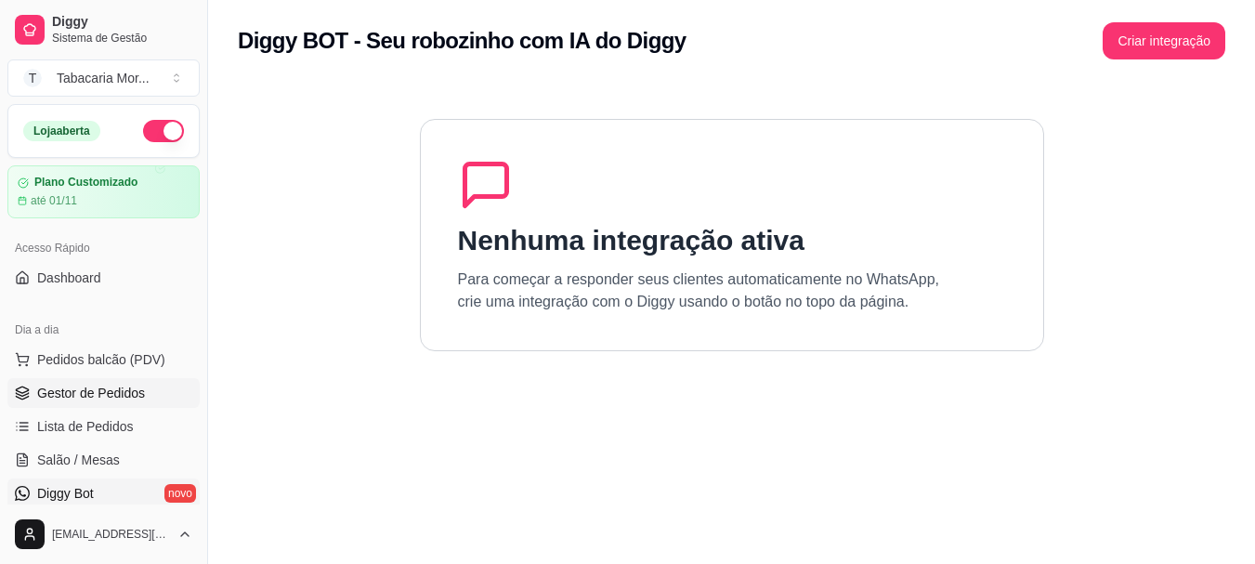
click at [116, 395] on span "Gestor de Pedidos" at bounding box center [91, 393] width 108 height 19
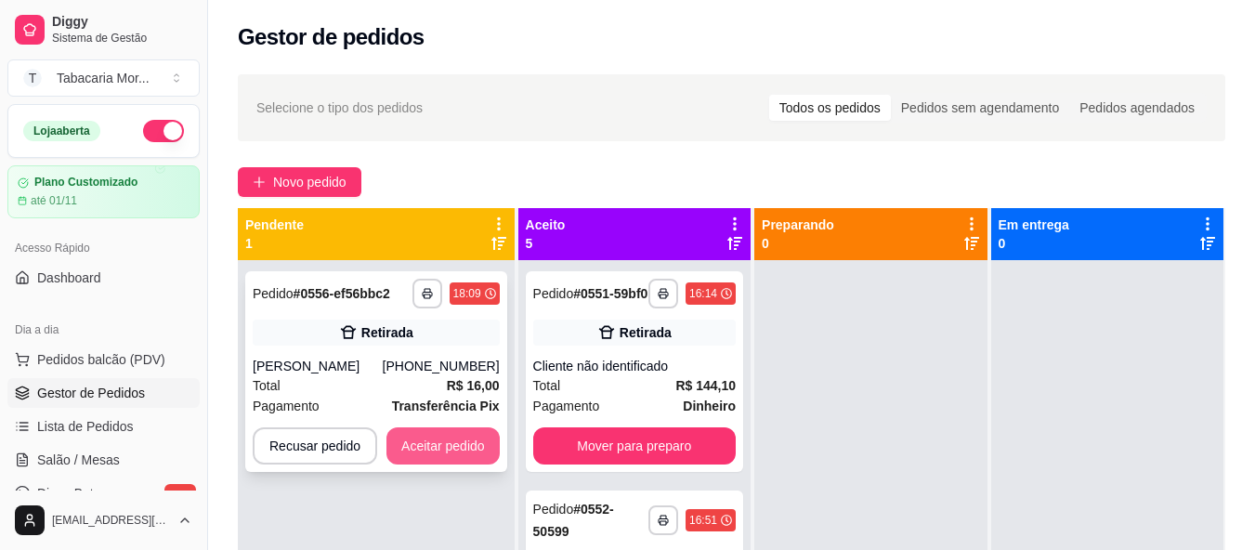
click at [437, 457] on button "Aceitar pedido" at bounding box center [442, 445] width 113 height 37
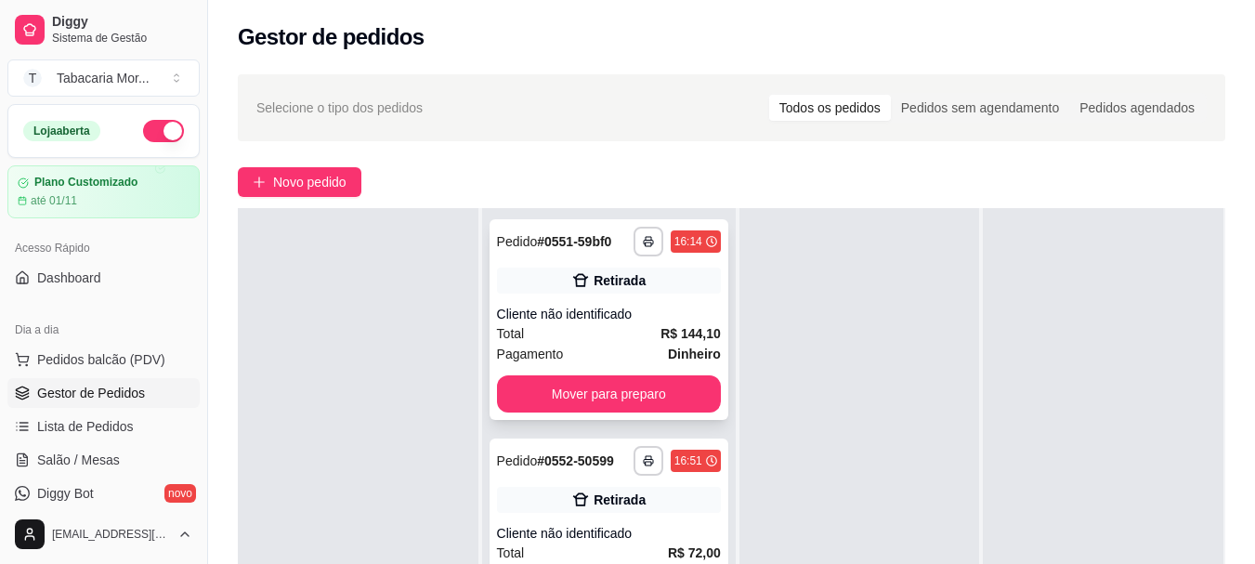
click at [598, 344] on div "Total R$ 144,10" at bounding box center [609, 333] width 224 height 20
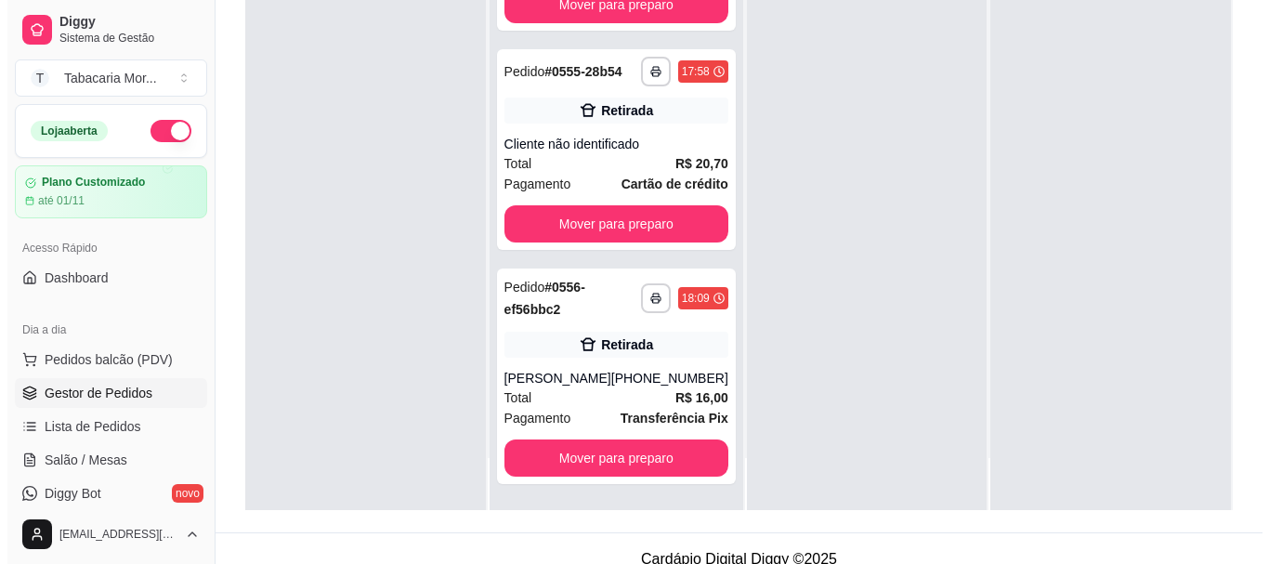
scroll to position [283, 0]
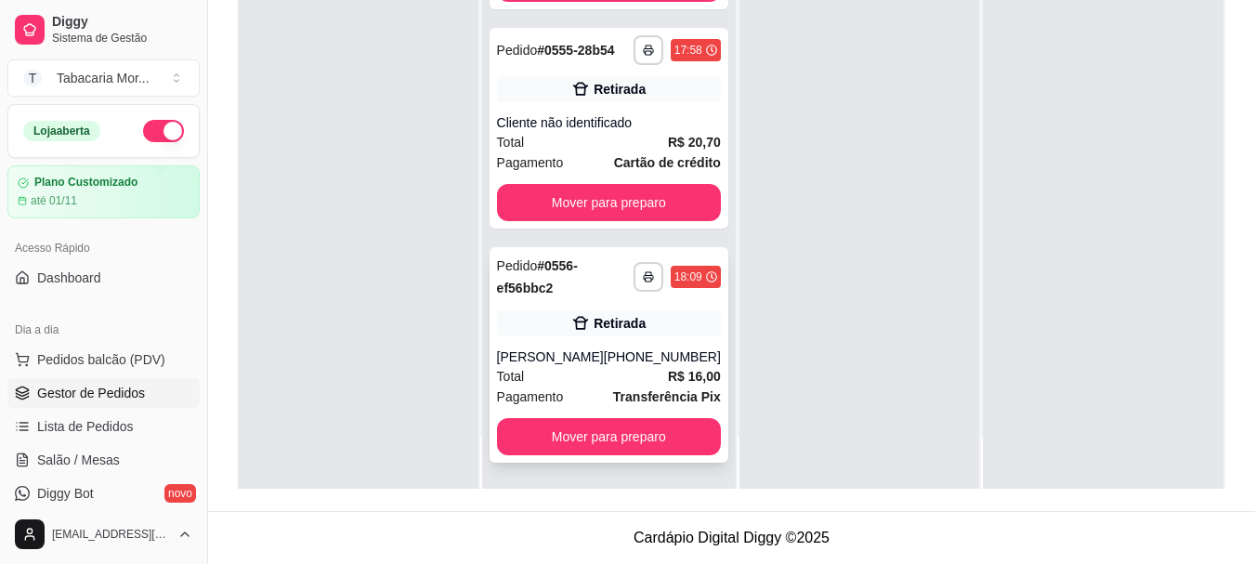
click at [594, 360] on div "Jorge oliveira" at bounding box center [550, 356] width 107 height 19
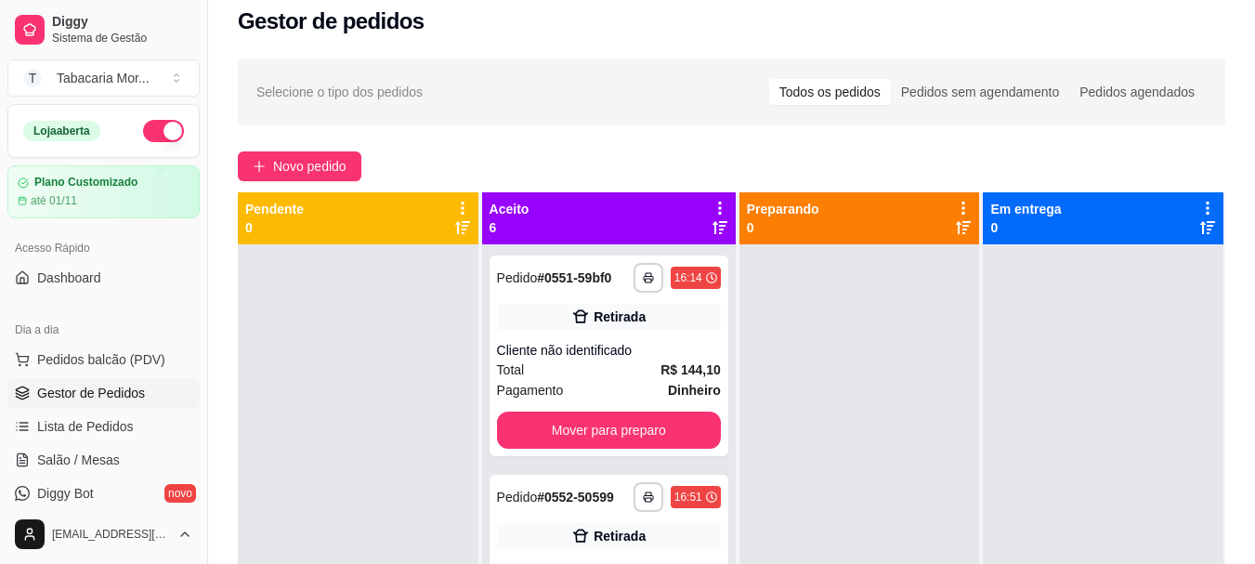
scroll to position [0, 0]
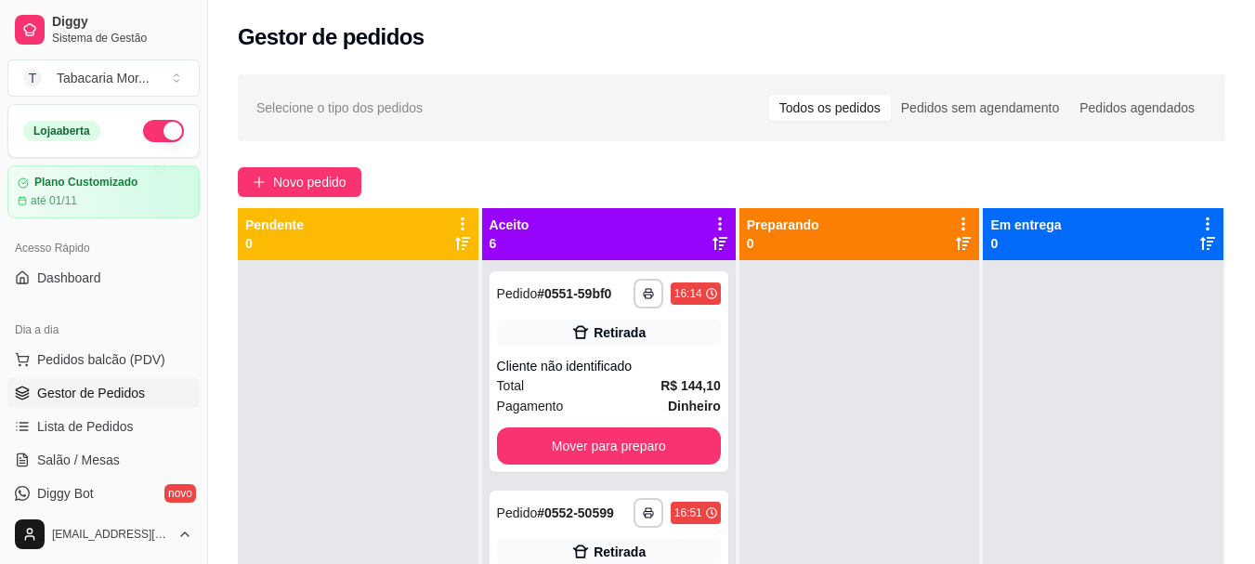
click at [711, 219] on icon at bounding box center [719, 223] width 17 height 17
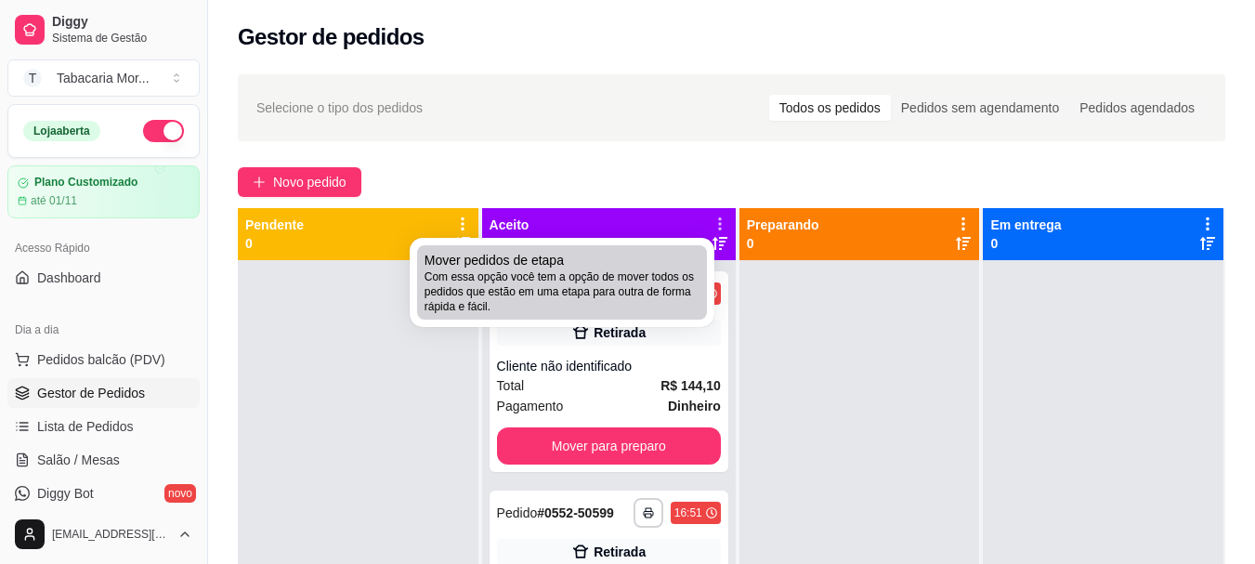
click at [624, 266] on div "Mover pedidos de etapa Com essa opção você tem a opção de mover todos os pedido…" at bounding box center [561, 282] width 275 height 63
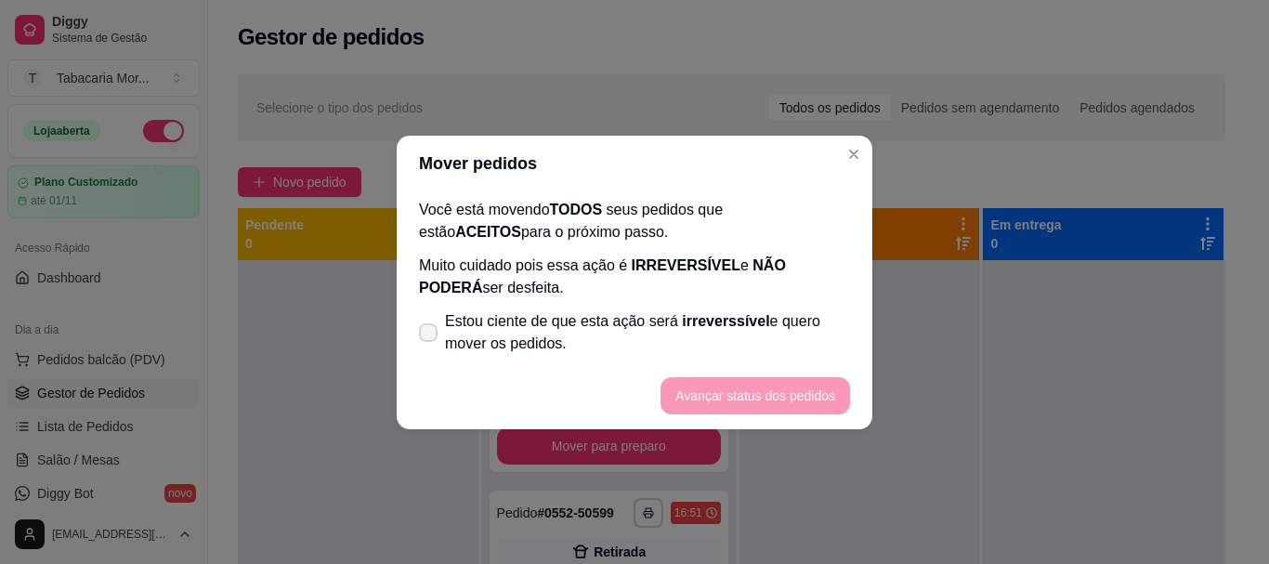
click at [471, 332] on span "Estou ciente de que esta ação será irreverssível e quero mover os pedidos." at bounding box center [647, 332] width 405 height 45
click at [430, 335] on input "Estou ciente de que esta ação será irreverssível e quero mover os pedidos." at bounding box center [424, 341] width 12 height 12
checkbox input "true"
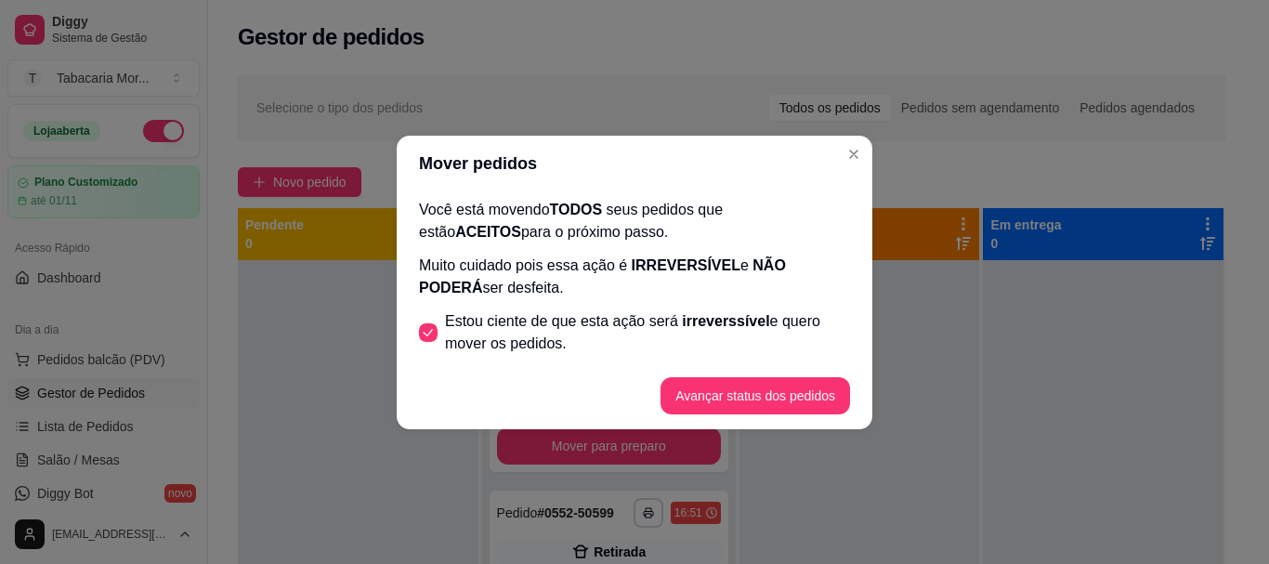
click at [751, 375] on footer "Avançar status dos pedidos" at bounding box center [635, 395] width 476 height 67
click at [757, 386] on button "Avançar status dos pedidos" at bounding box center [754, 395] width 189 height 37
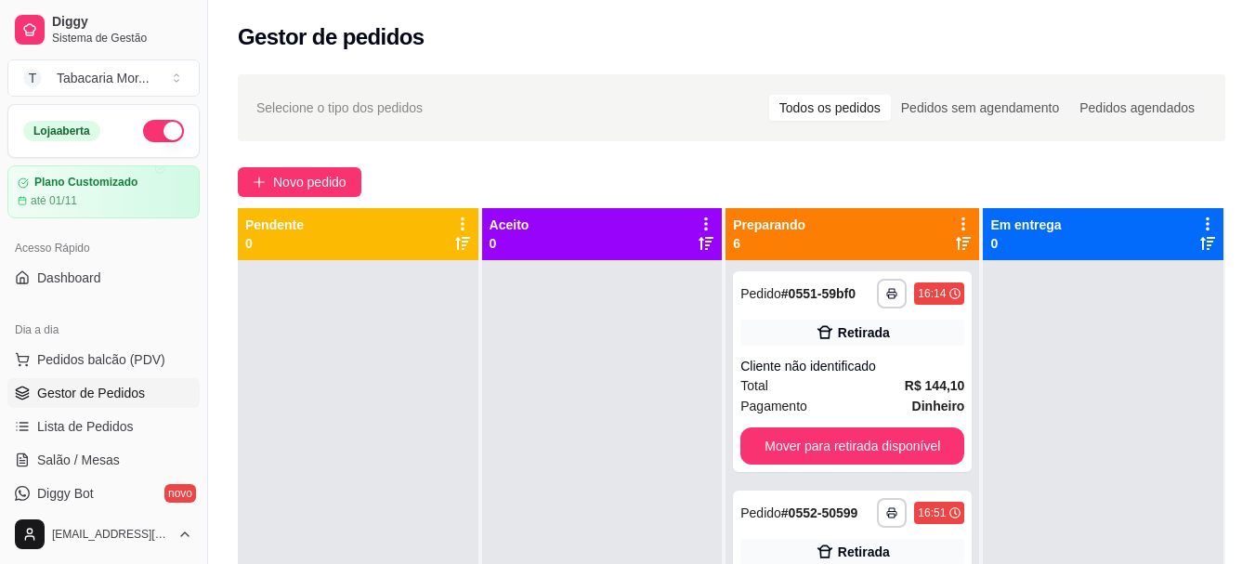
click at [955, 216] on icon at bounding box center [963, 223] width 17 height 17
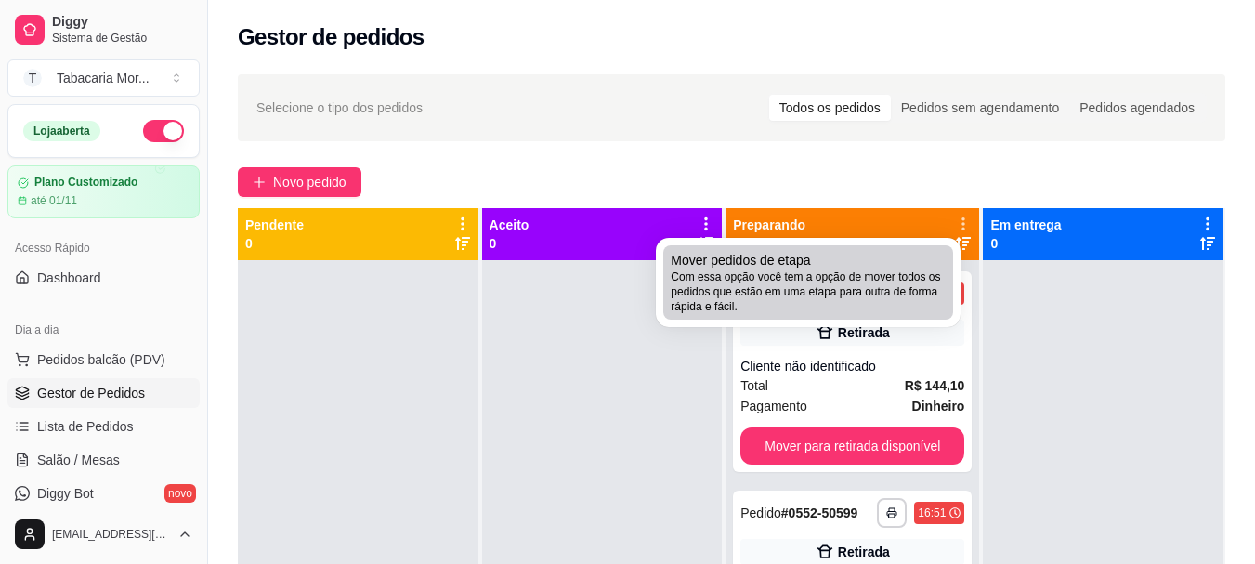
click at [849, 290] on span "Com essa opção você tem a opção de mover todos os pedidos que estão em uma etap…" at bounding box center [808, 291] width 275 height 45
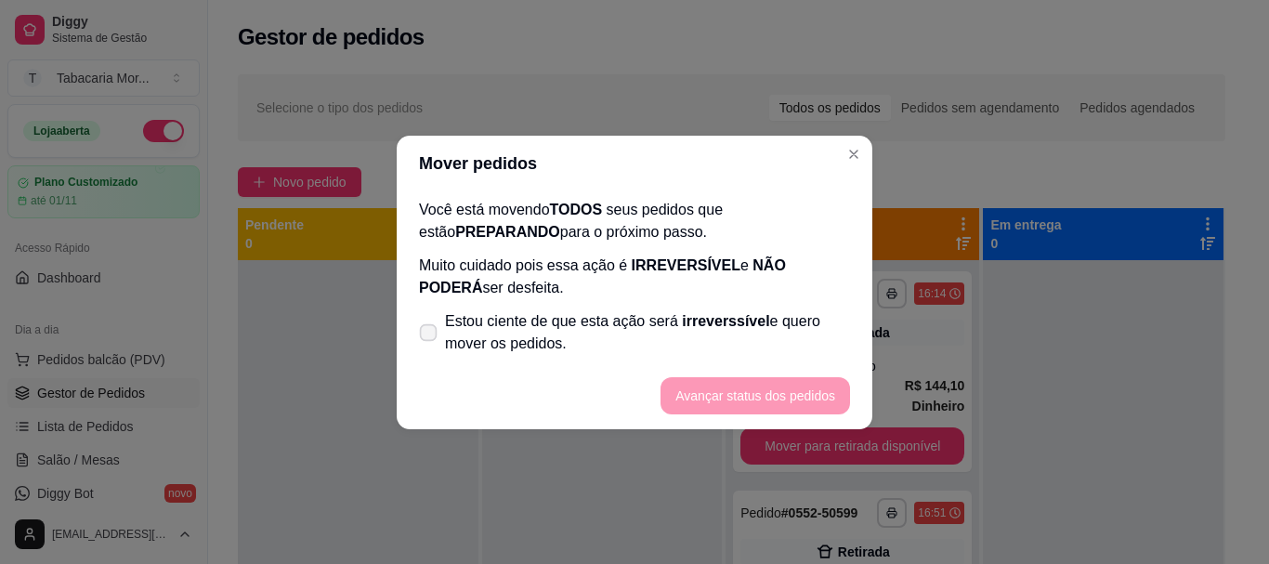
click at [605, 342] on span "Estou ciente de que esta ação será irreverssível e quero mover os pedidos." at bounding box center [647, 332] width 405 height 45
click at [430, 342] on input "Estou ciente de que esta ação será irreverssível e quero mover os pedidos." at bounding box center [424, 341] width 12 height 12
checkbox input "true"
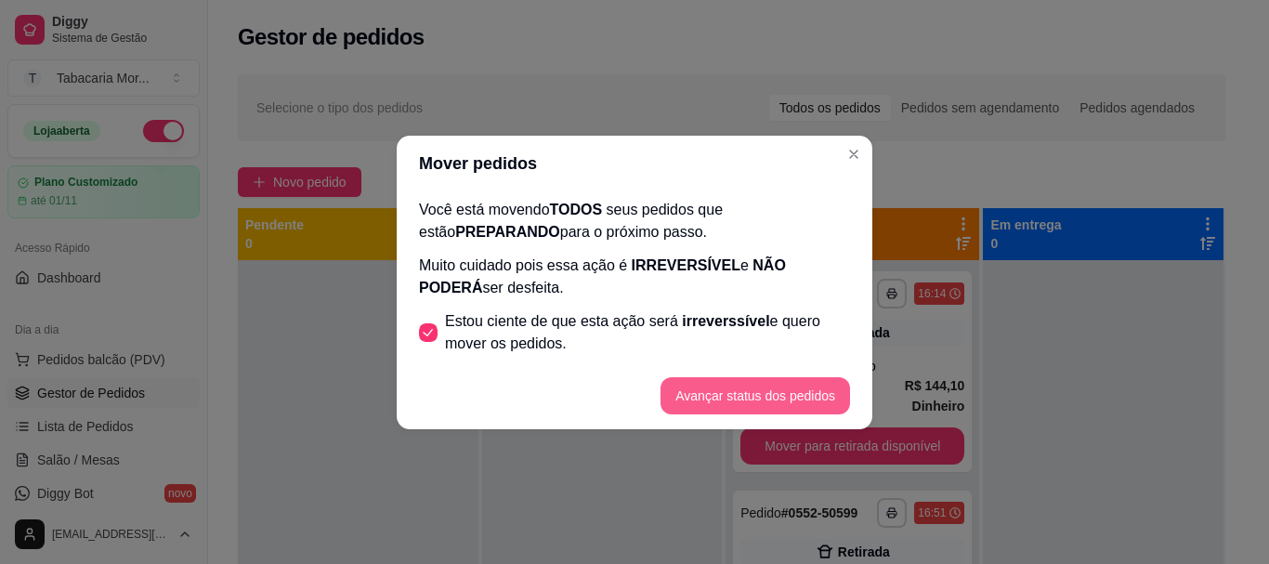
click at [727, 378] on button "Avançar status dos pedidos" at bounding box center [754, 395] width 189 height 37
